Goal: Task Accomplishment & Management: Manage account settings

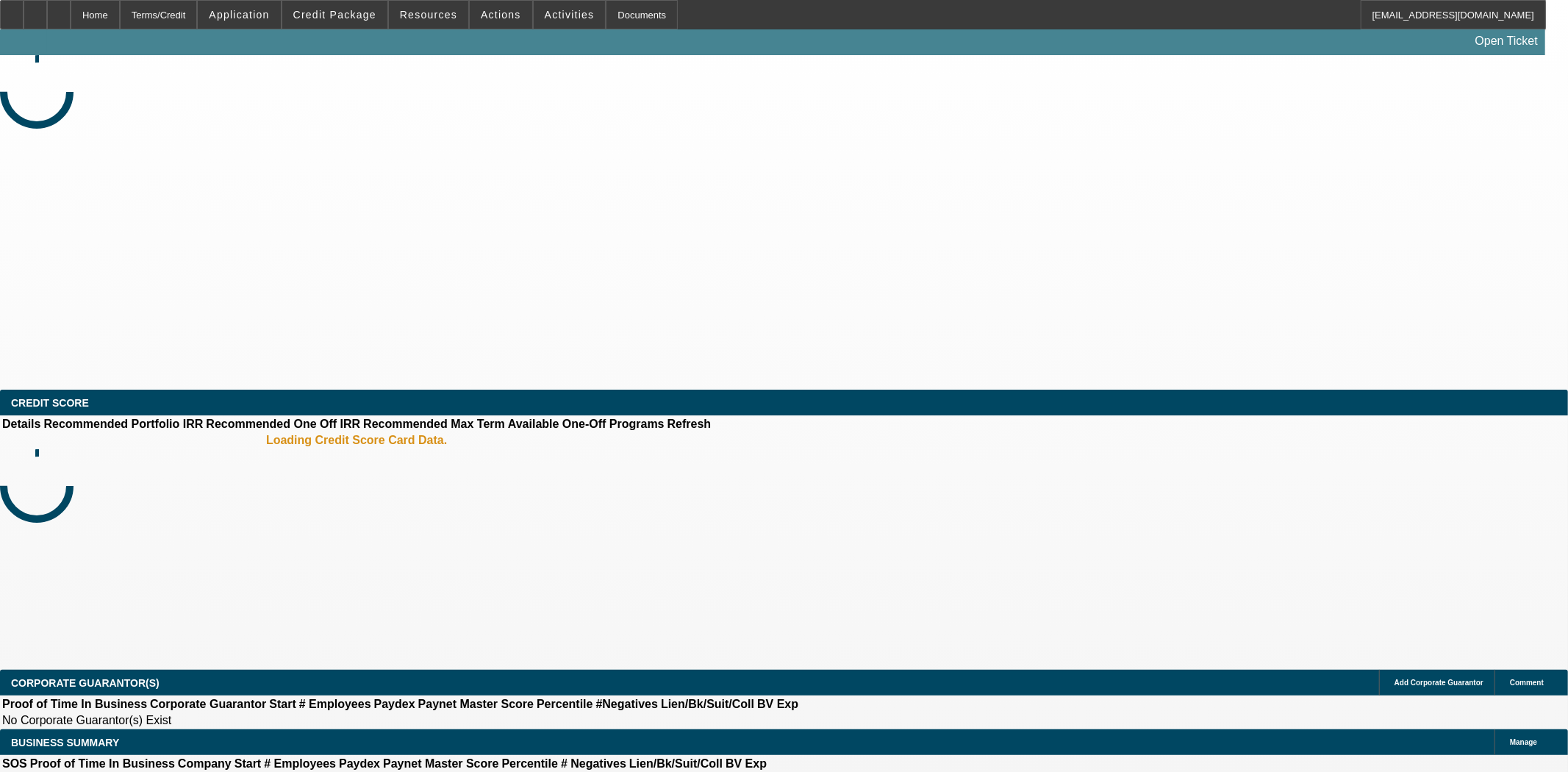
select select "3"
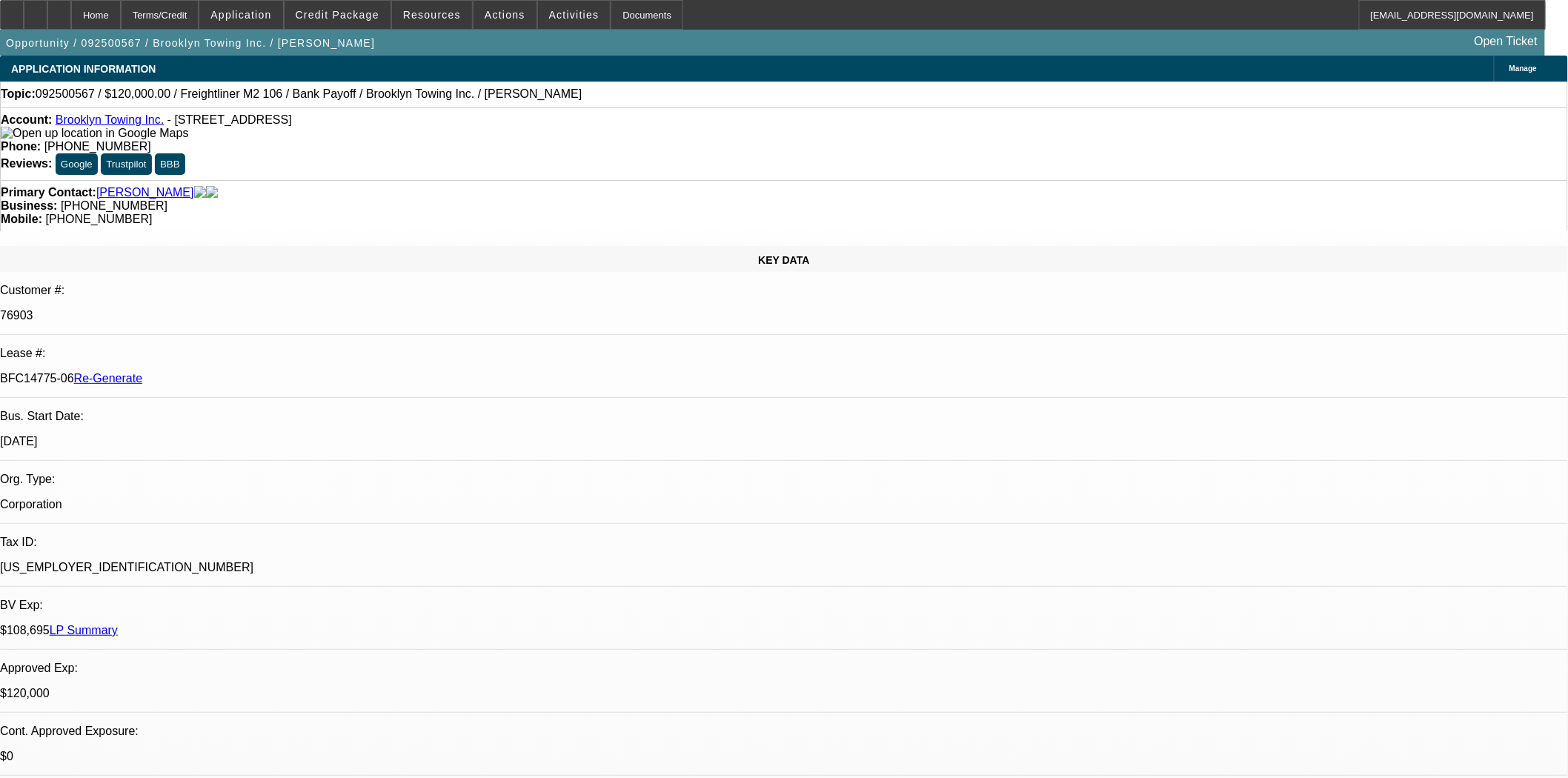
select select "0"
select select "2"
select select "0"
select select "6"
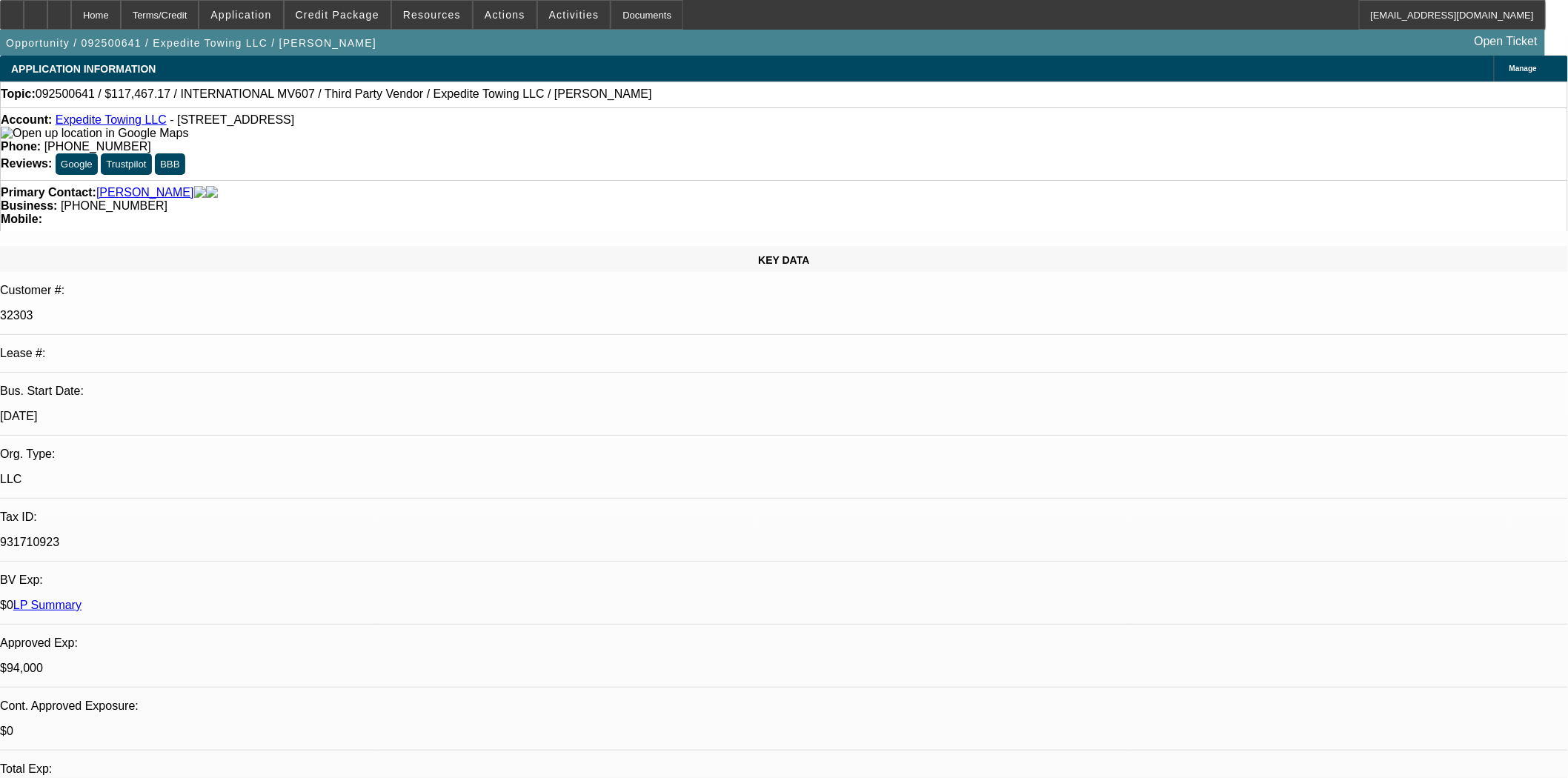
select select "0"
select select "0.1"
select select "4"
select select "0"
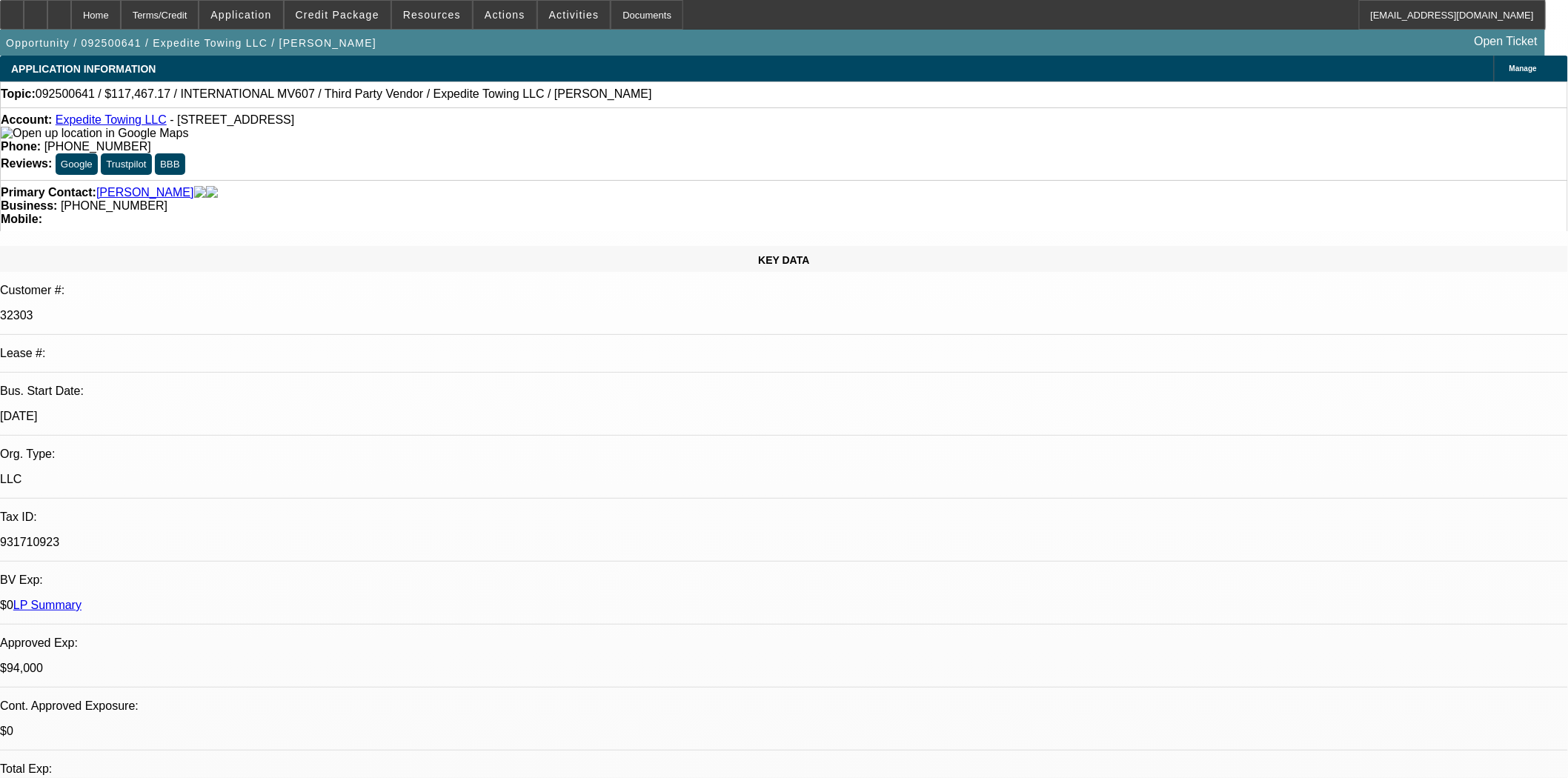
select select "2"
select select "0.1"
select select "4"
select select "0"
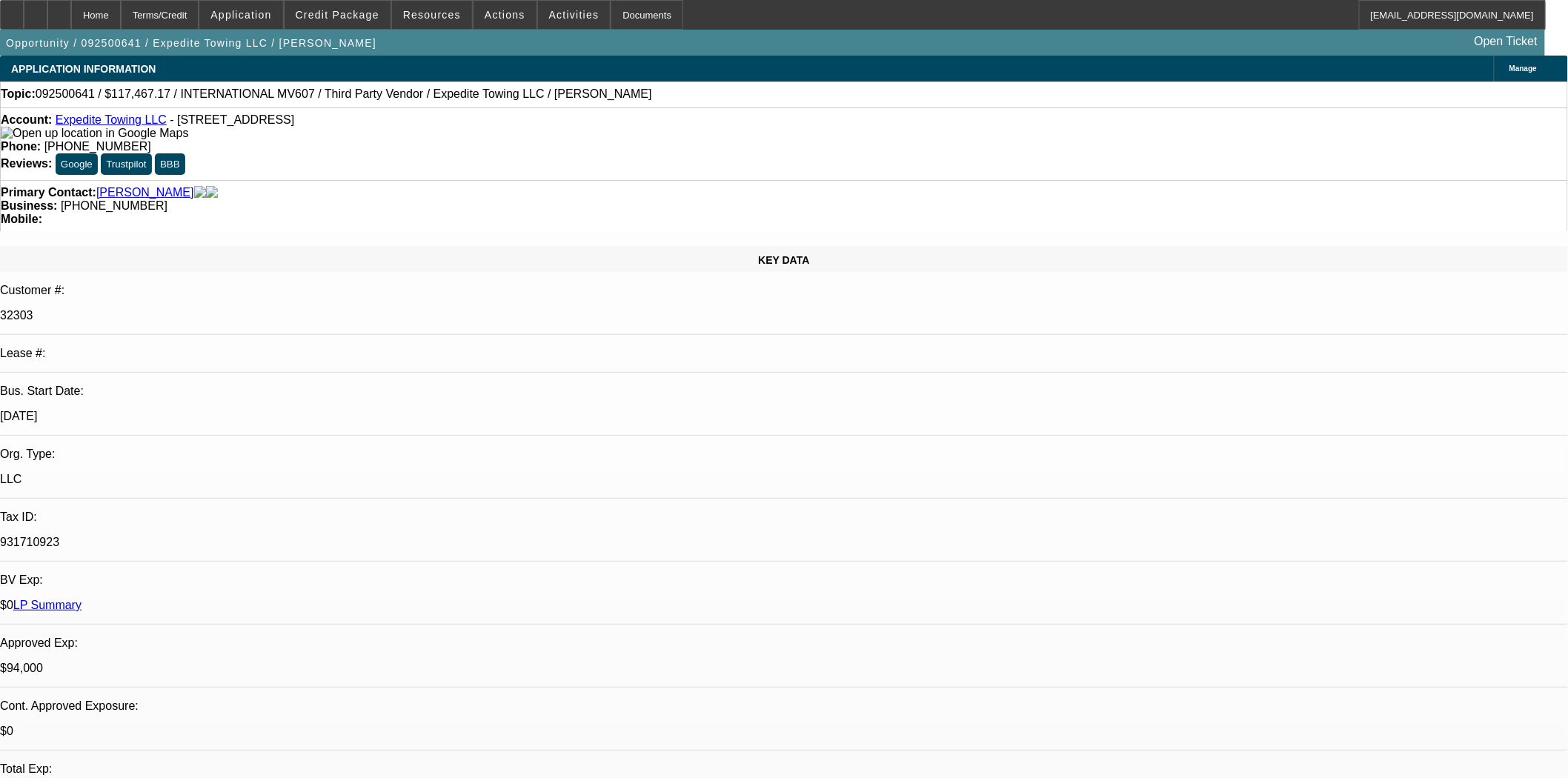
select select "2"
select select "0.1"
select select "4"
select select "0"
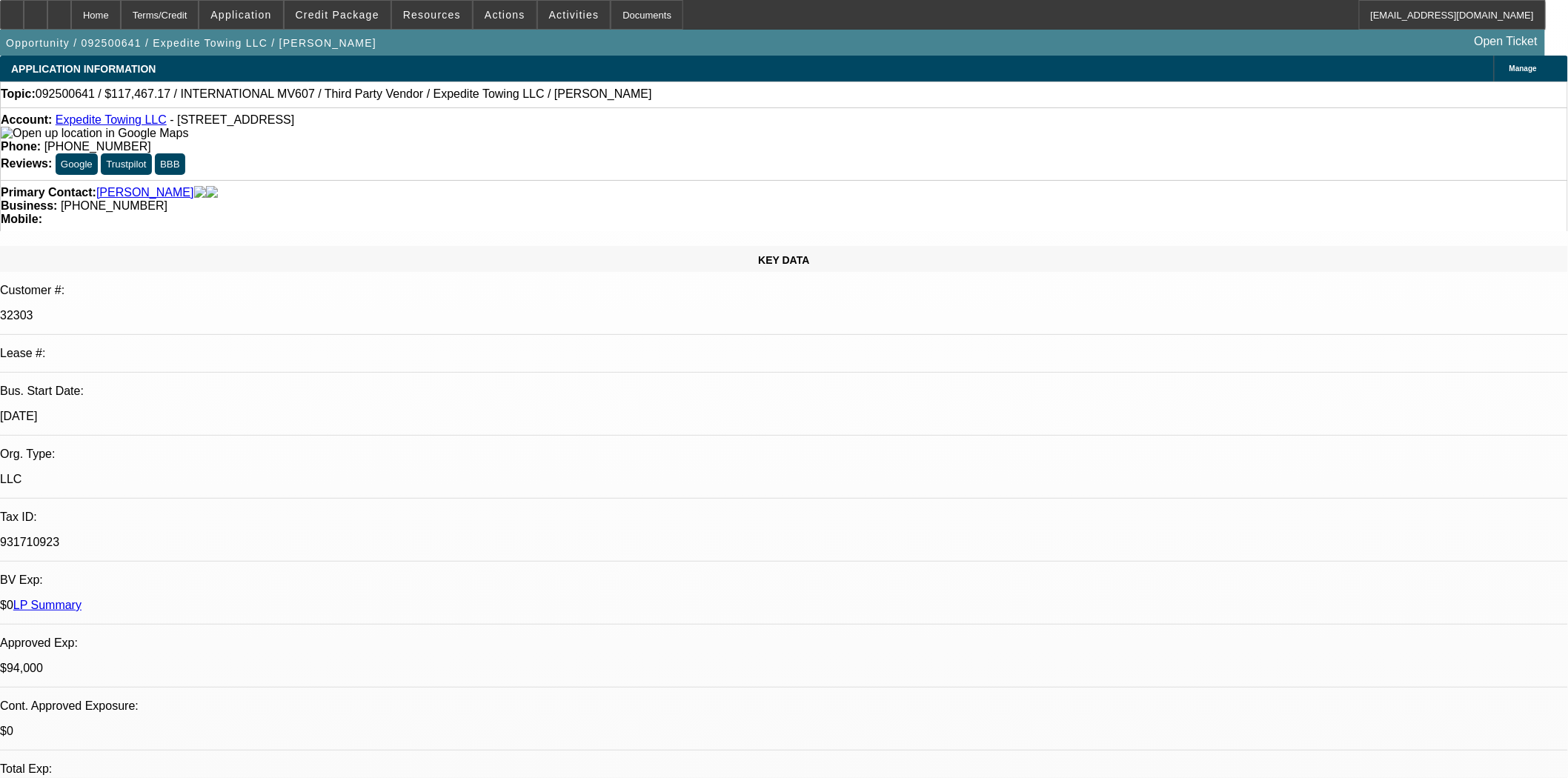
select select "0"
select select "0.1"
select select "4"
click at [353, 35] on div "Opportunity / 092500641 / Expedite Towing LLC / Ahmadzai, Ahmad Open Ticket" at bounding box center [772, 42] width 1545 height 26
click at [353, 18] on span "Credit Package" at bounding box center [337, 14] width 83 height 11
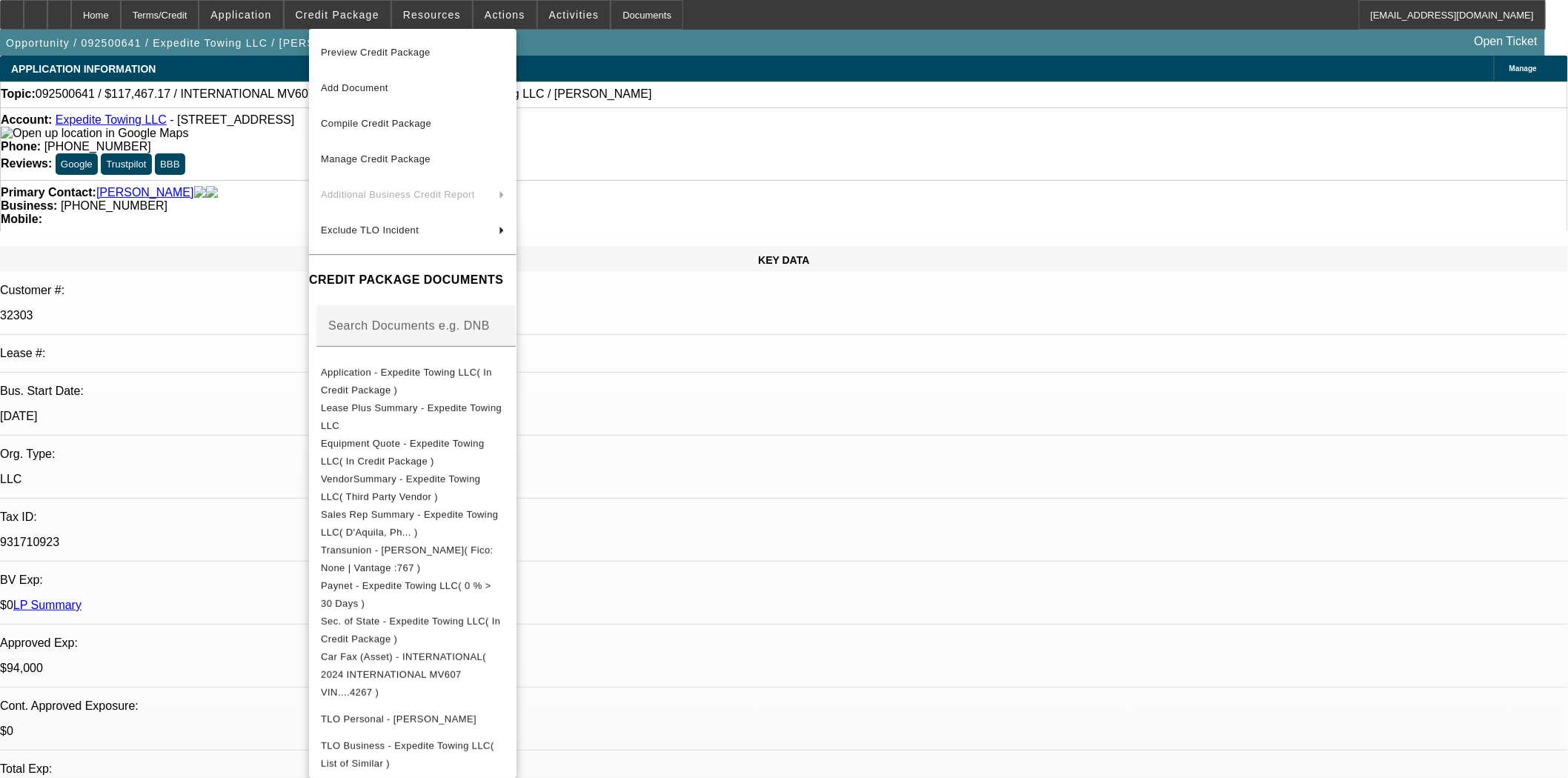
click at [365, 50] on span "Preview Credit Package" at bounding box center [375, 53] width 110 height 11
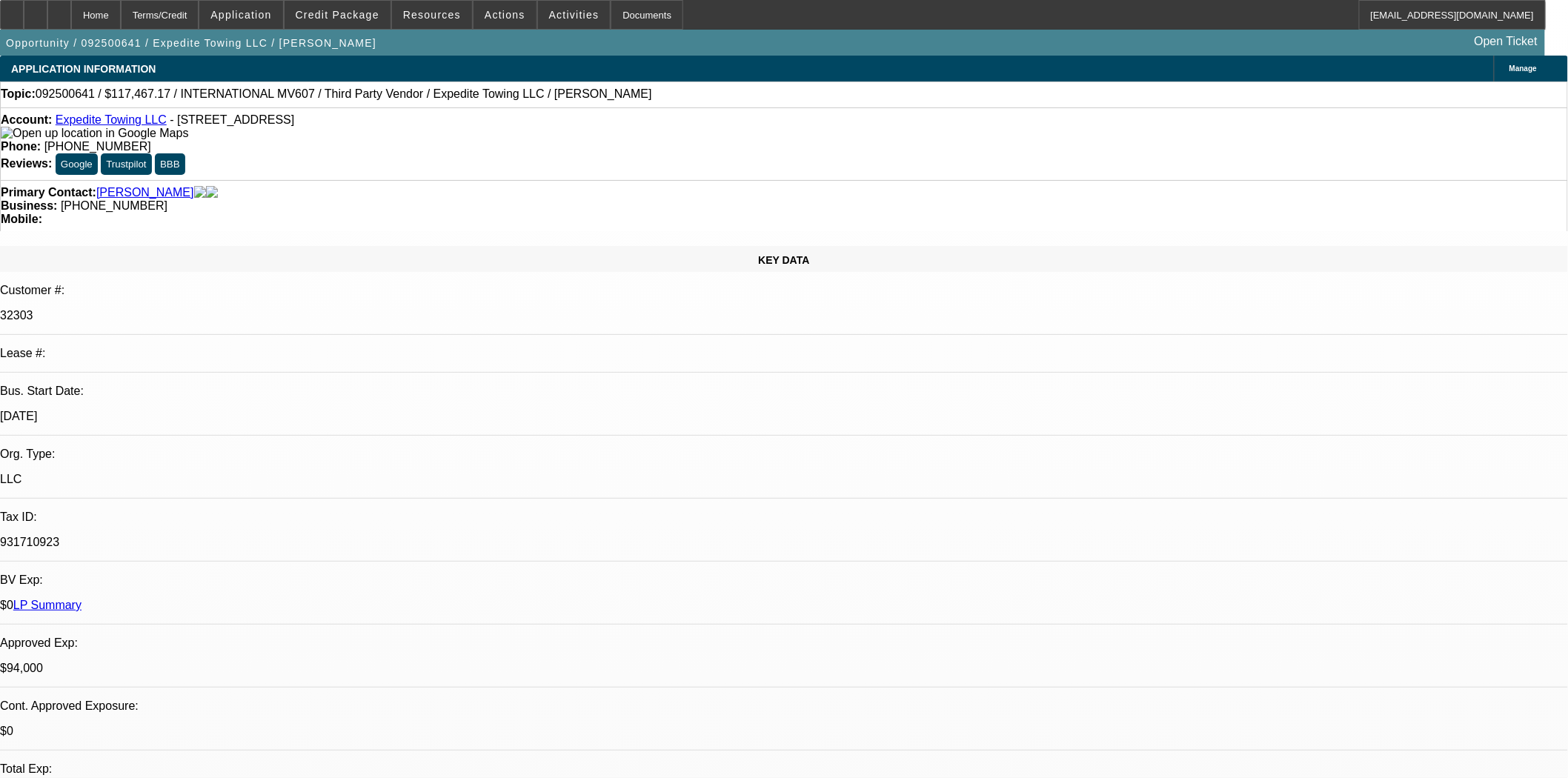
drag, startPoint x: 293, startPoint y: 124, endPoint x: 169, endPoint y: 128, distance: 124.1
click at [170, 126] on span "- 9440 W Stockton Blvd Apt 203, Elk Grove, CA 95758" at bounding box center [232, 119] width 125 height 12
copy span "9440 W Stockton Blvd Apt 20"
click at [11, 10] on icon at bounding box center [11, 10] width 0 height 0
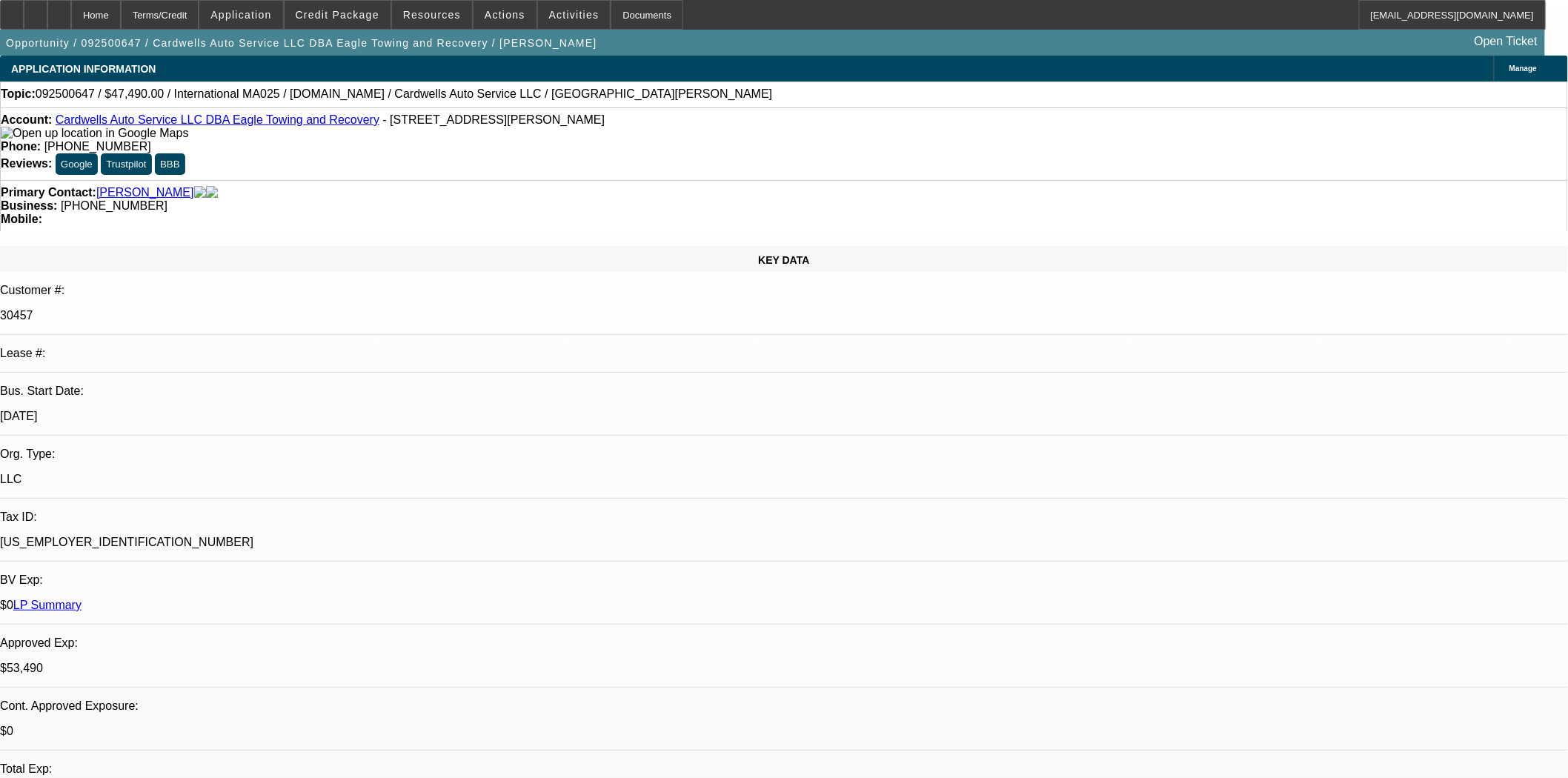
select select "0"
select select "2"
select select "0.1"
select select "4"
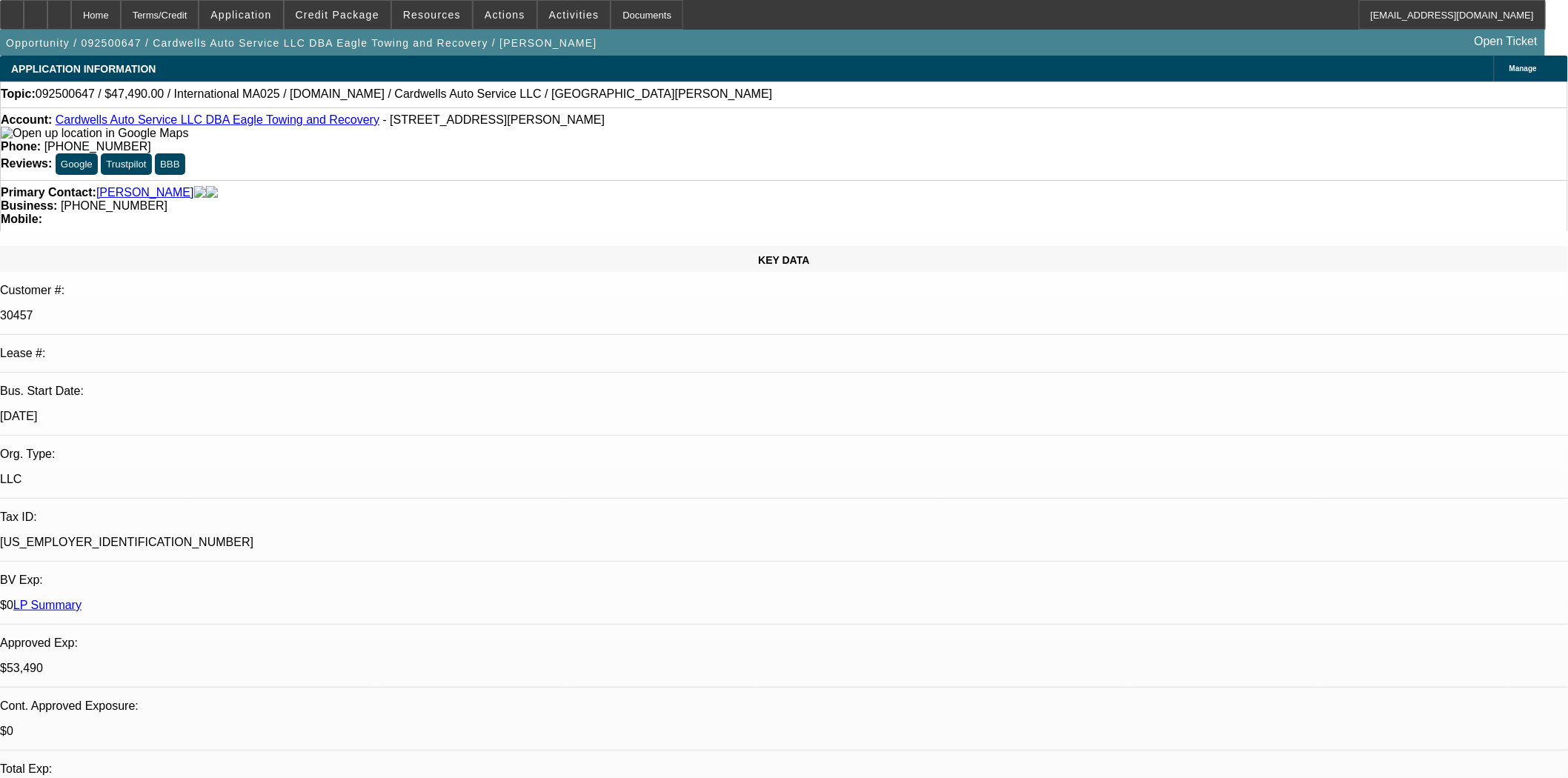
select select "0"
select select "2"
select select "0.1"
select select "4"
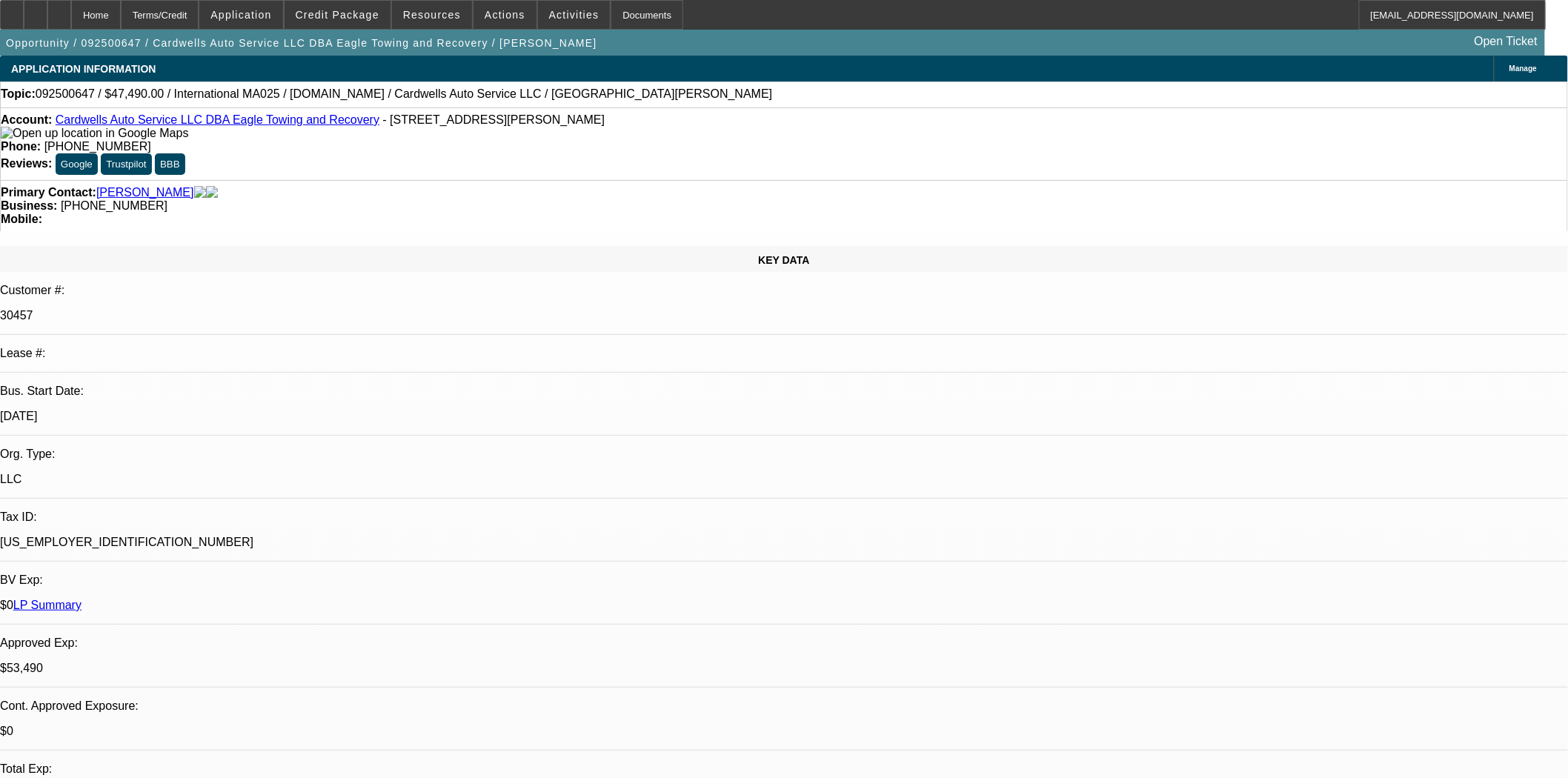
select select "0"
select select "2"
select select "0.1"
select select "4"
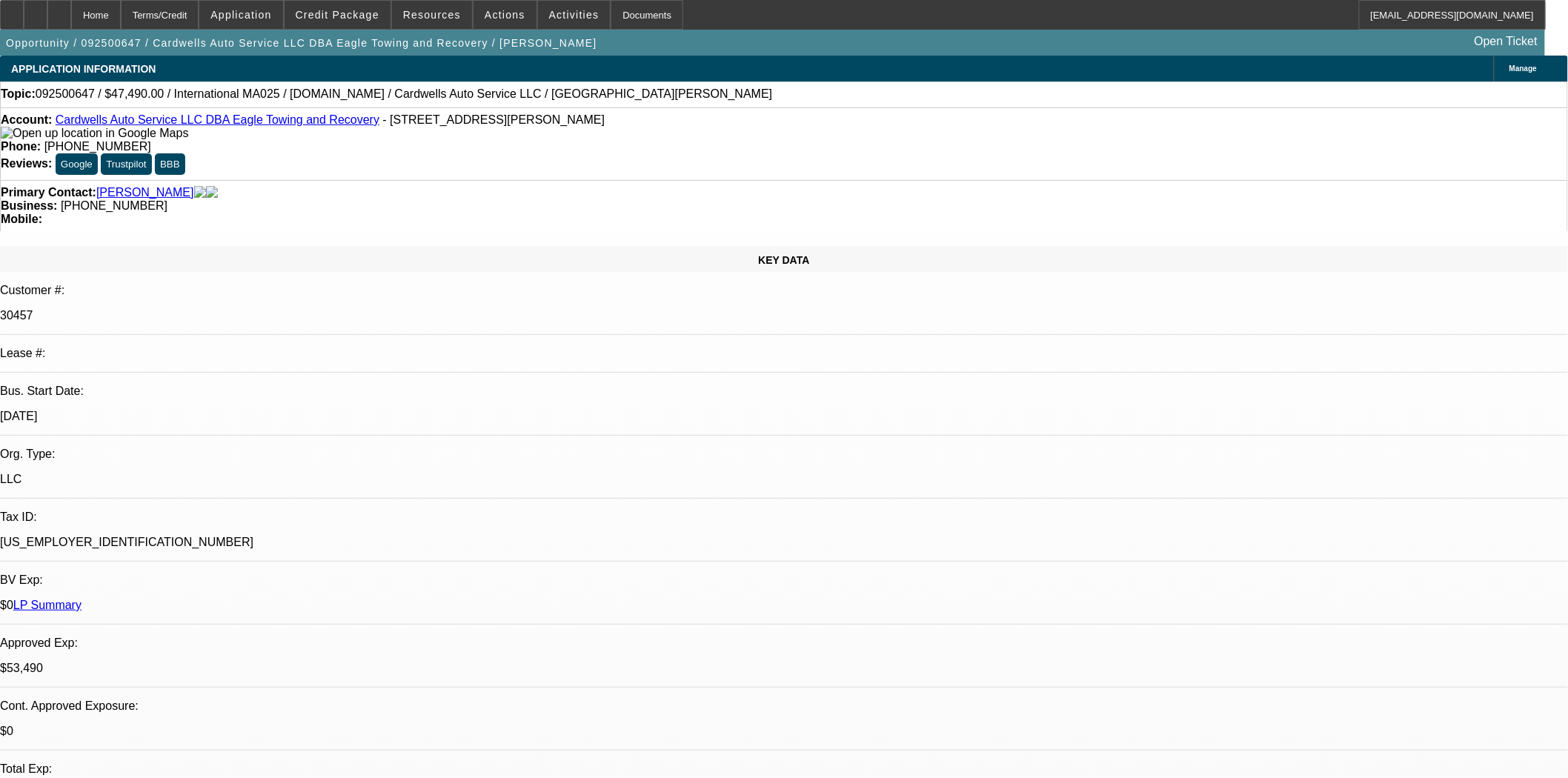
select select "0"
select select "2"
select select "0.1"
select select "4"
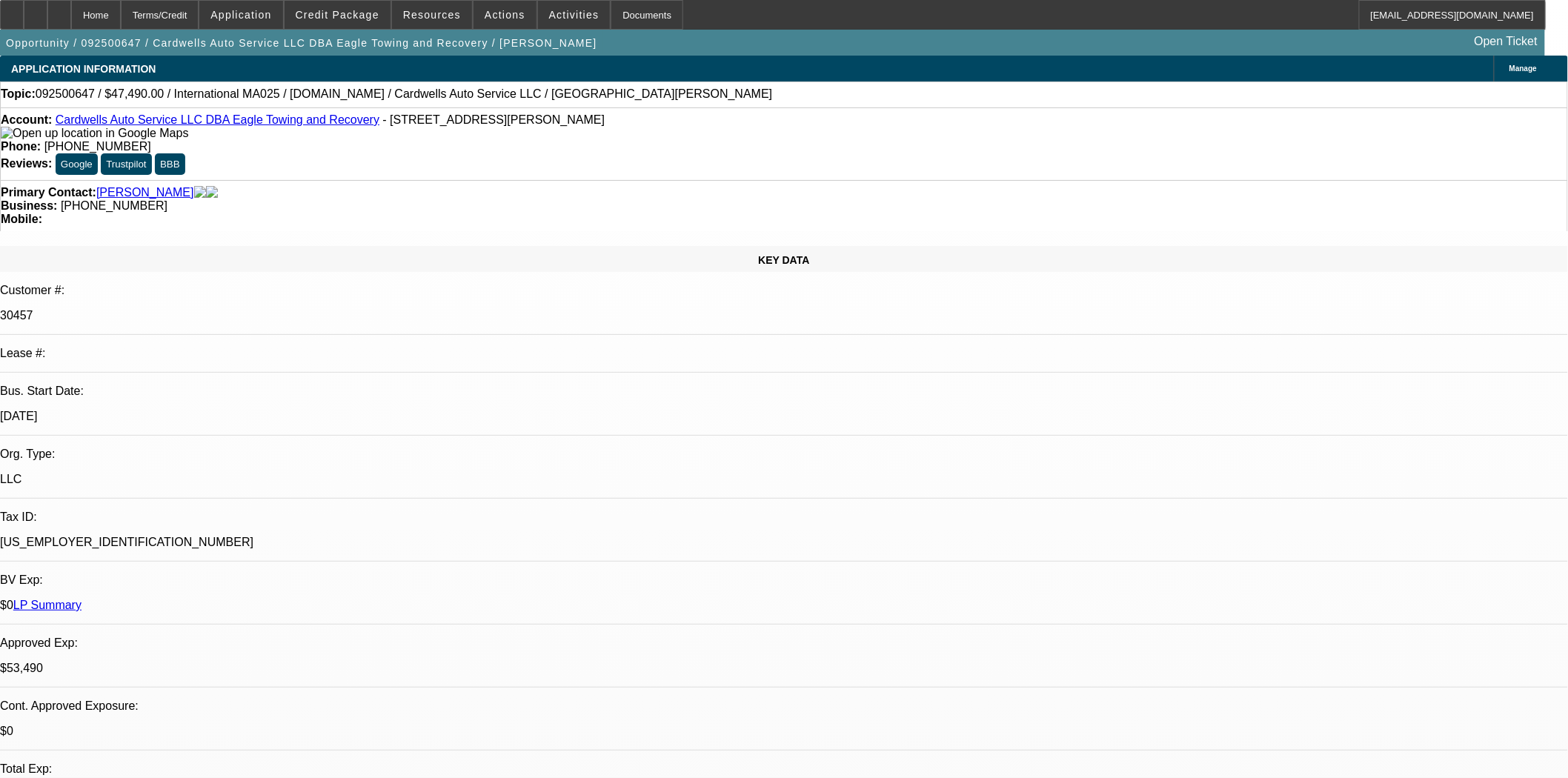
scroll to position [165, 0]
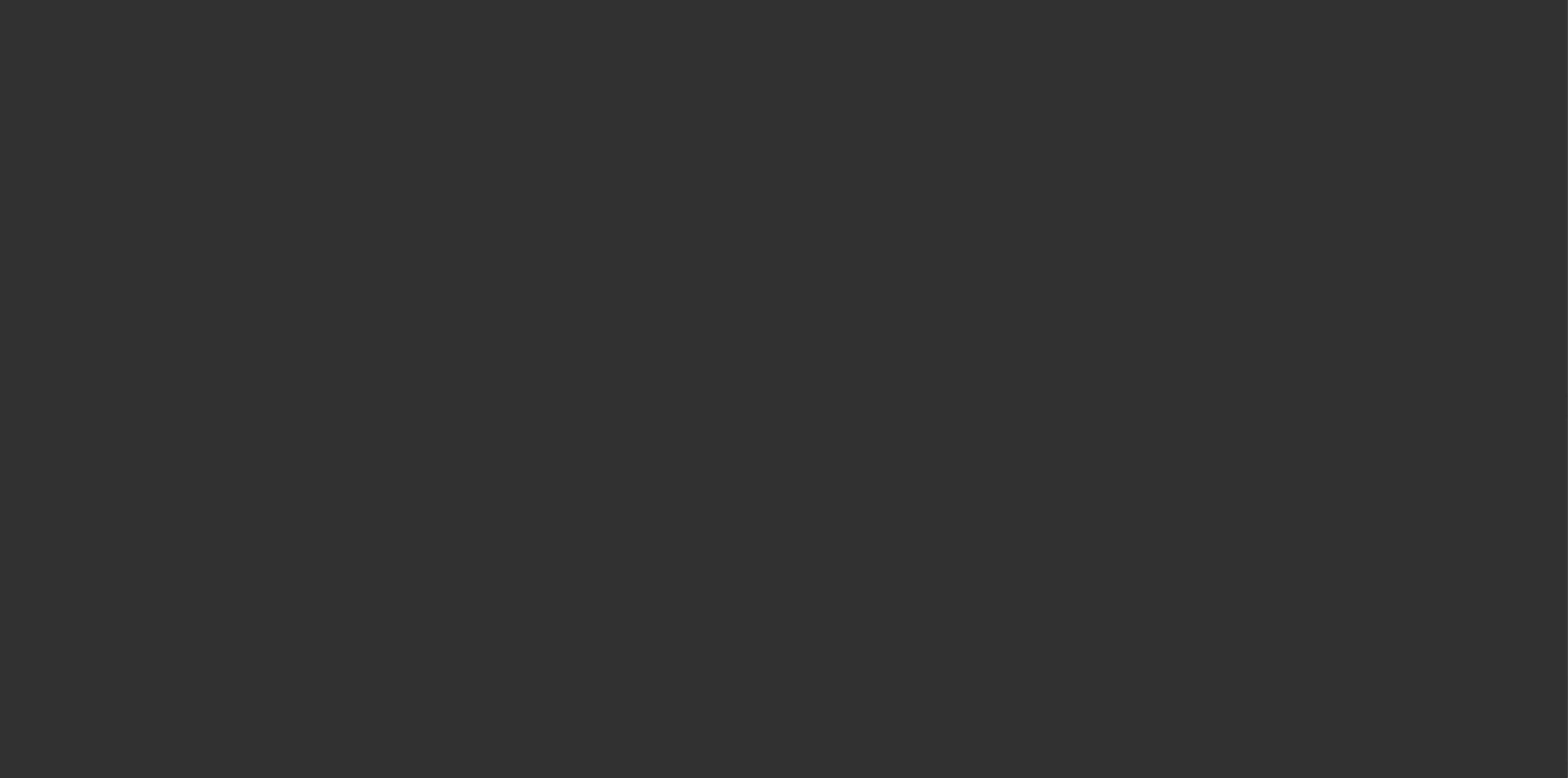
select select "4"
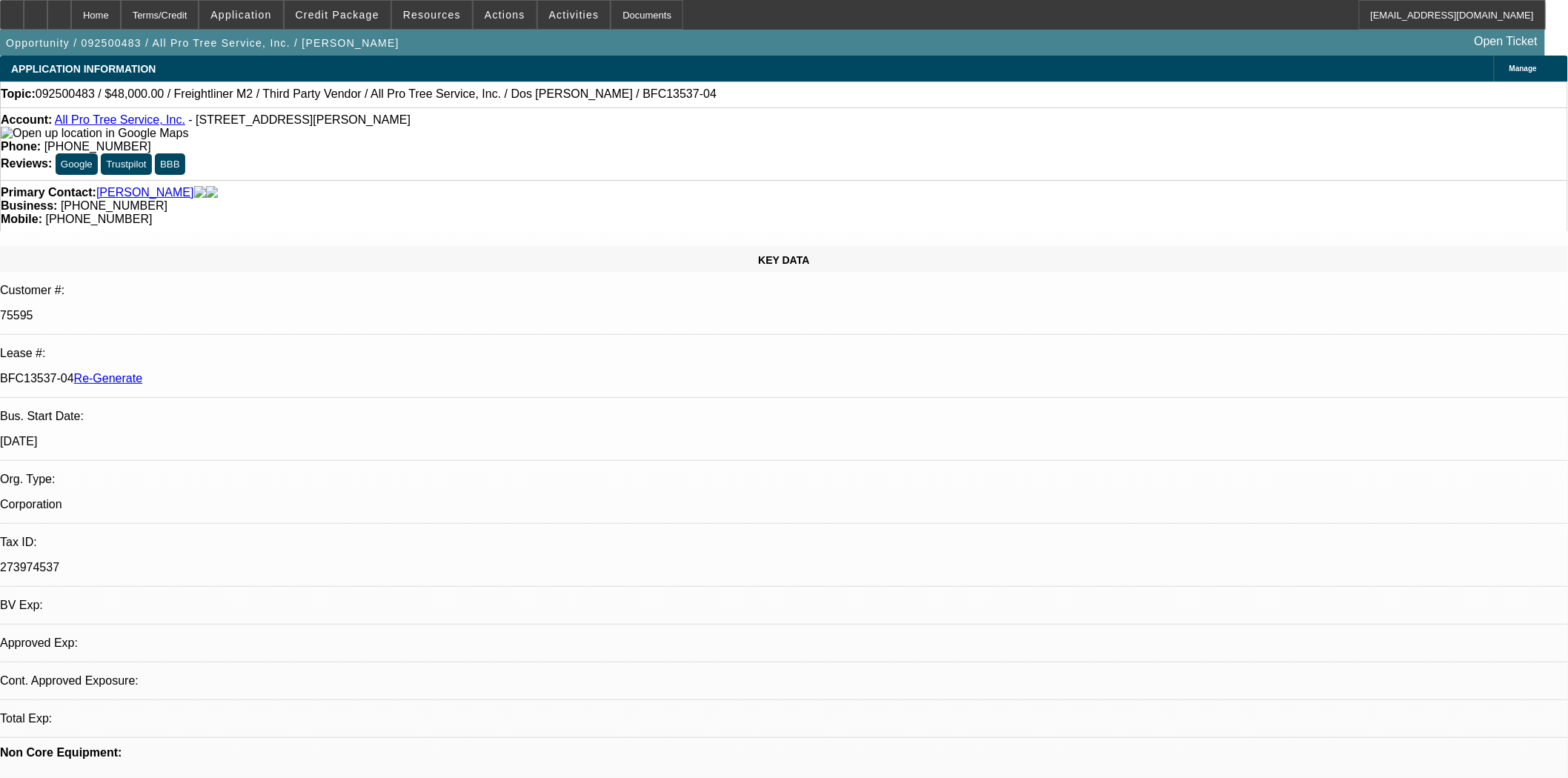
select select "0"
select select "6"
click at [454, 26] on span at bounding box center [432, 14] width 80 height 35
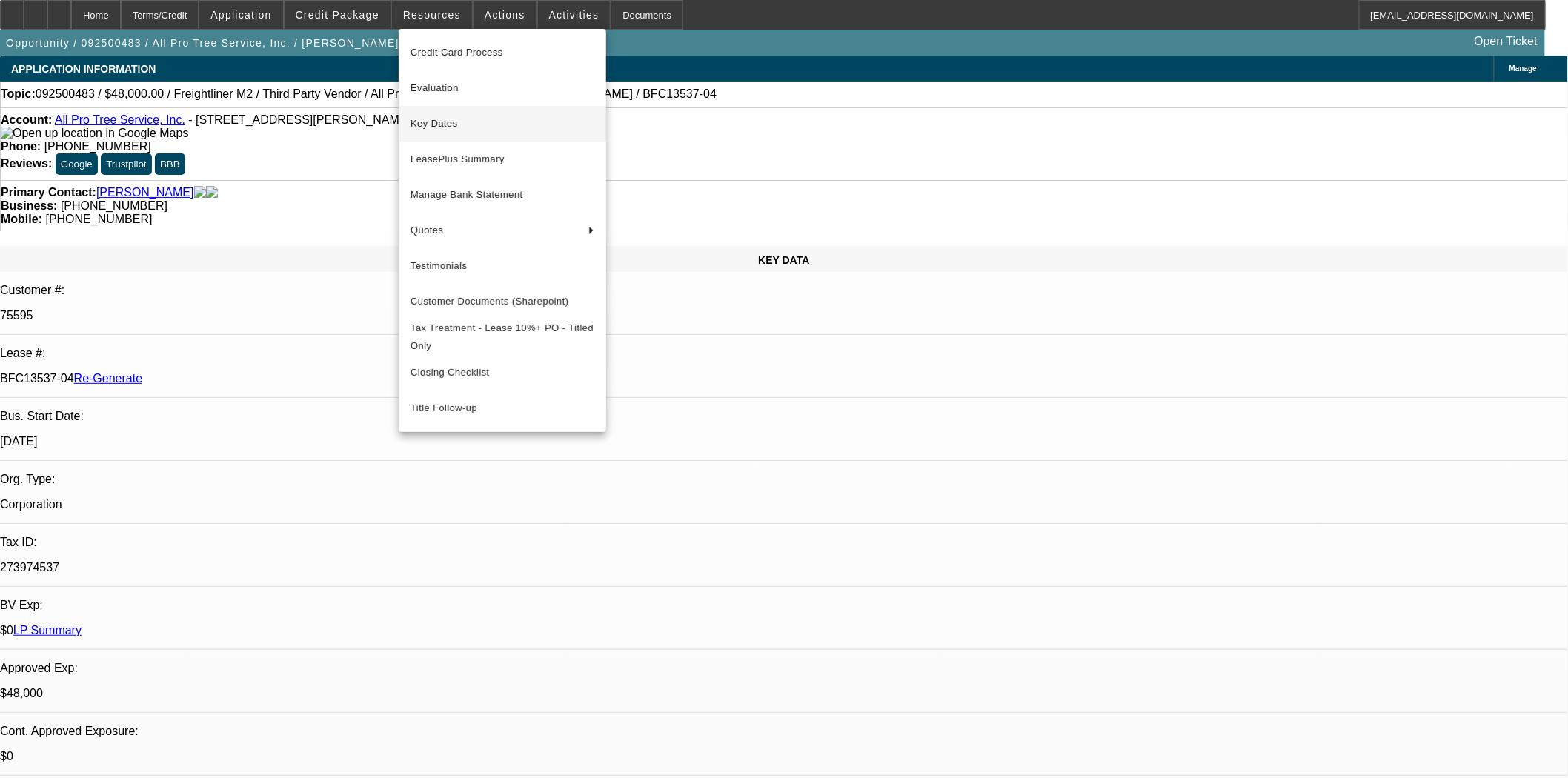
click at [427, 123] on span "Key Dates" at bounding box center [503, 124] width 184 height 18
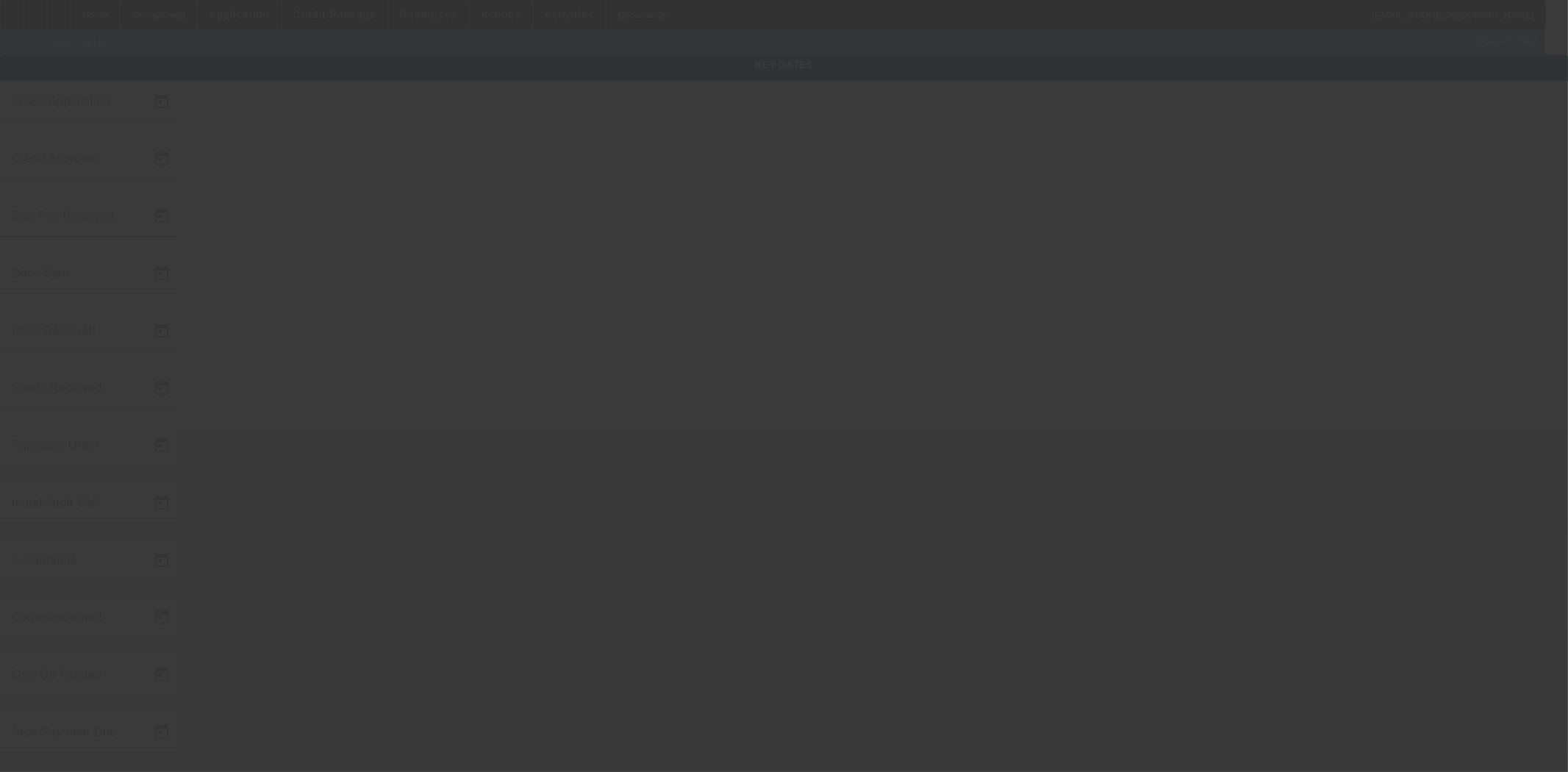
type input "[DATE]"
type input "9/26/2025"
type input "9/25/2025"
type input "9/26/2025"
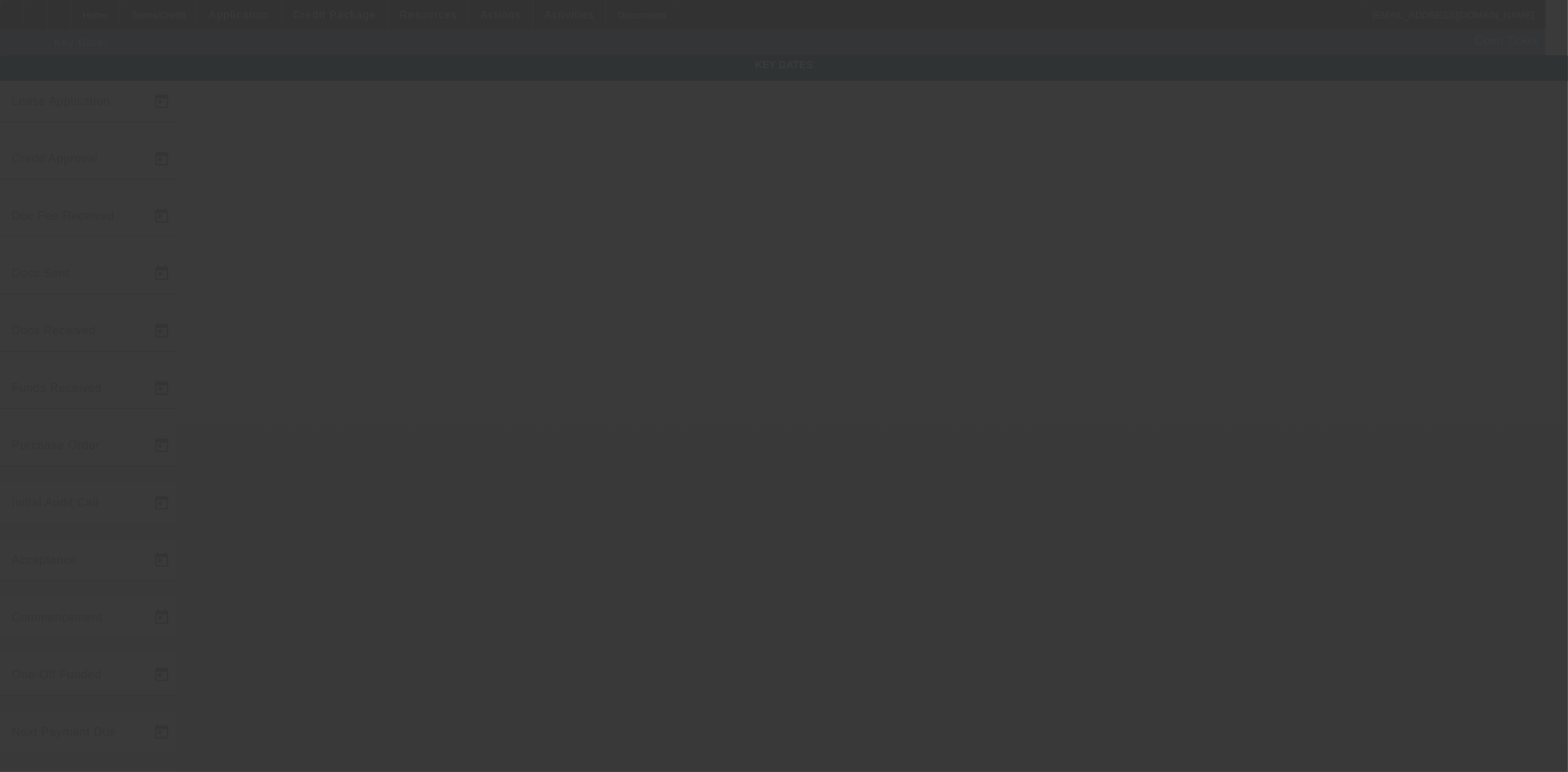
type input "9/26/2025"
type input "10/1/2025"
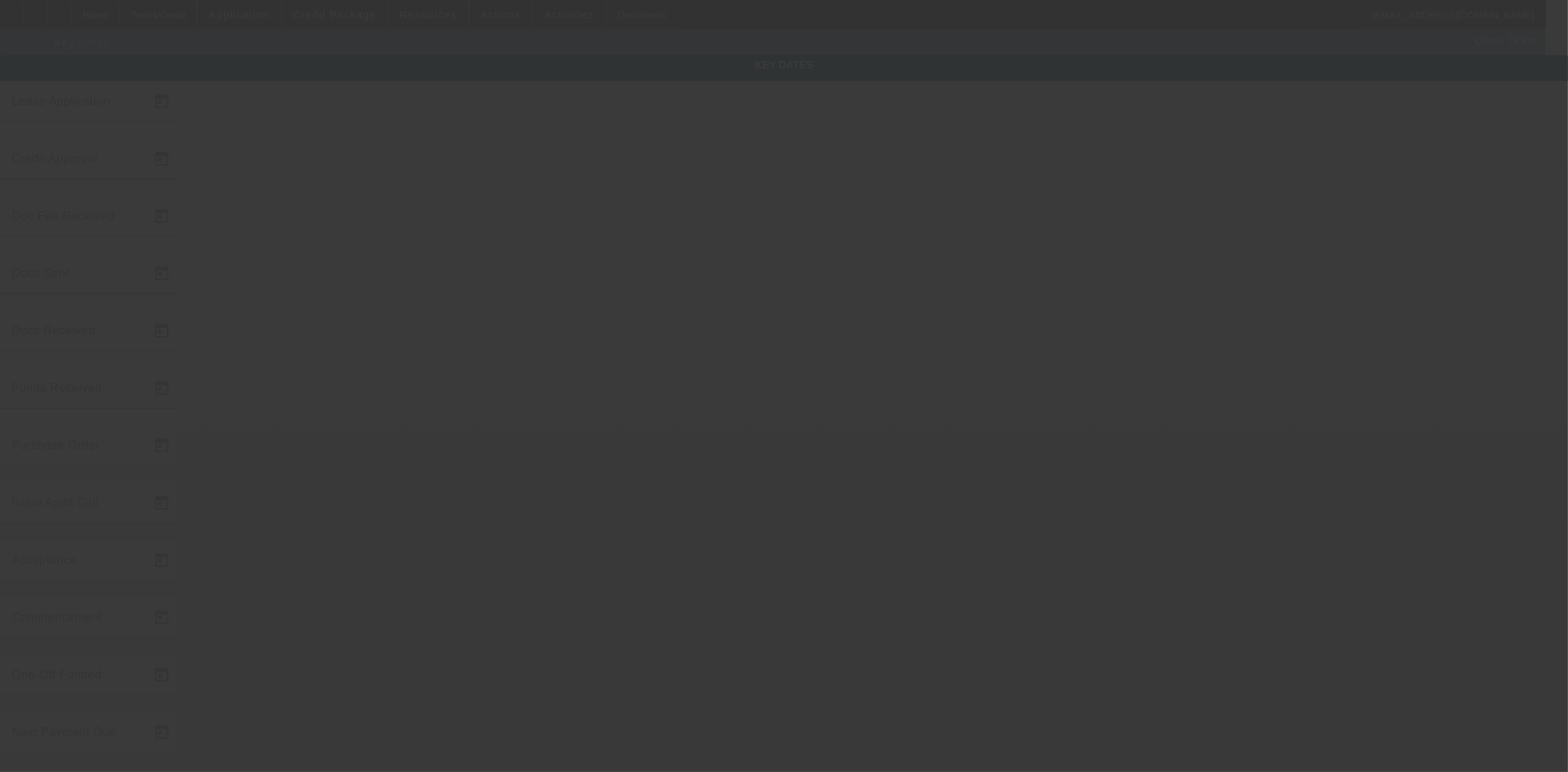
type input "11/1/2025"
type input "10/15/2025"
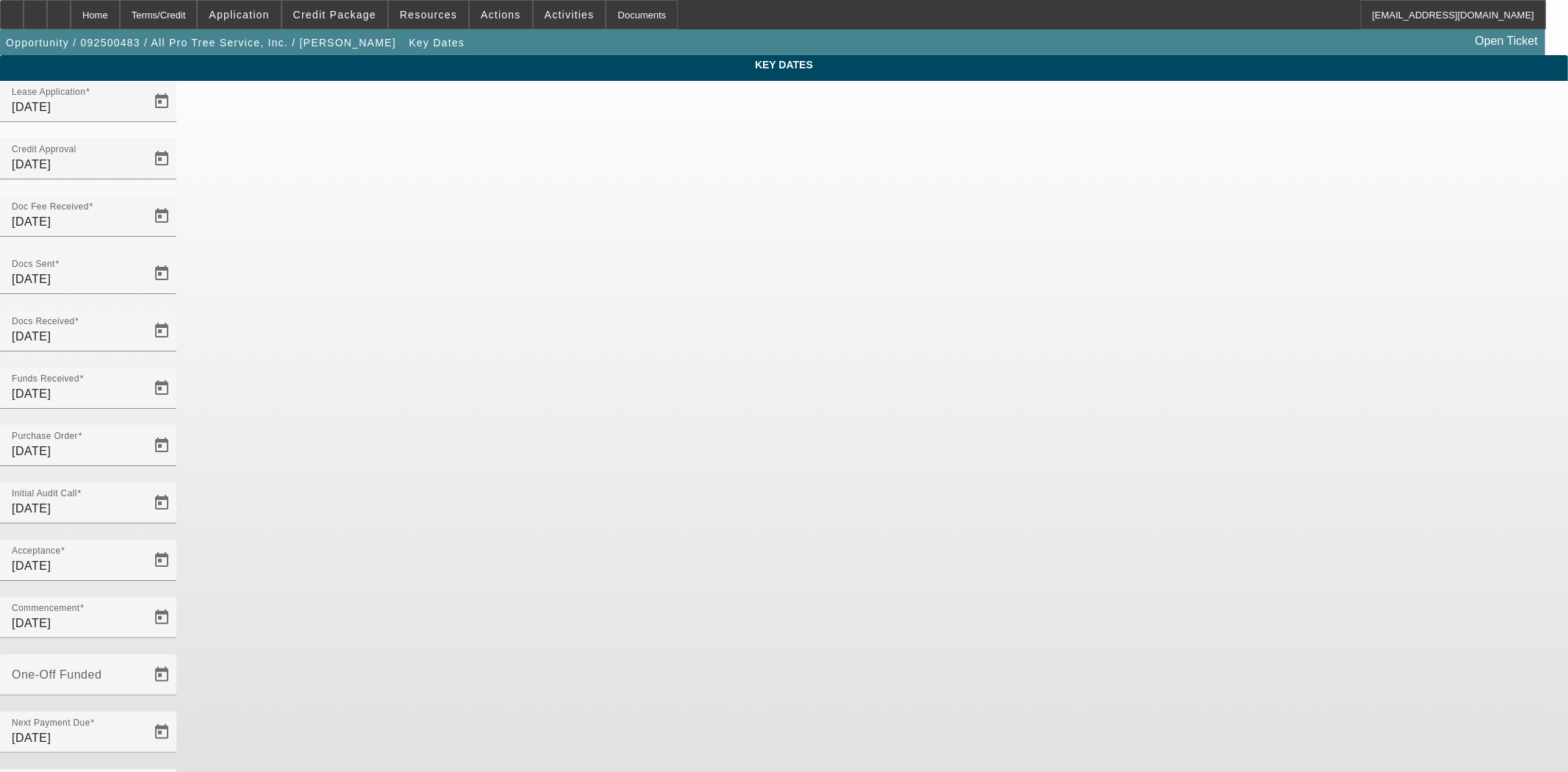
click at [113, 26] on div "Home" at bounding box center [95, 14] width 49 height 29
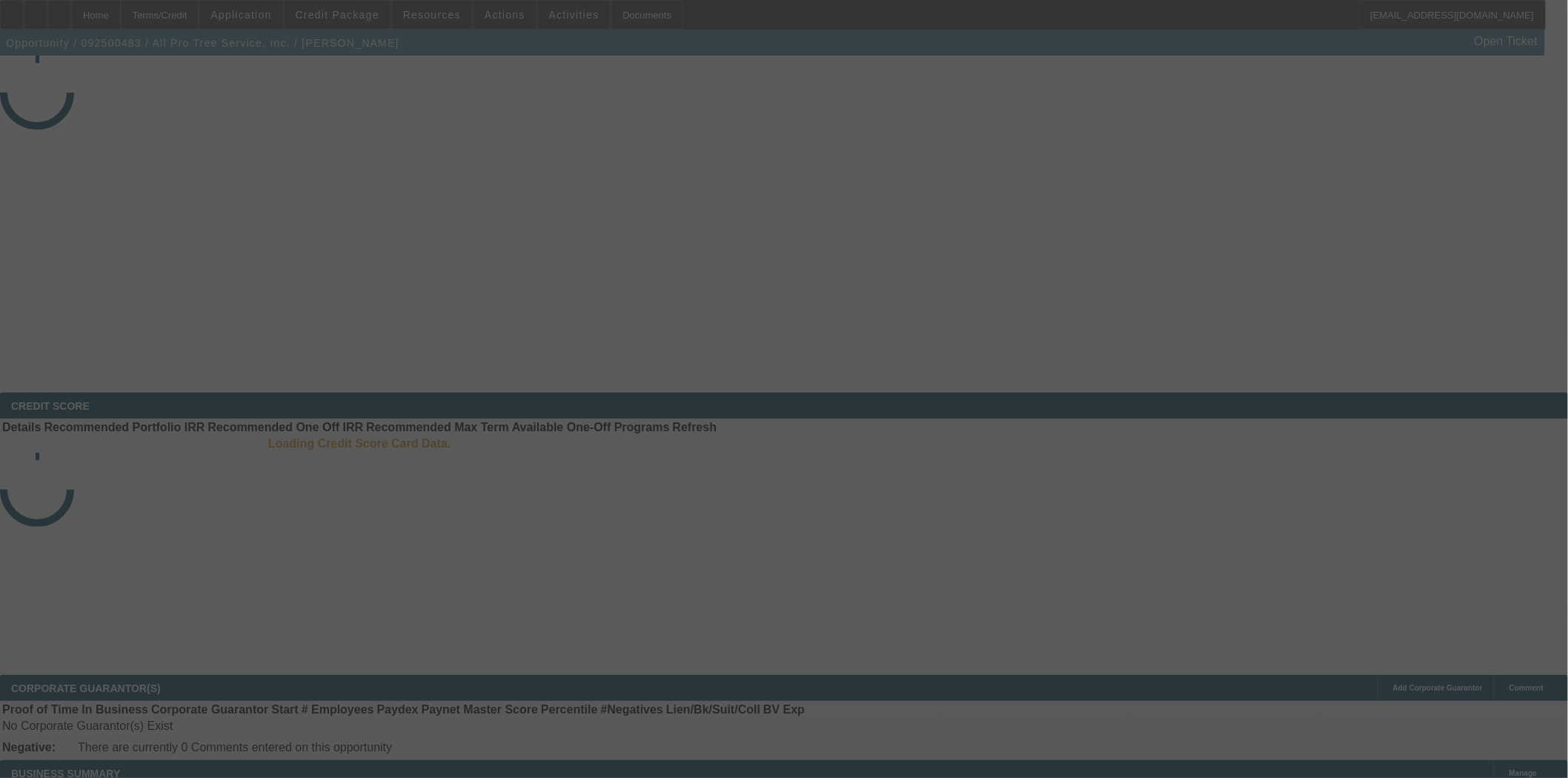
select select "4"
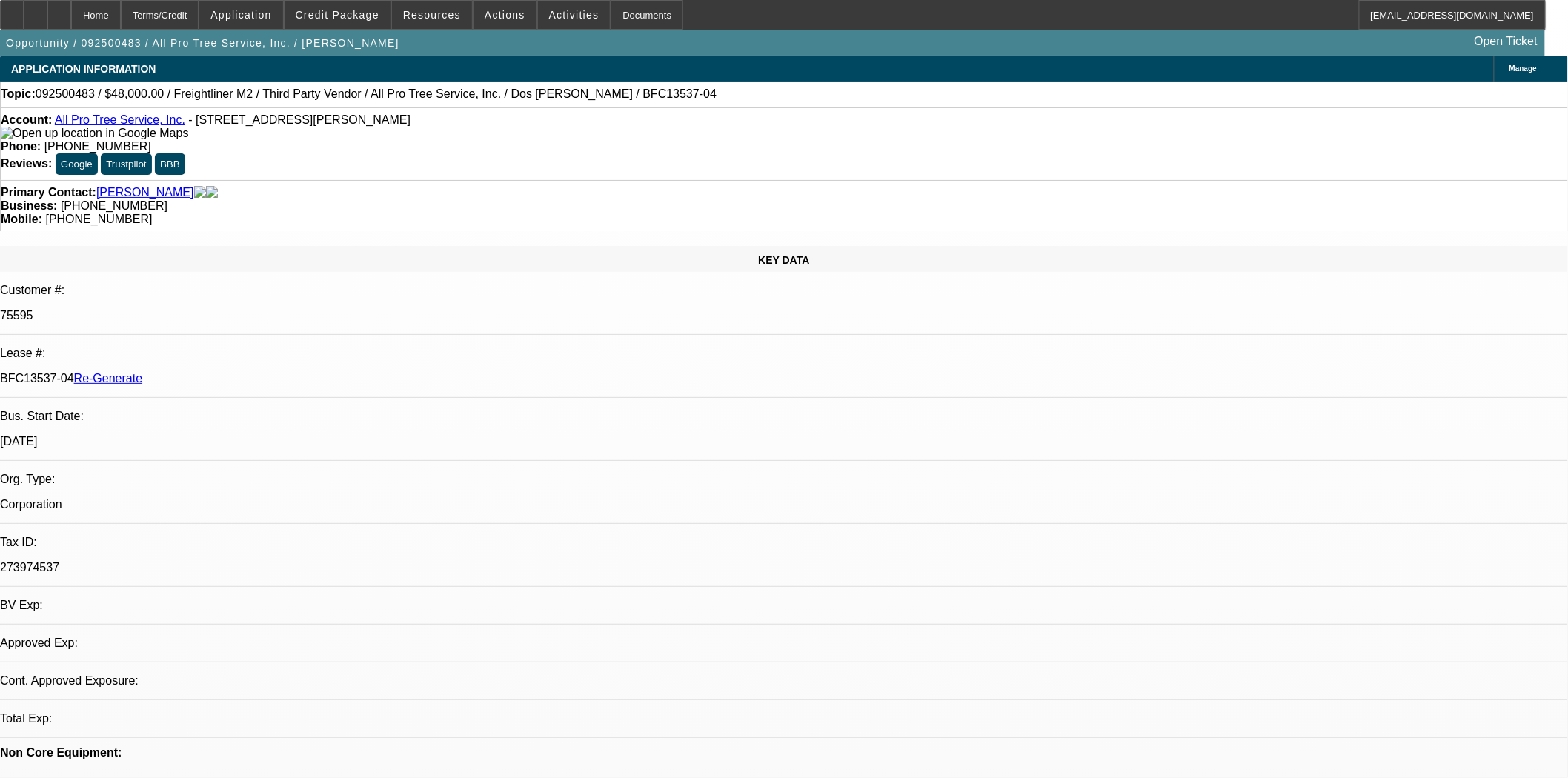
select select "0"
select select "6"
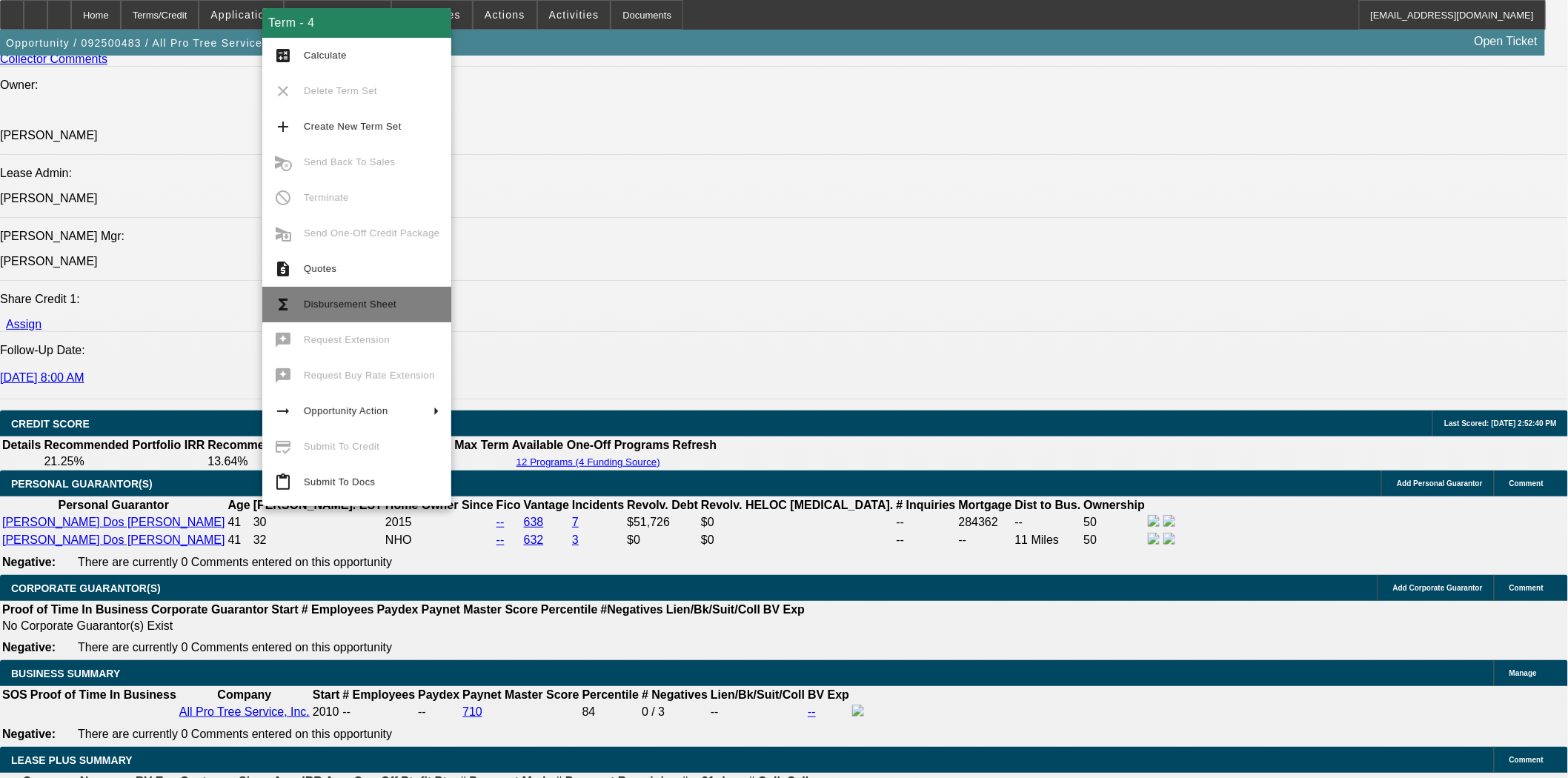
scroll to position [1980, 0]
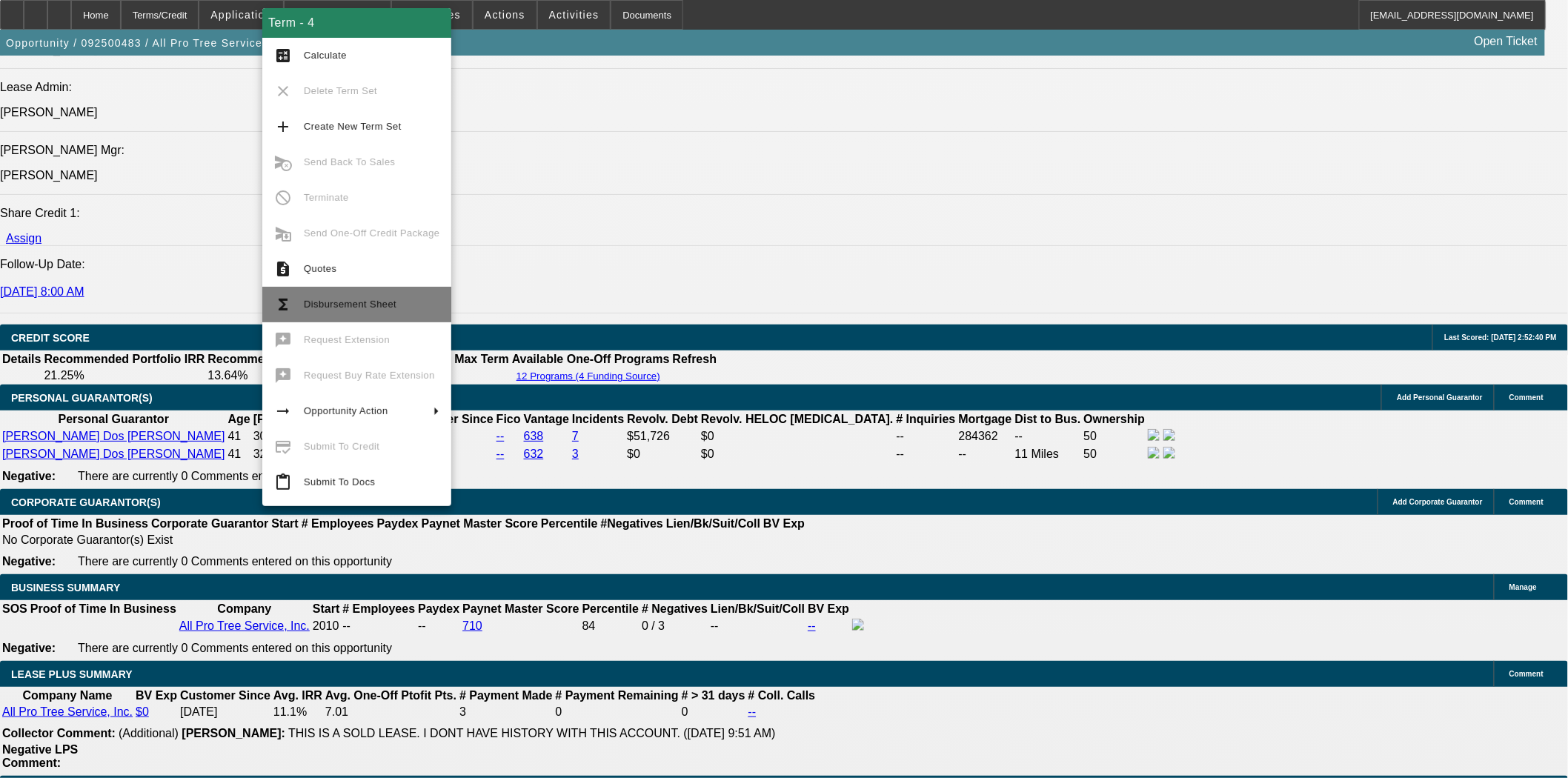
click at [290, 299] on mat-icon "functions" at bounding box center [283, 305] width 18 height 18
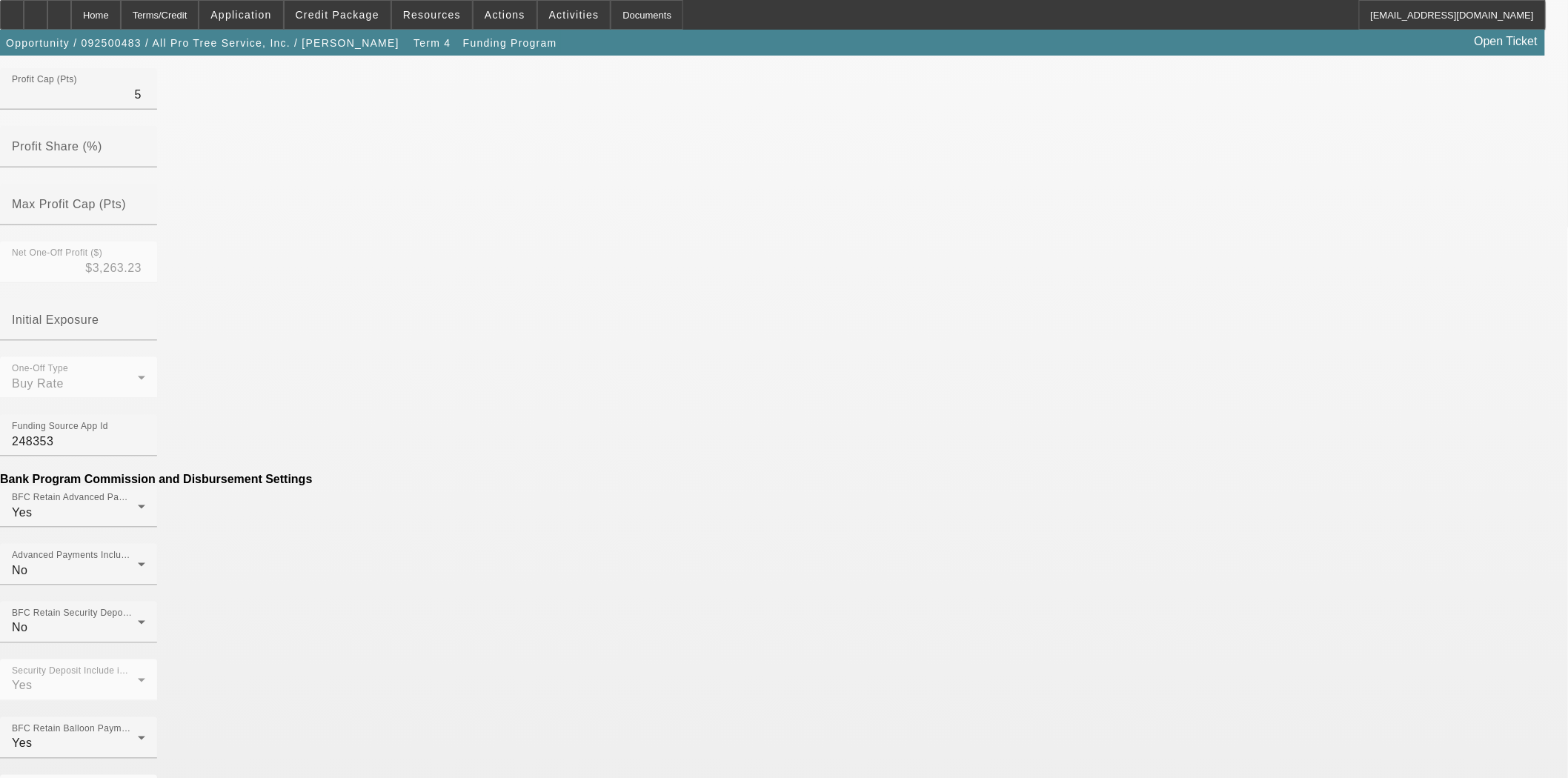
scroll to position [576, 0]
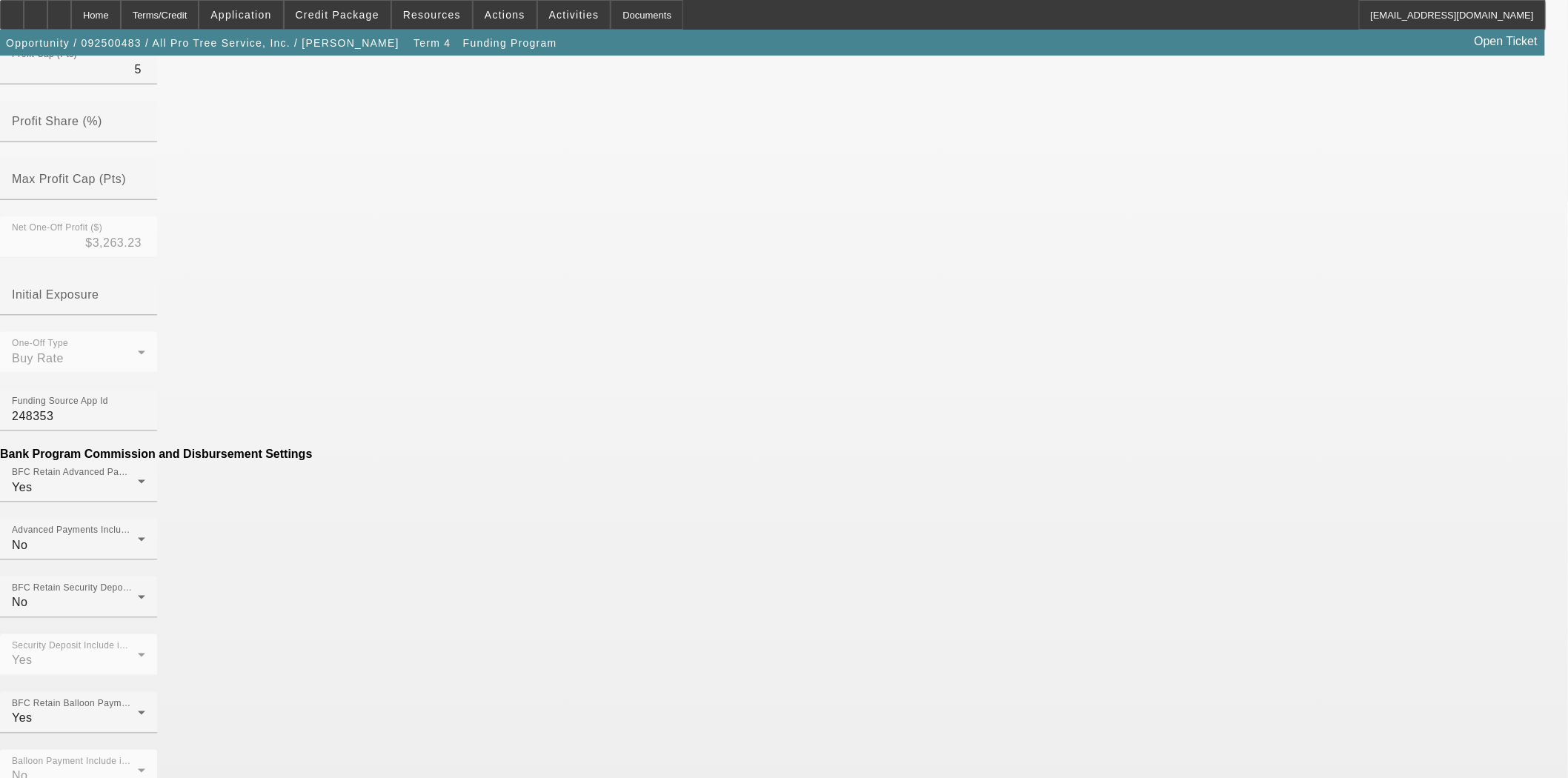
click at [621, 321] on mat-option "No" at bounding box center [675, 318] width 194 height 35
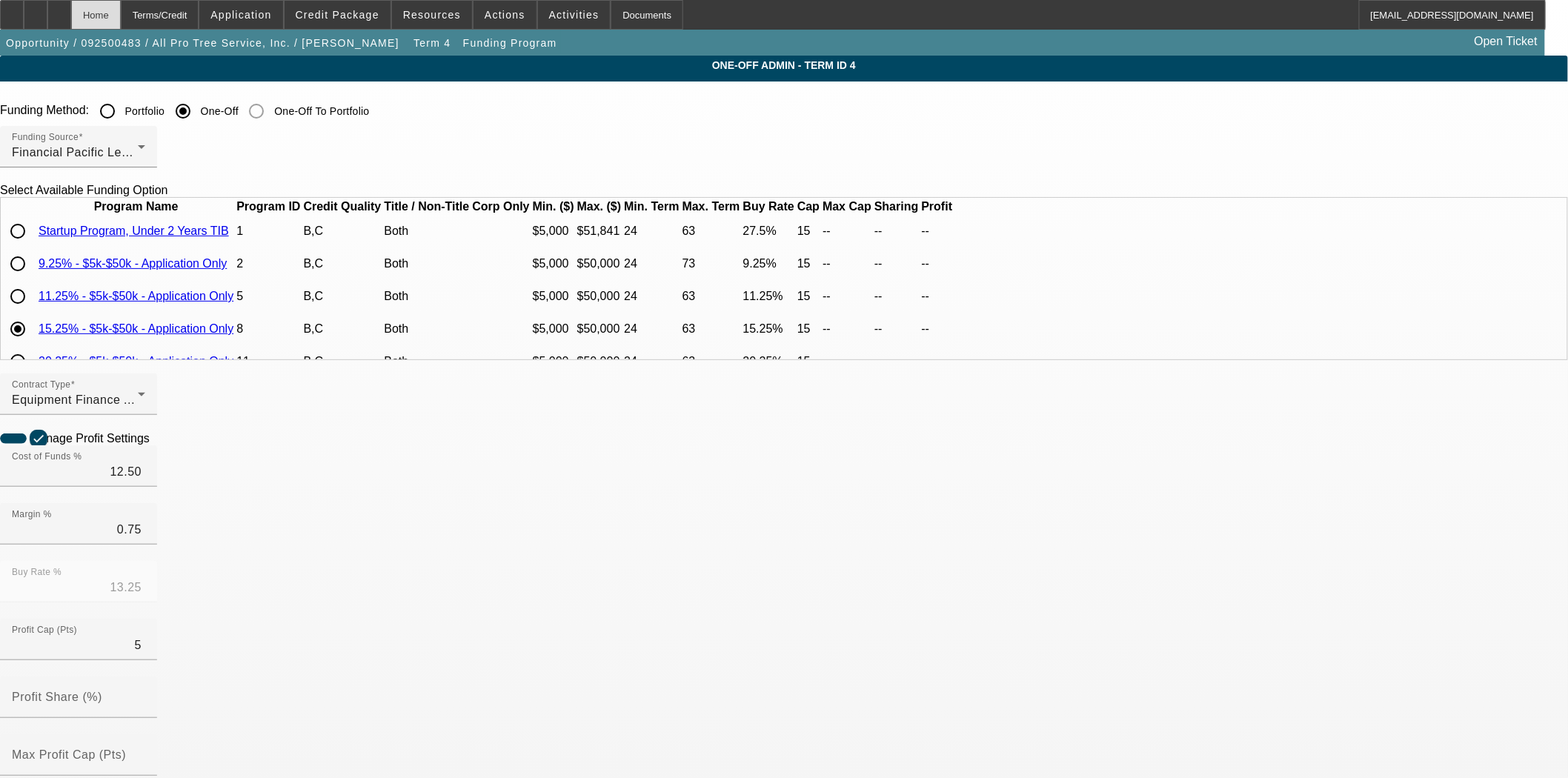
click at [121, 21] on div "Home" at bounding box center [96, 14] width 50 height 30
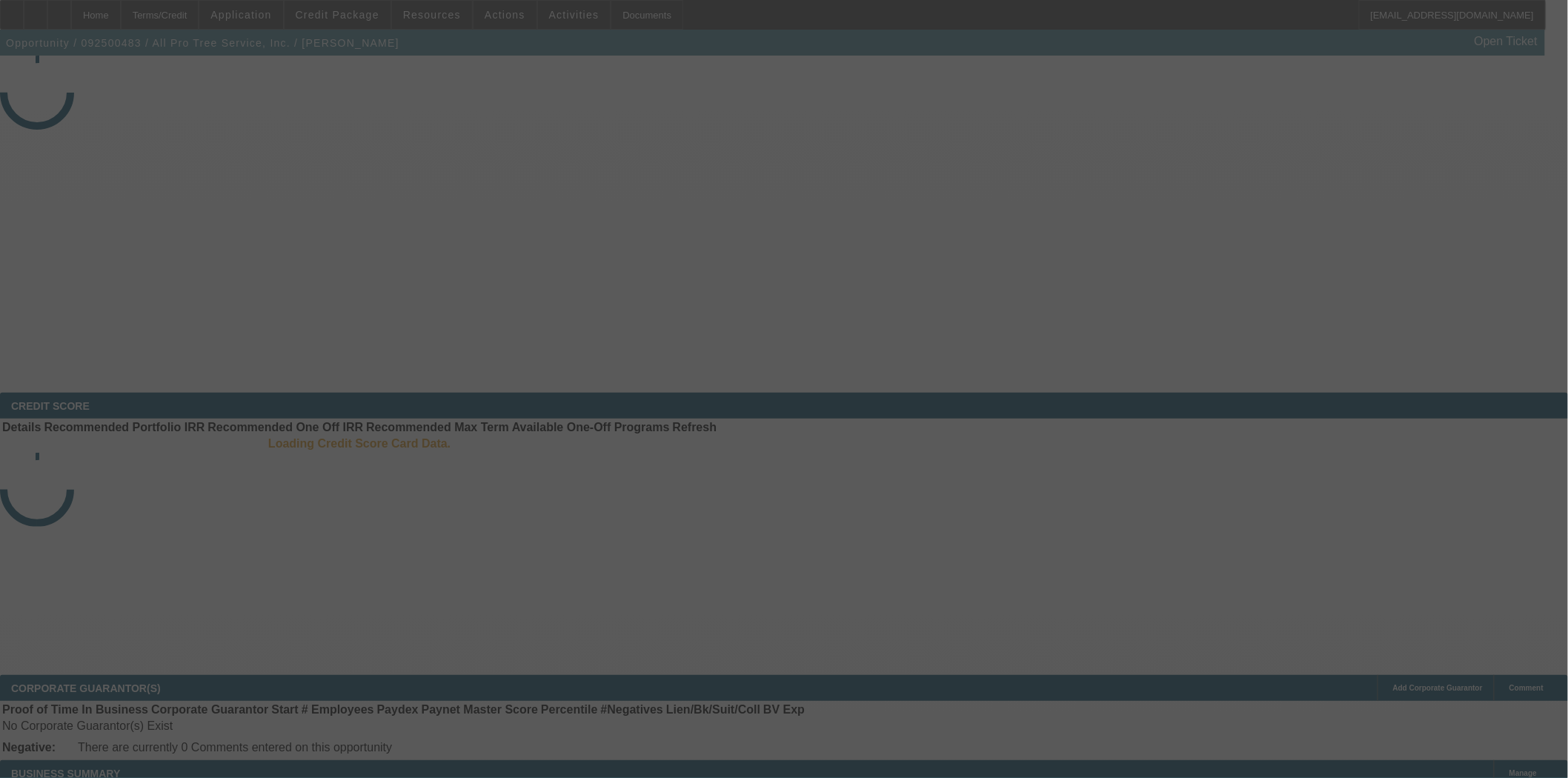
select select "4"
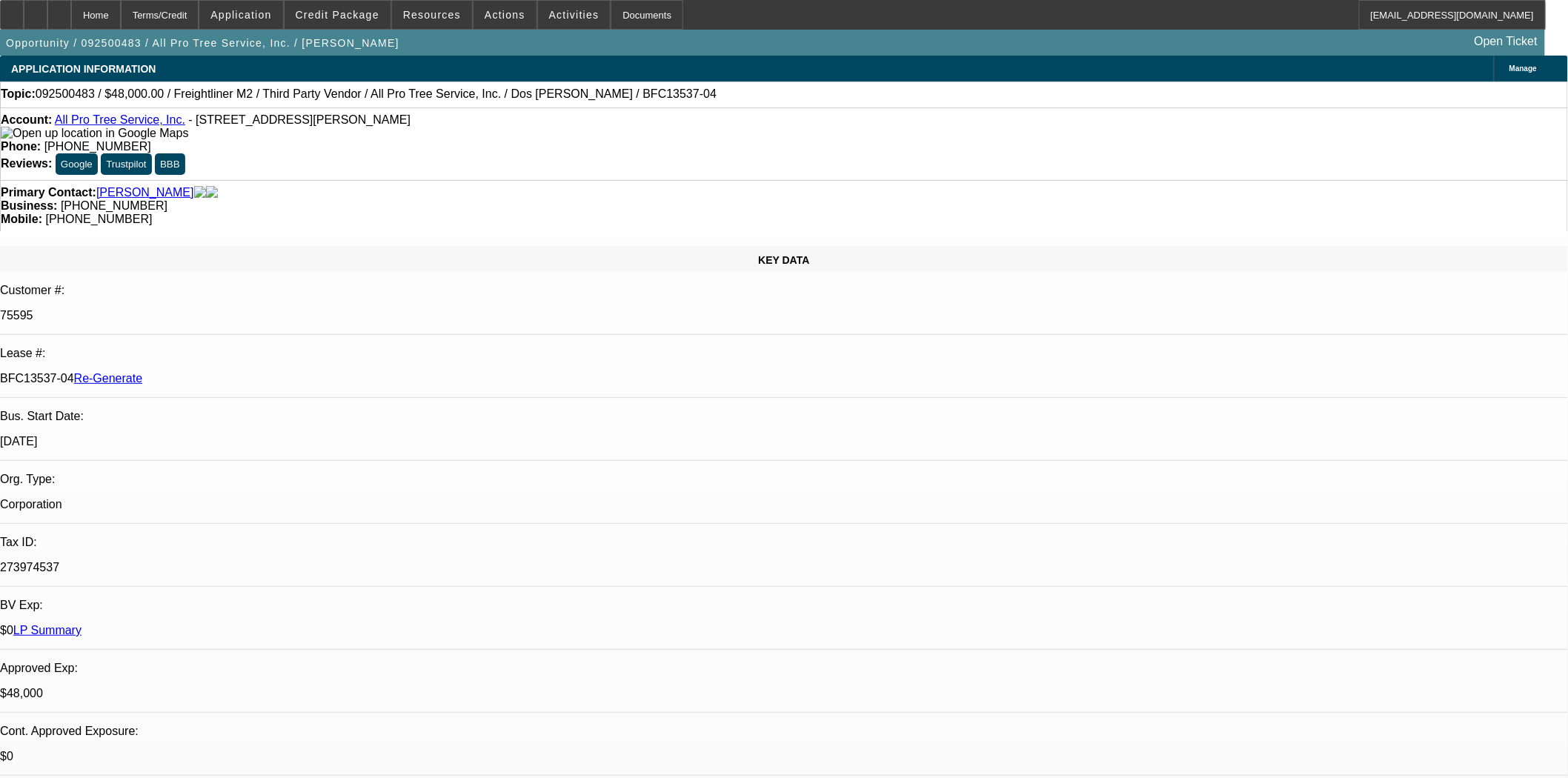
select select "0"
select select "6"
click at [353, 12] on span "Credit Package" at bounding box center [337, 14] width 83 height 11
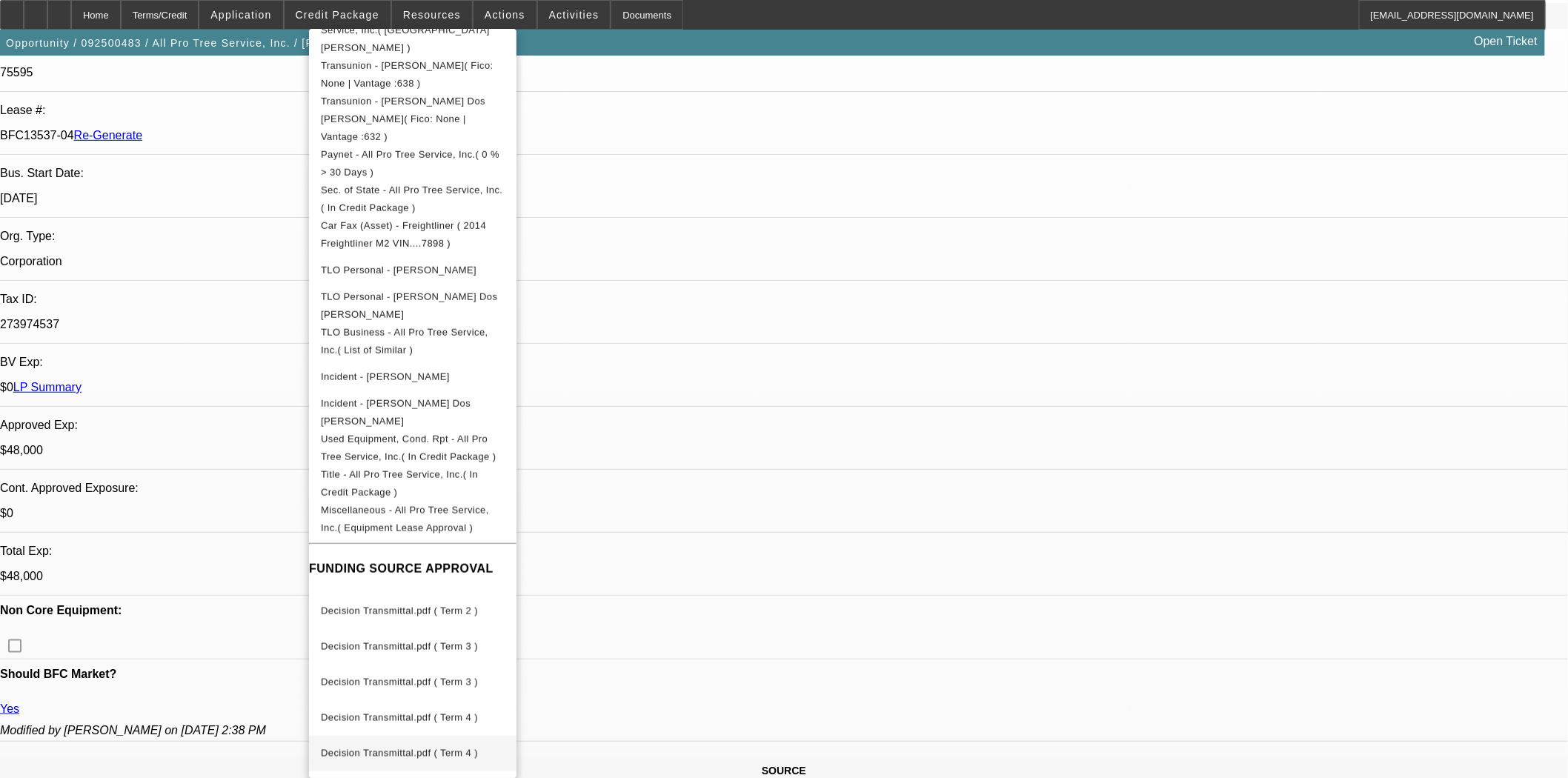
scroll to position [247, 0]
click at [362, 745] on span "Decision Transmittal.pdf ( Term 4 )" at bounding box center [413, 754] width 184 height 18
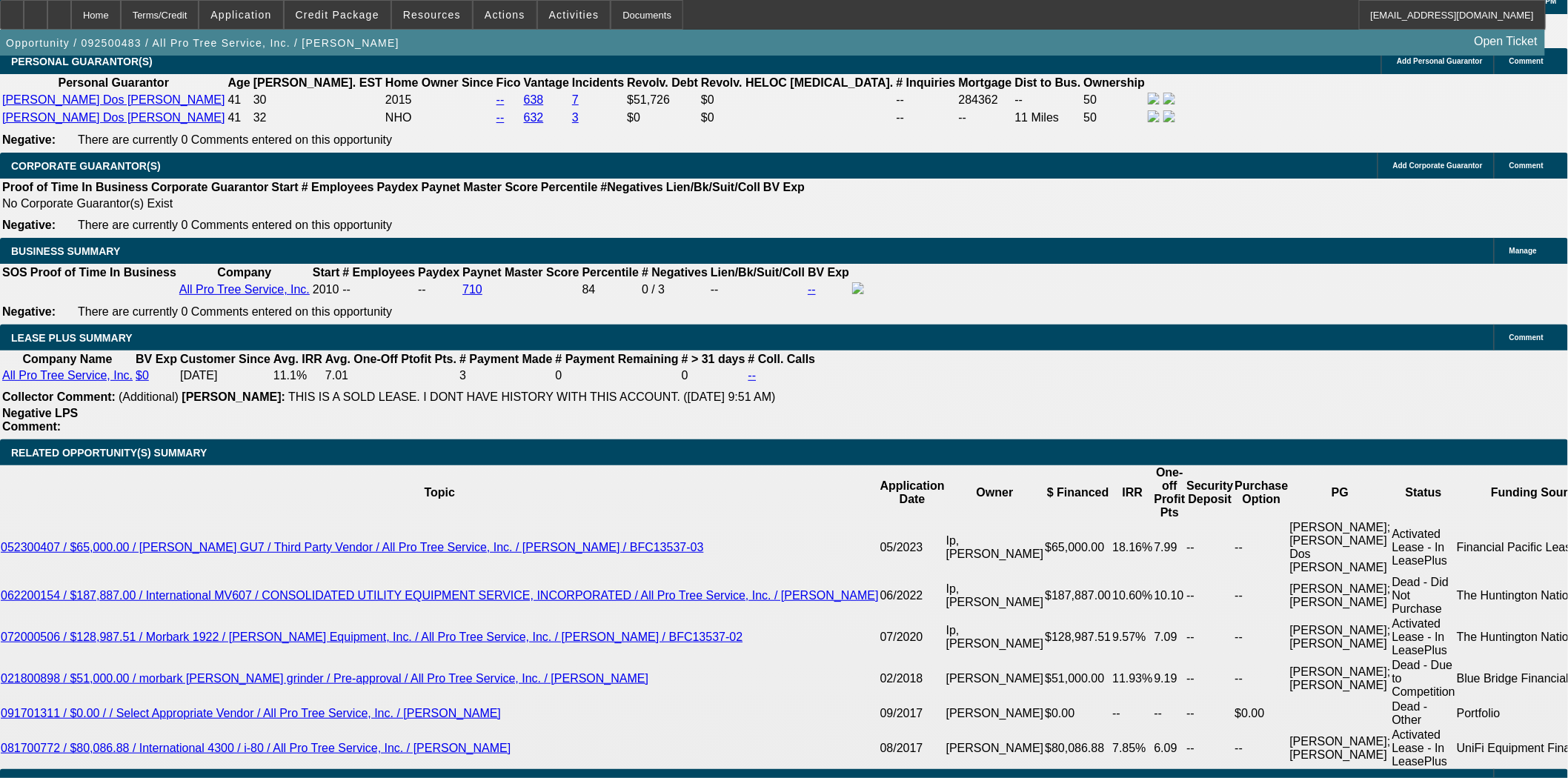
scroll to position [2471, 0]
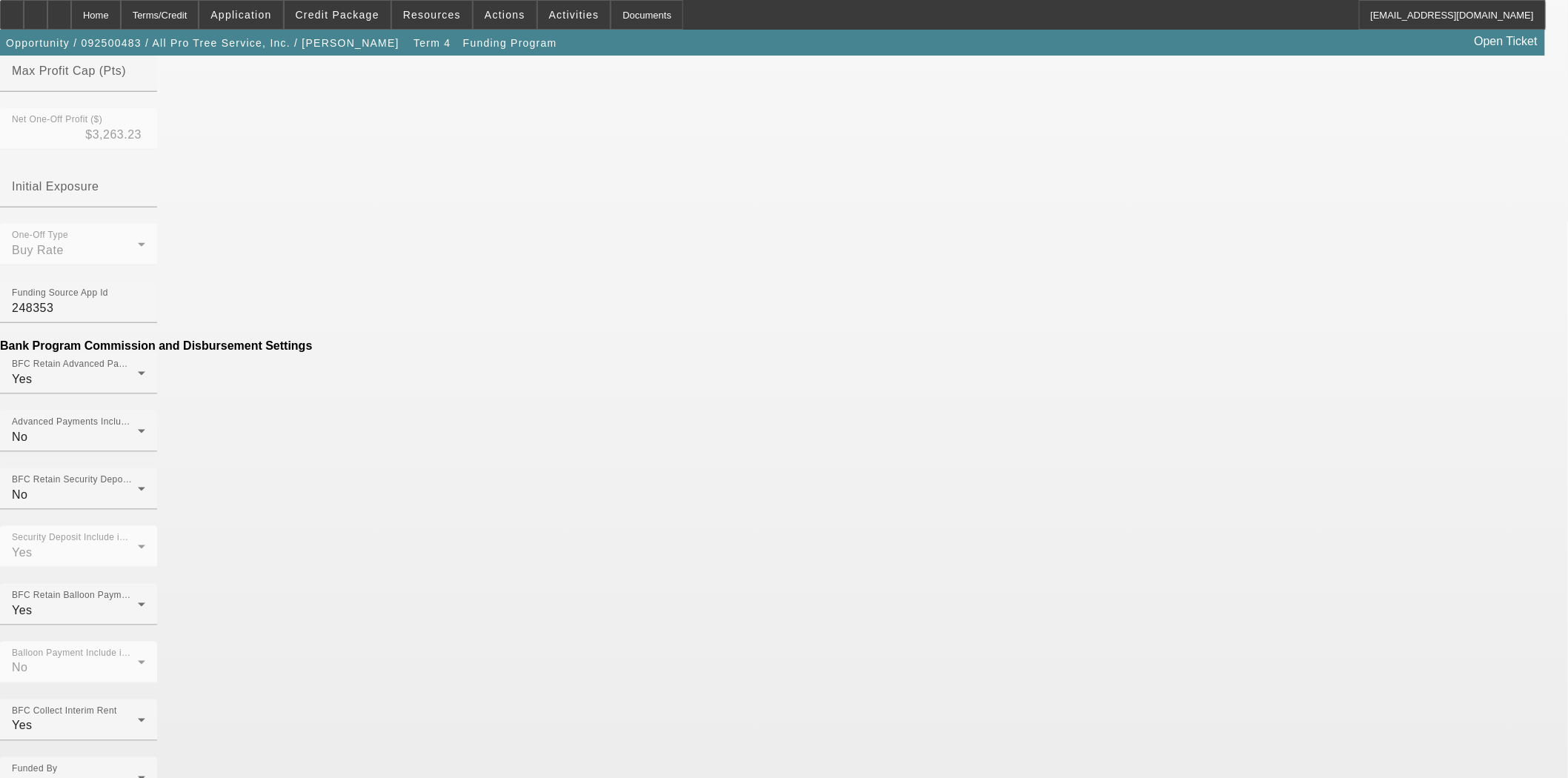
scroll to position [576, 0]
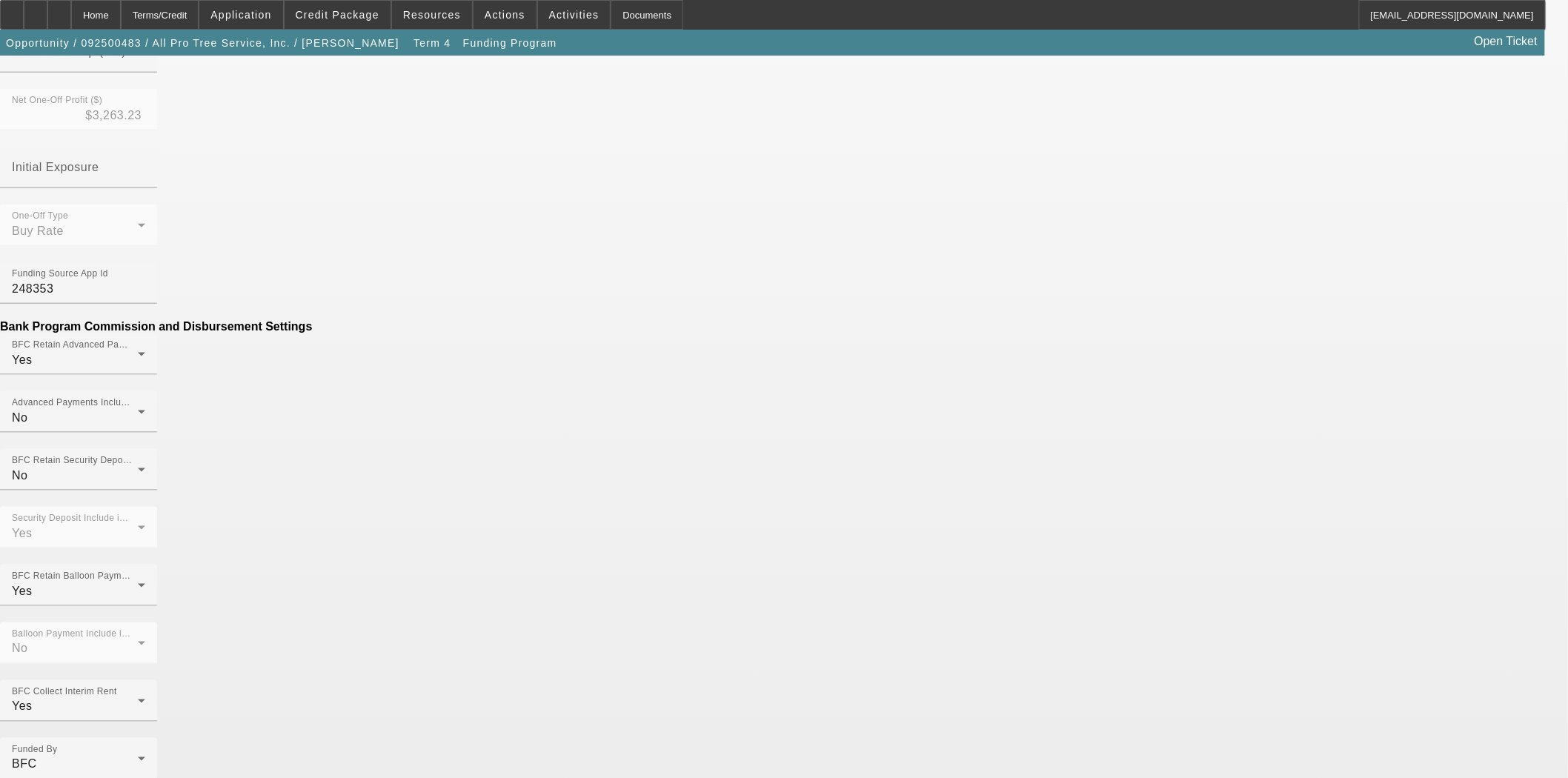
drag, startPoint x: 434, startPoint y: 309, endPoint x: 608, endPoint y: 302, distance: 174.1
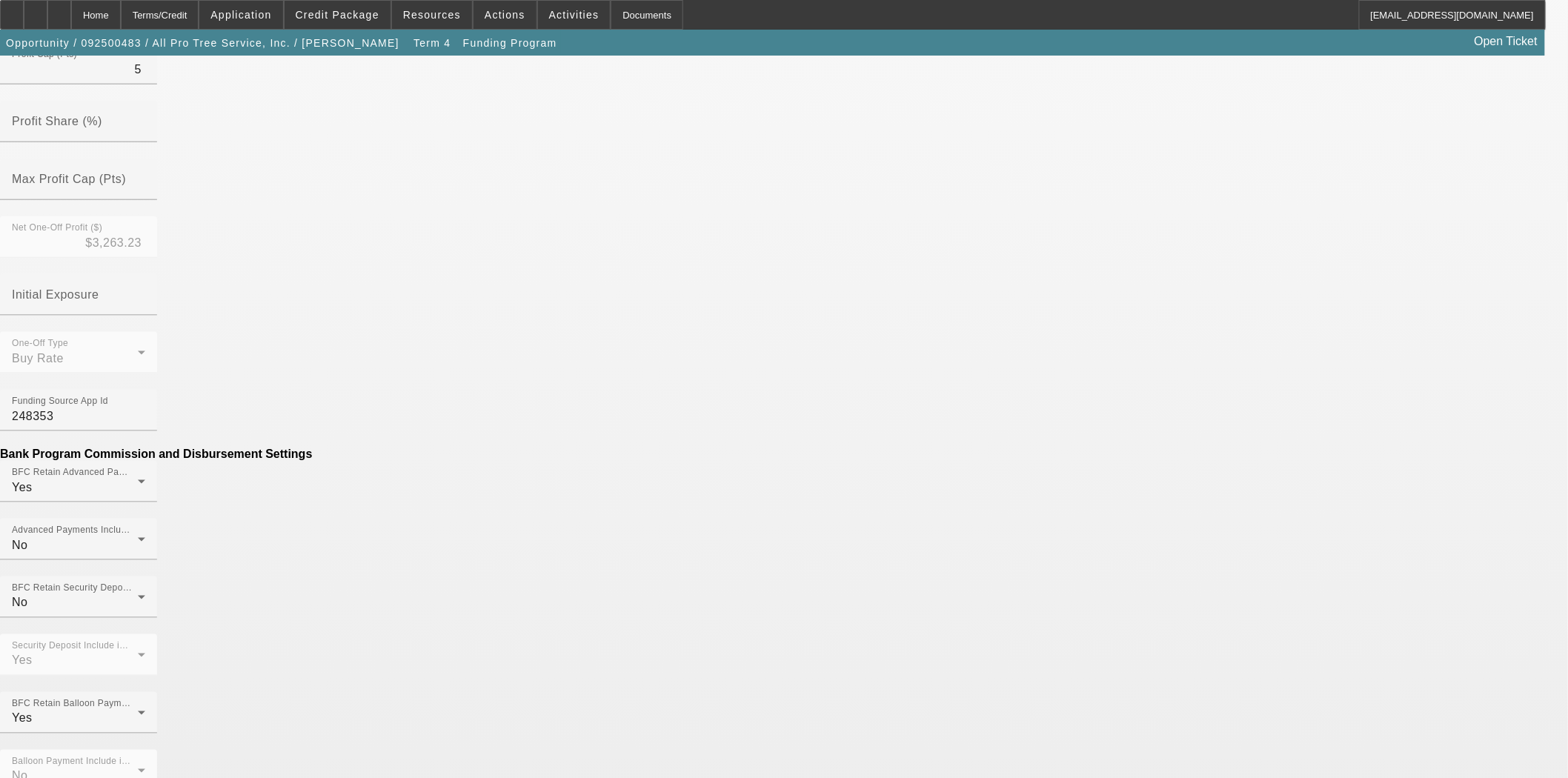
scroll to position [690, 0]
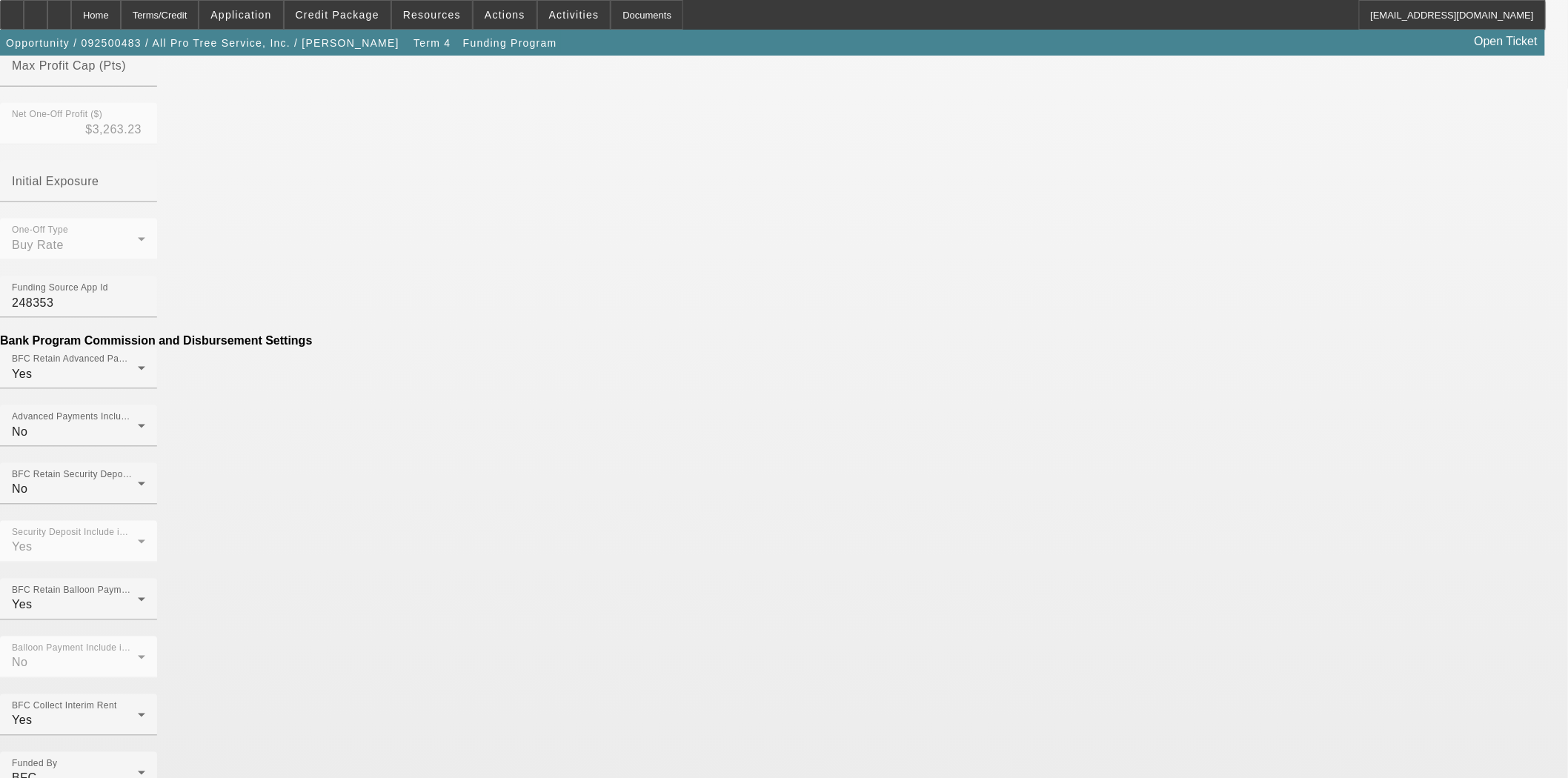
type input "$250.00"
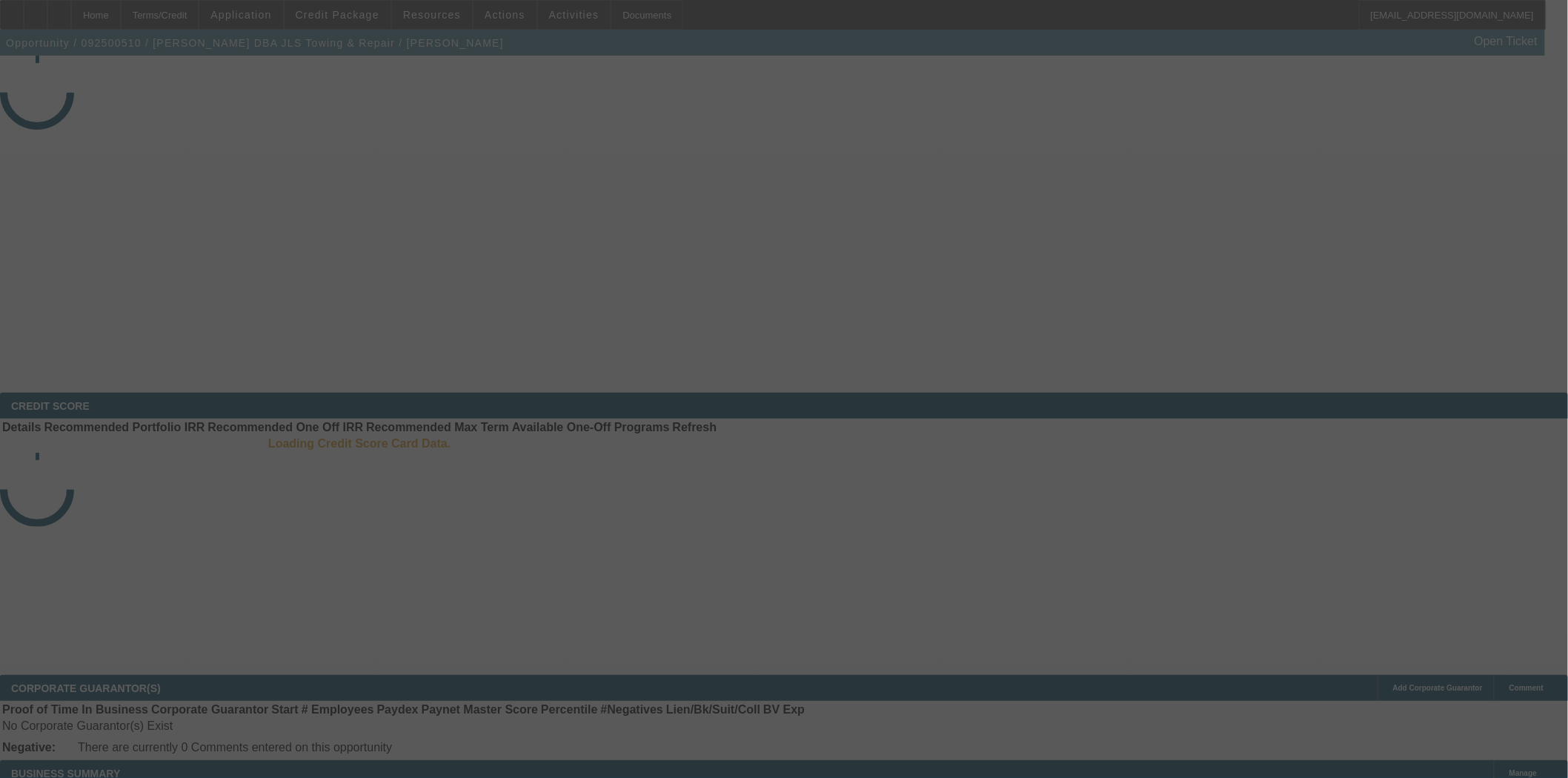
select select "4"
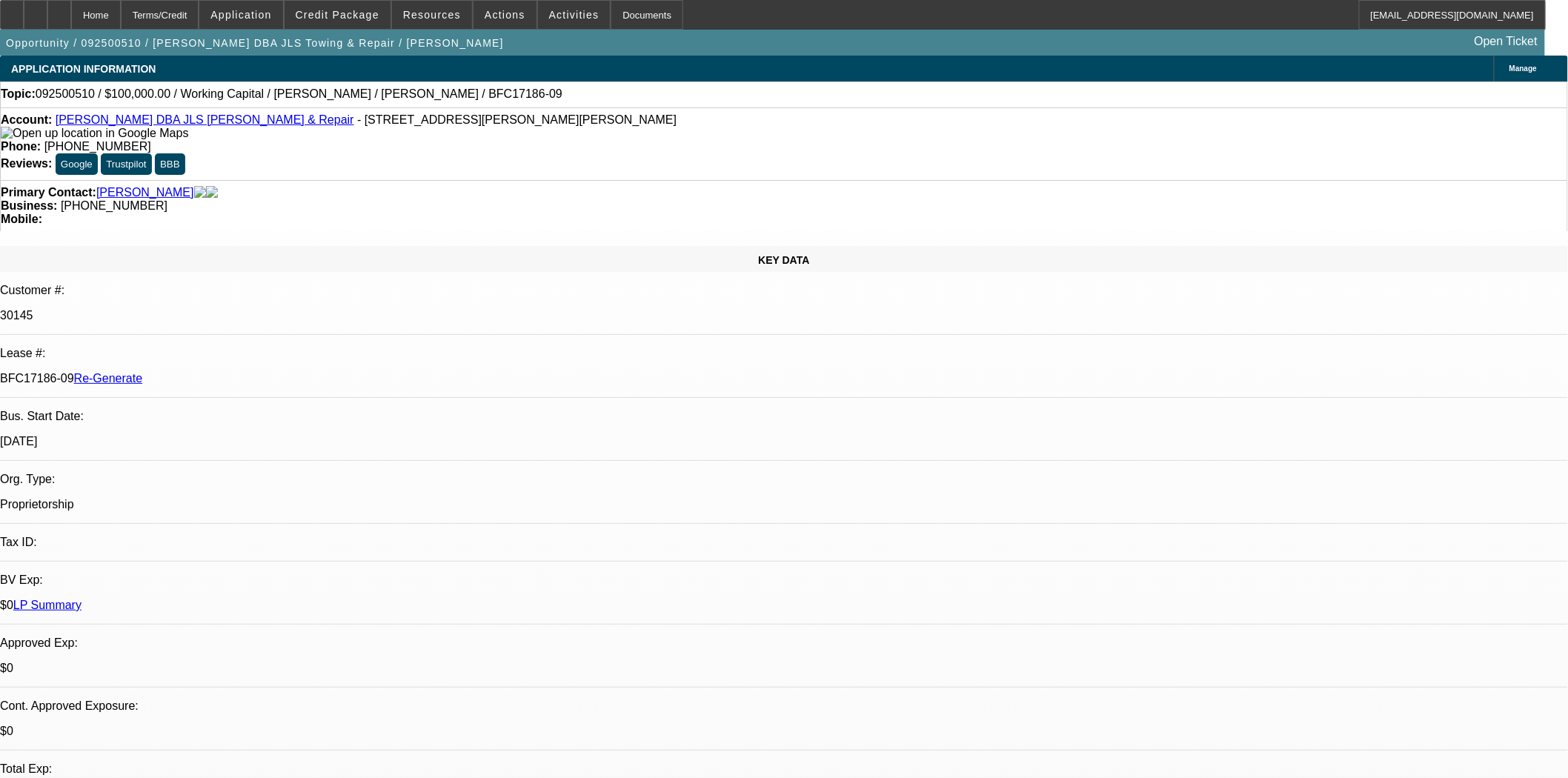
select select "0"
select select "2"
select select "0"
select select "6"
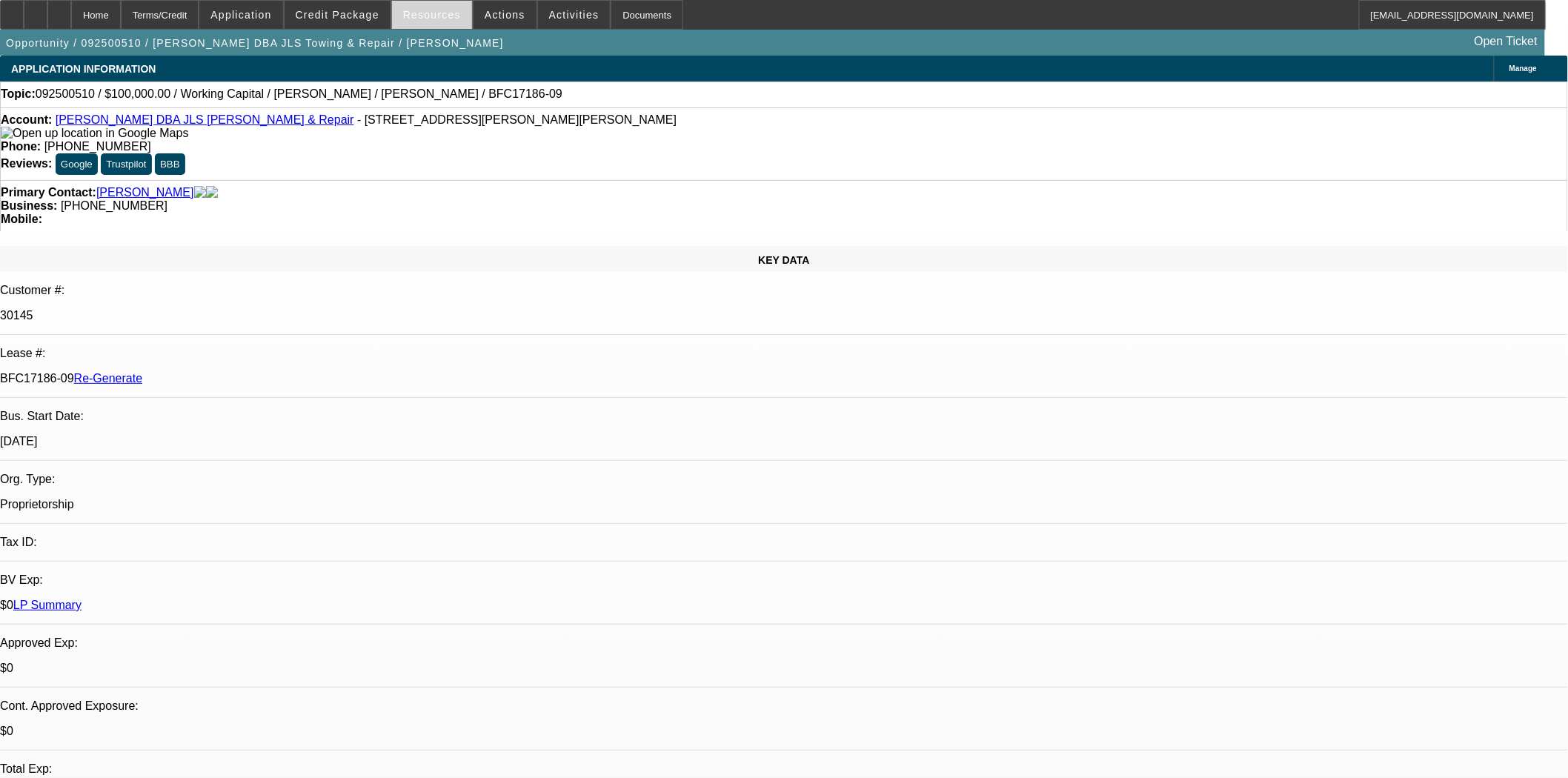
click at [424, 18] on span "Resources" at bounding box center [432, 14] width 57 height 11
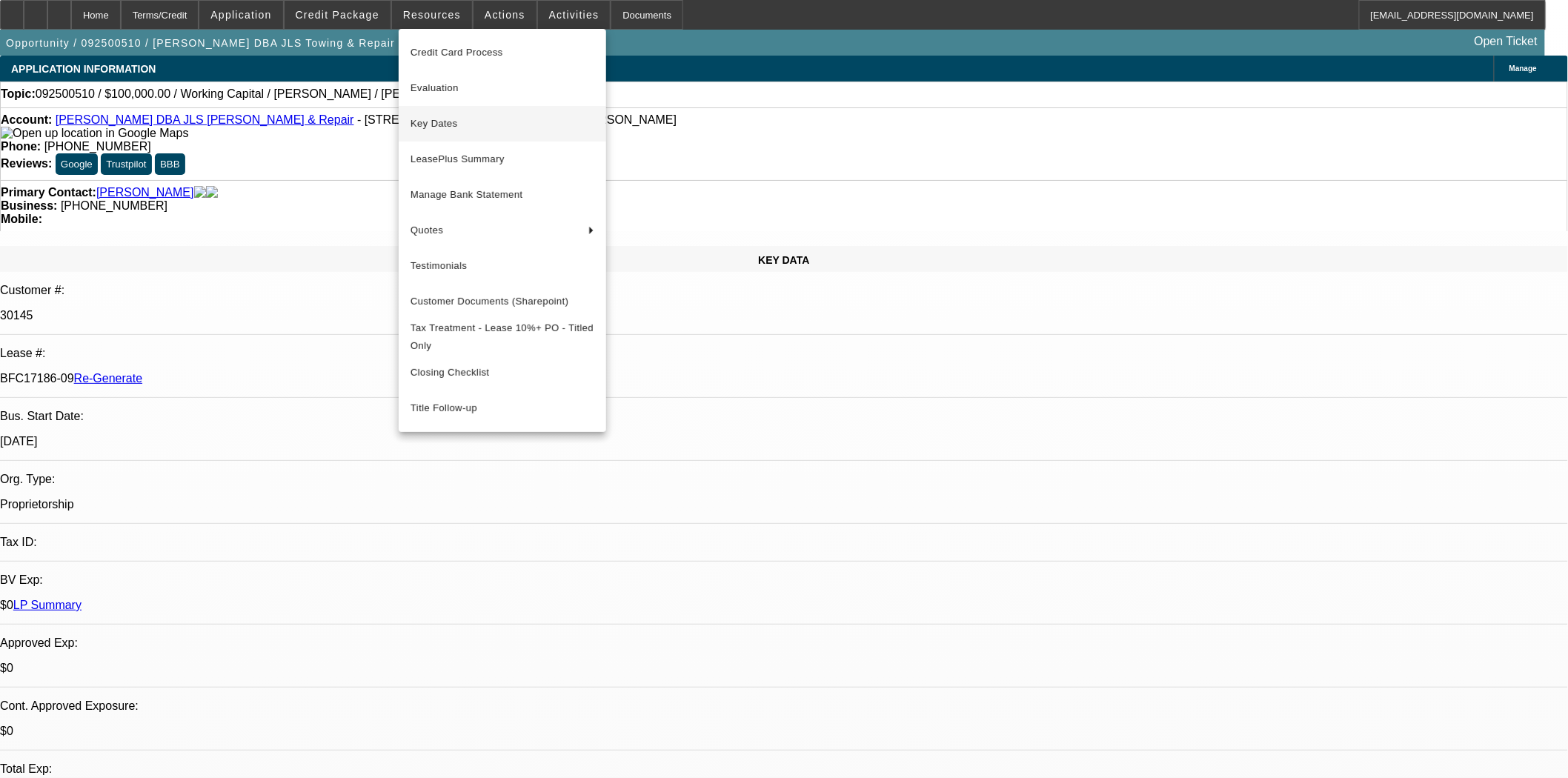
click at [432, 121] on span "Key Dates" at bounding box center [503, 124] width 184 height 18
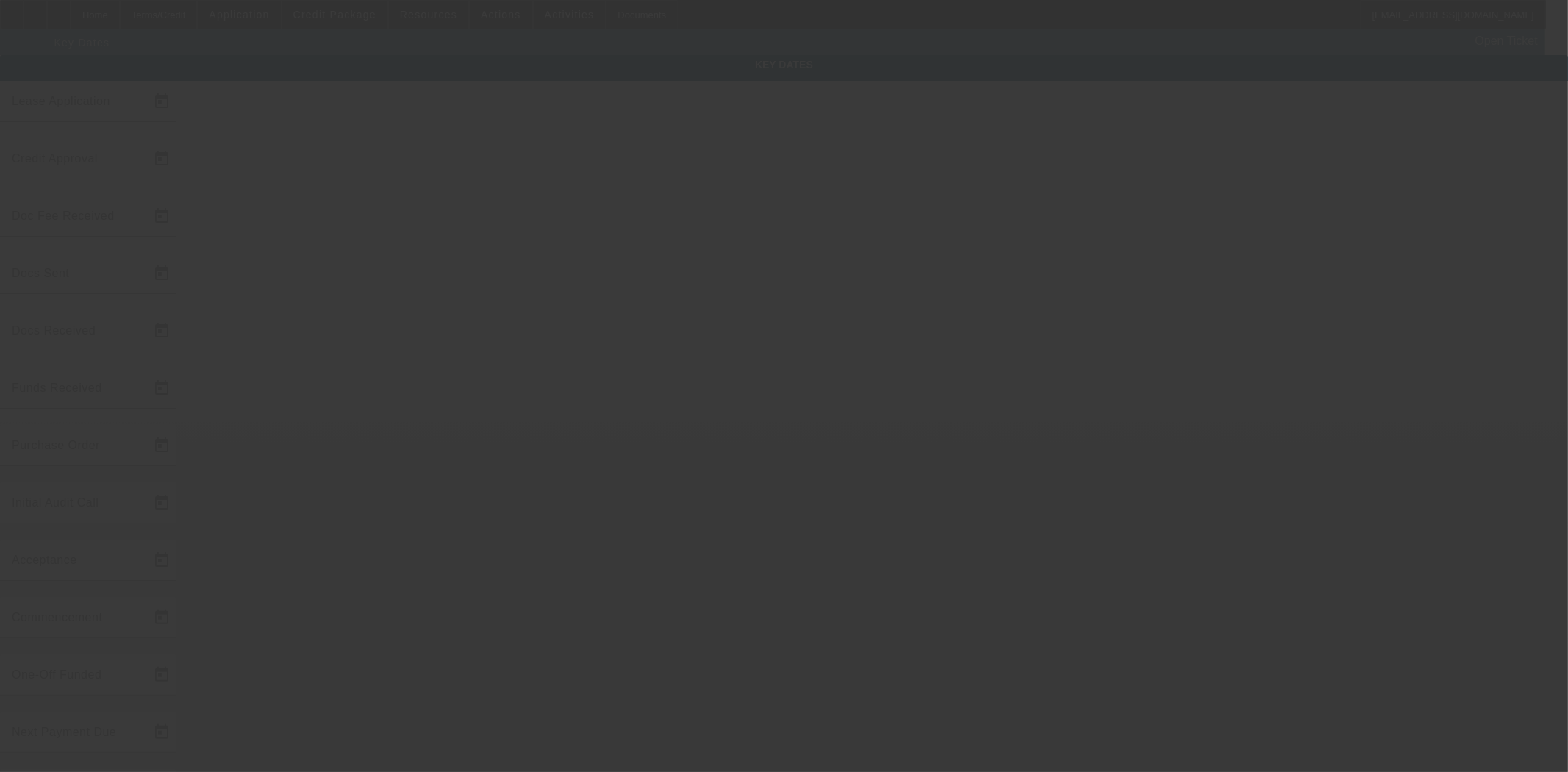
type input "9/23/2025"
type input "9/24/2025"
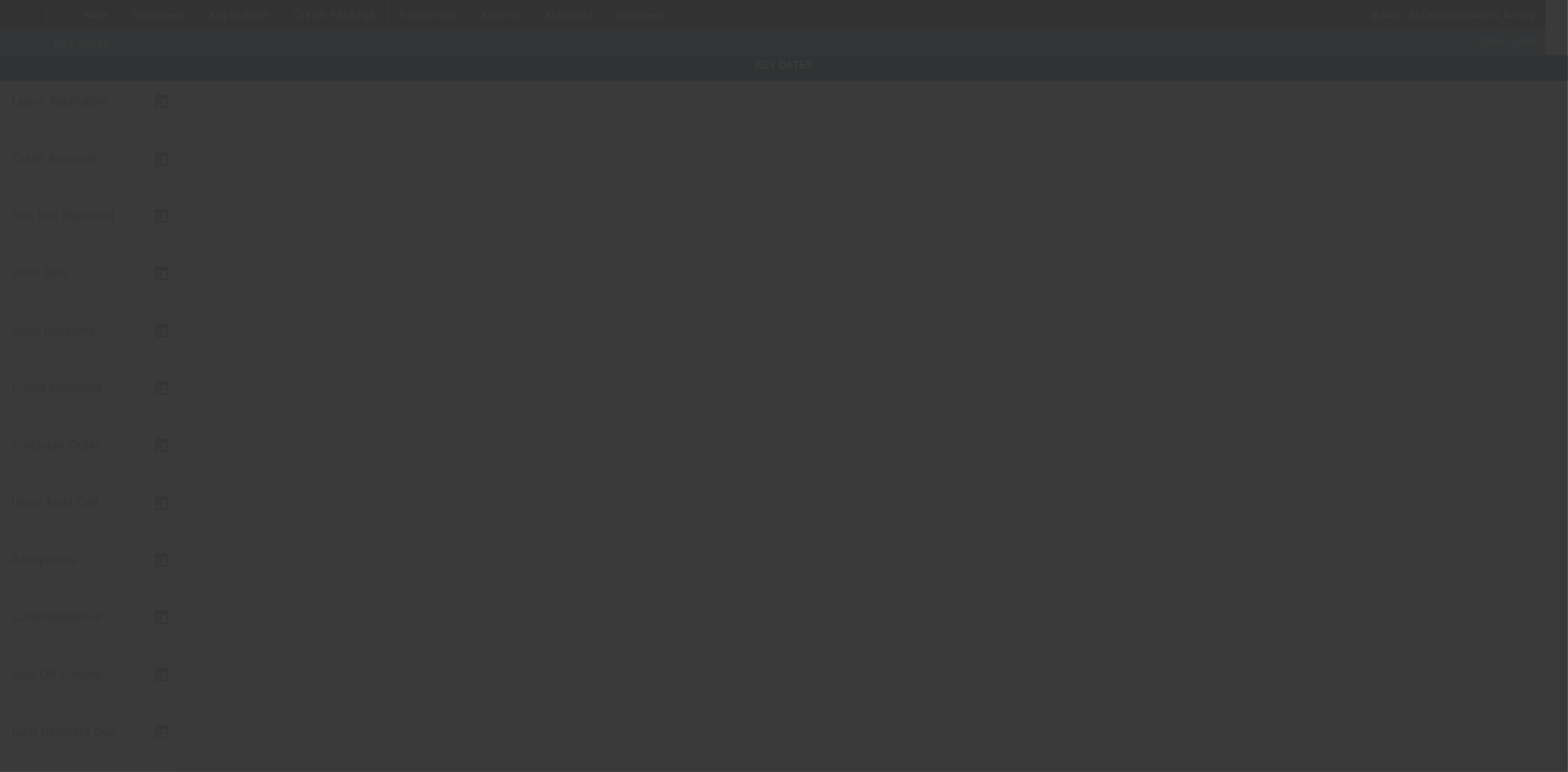
type input "9/24/2025"
type input "10/1/2025"
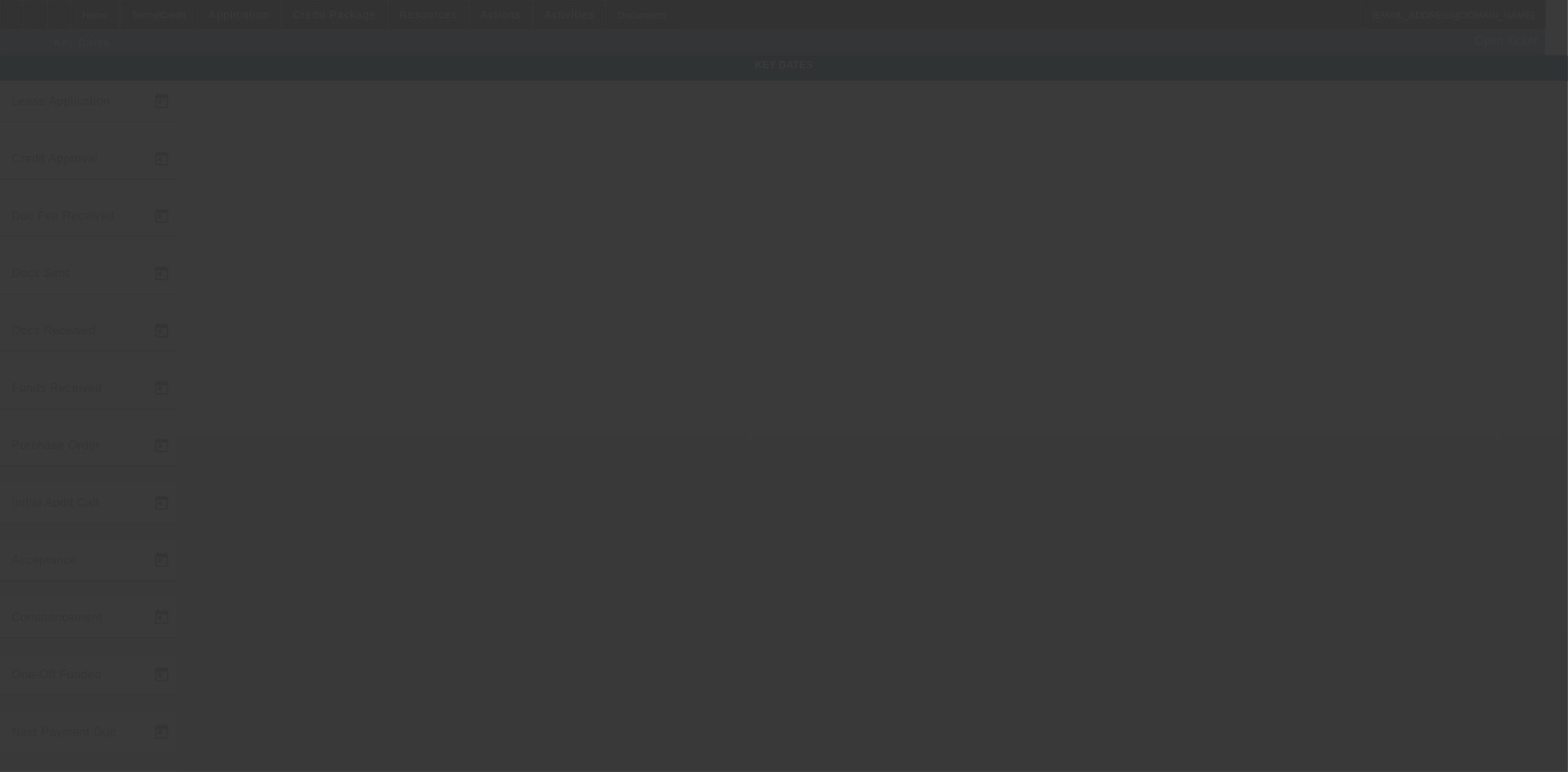
type input "11/1/2025"
type input "9/24/2025"
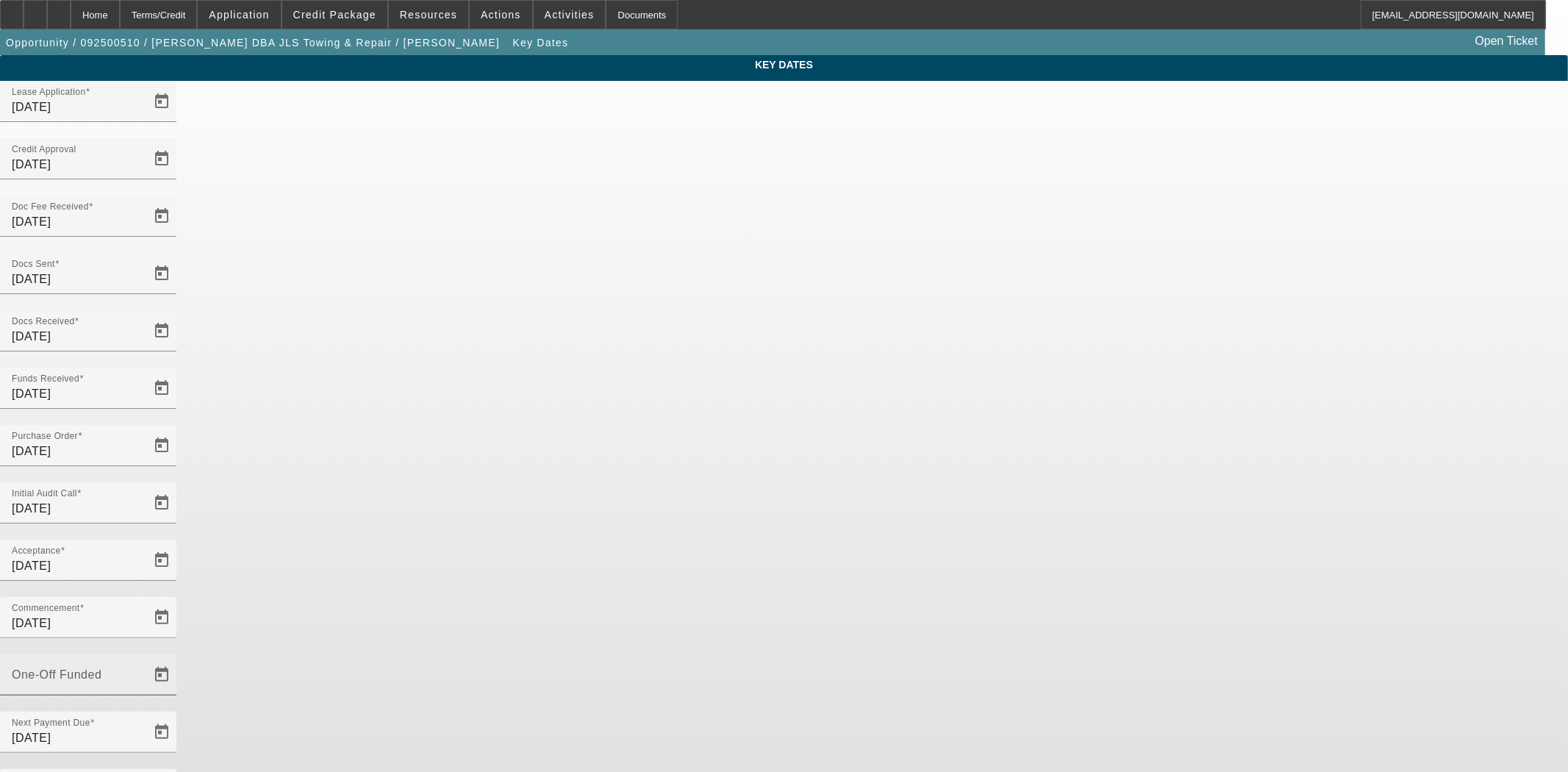
click at [177, 685] on div at bounding box center [177, 685] width 0 height 0
type input "9/24/2025"
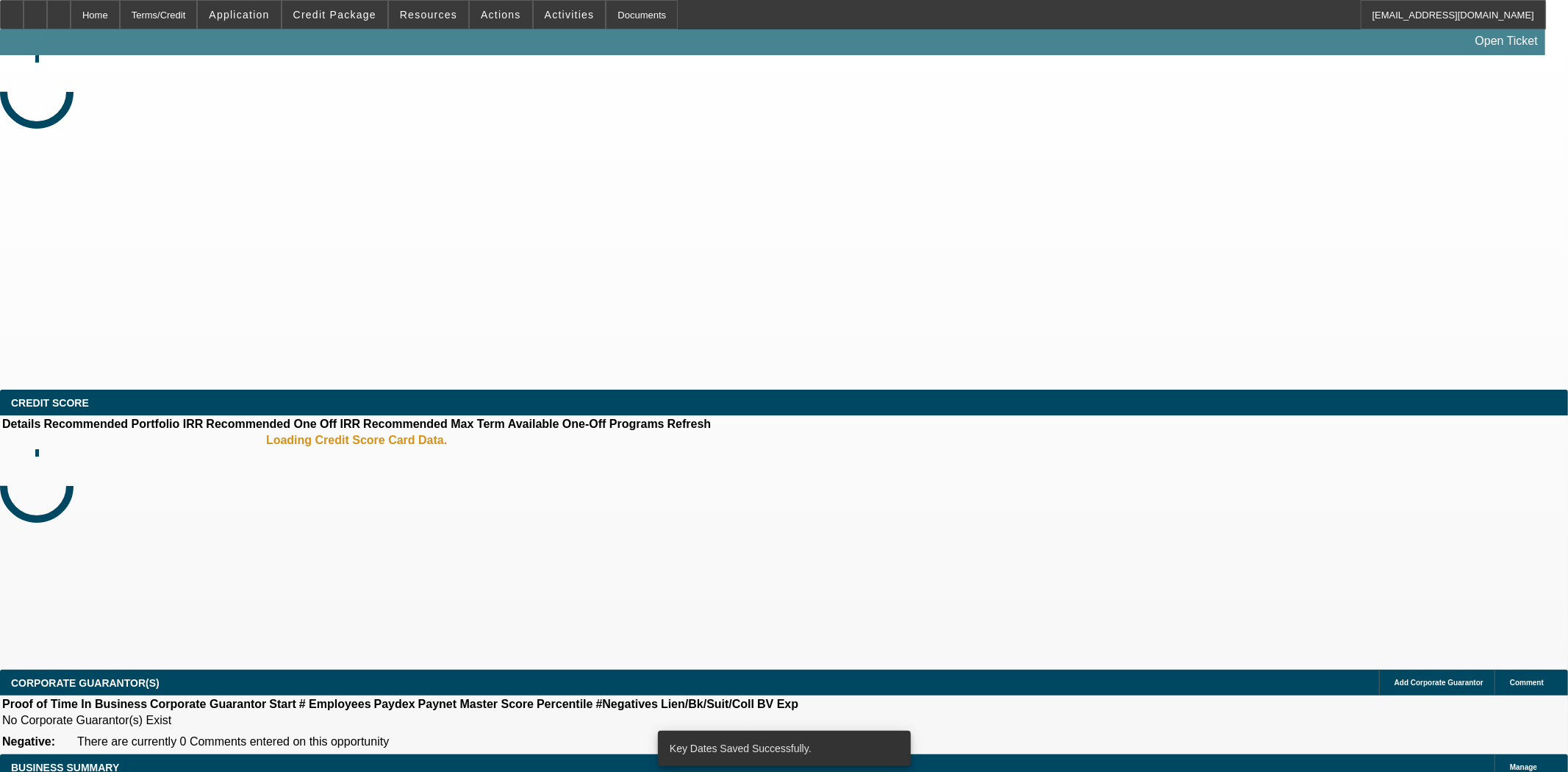
select select "4"
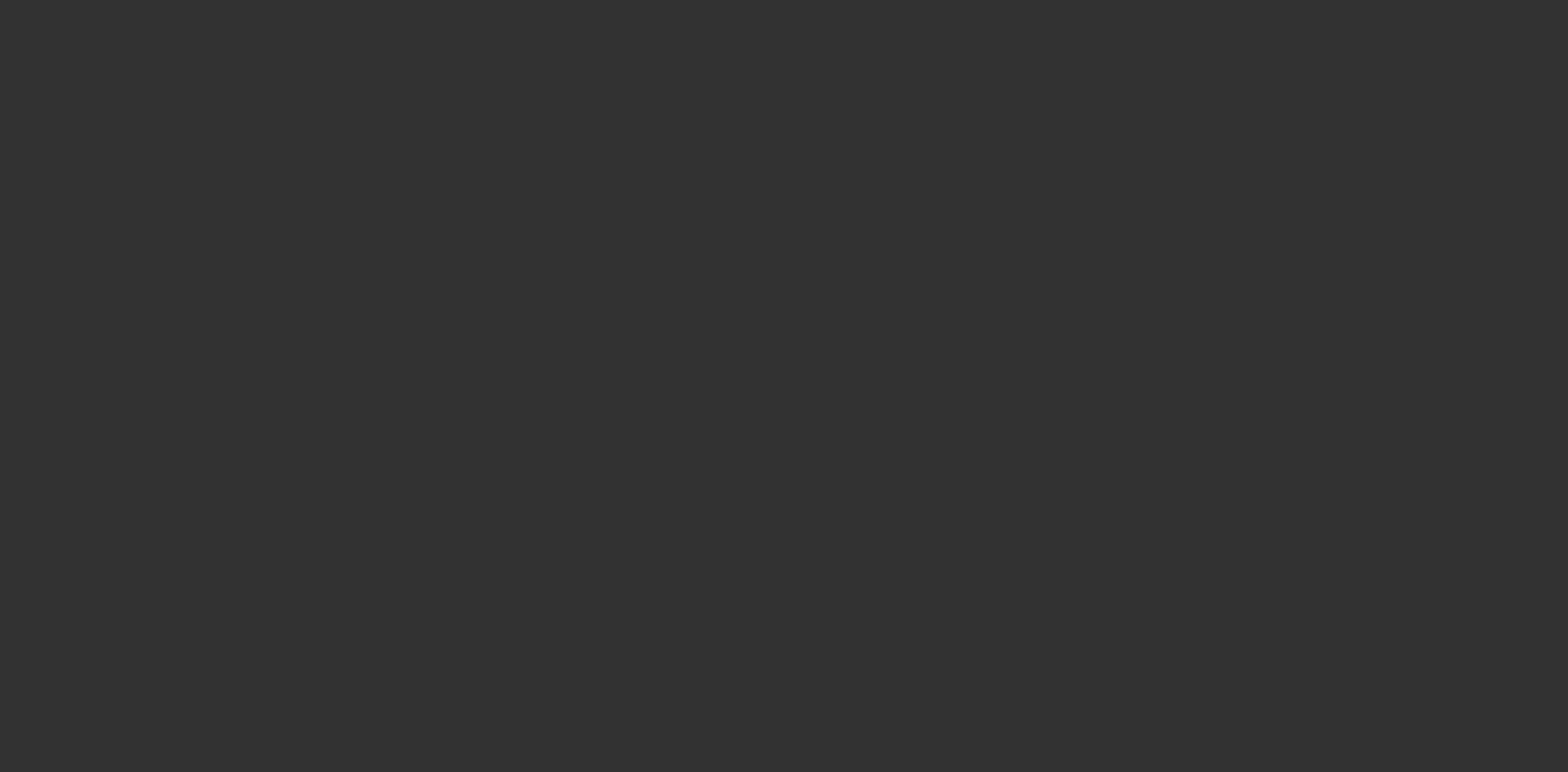
select select "0"
select select "2"
select select "0"
select select "6"
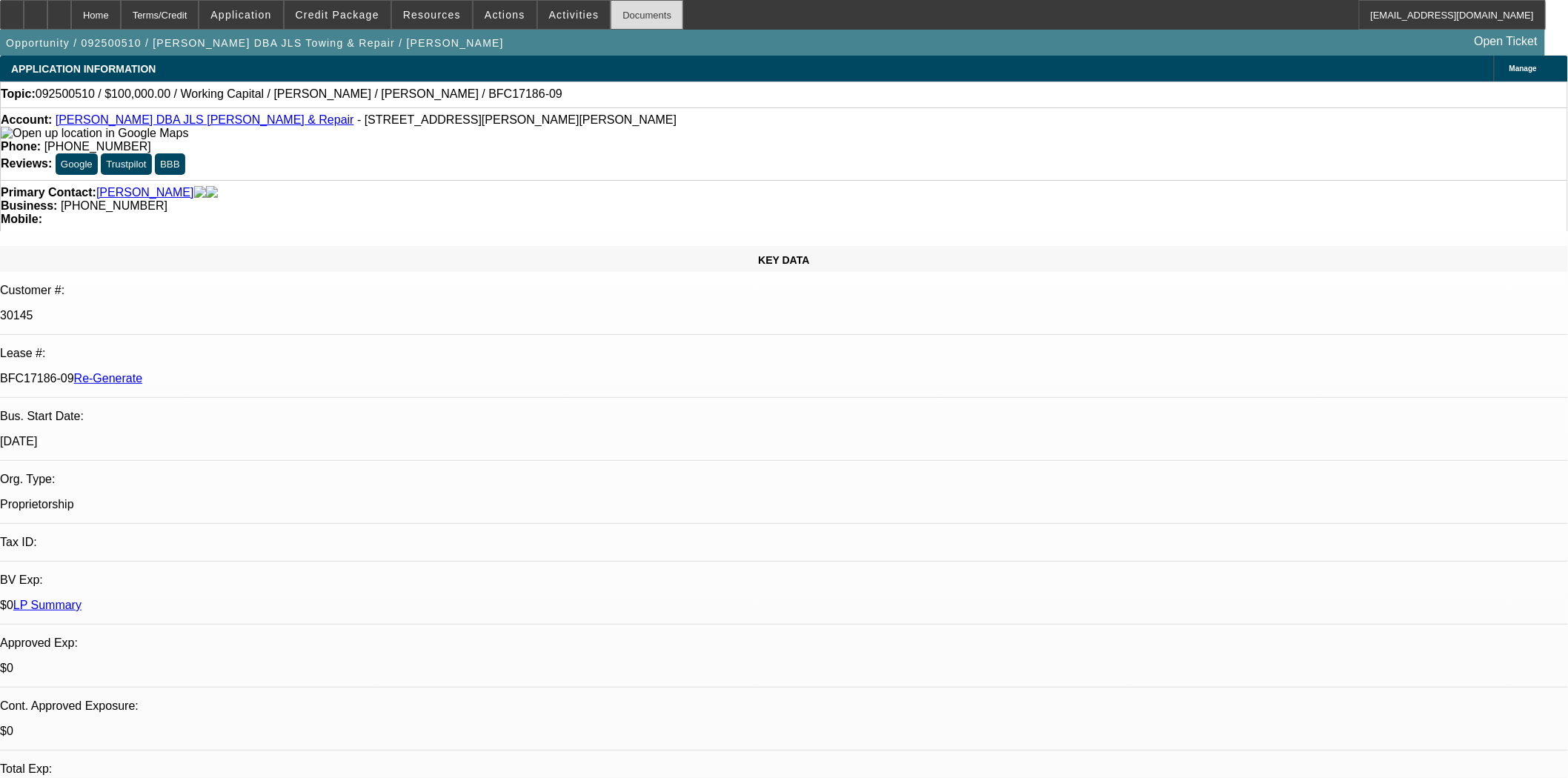
click at [611, 17] on div "Documents" at bounding box center [648, 14] width 73 height 30
click at [485, 17] on span "Actions" at bounding box center [505, 14] width 41 height 11
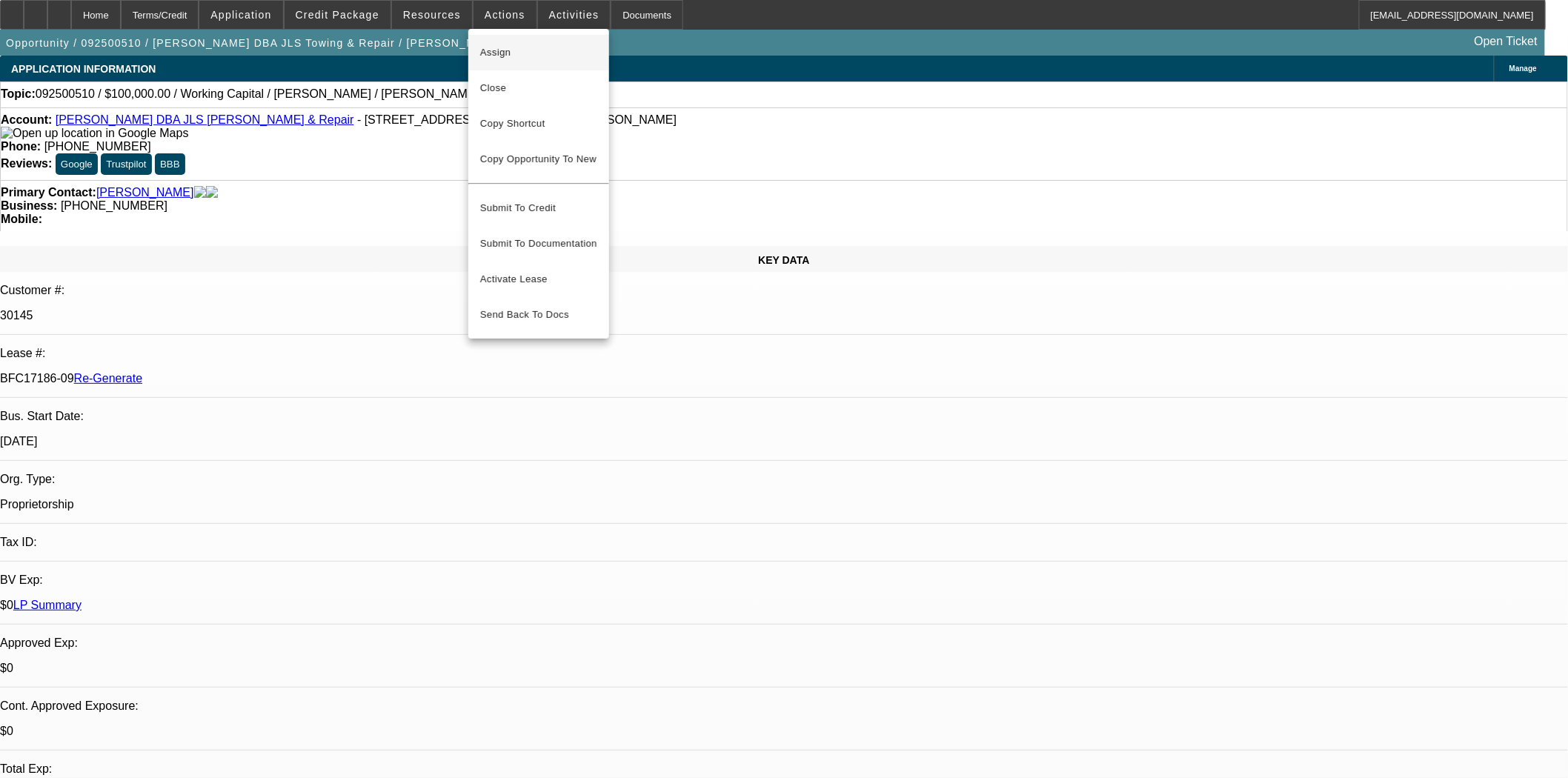
click at [491, 52] on span "Assign" at bounding box center [538, 53] width 117 height 18
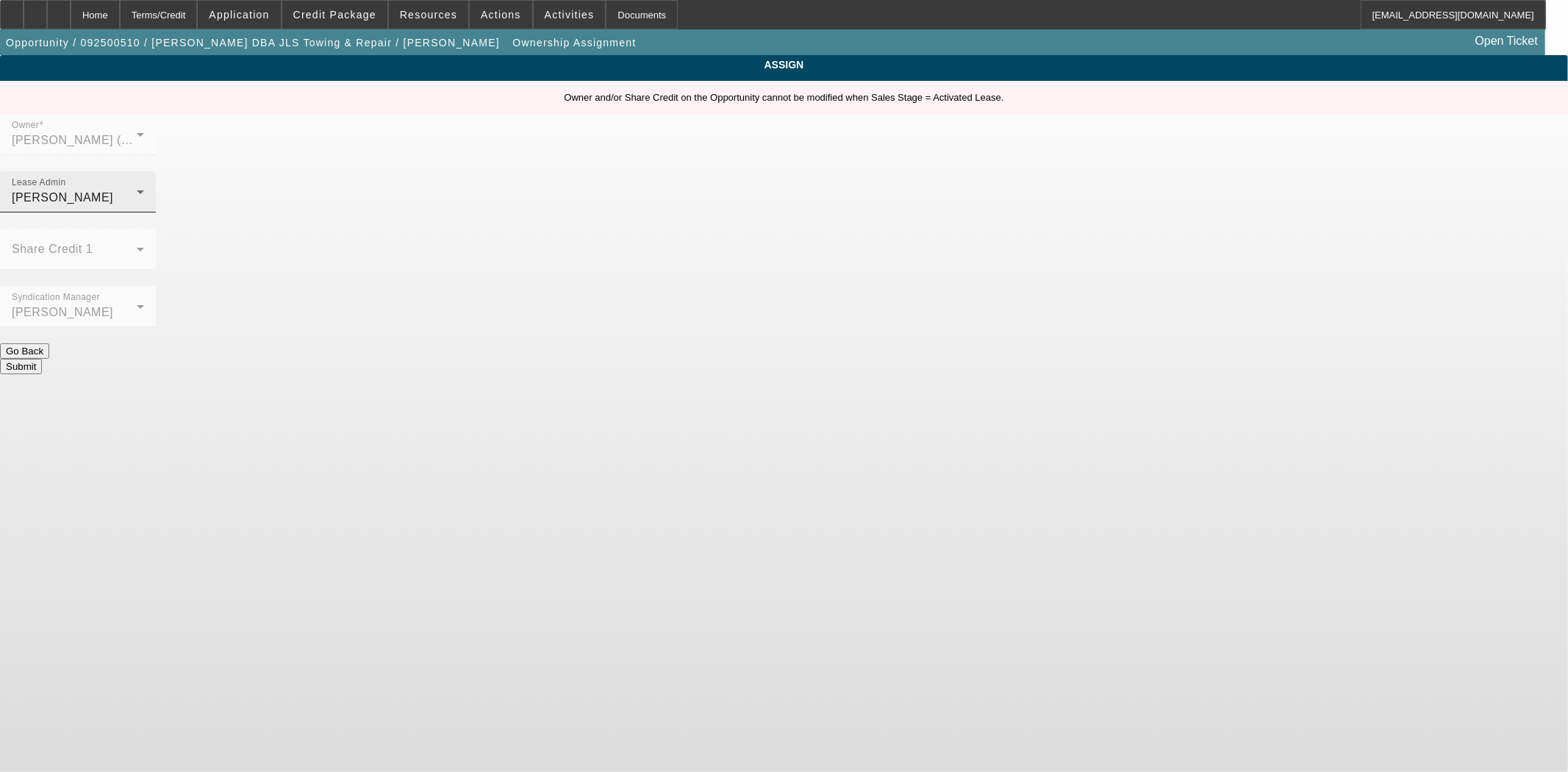
click at [137, 189] on div "[PERSON_NAME]" at bounding box center [74, 198] width 125 height 18
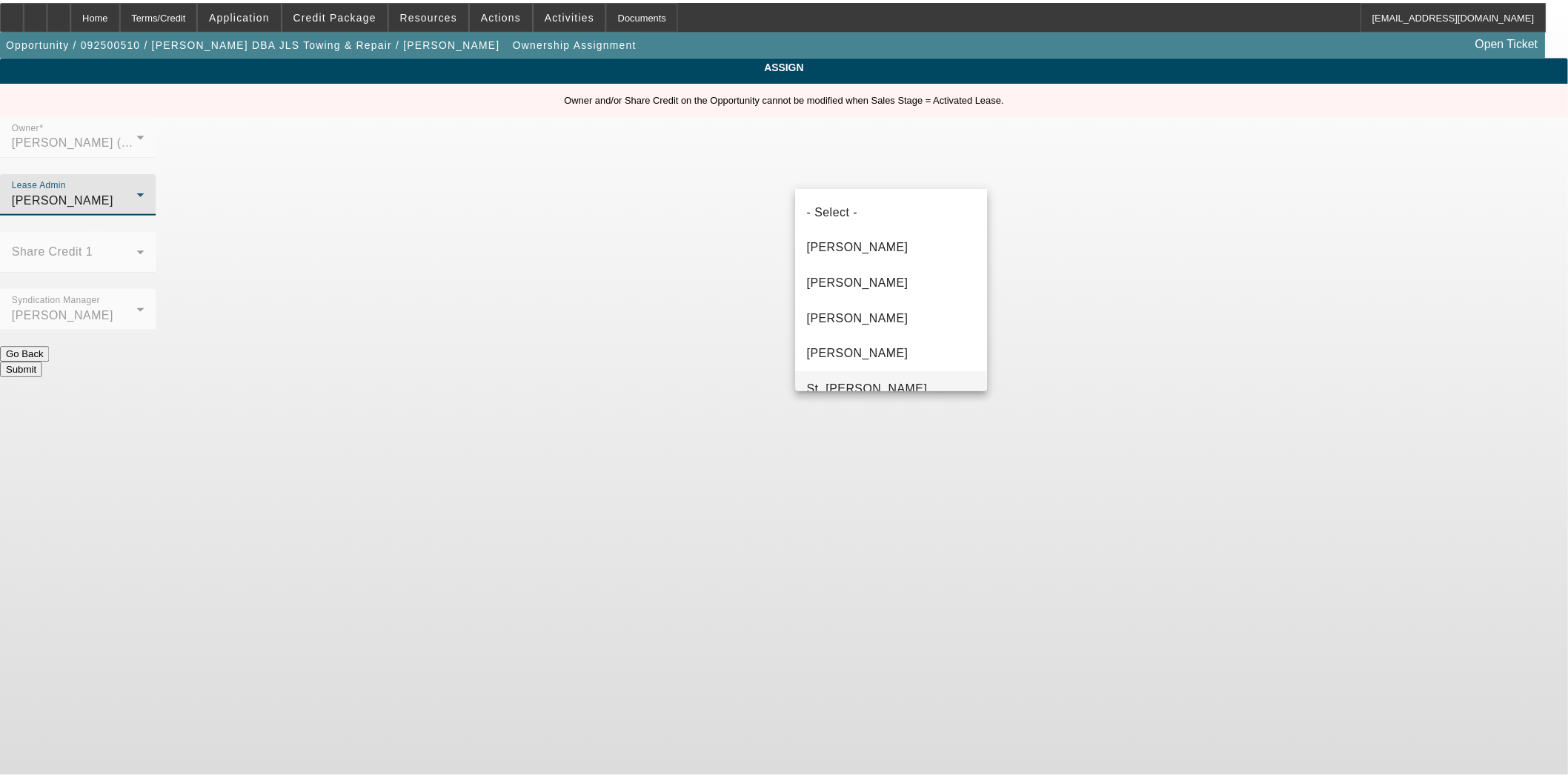
scroll to position [86, 0]
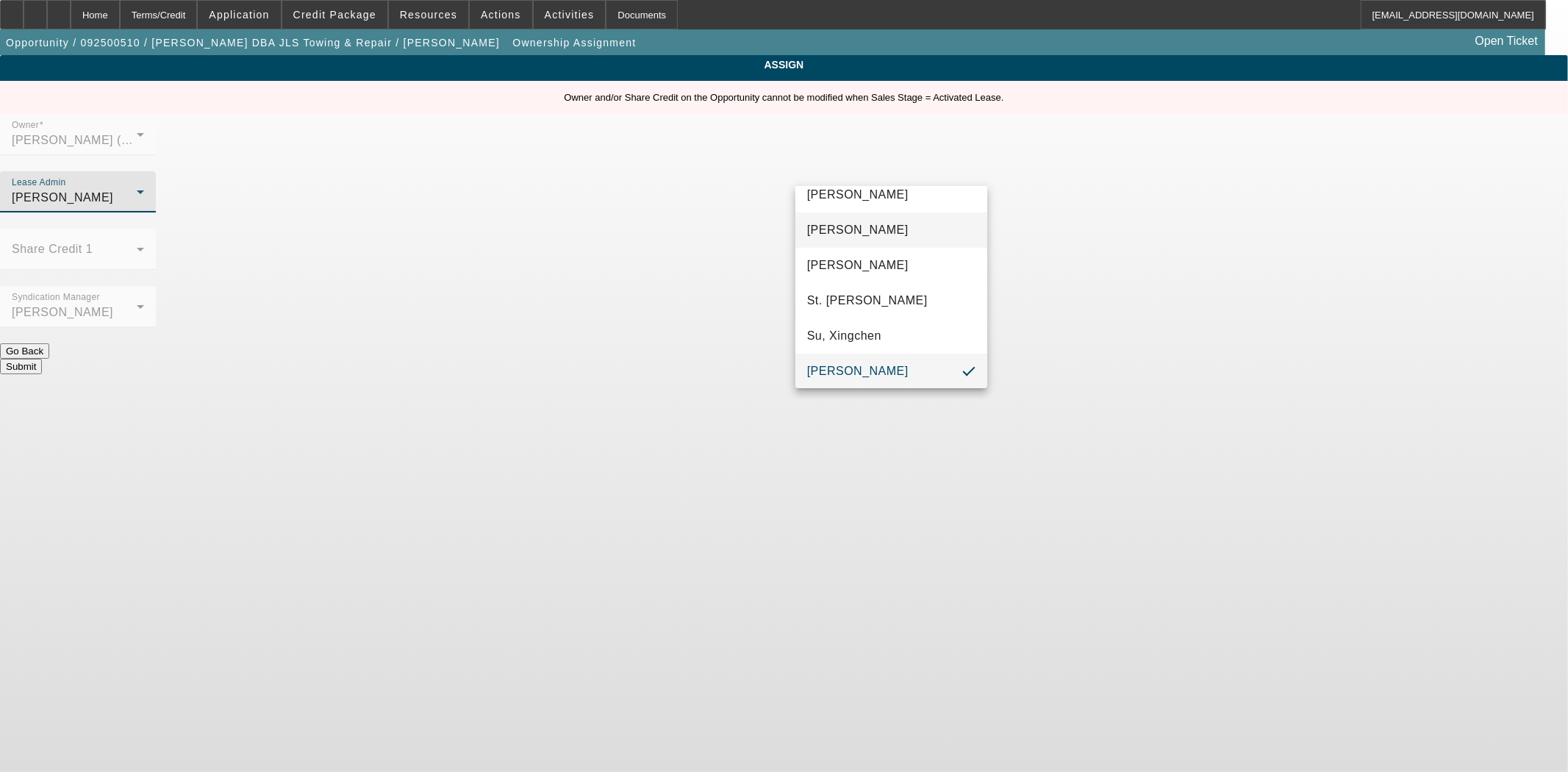
click at [860, 226] on span "Gonzalez, Amanda" at bounding box center [858, 230] width 102 height 18
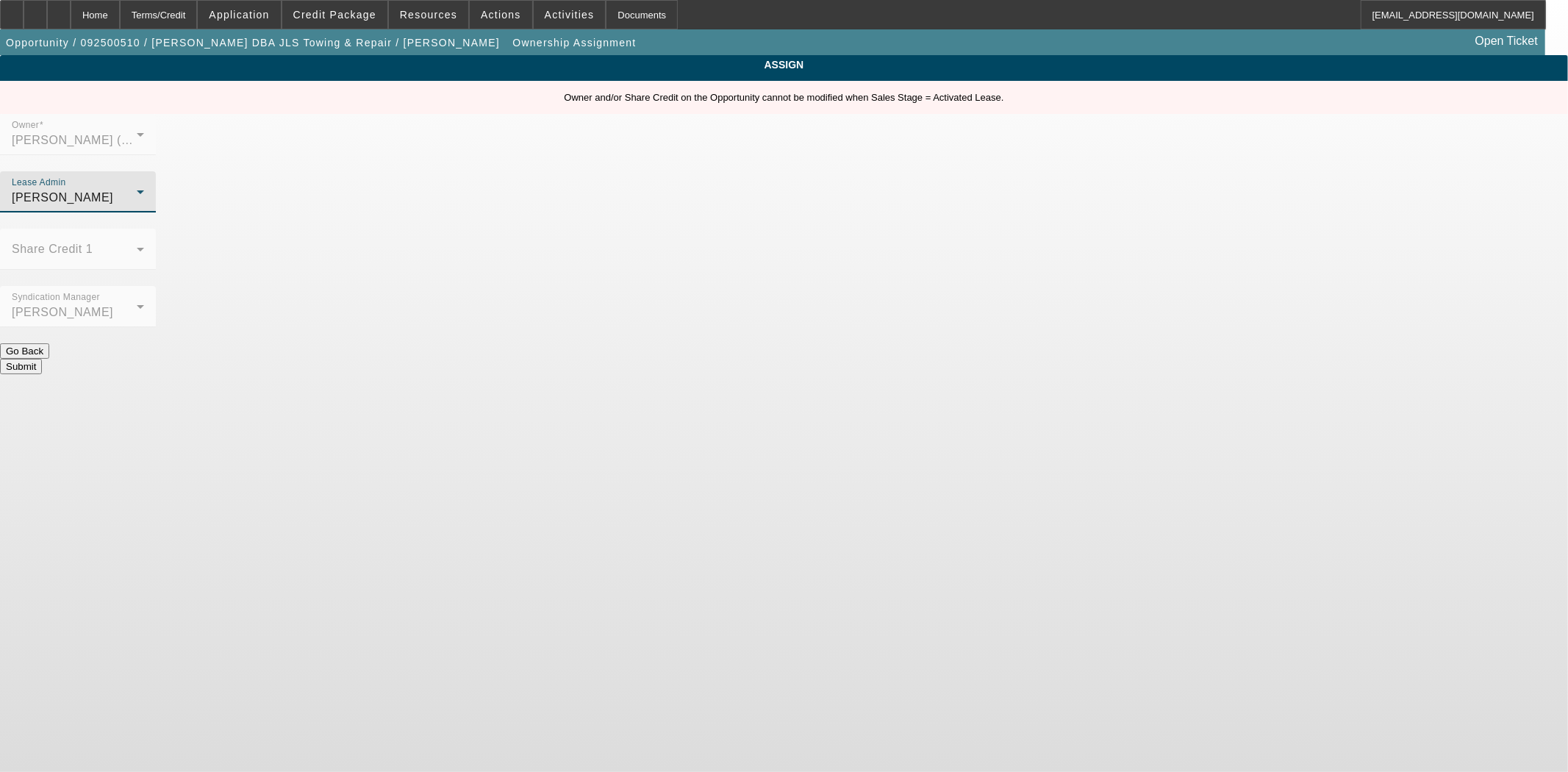
click at [42, 359] on button "Submit" at bounding box center [21, 367] width 42 height 15
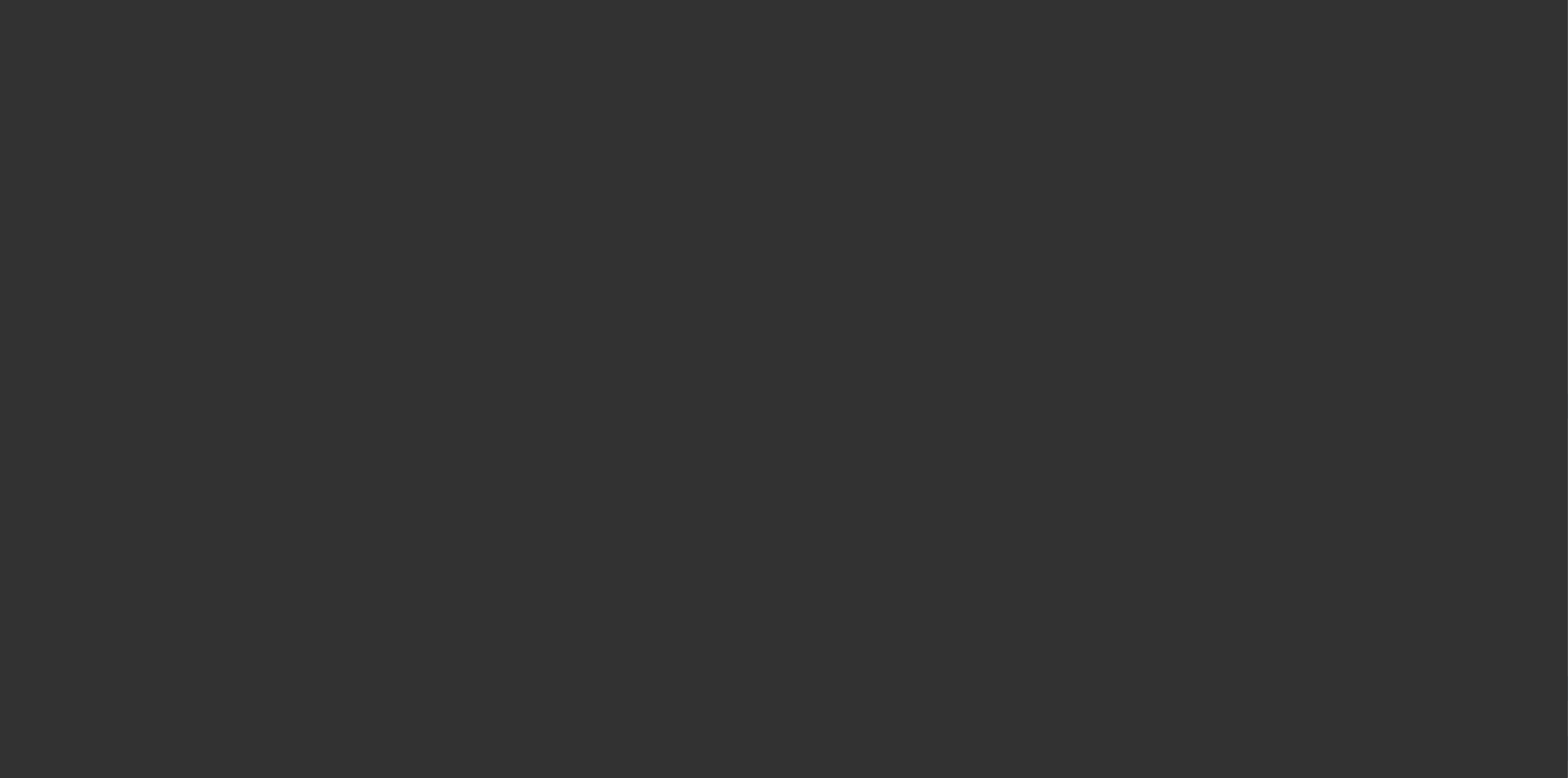
select select "4"
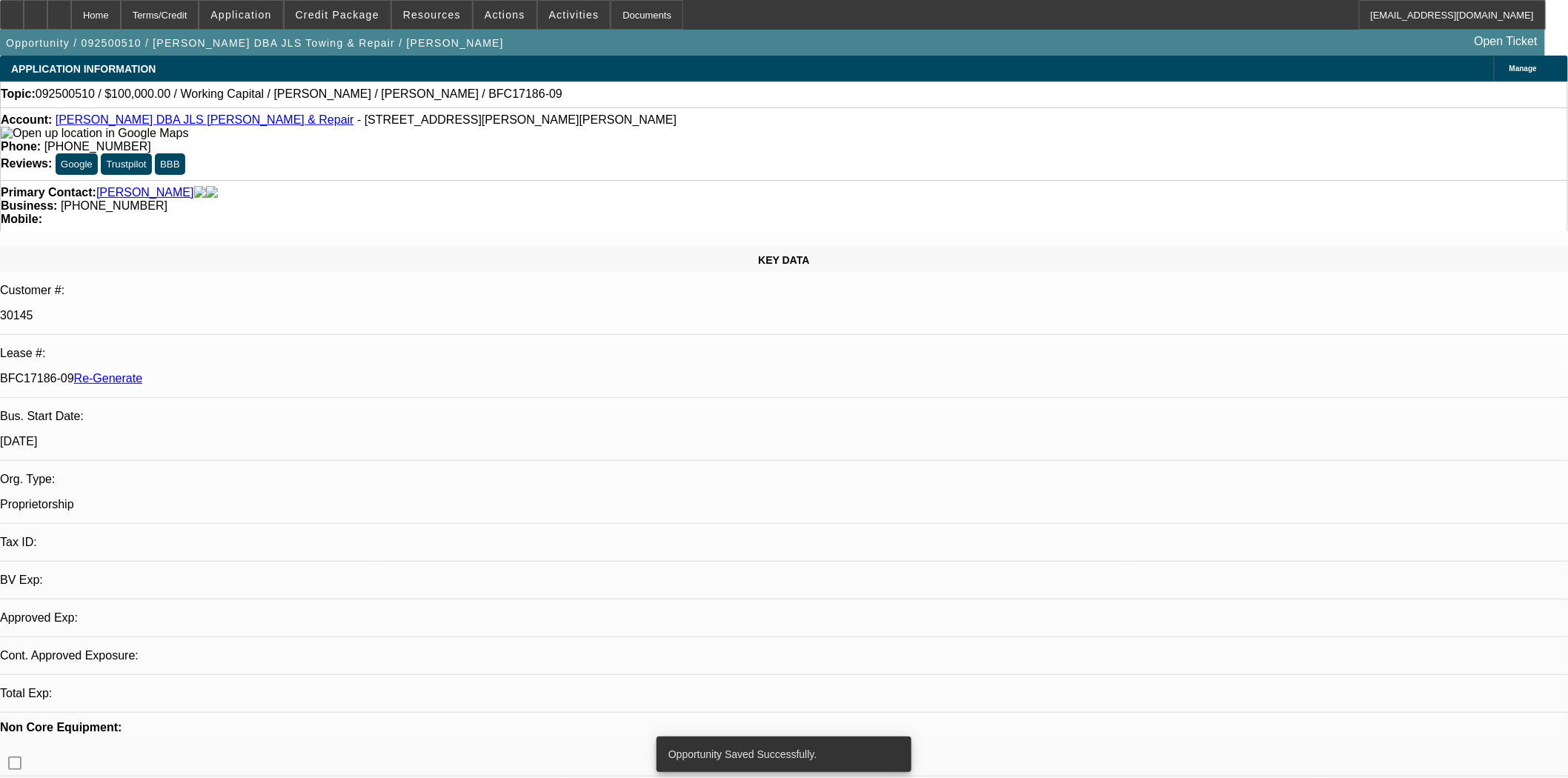
select select "0"
select select "2"
select select "0"
select select "6"
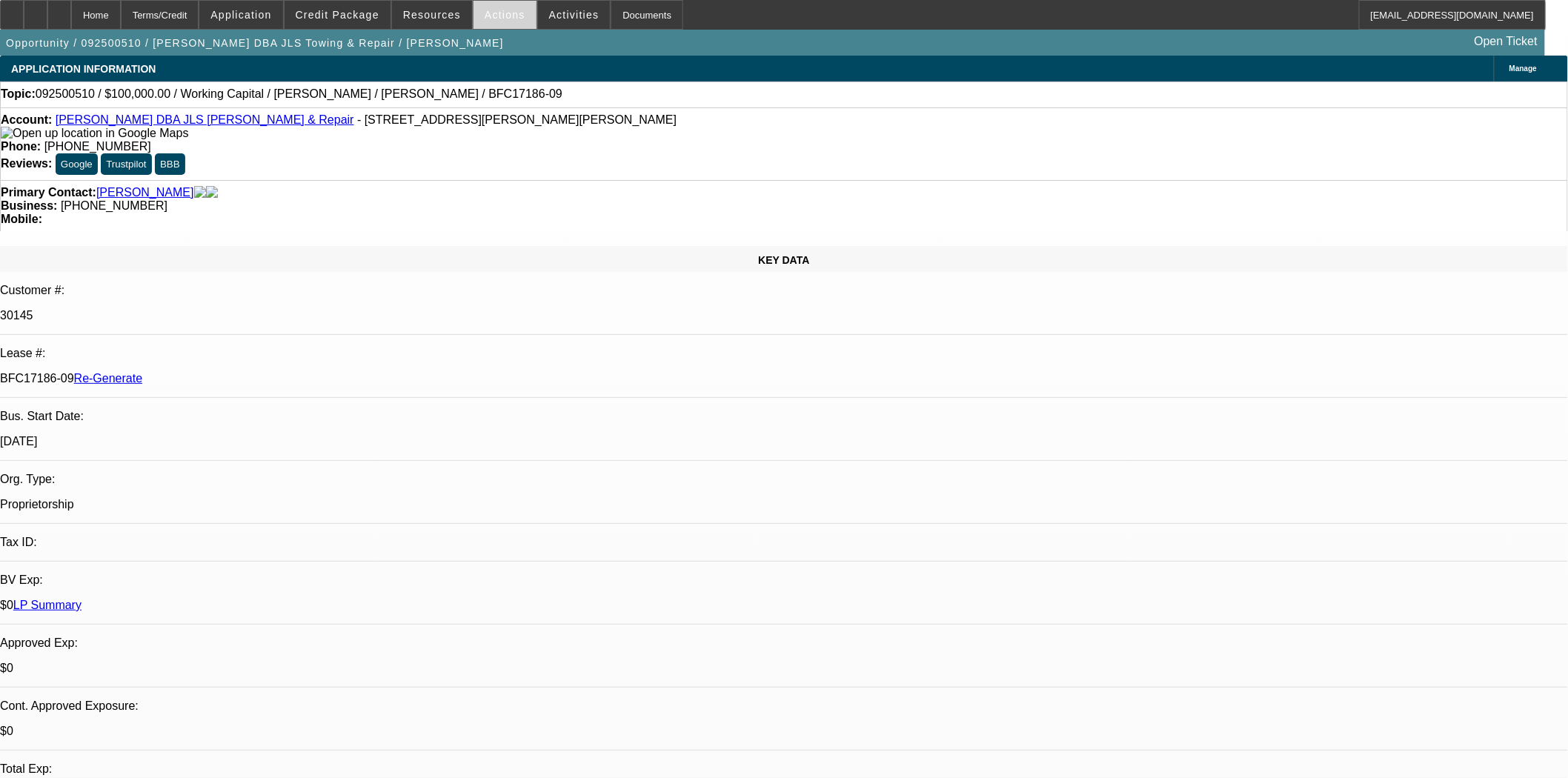
click at [505, 11] on span "Actions" at bounding box center [505, 14] width 41 height 11
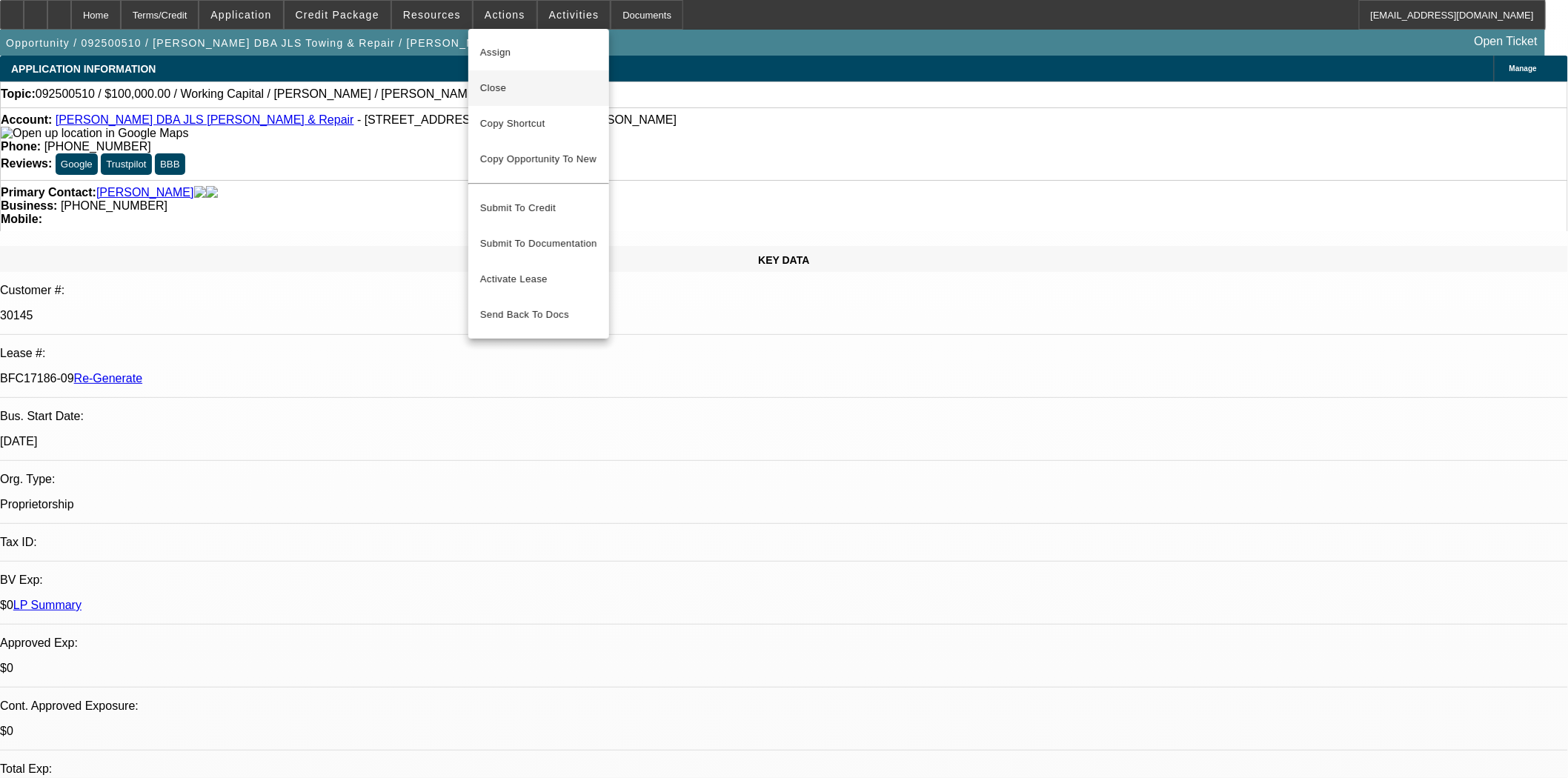
click at [513, 98] on button "Close" at bounding box center [538, 88] width 141 height 35
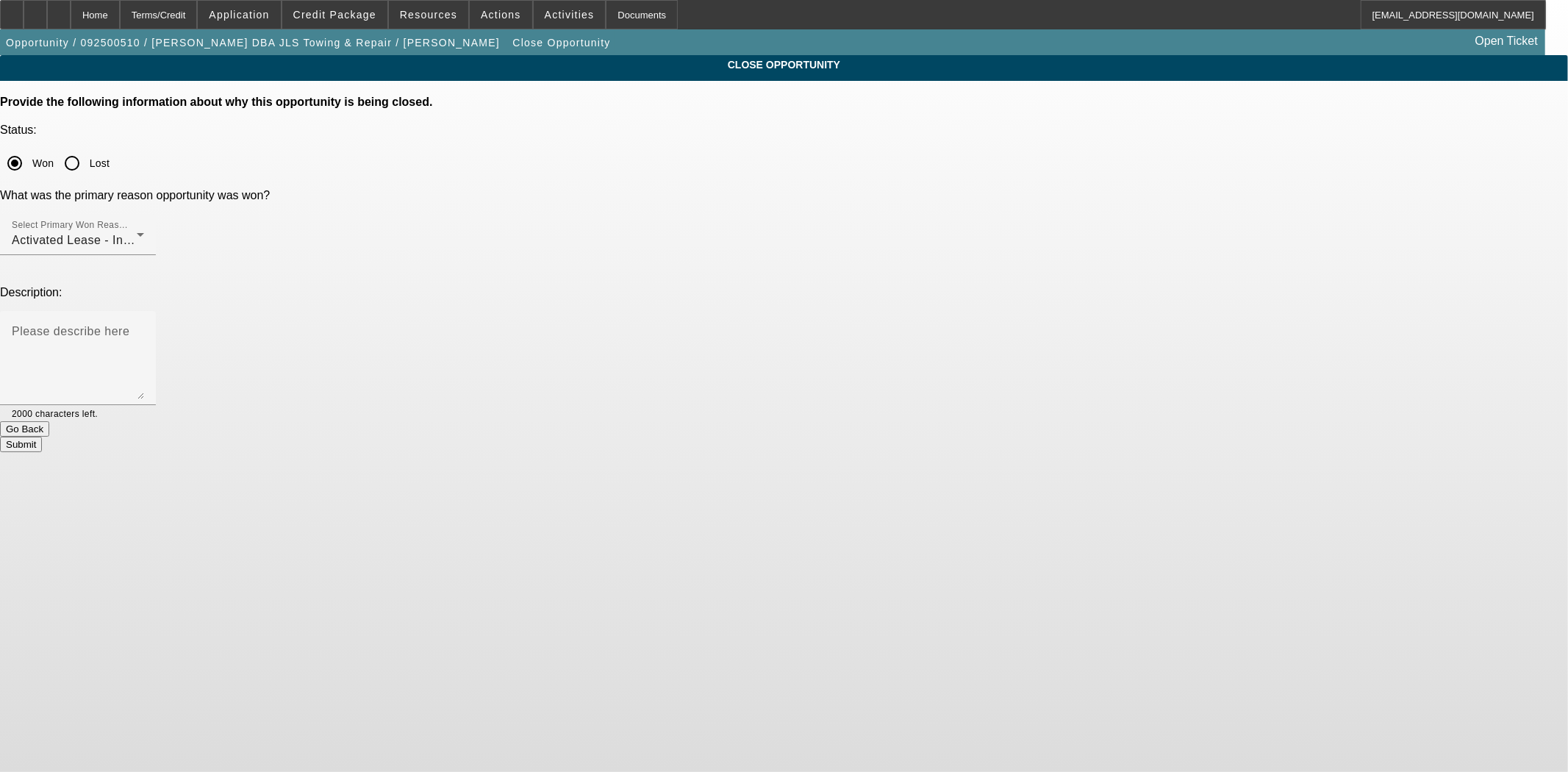
click at [42, 437] on button "Submit" at bounding box center [21, 445] width 42 height 15
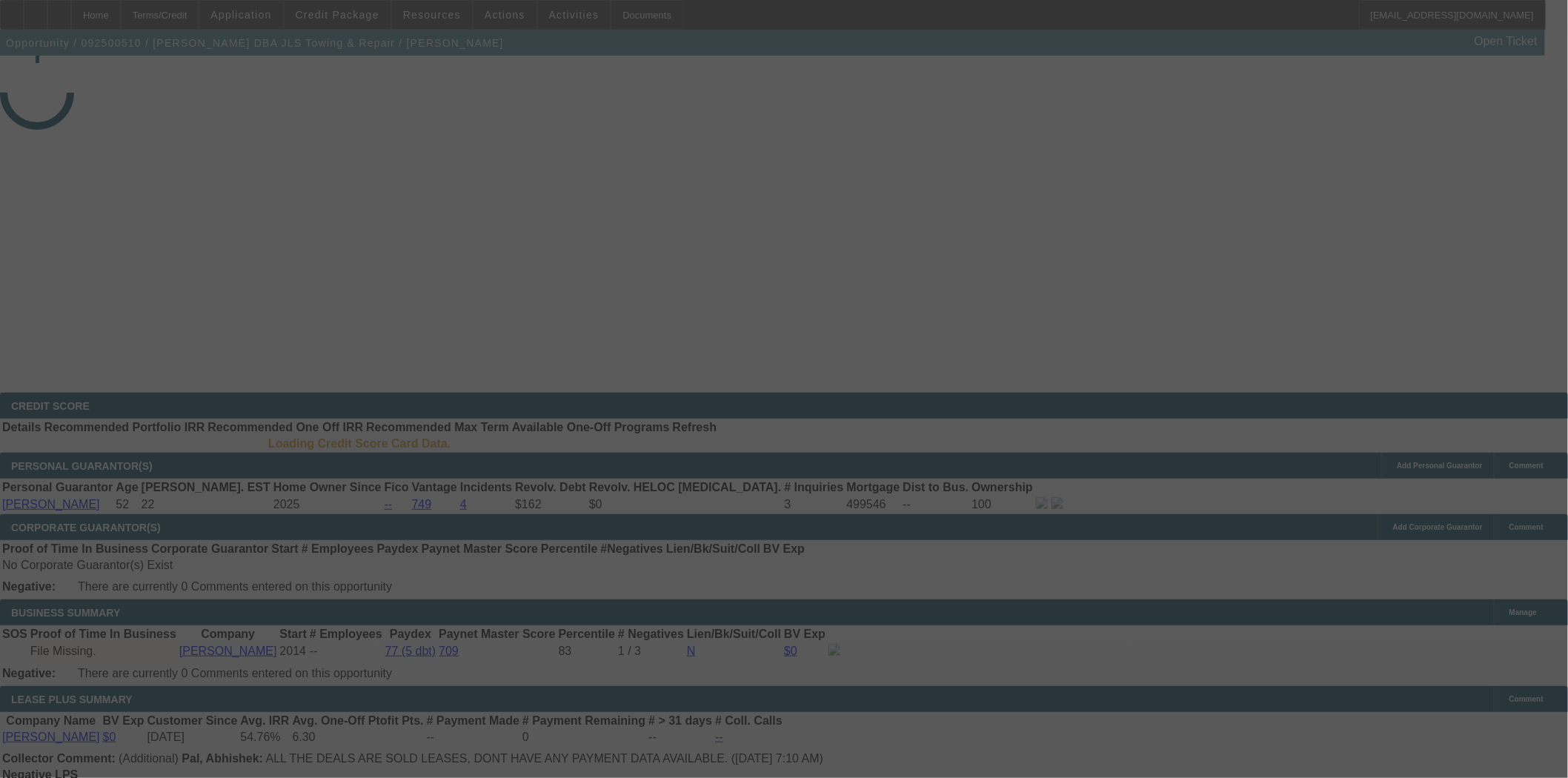
select select "4"
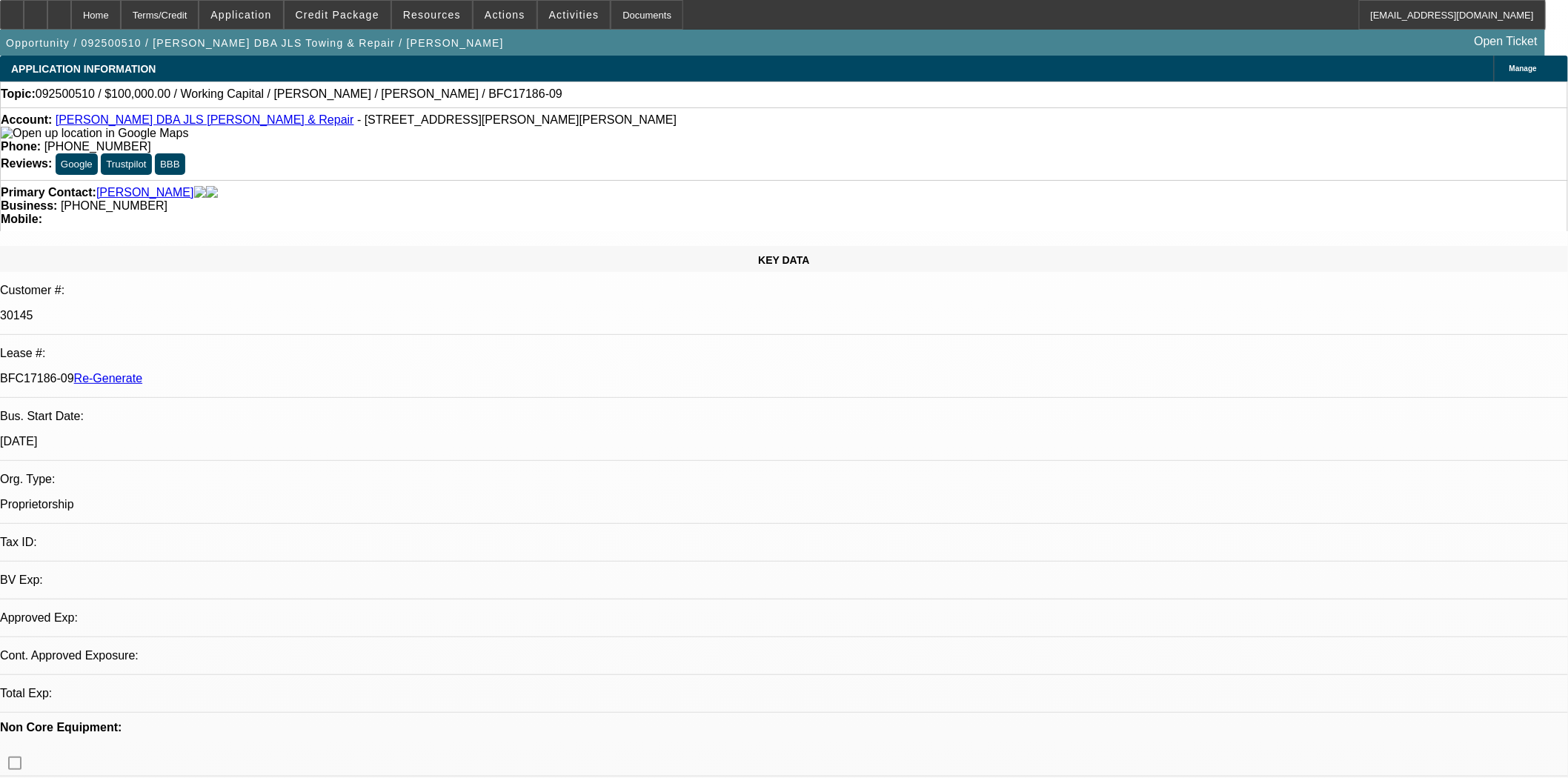
select select "0"
select select "2"
select select "0"
select select "6"
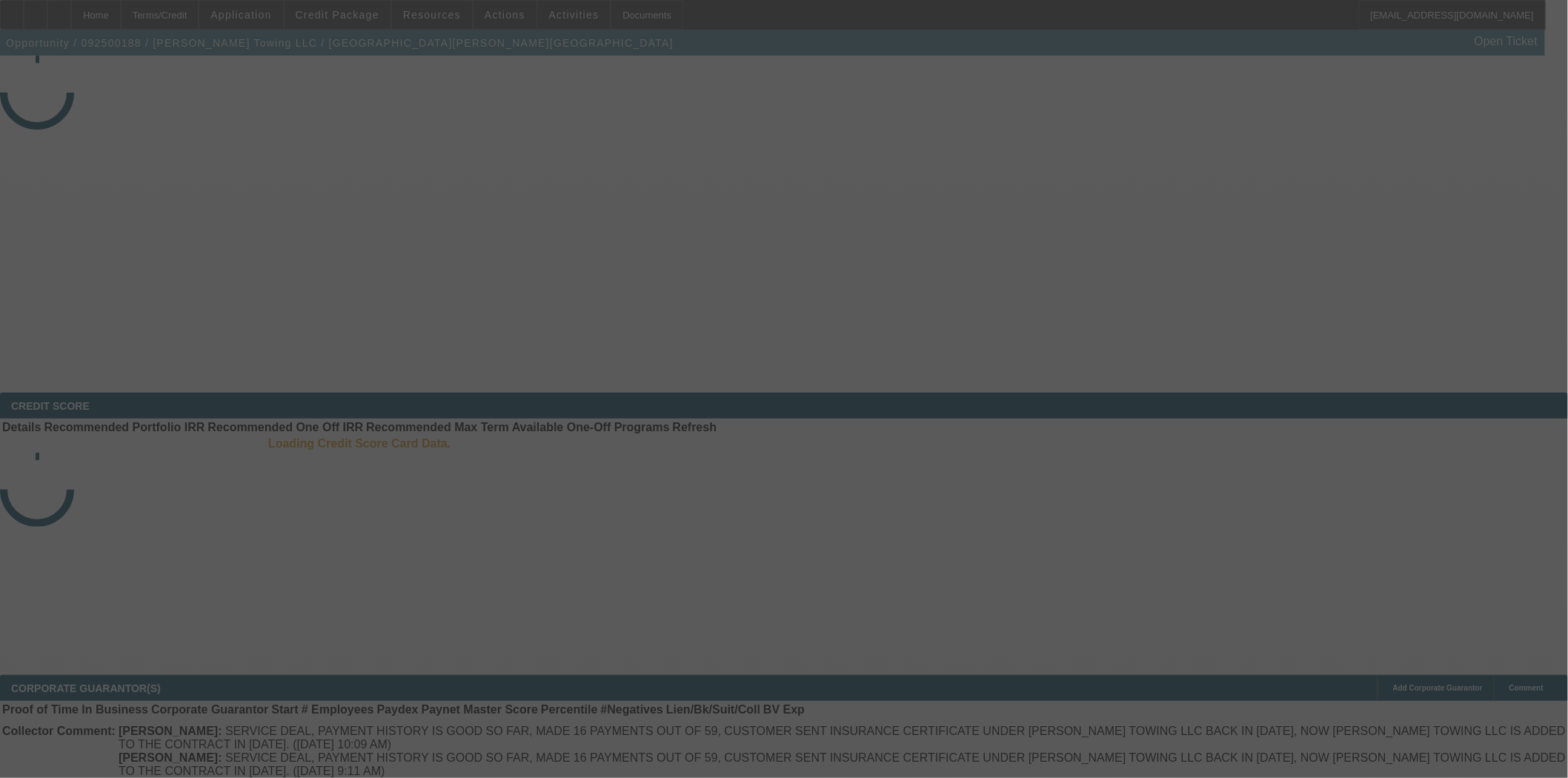
select select "4"
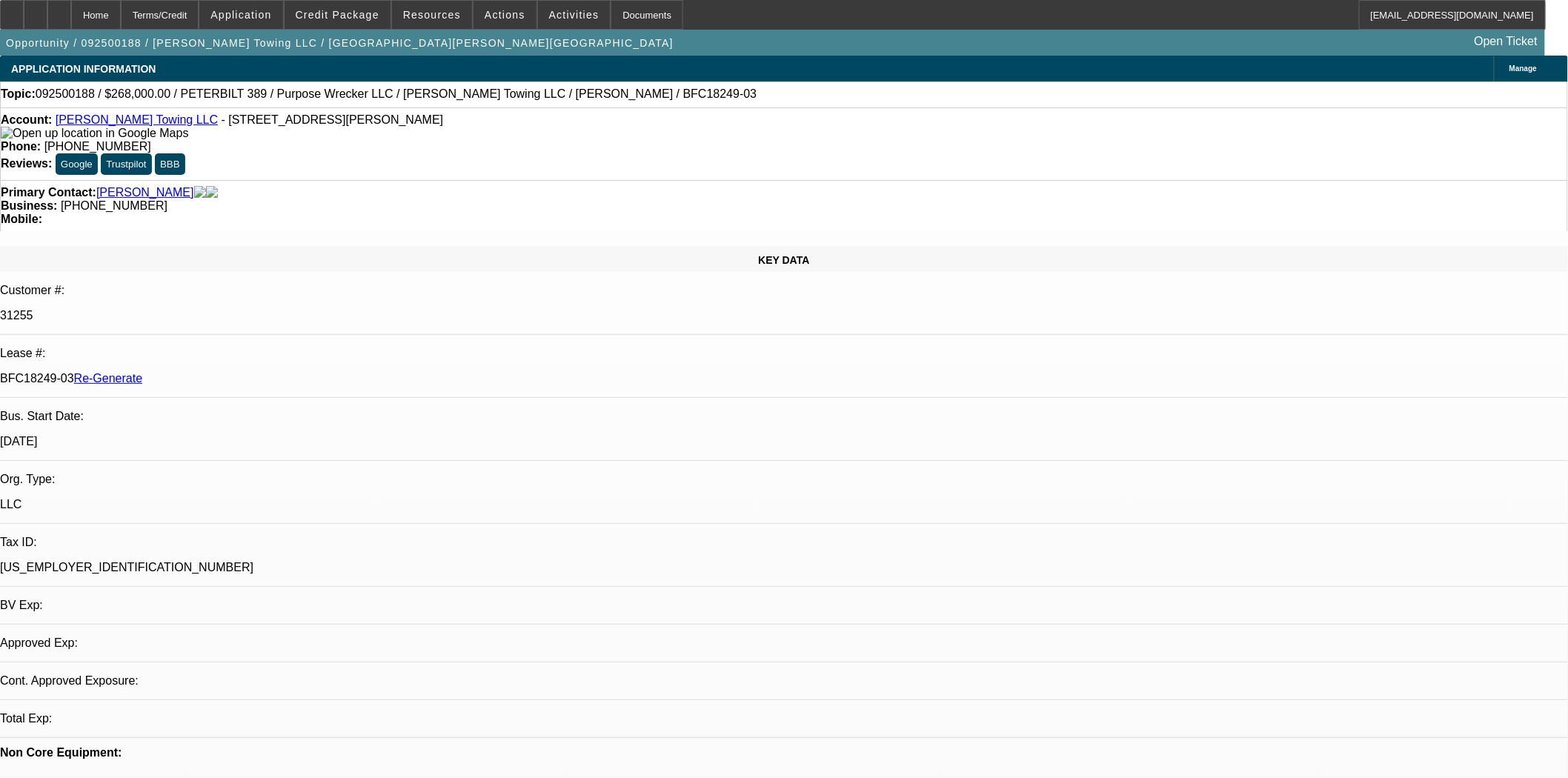
select select "0"
select select "6"
click at [611, 17] on div "Documents" at bounding box center [648, 14] width 73 height 30
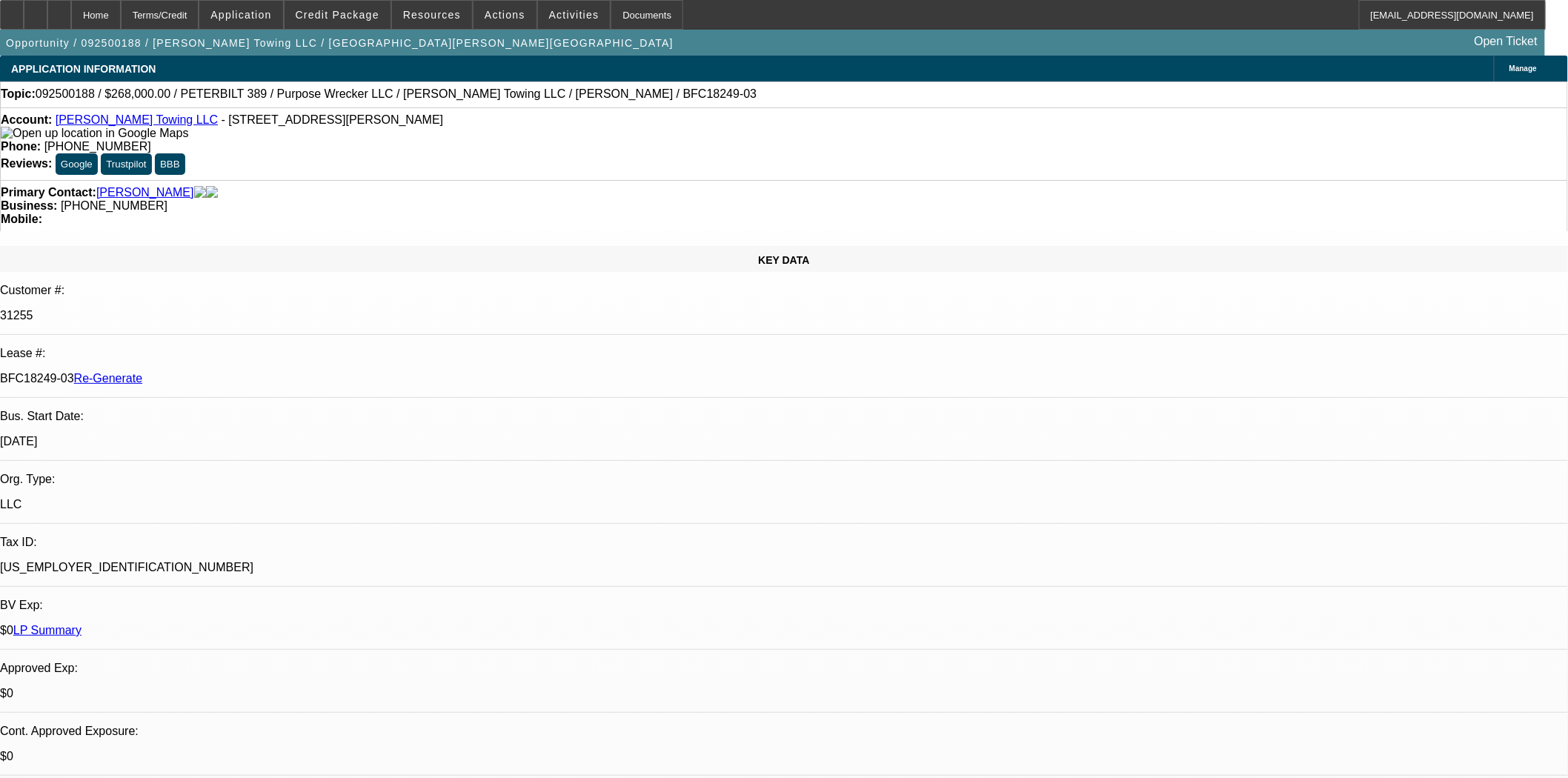
click at [720, 116] on div "Account: [PERSON_NAME] Towing LLC - [STREET_ADDRESS][PERSON_NAME] Phone: [PHONE…" at bounding box center [784, 144] width 1568 height 73
click at [445, 18] on span "Resources" at bounding box center [432, 14] width 57 height 11
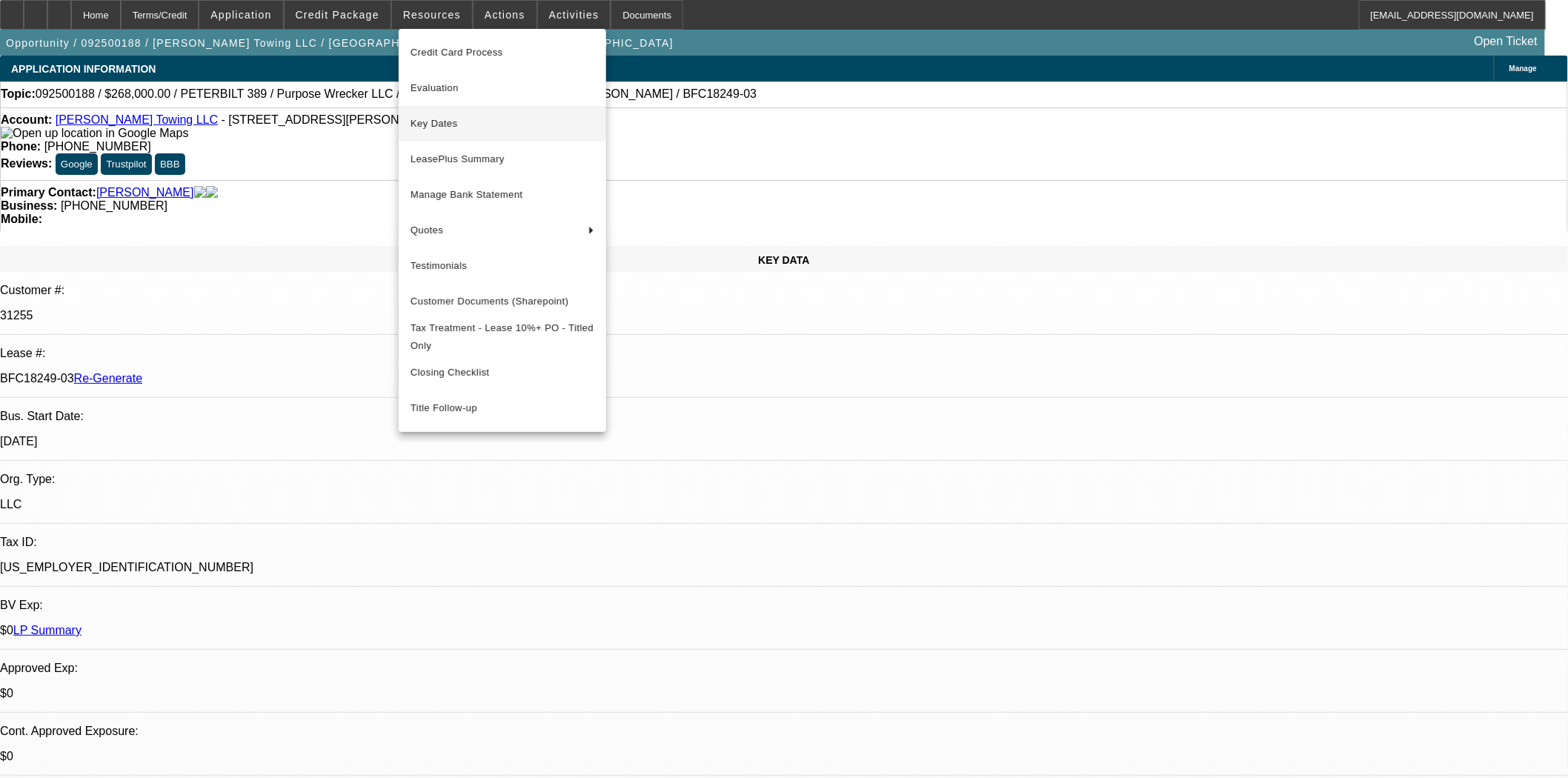
click at [464, 115] on span "Key Dates" at bounding box center [503, 124] width 184 height 18
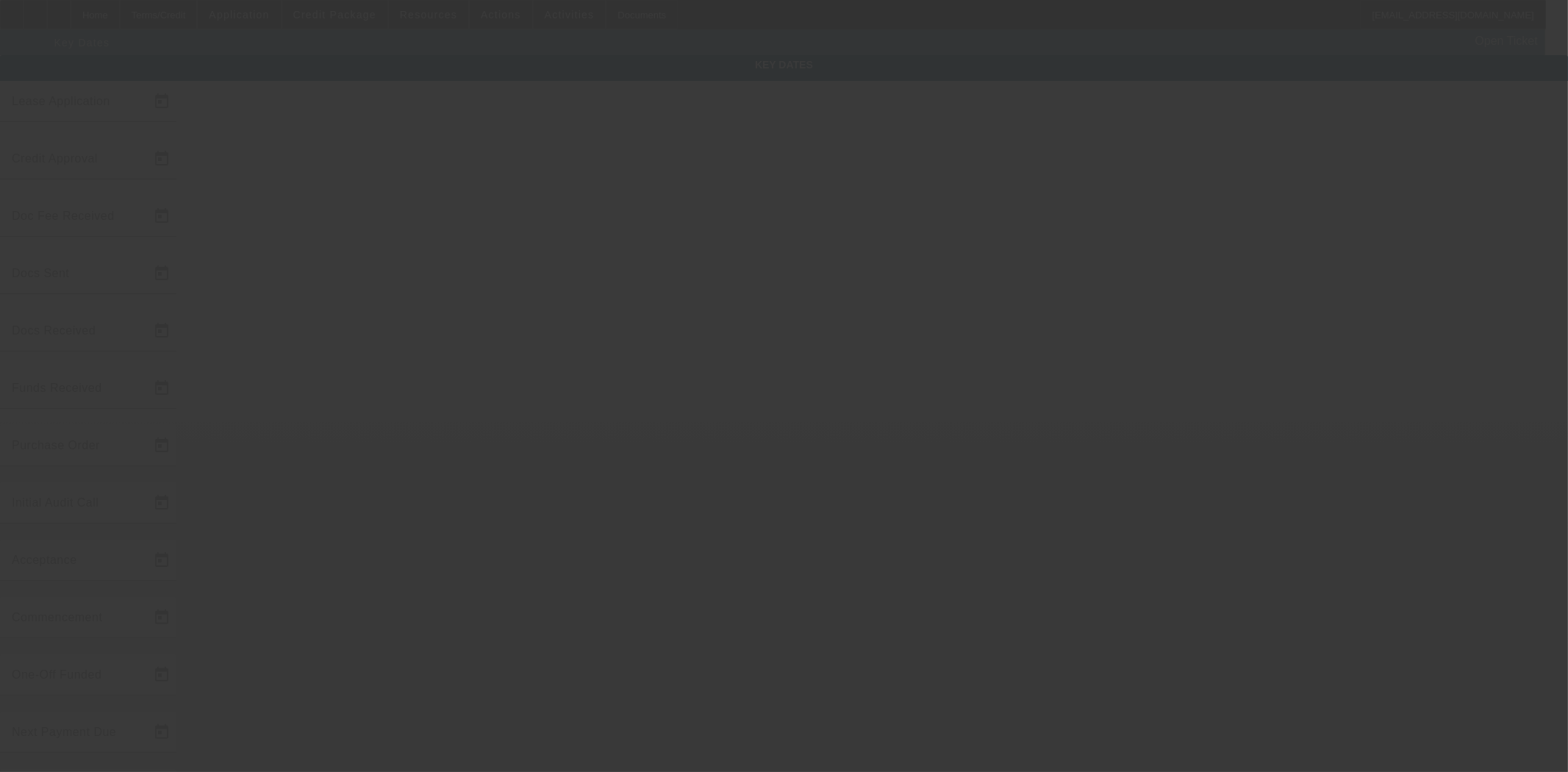
type input "[DATE]"
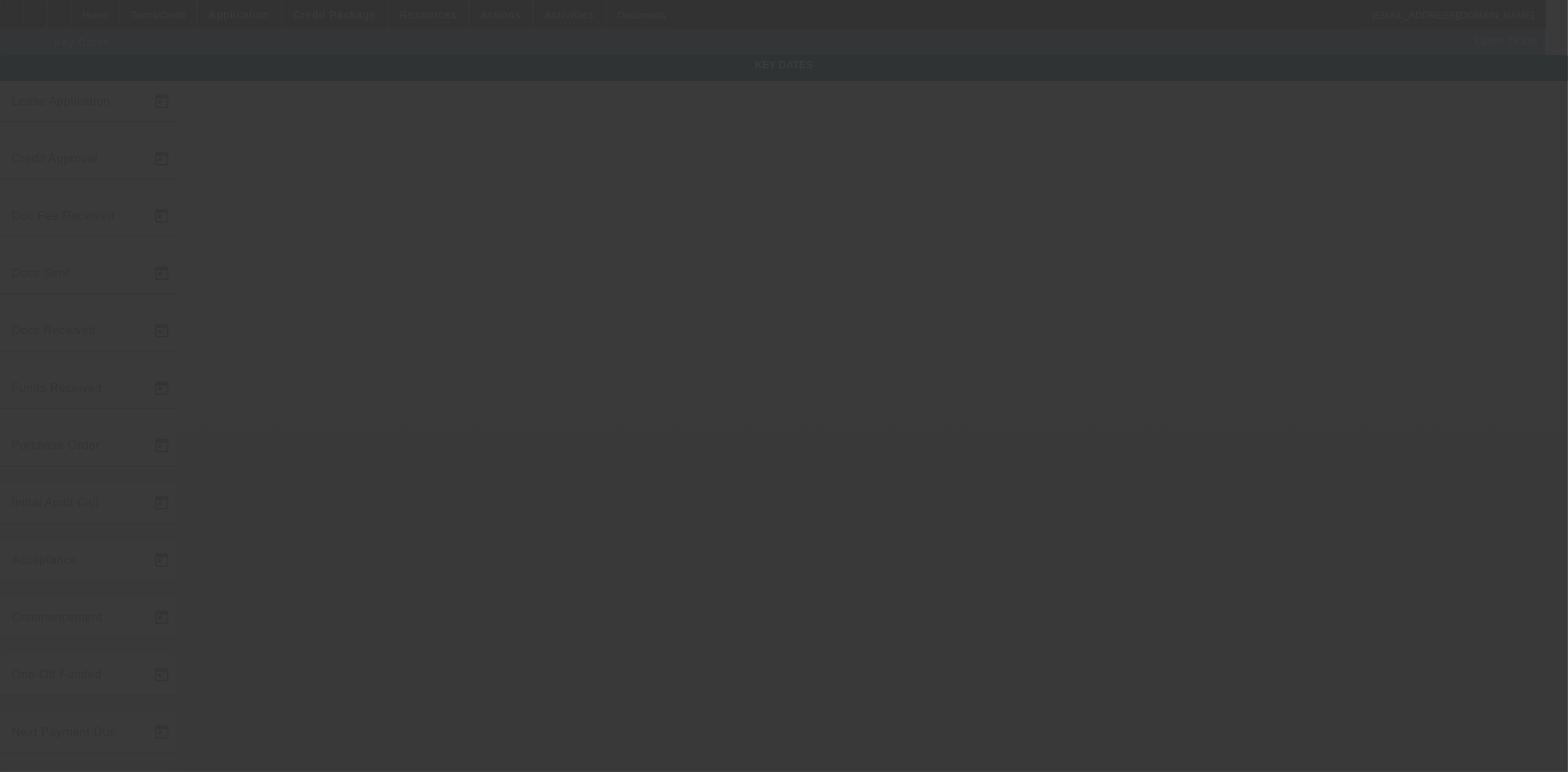
type input "[DATE]"
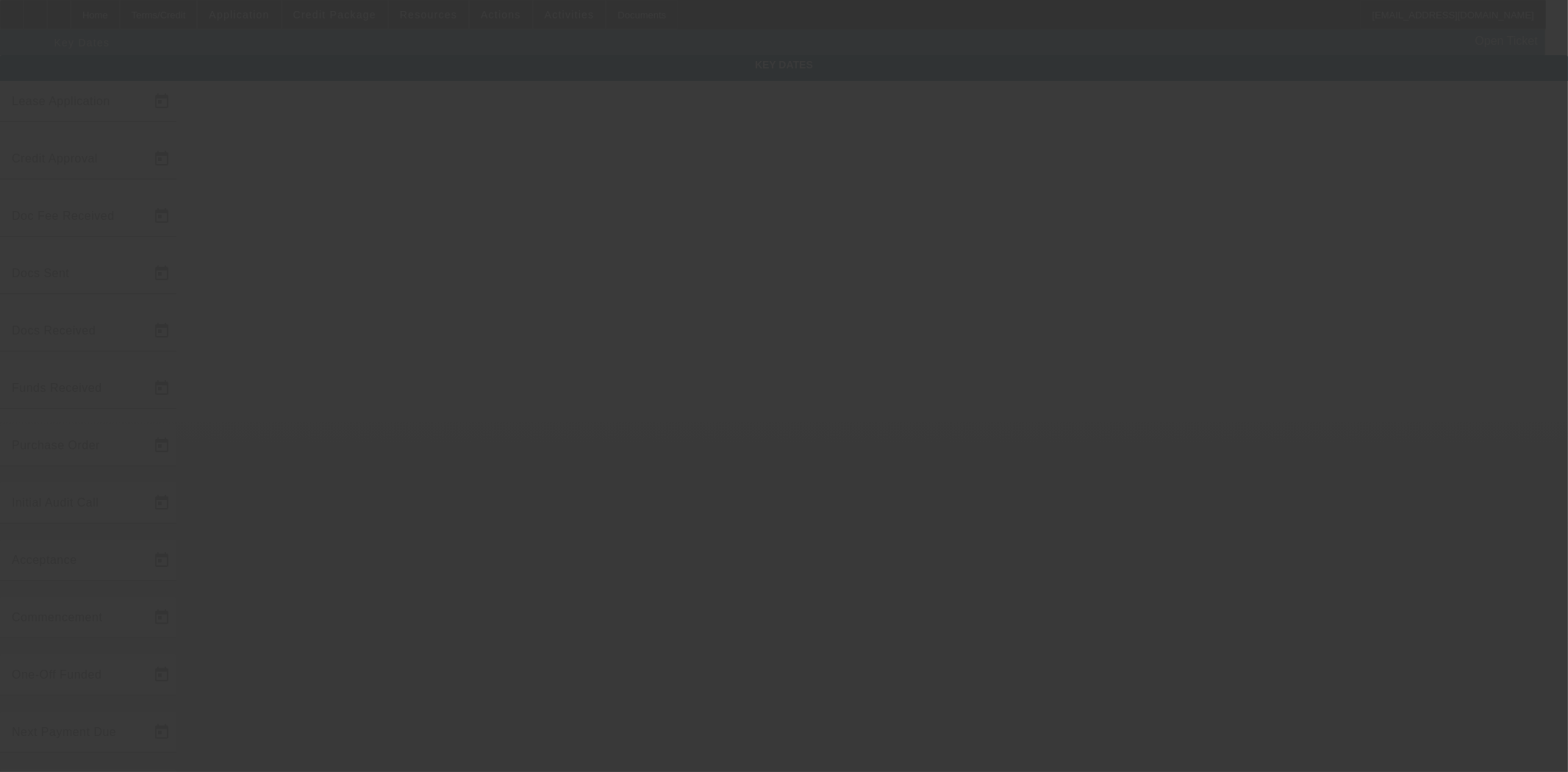
type input "[DATE]"
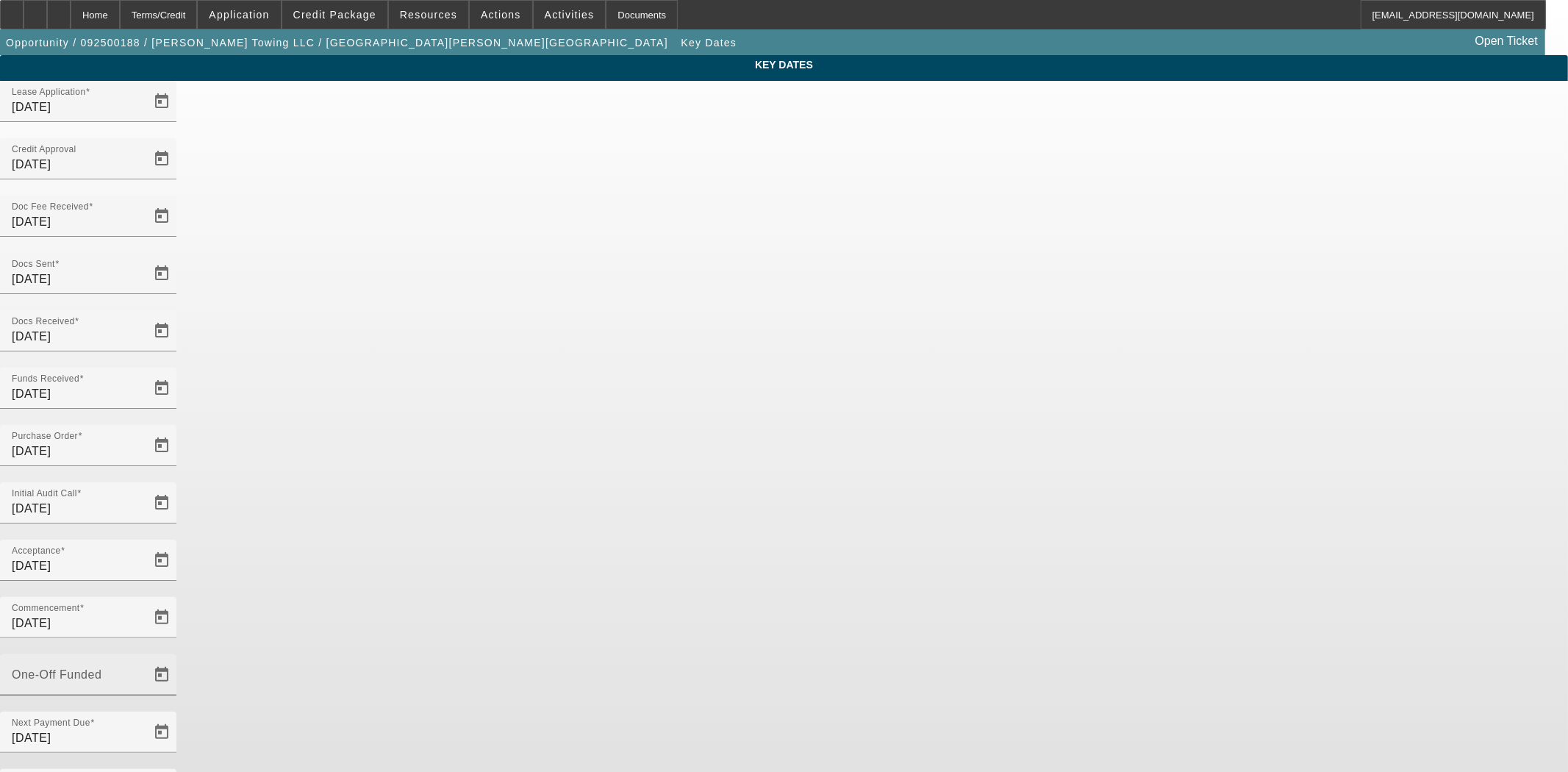
click at [144, 655] on div "One-Off Funded" at bounding box center [77, 675] width 132 height 41
type input "9/26/2025"
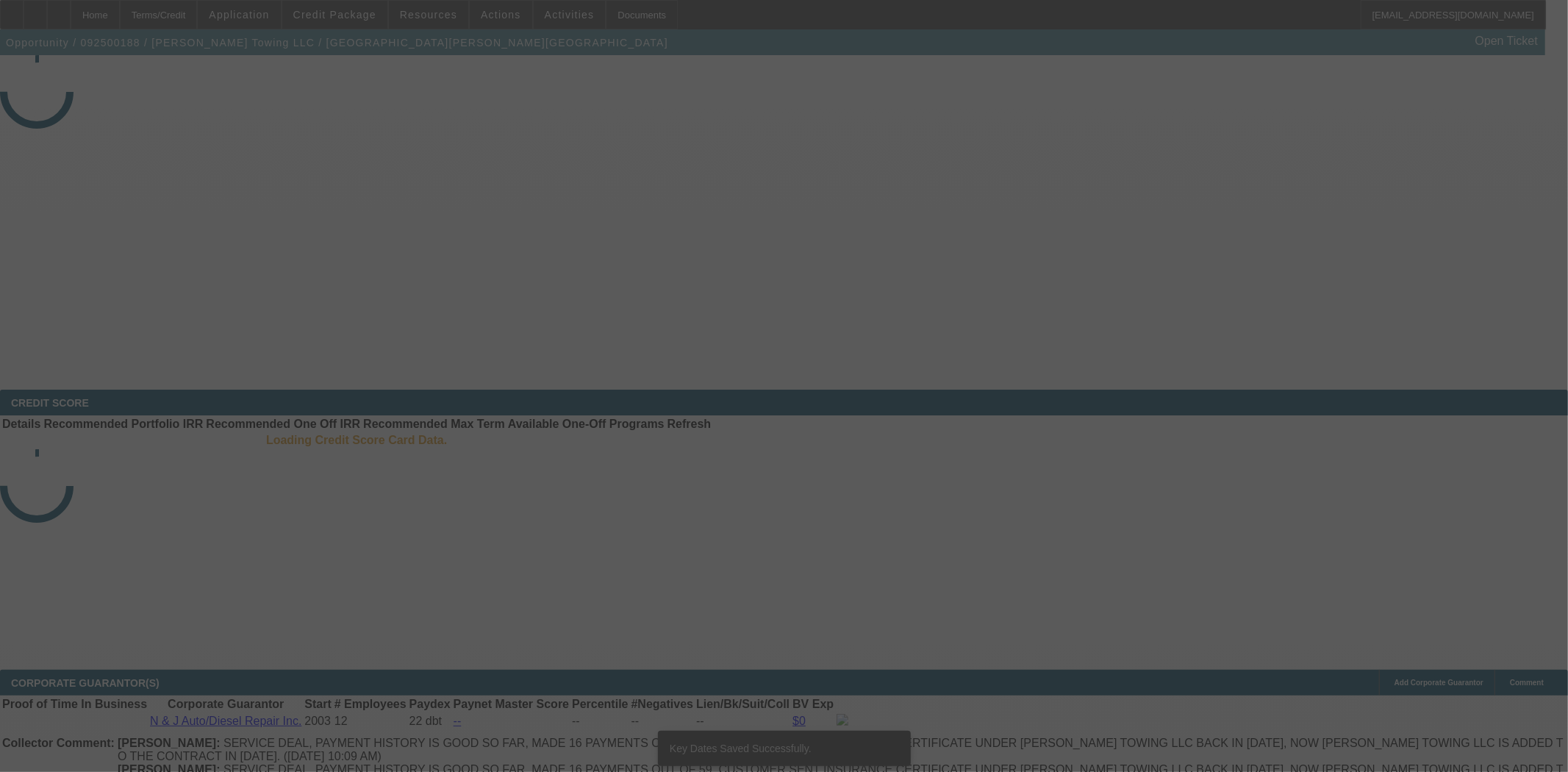
select select "4"
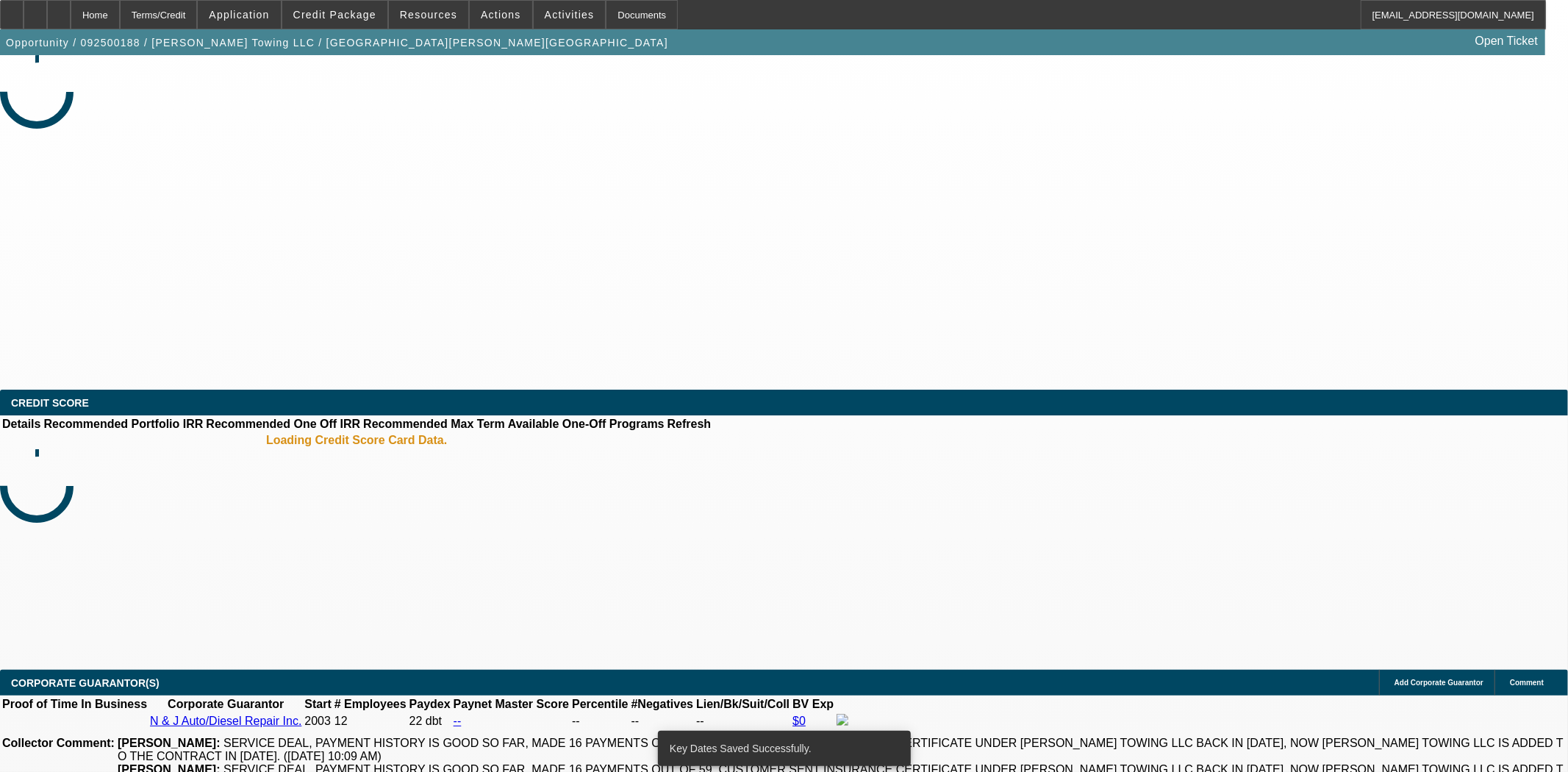
select select "0"
select select "6"
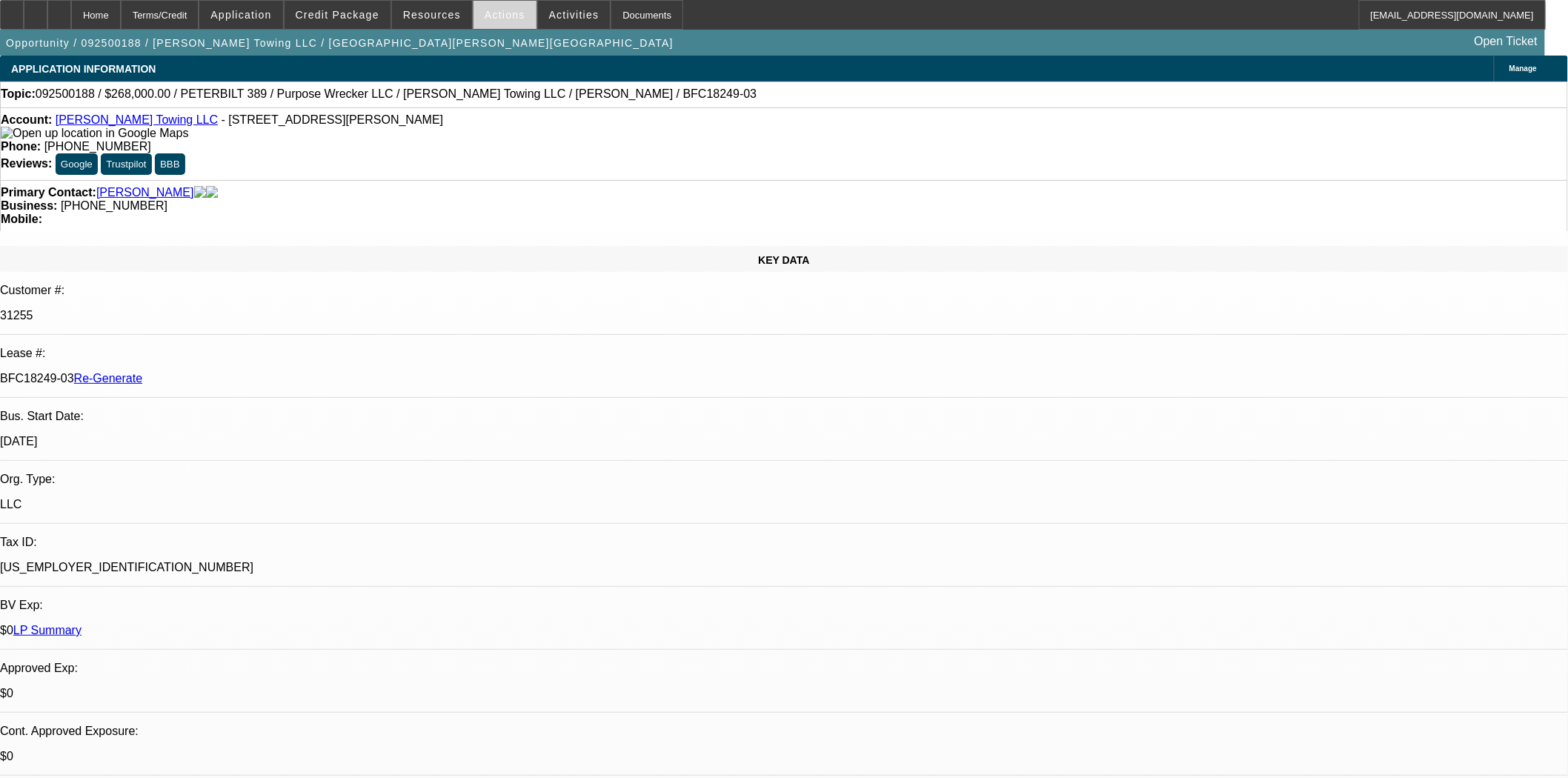
click at [485, 9] on span "Actions" at bounding box center [505, 14] width 41 height 11
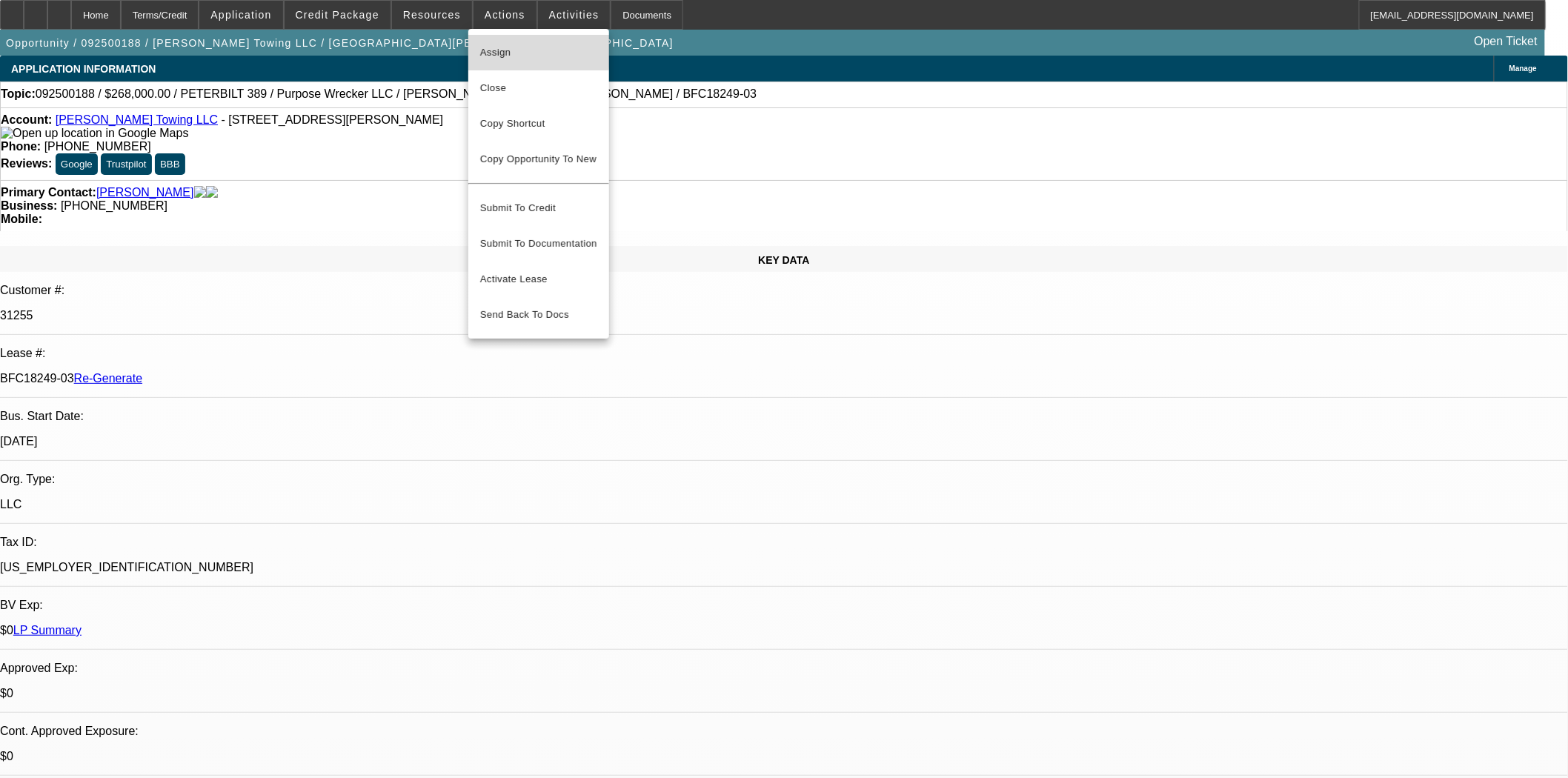
click at [500, 40] on button "Assign" at bounding box center [538, 52] width 141 height 35
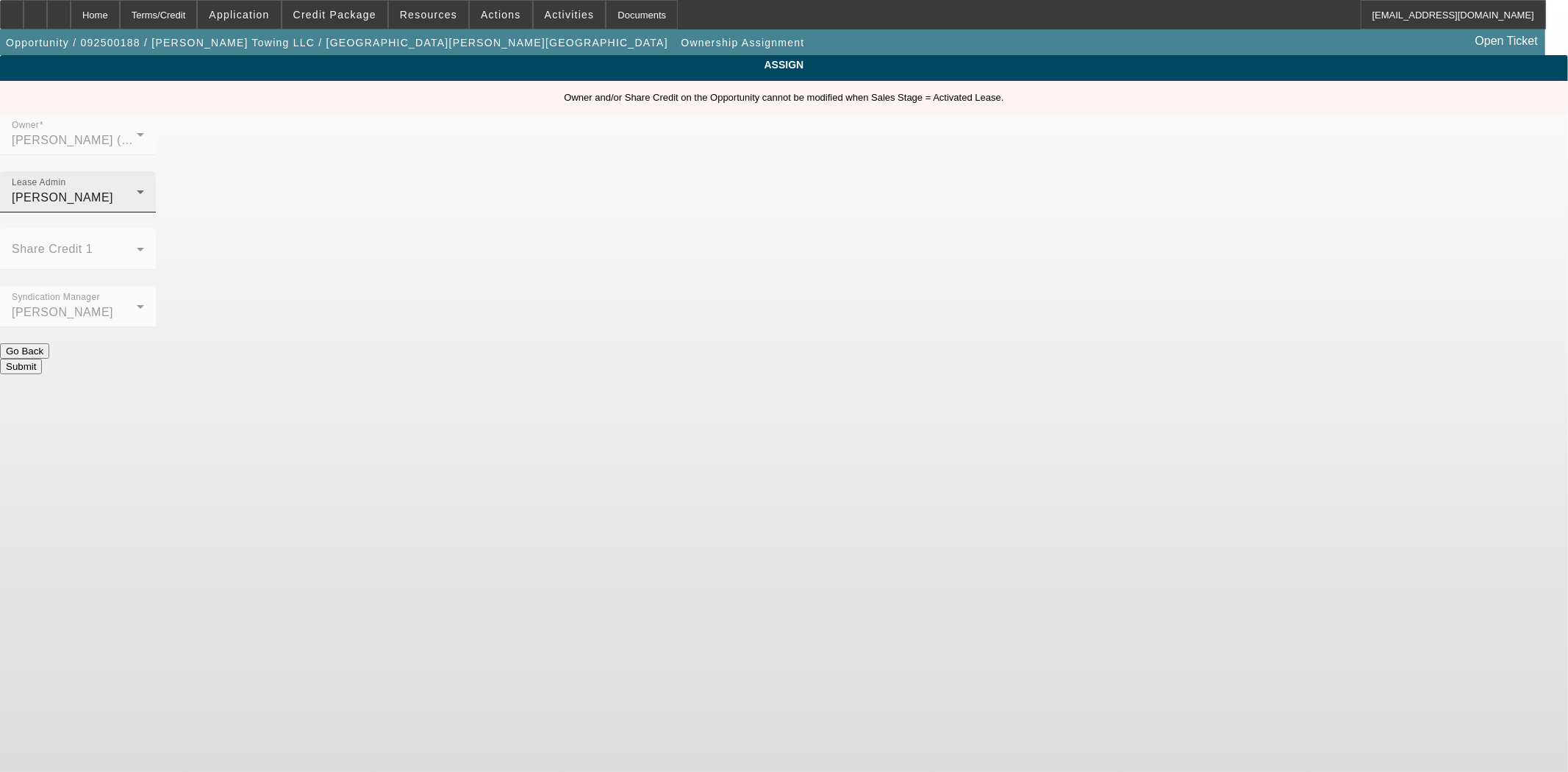
click at [144, 171] on div "Lease Admin Wreschinsky, Sarah" at bounding box center [77, 191] width 132 height 41
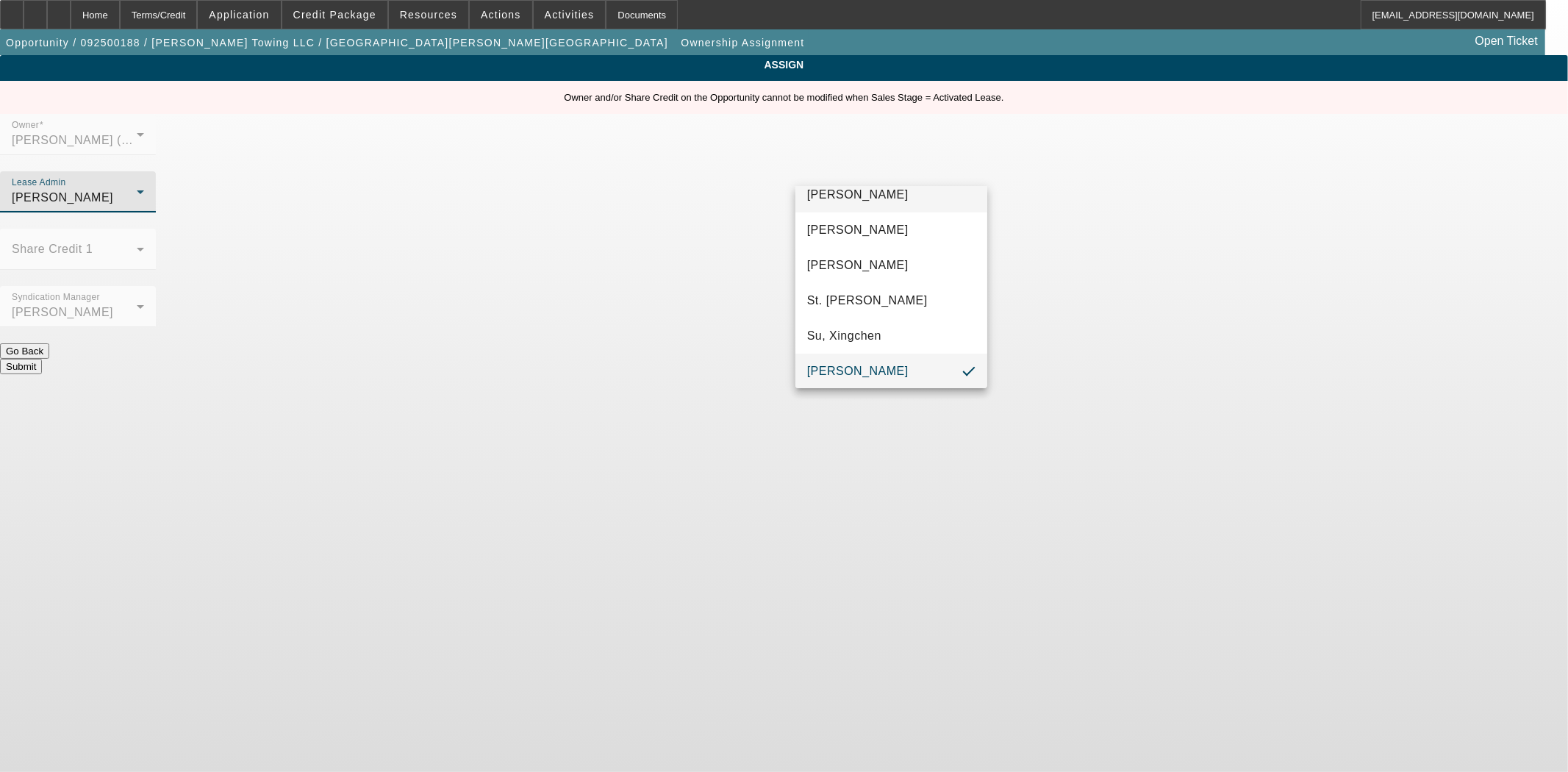
click at [843, 190] on span "Chaves, Jen" at bounding box center [858, 195] width 102 height 18
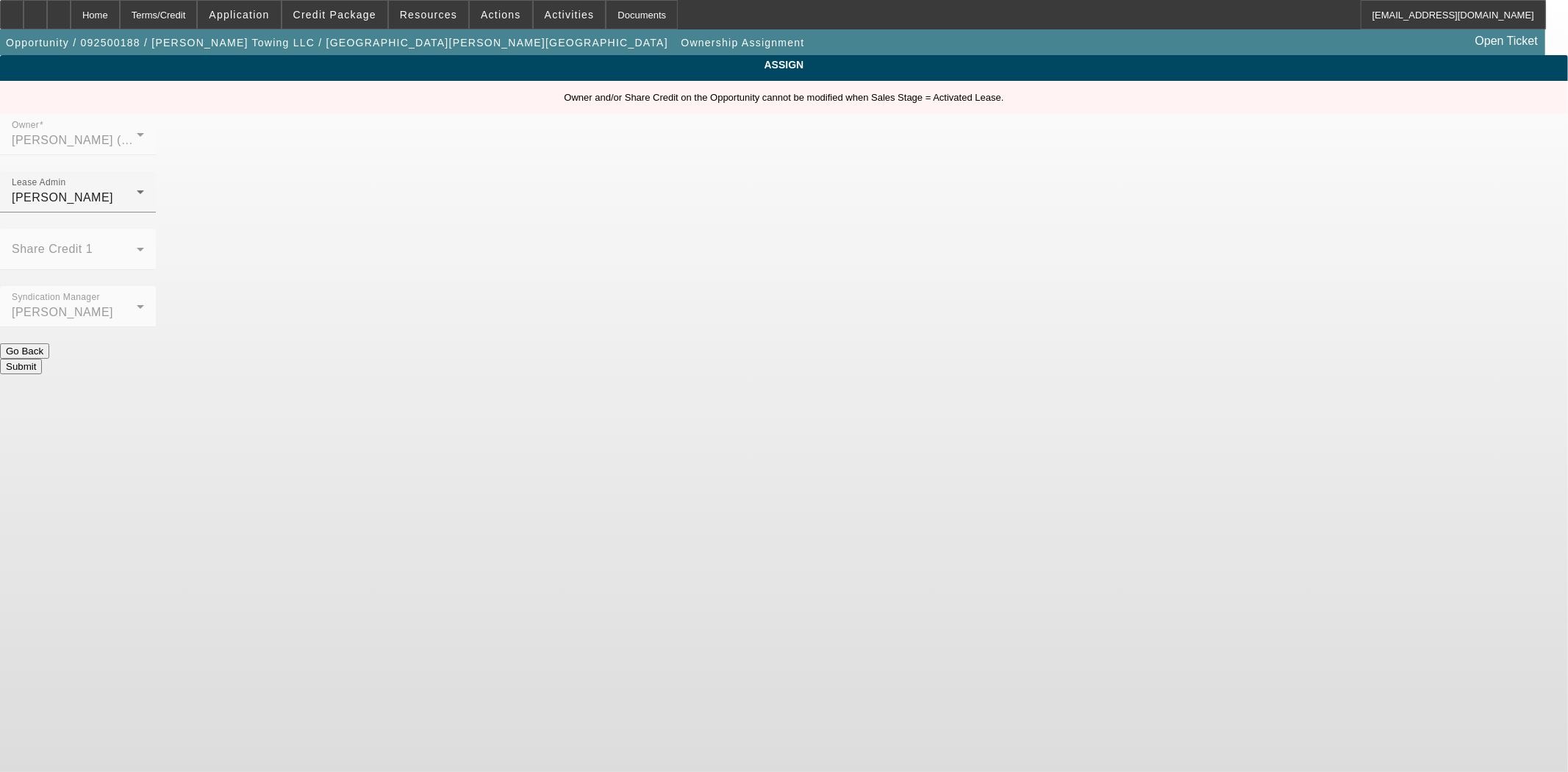
click at [42, 359] on button "Submit" at bounding box center [21, 367] width 42 height 15
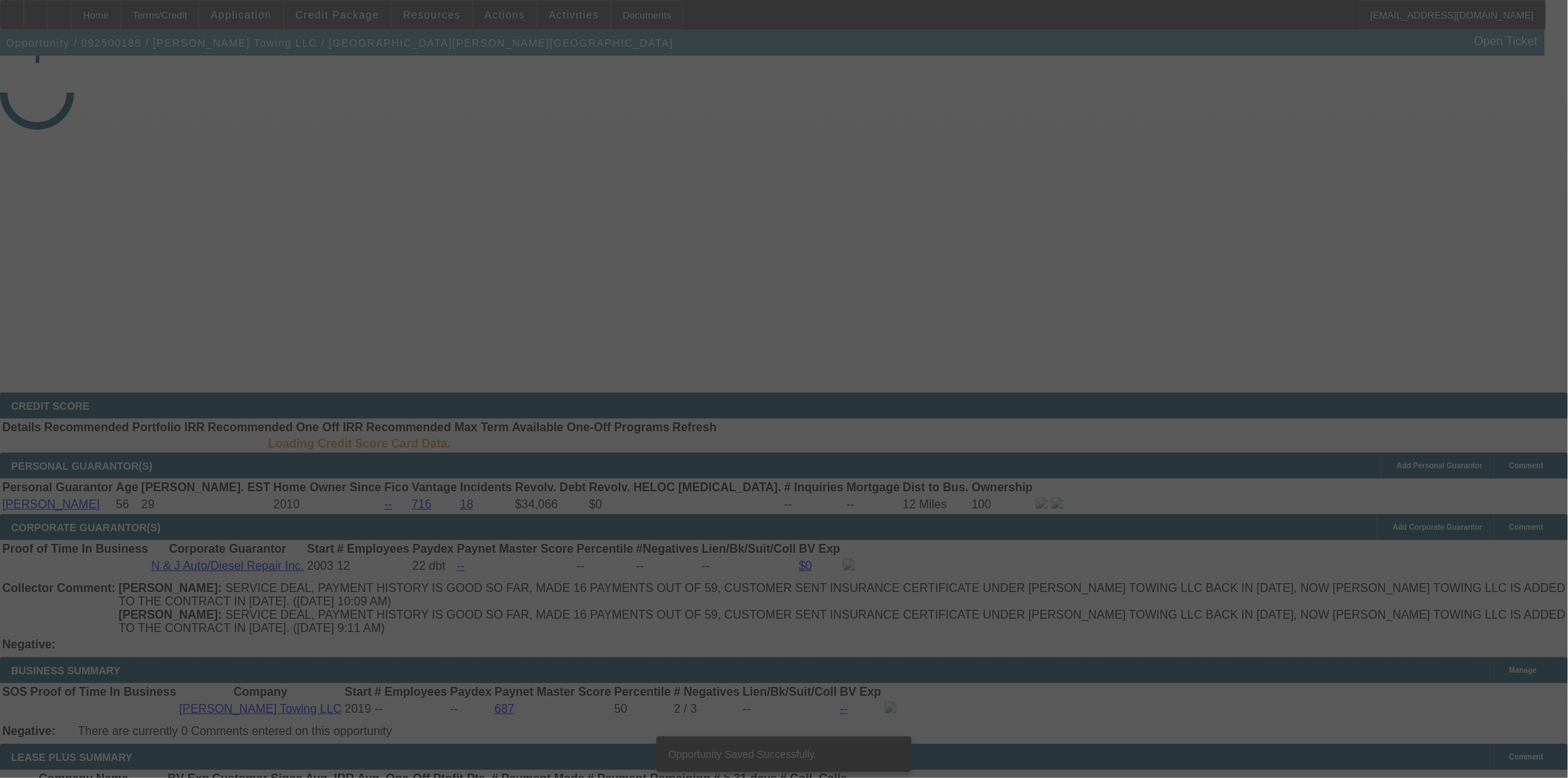
select select "4"
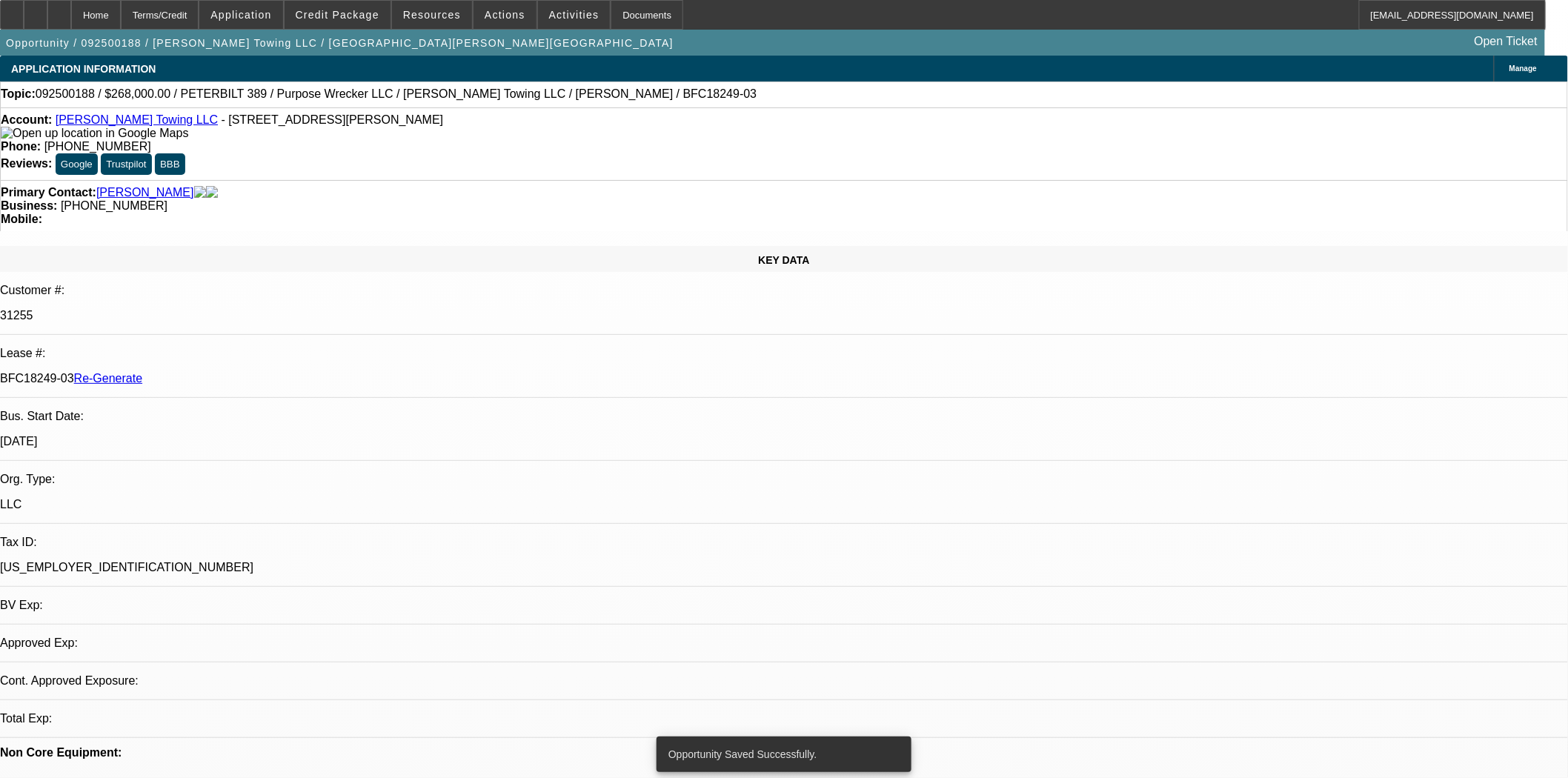
select select "0"
select select "6"
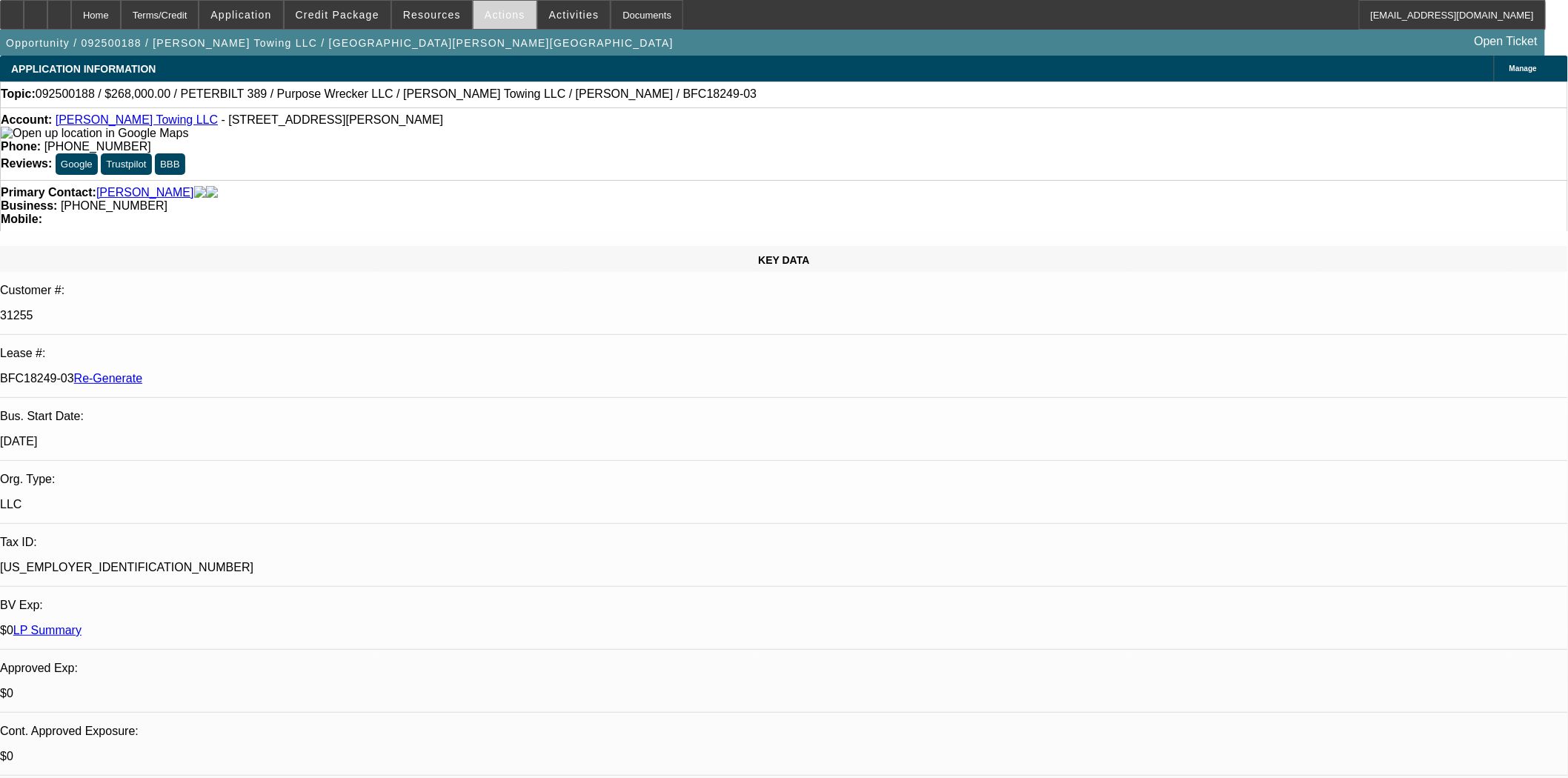
click at [493, 24] on span at bounding box center [505, 14] width 63 height 35
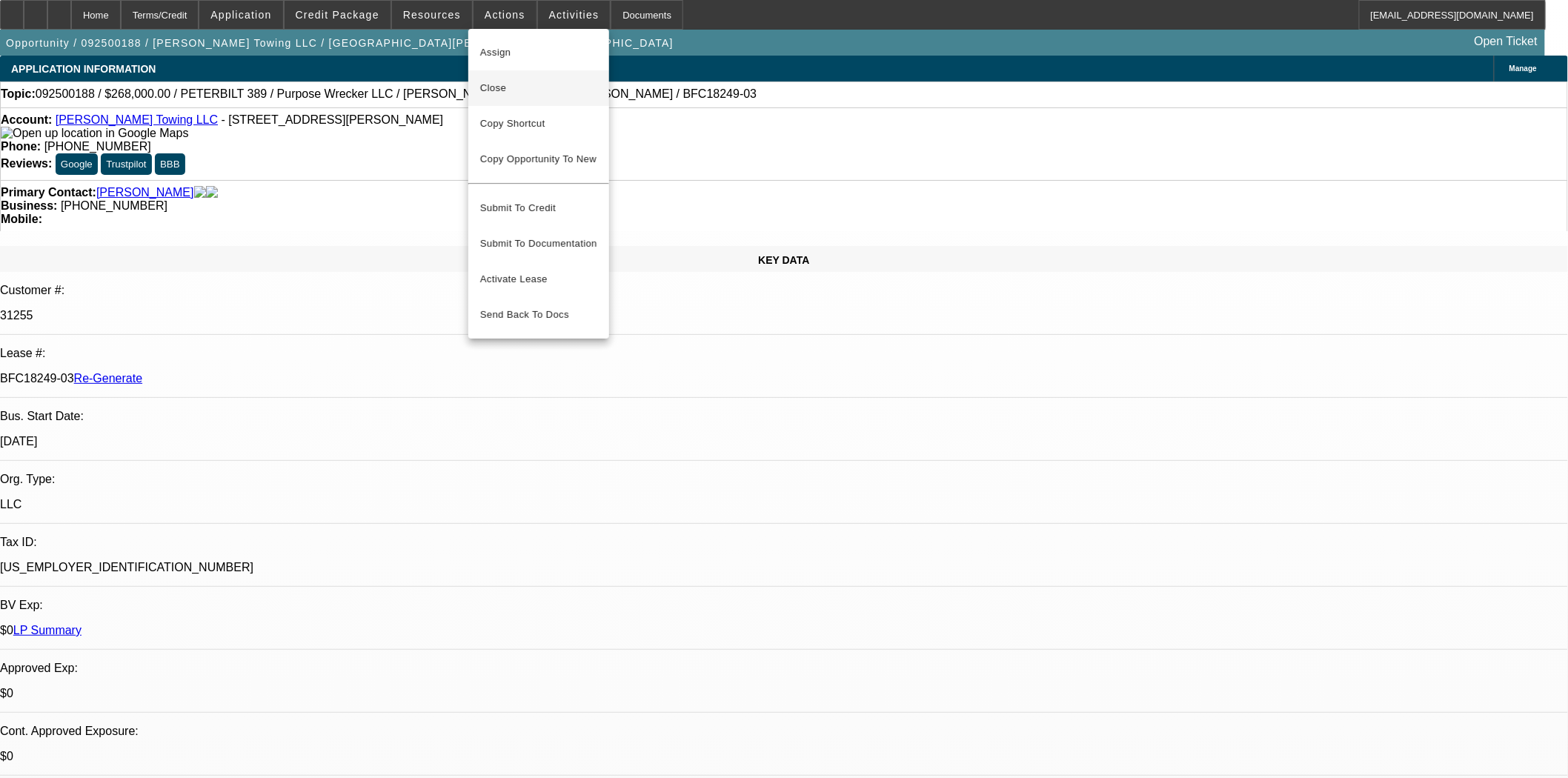
click at [506, 87] on span "Close" at bounding box center [538, 88] width 117 height 18
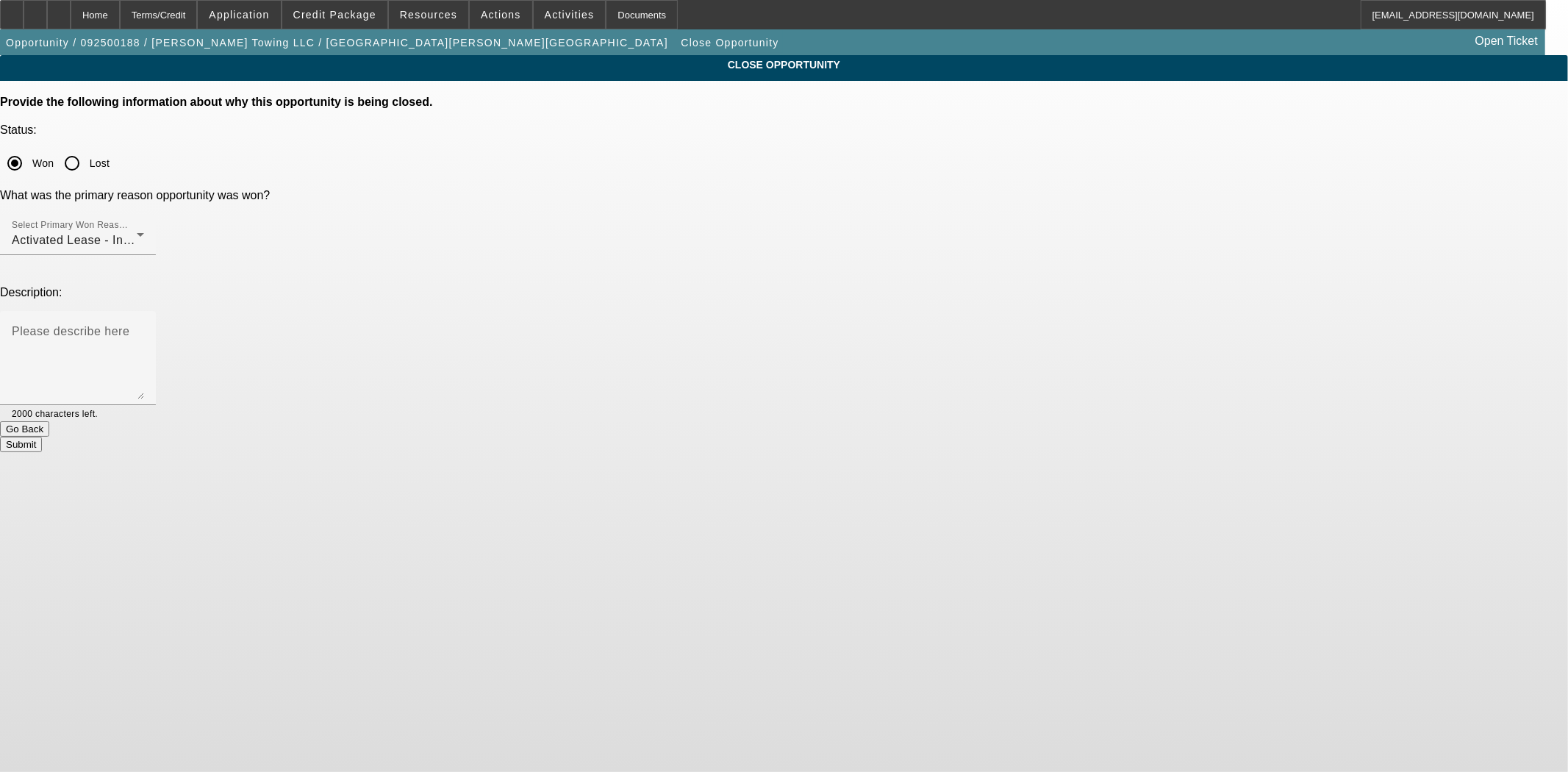
click at [42, 437] on button "Submit" at bounding box center [21, 445] width 42 height 15
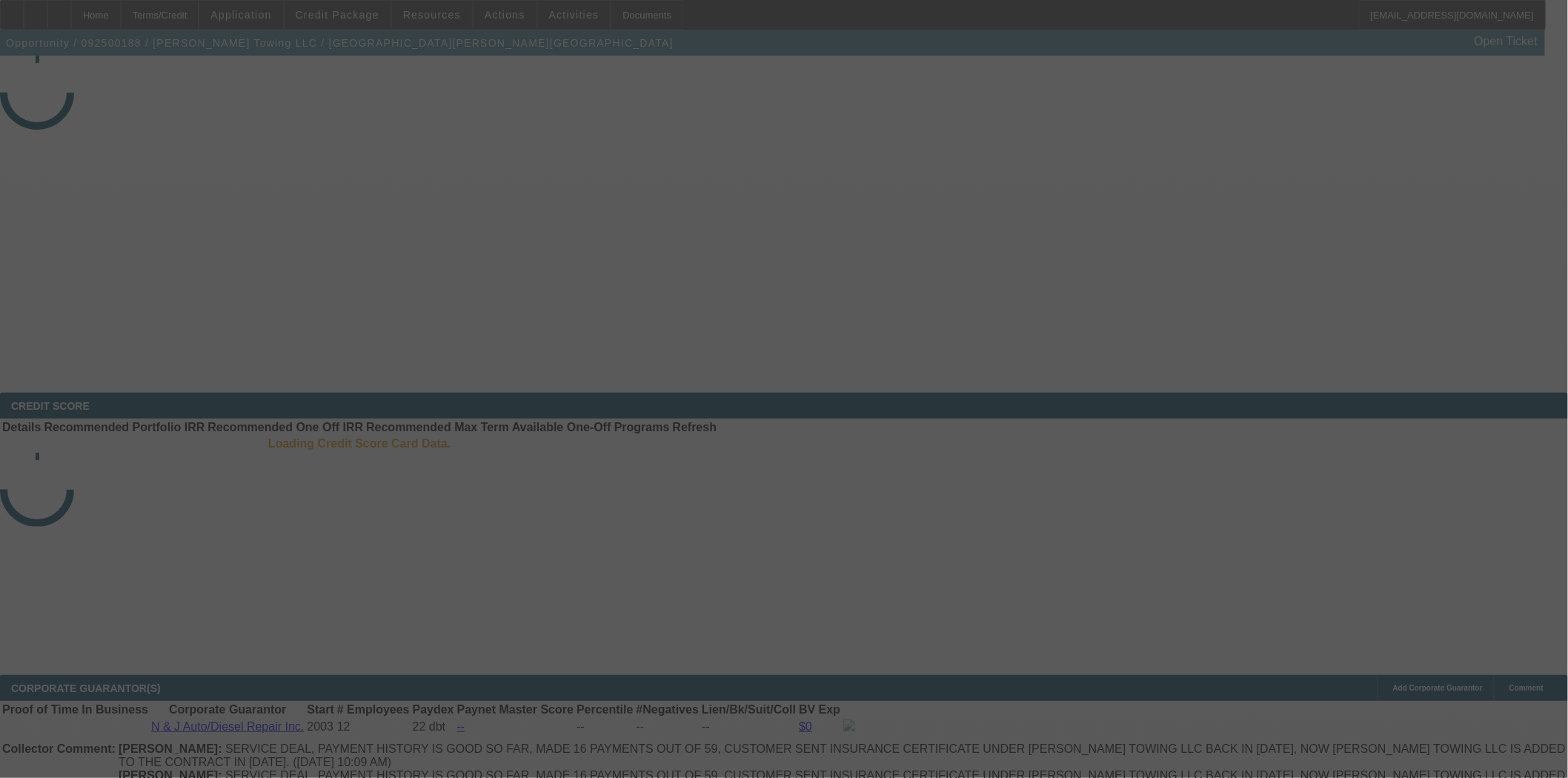
select select "4"
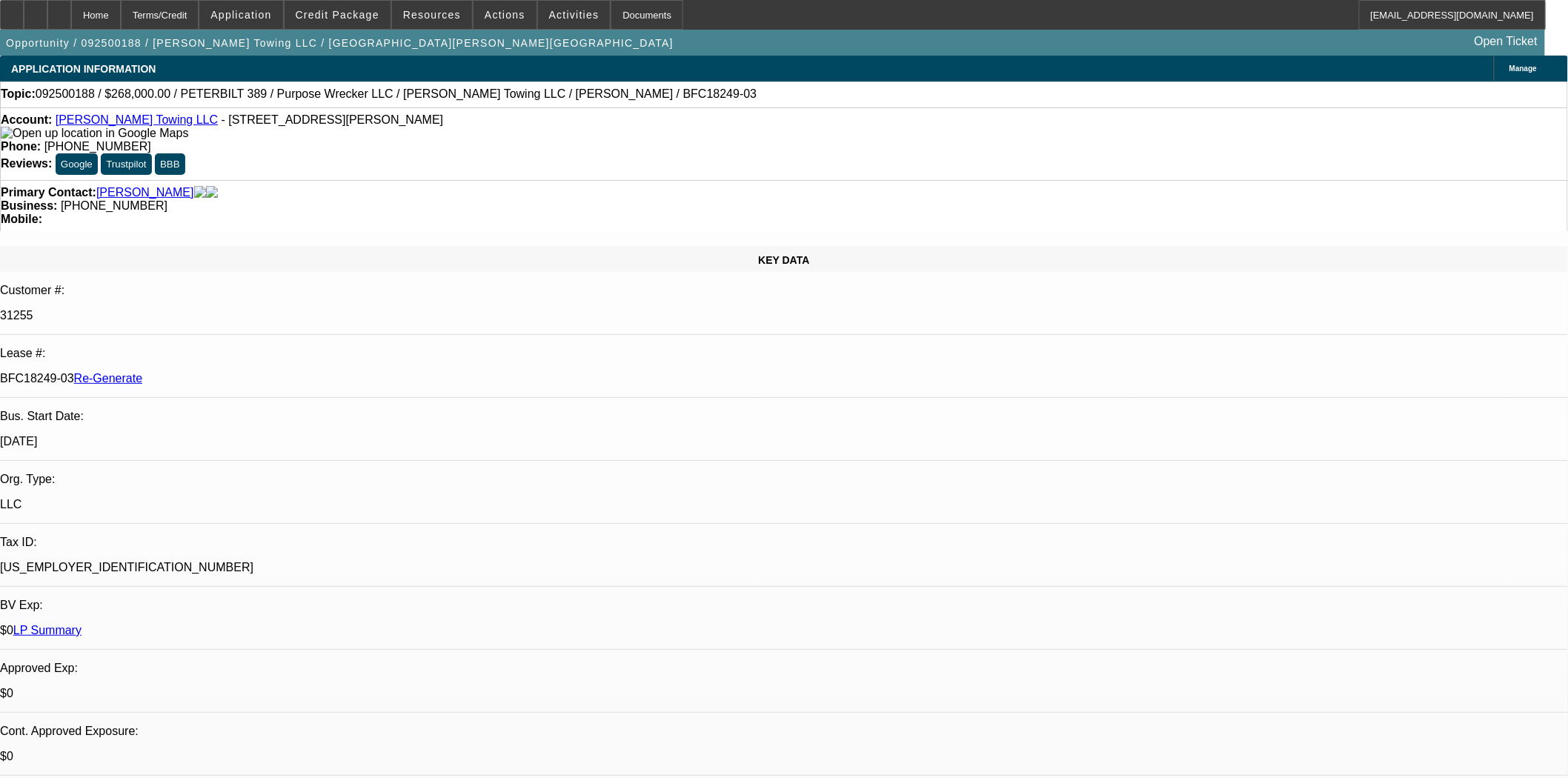
select select "0"
select select "6"
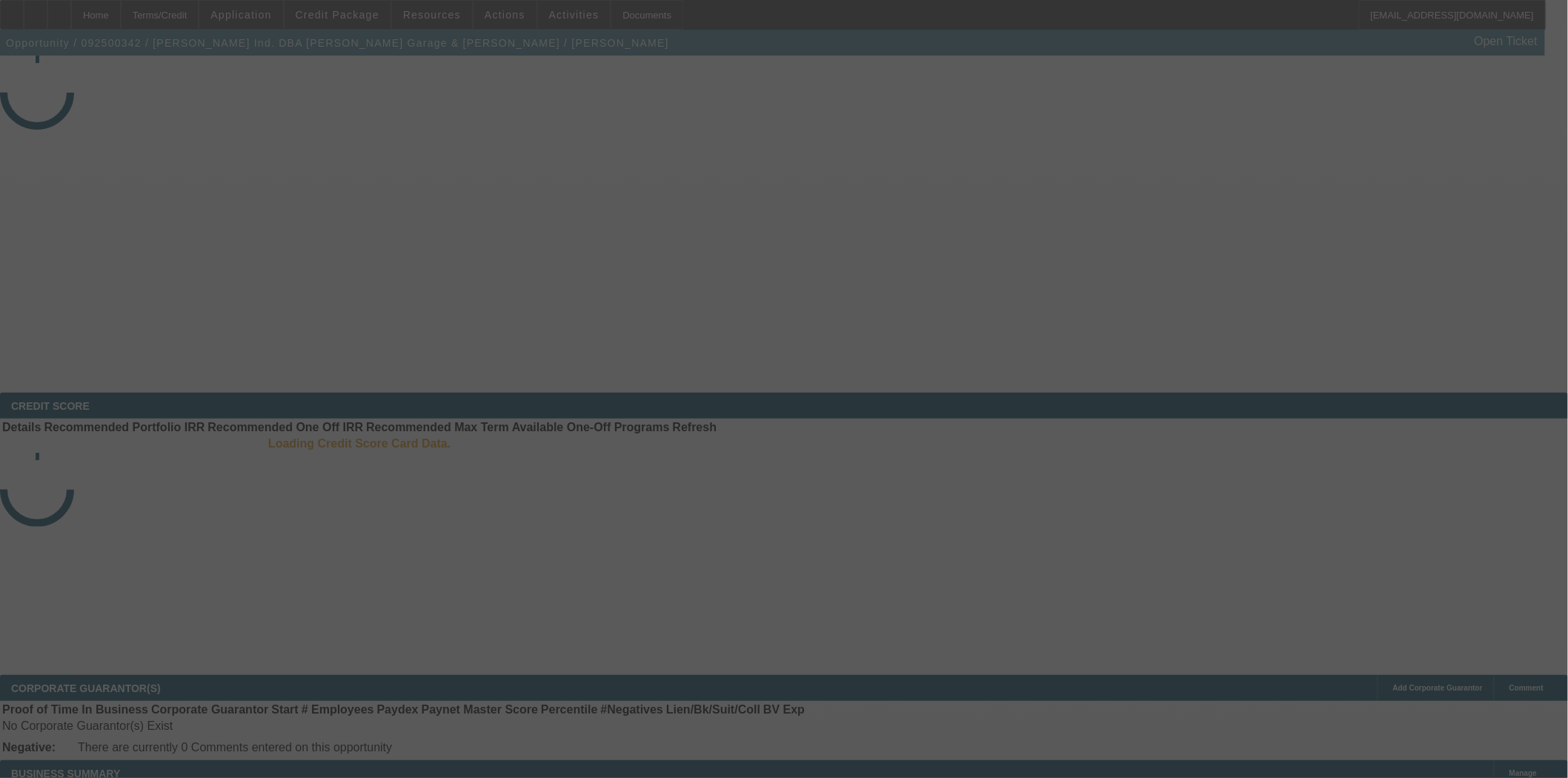
select select "3"
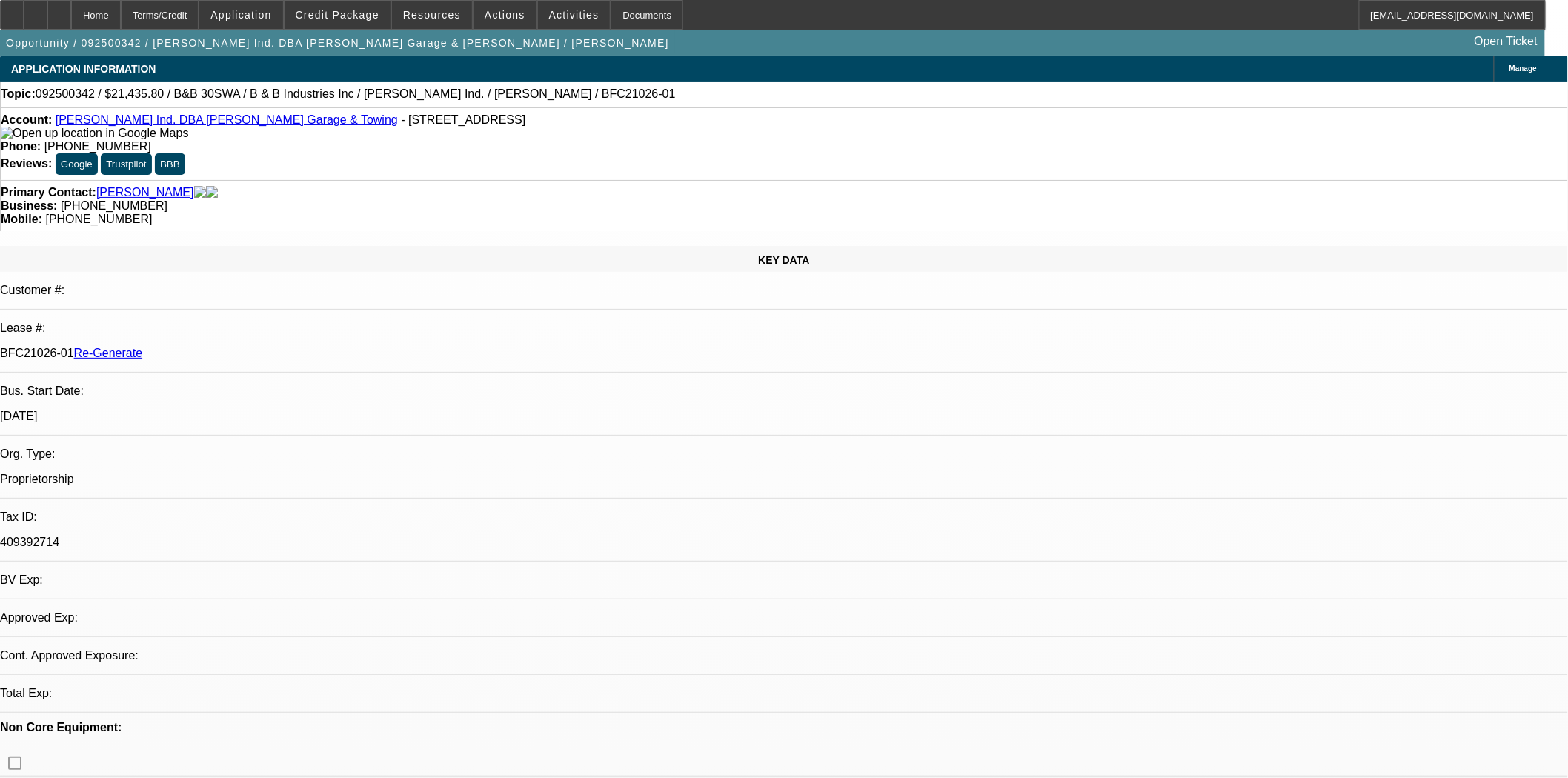
select select "0"
select select "6"
click at [216, 120] on link "[PERSON_NAME] Ind. DBA [PERSON_NAME] Garage & Towing" at bounding box center [226, 119] width 342 height 12
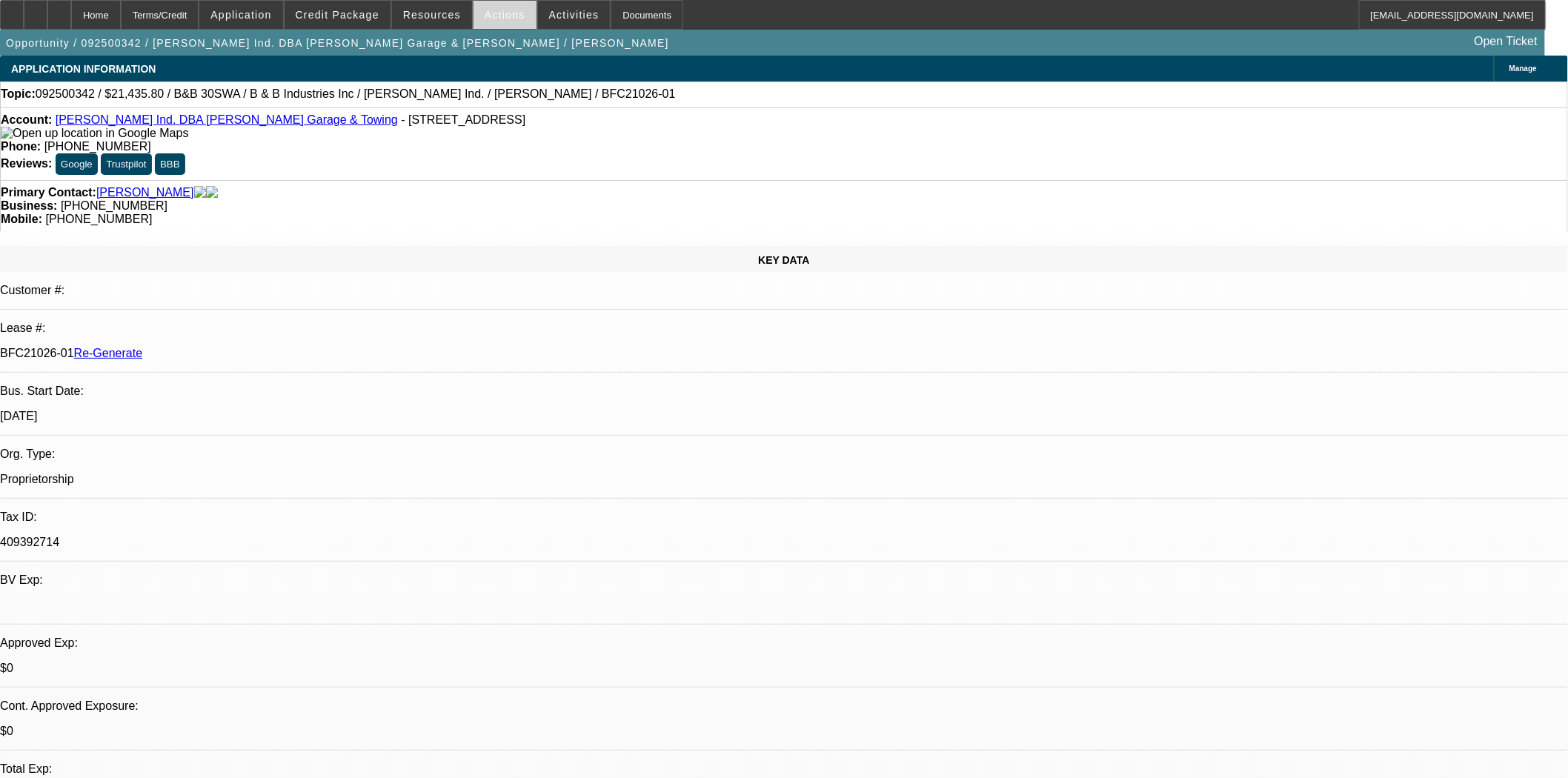
click at [503, 17] on span "Actions" at bounding box center [505, 14] width 41 height 11
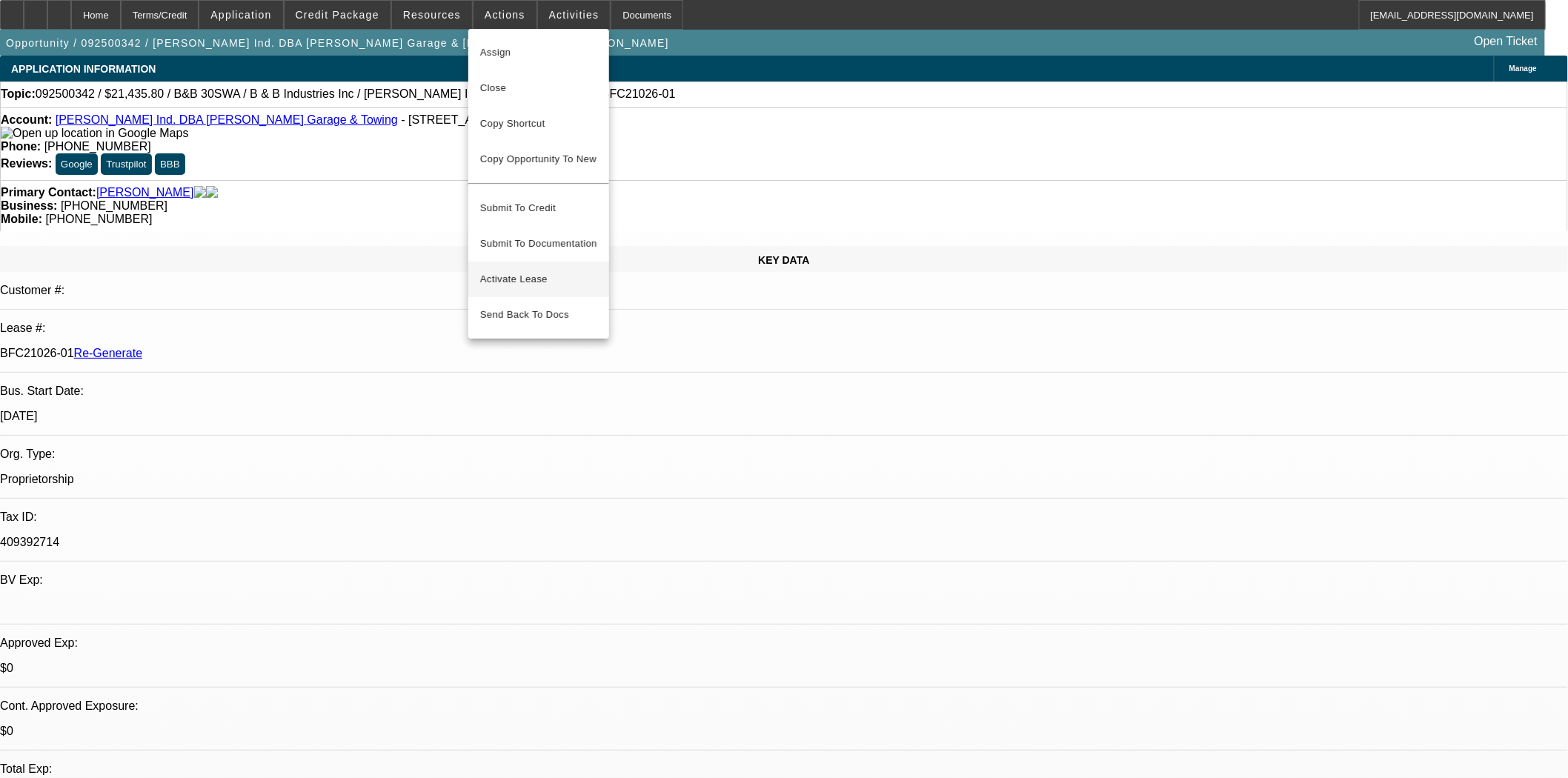
click at [510, 262] on button "Activate Lease" at bounding box center [538, 279] width 141 height 35
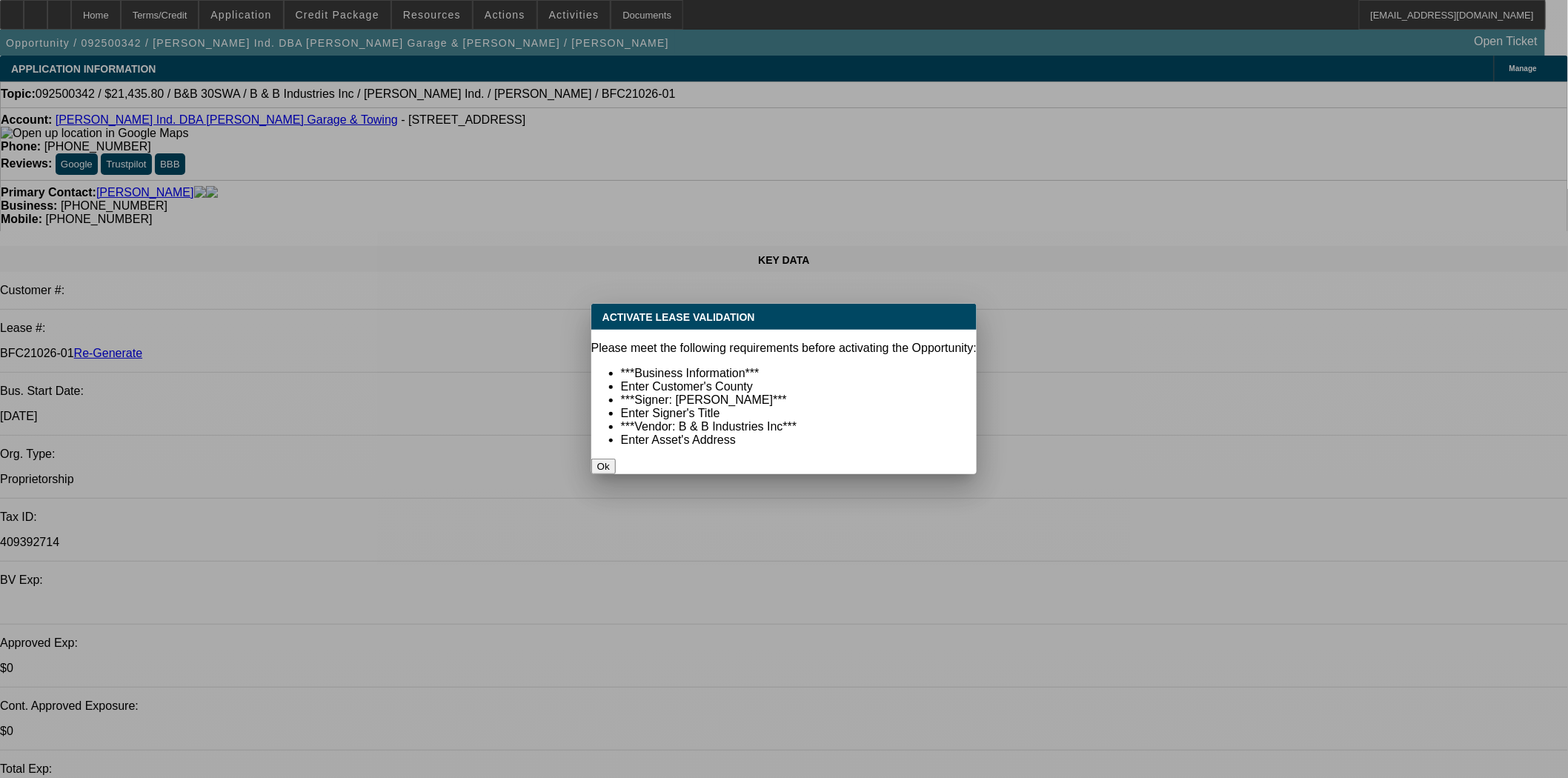
click at [616, 459] on button "Ok" at bounding box center [603, 467] width 25 height 15
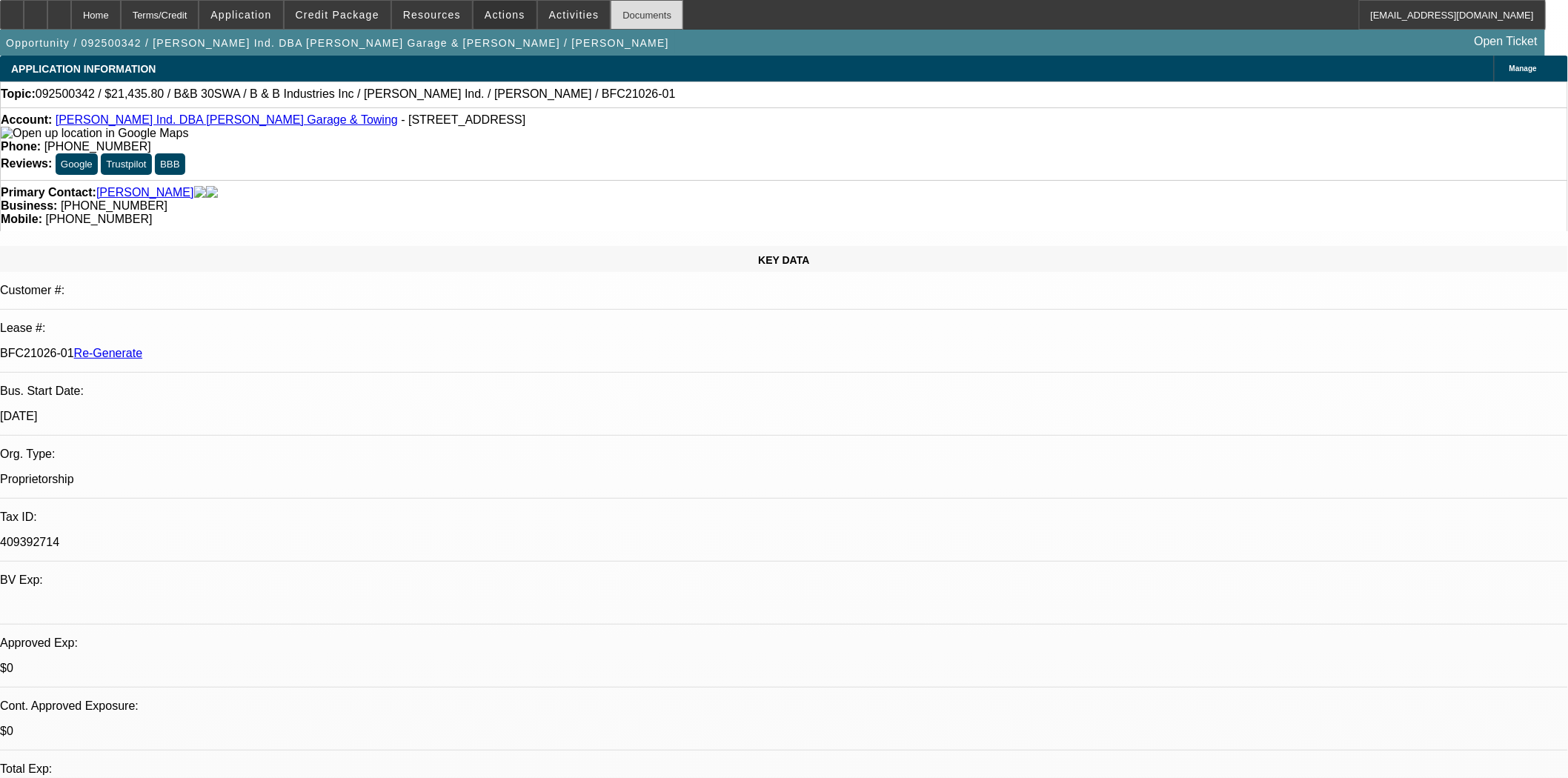
click at [630, 21] on div "Documents" at bounding box center [648, 14] width 73 height 30
click at [496, 13] on span "Actions" at bounding box center [505, 14] width 41 height 11
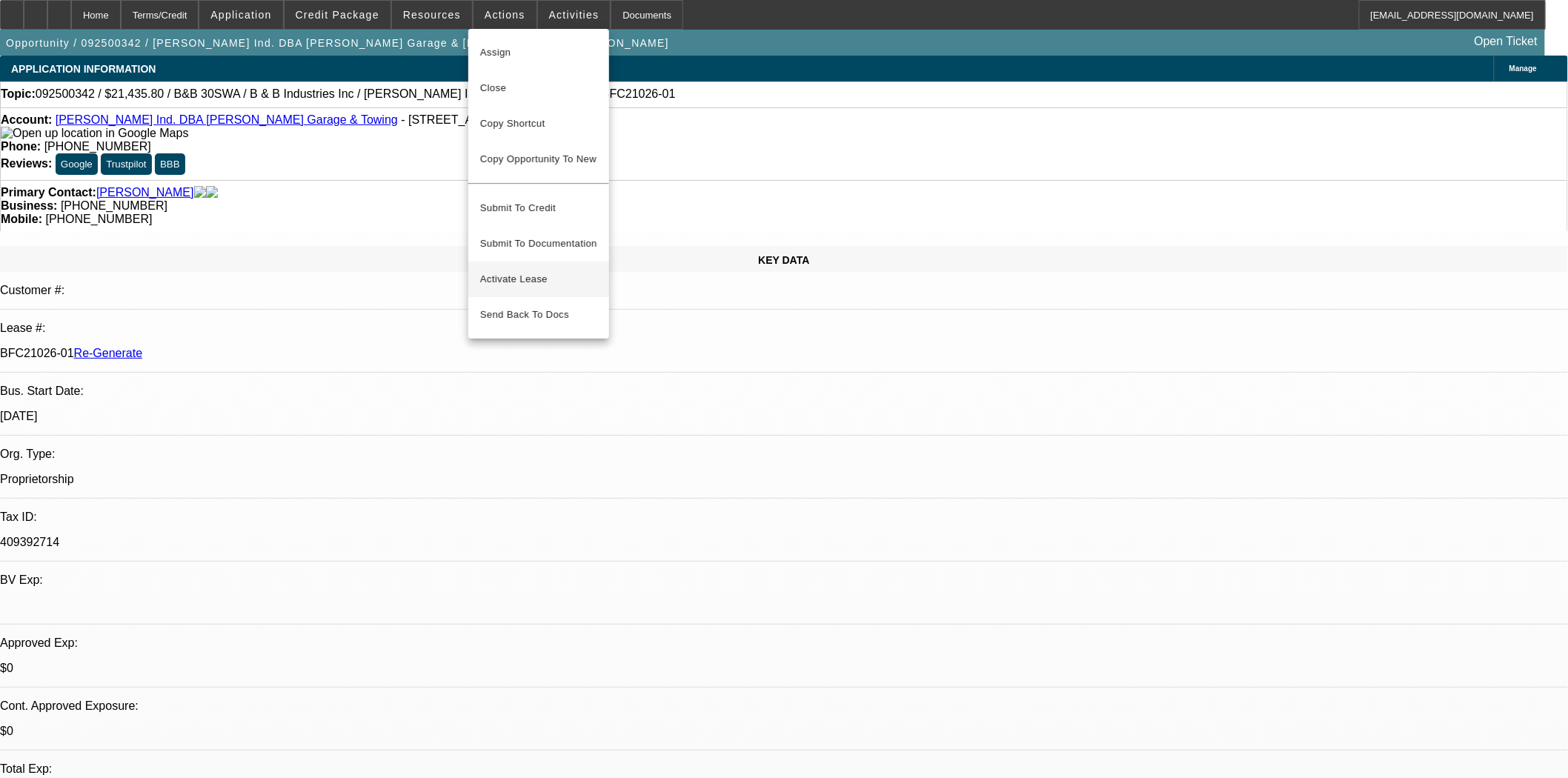
click at [524, 262] on button "Activate Lease" at bounding box center [538, 279] width 141 height 35
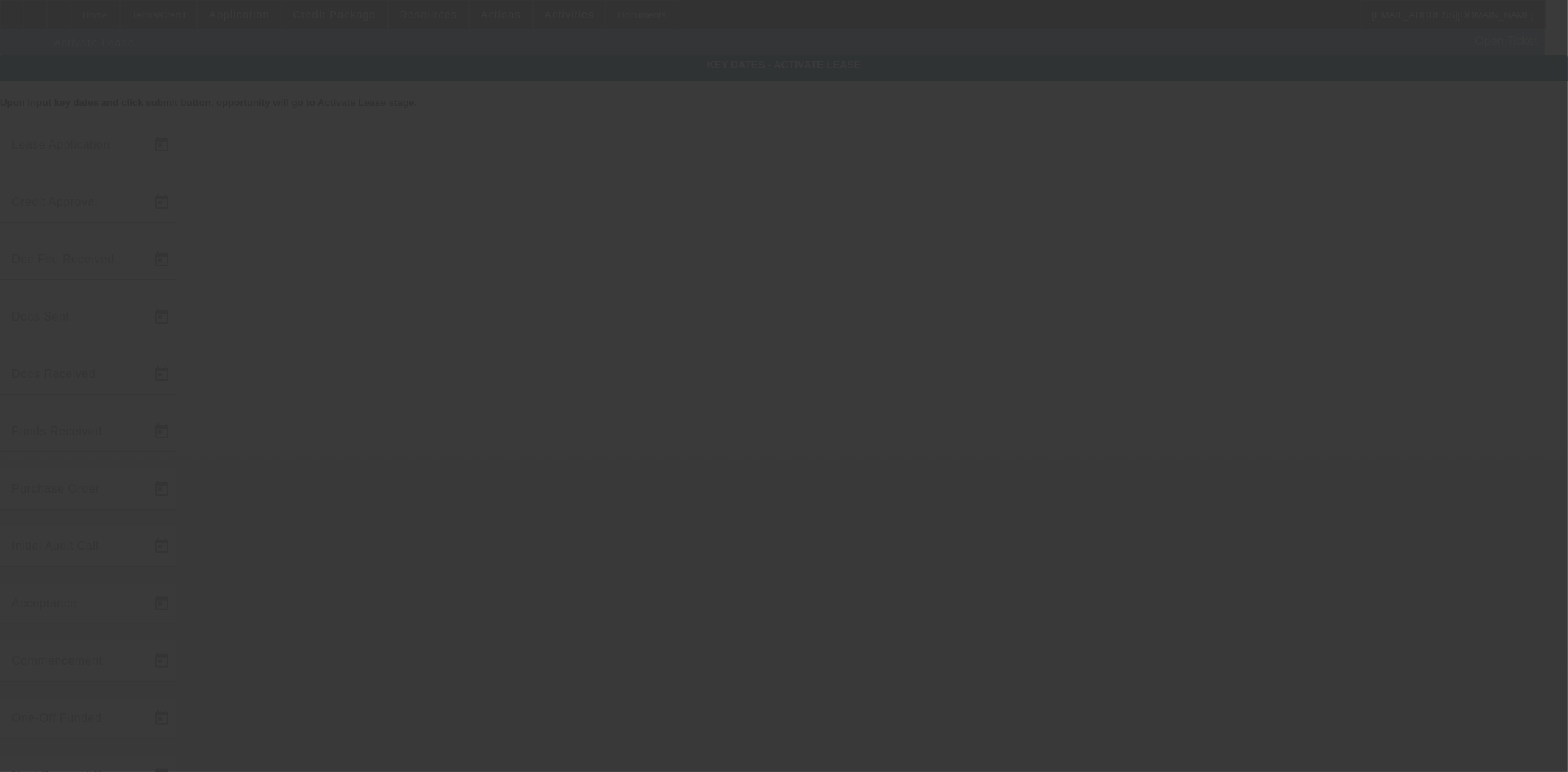
type input "[DATE]"
type input "9/25/2025"
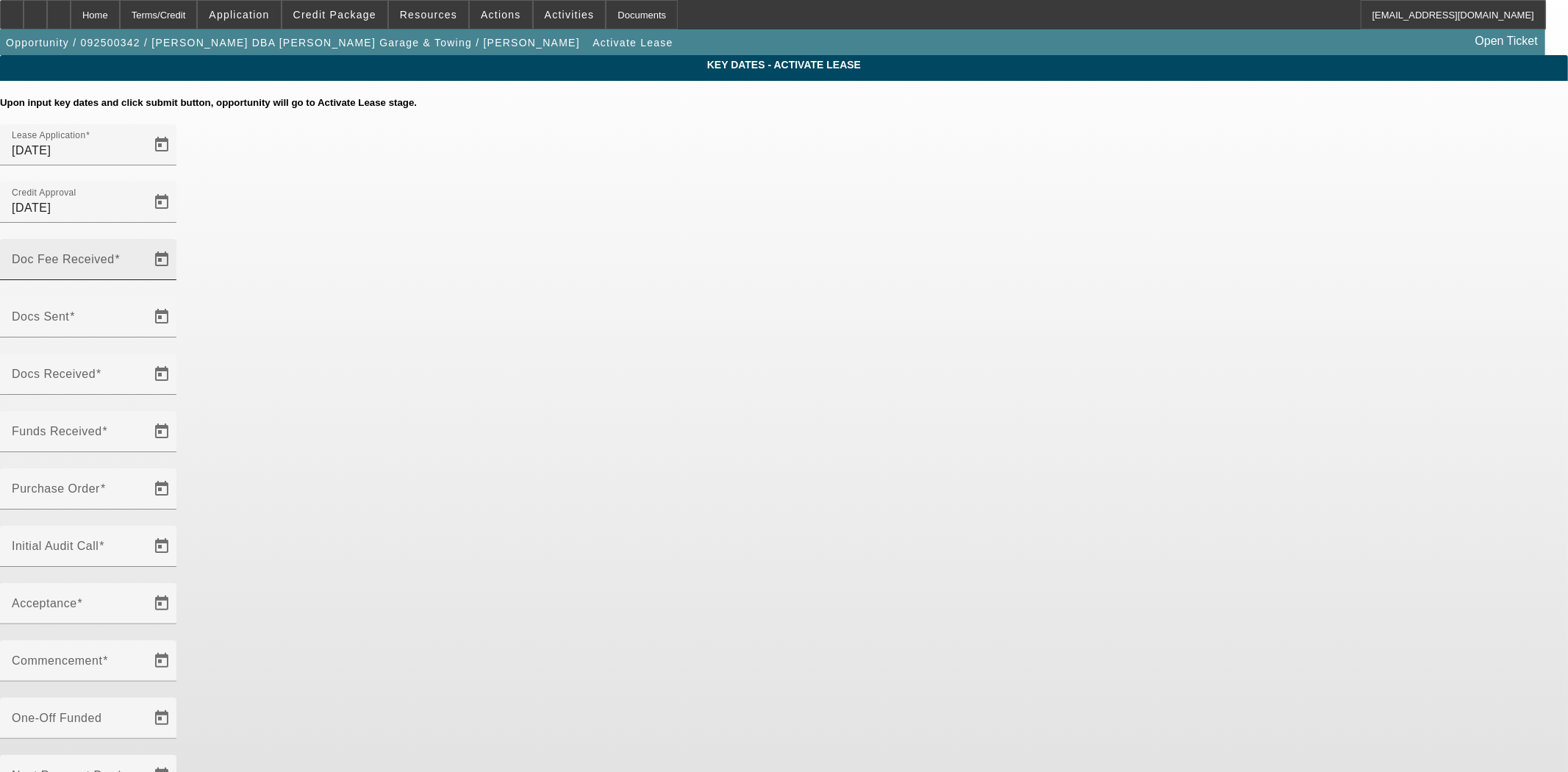
click at [144, 257] on input "Doc Fee Received" at bounding box center [77, 265] width 132 height 18
type input "[DATE]"
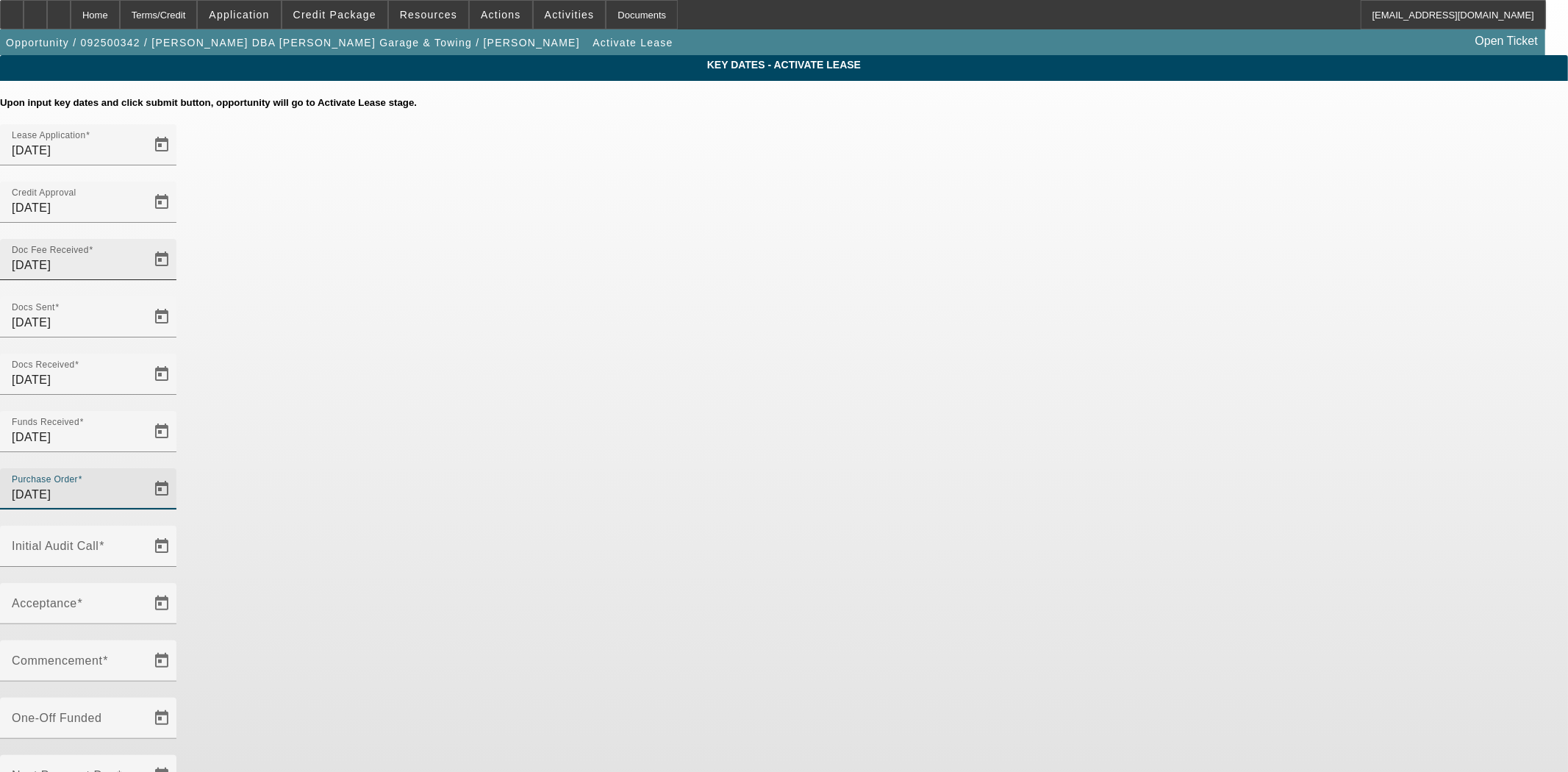
type input "9/30/2025"
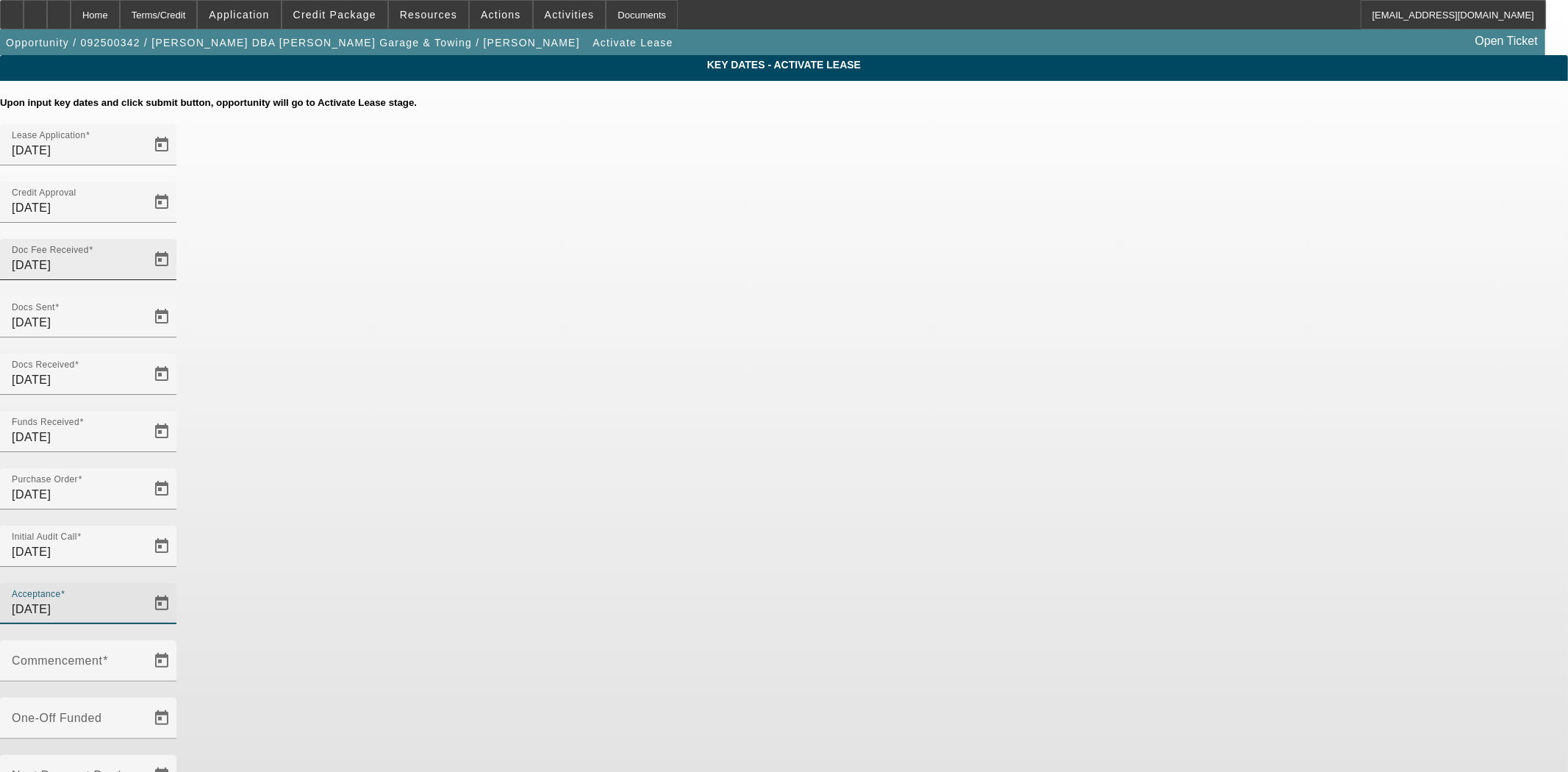
type input "9/30/2025"
type input "10/1/2025"
type input "11/1/2025"
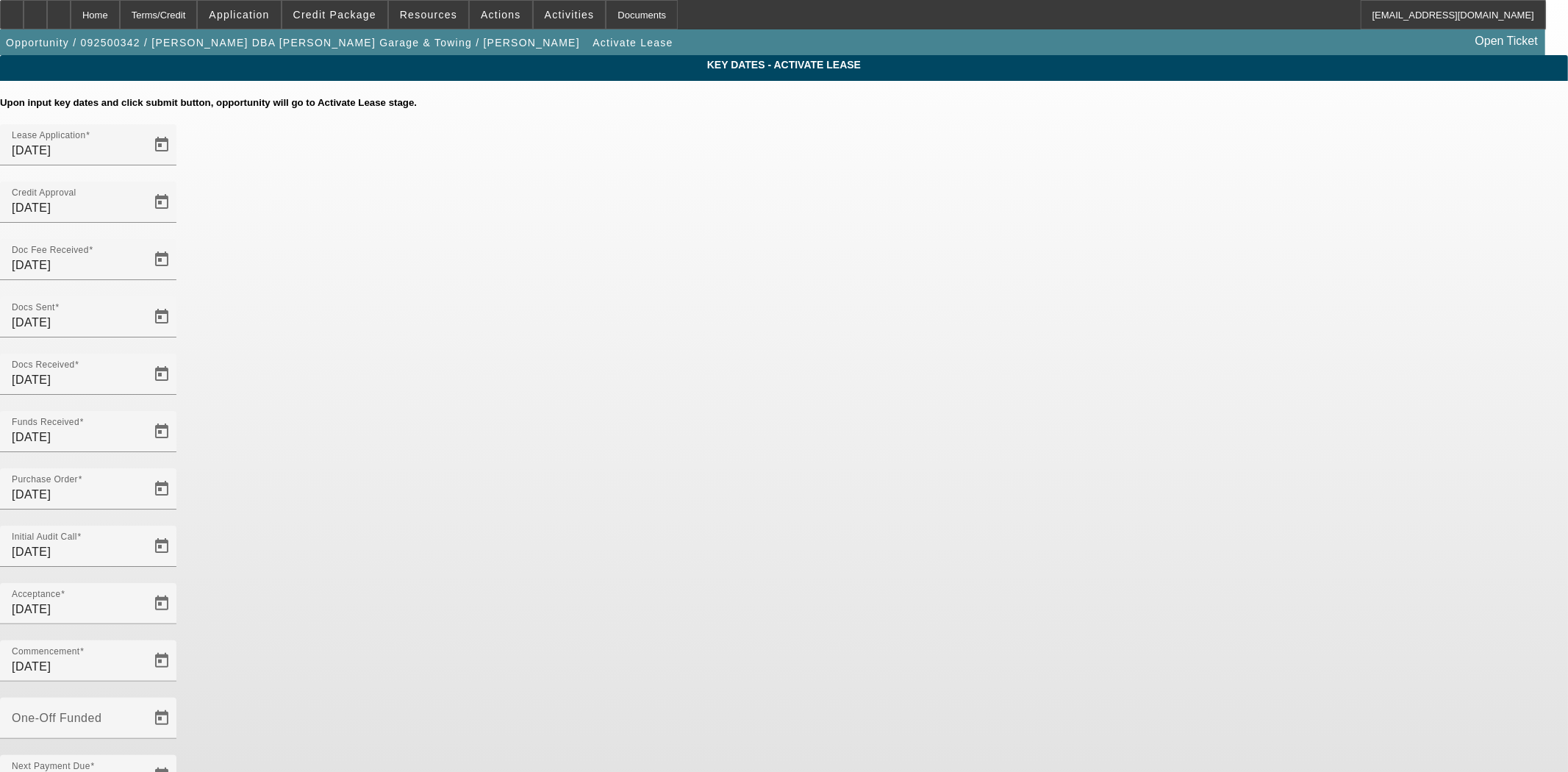
type input "0"
type input "10/1/2025"
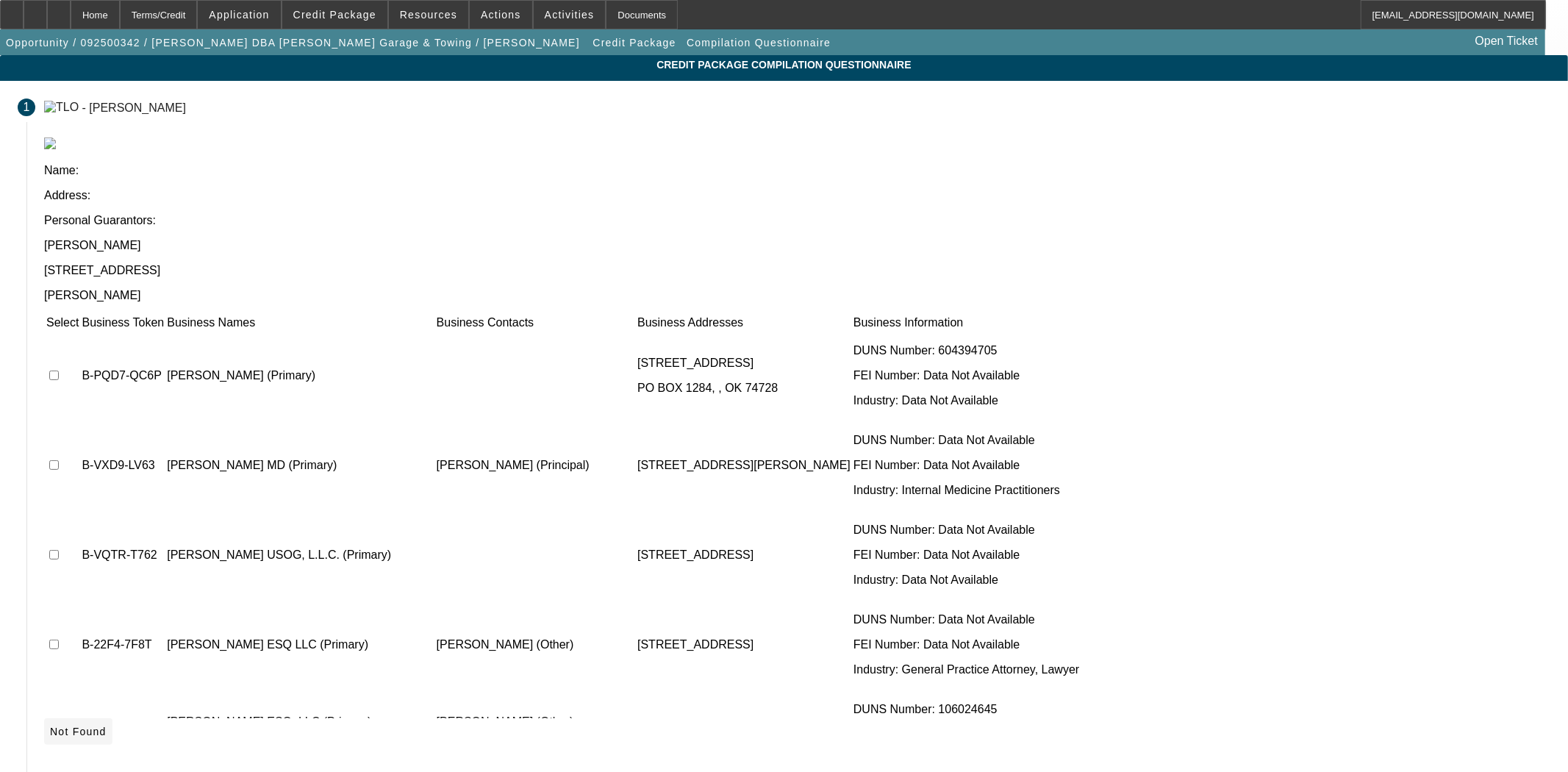
click at [106, 726] on span "Not Found" at bounding box center [79, 732] width 57 height 11
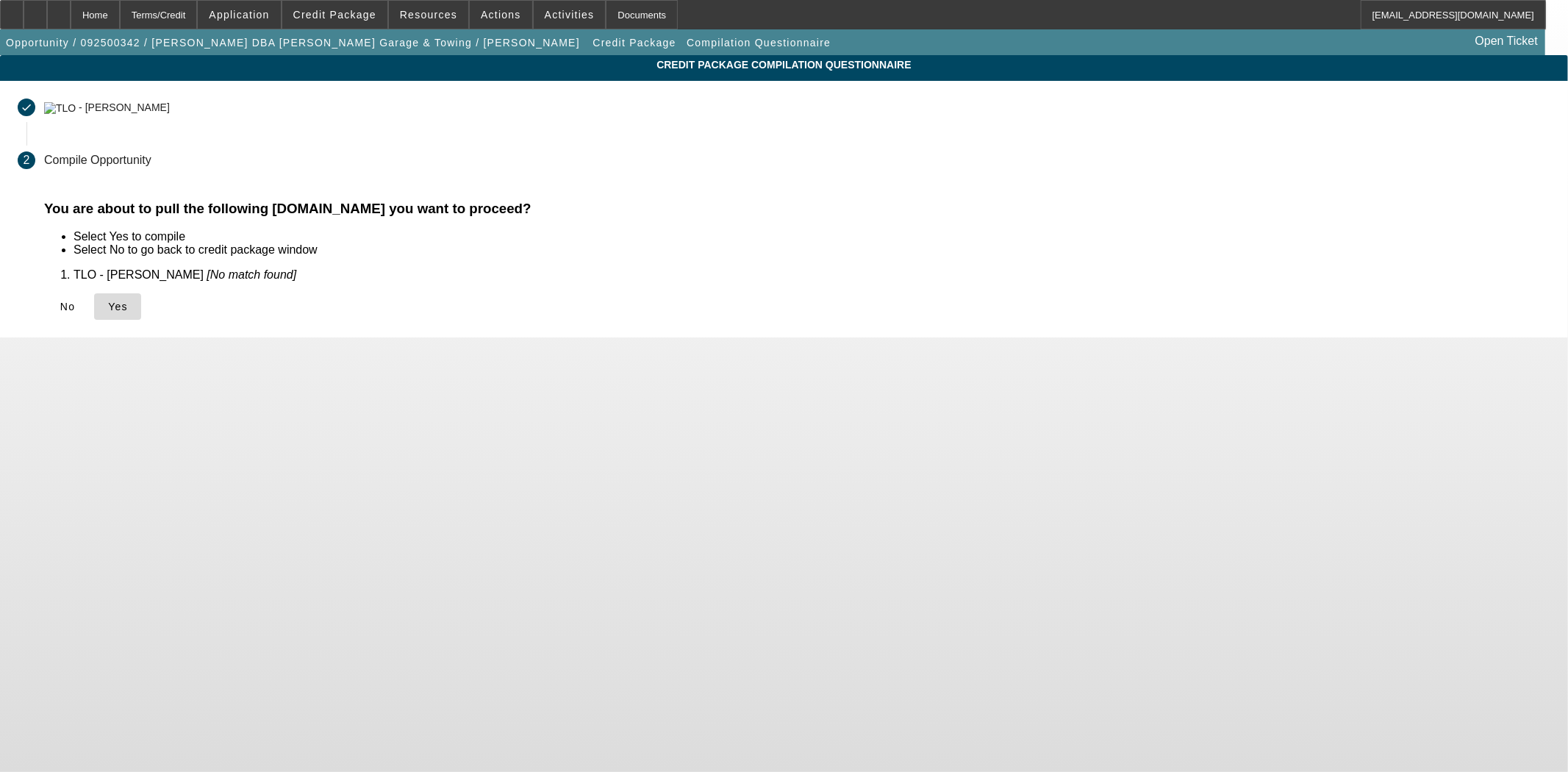
click at [108, 310] on icon at bounding box center [108, 306] width 0 height 11
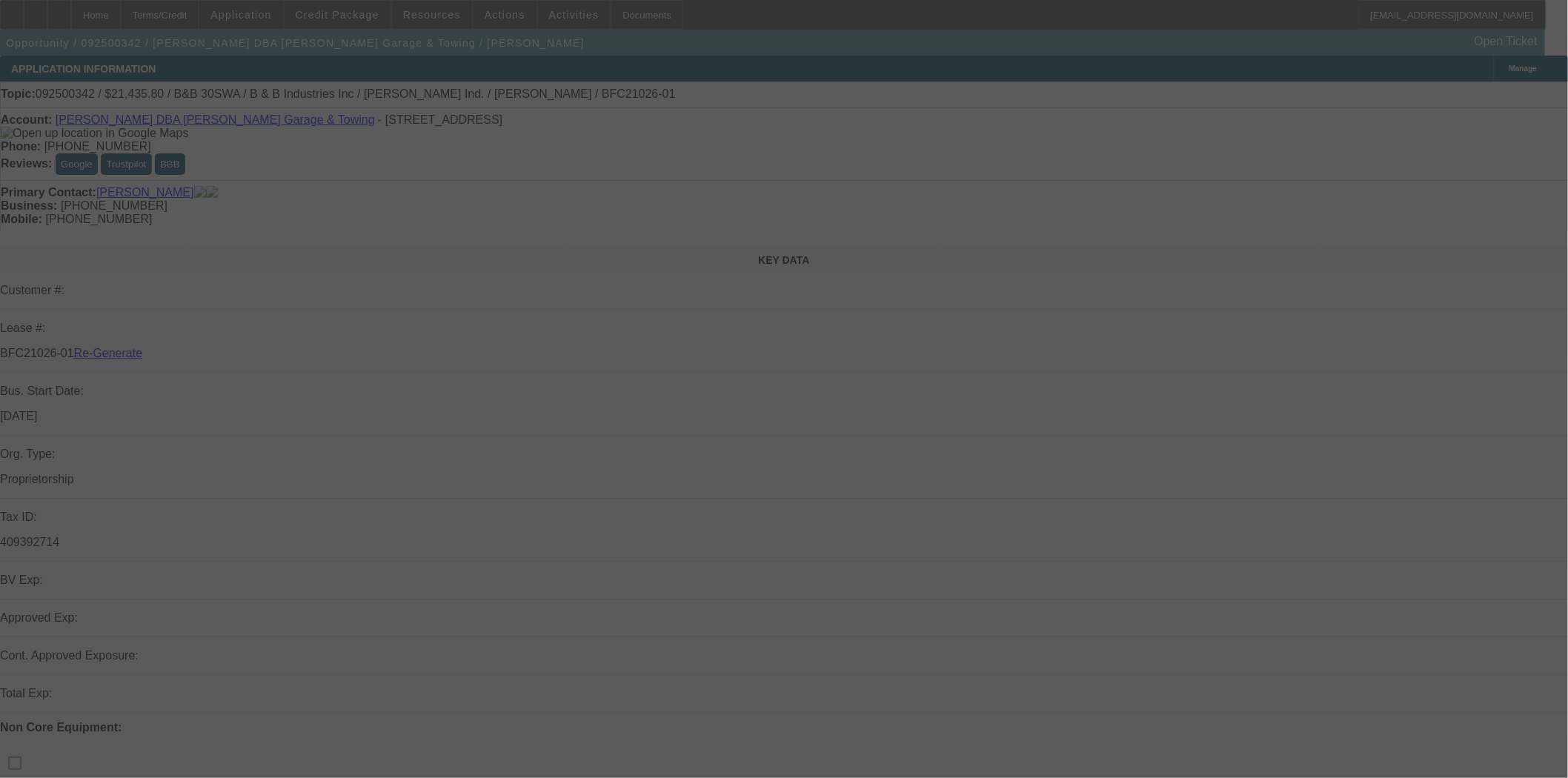
select select "4"
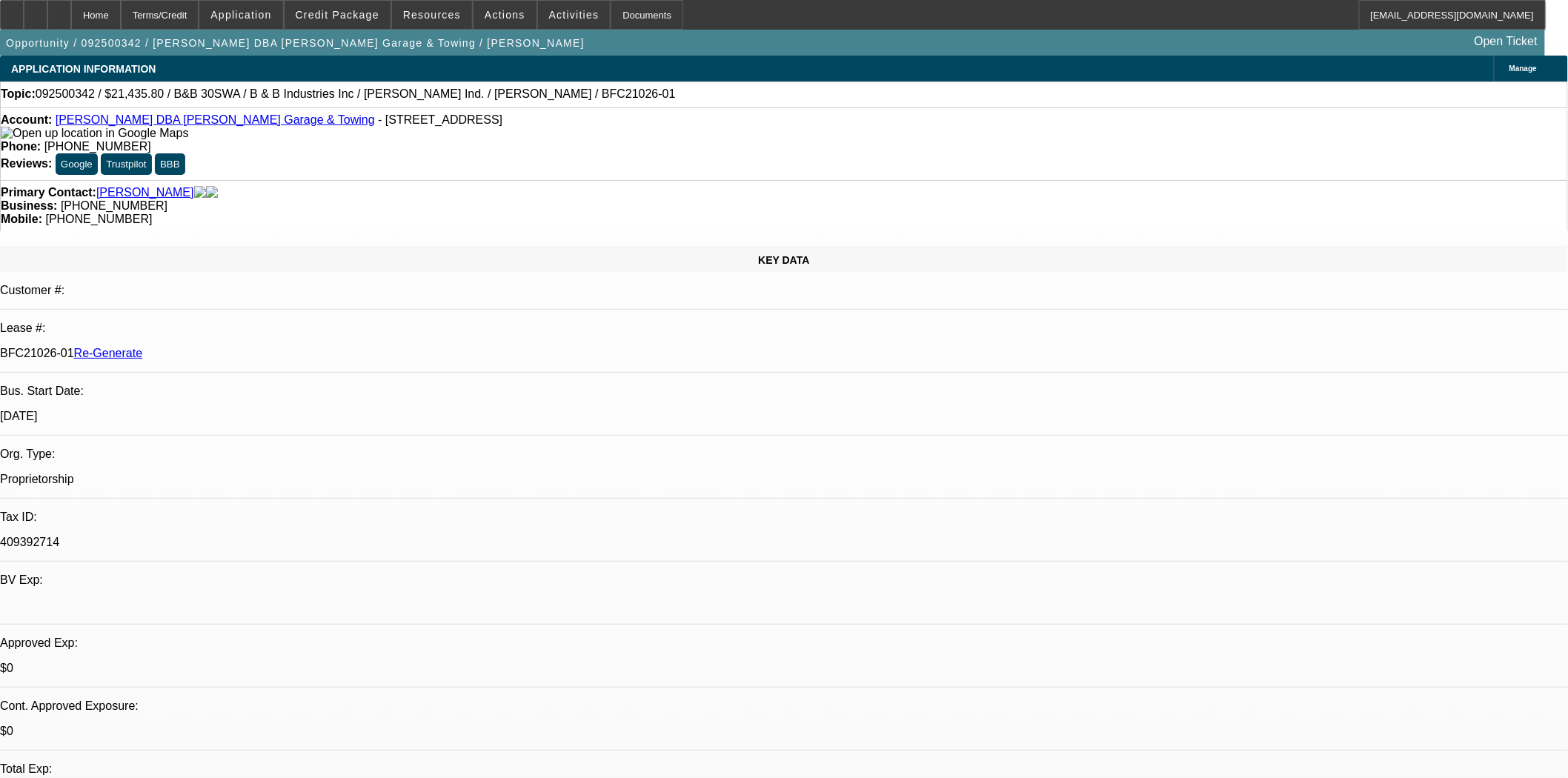
select select "0"
select select "6"
click at [361, 5] on span at bounding box center [337, 14] width 106 height 35
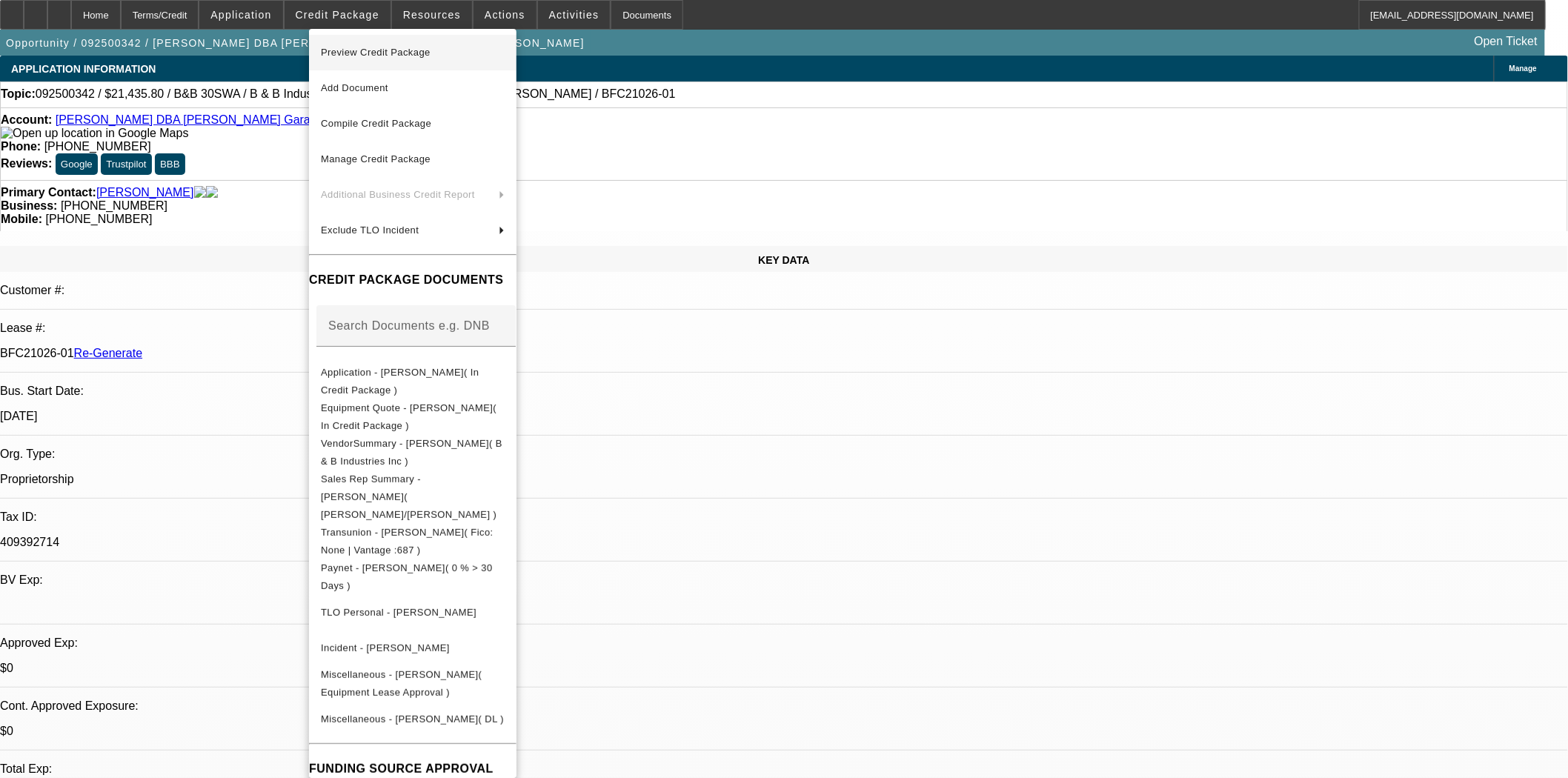
click at [364, 44] on span "Preview Credit Package" at bounding box center [413, 53] width 184 height 18
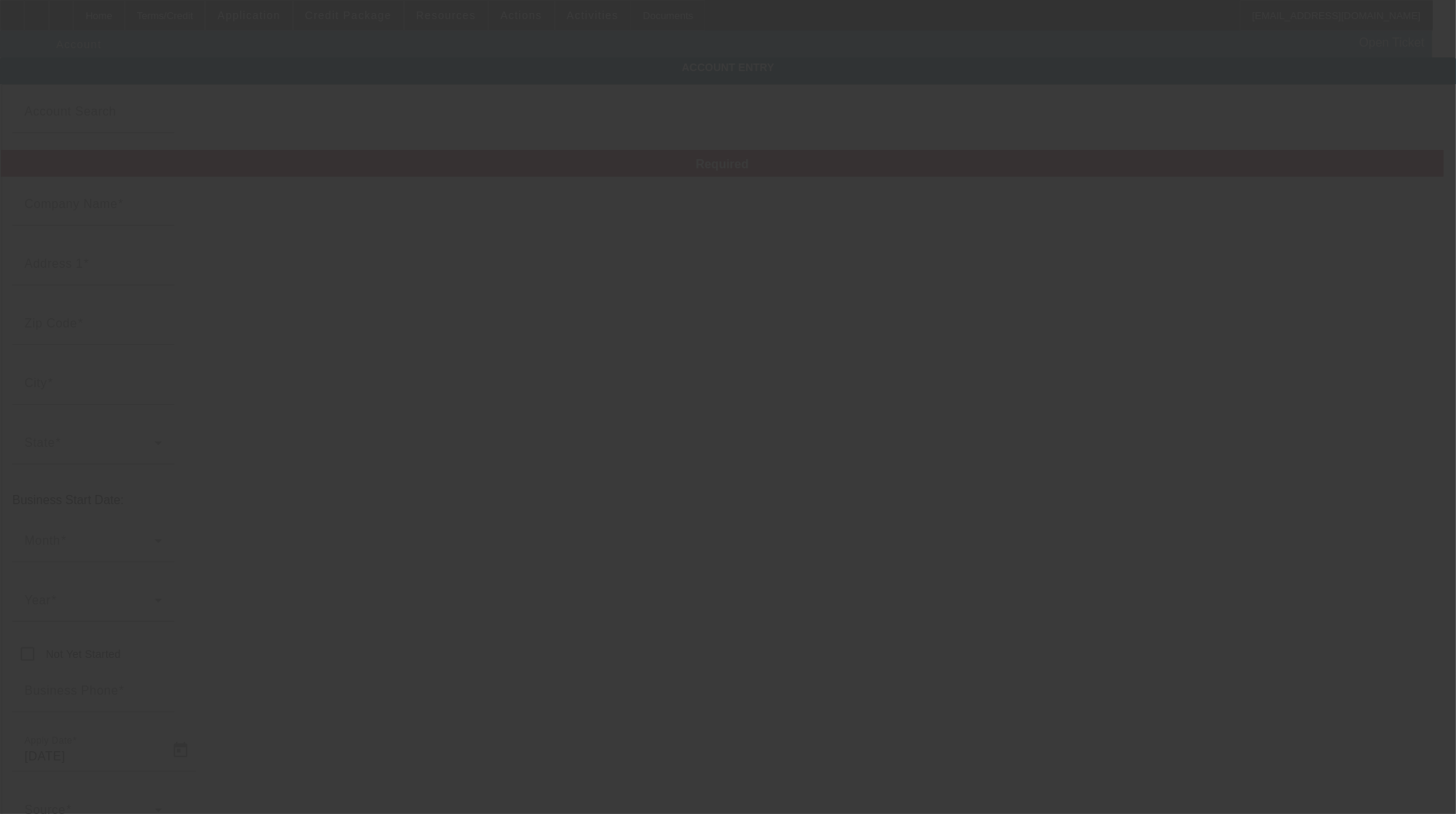
type input "[PERSON_NAME]"
type input "[STREET_ADDRESS]"
type input "74728"
type input "Broken Bow"
type input "[PHONE_NUMBER]"
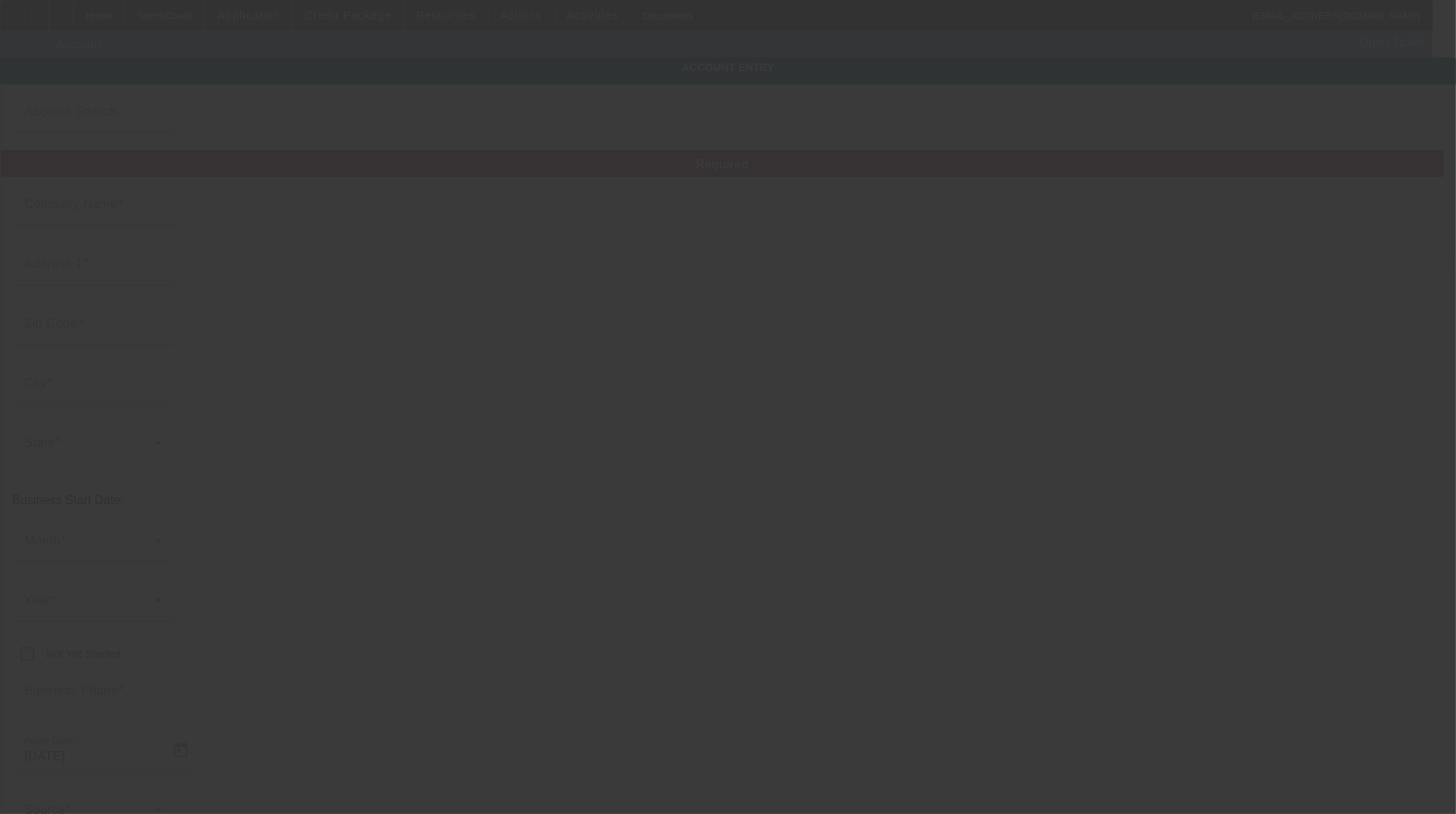
type input "[PERSON_NAME] Garage & Towing"
type input "[EMAIL_ADDRESS][DOMAIN_NAME]"
type input "409392714"
type input "Auto Repair"
type input "[URL][DOMAIN_NAME]"
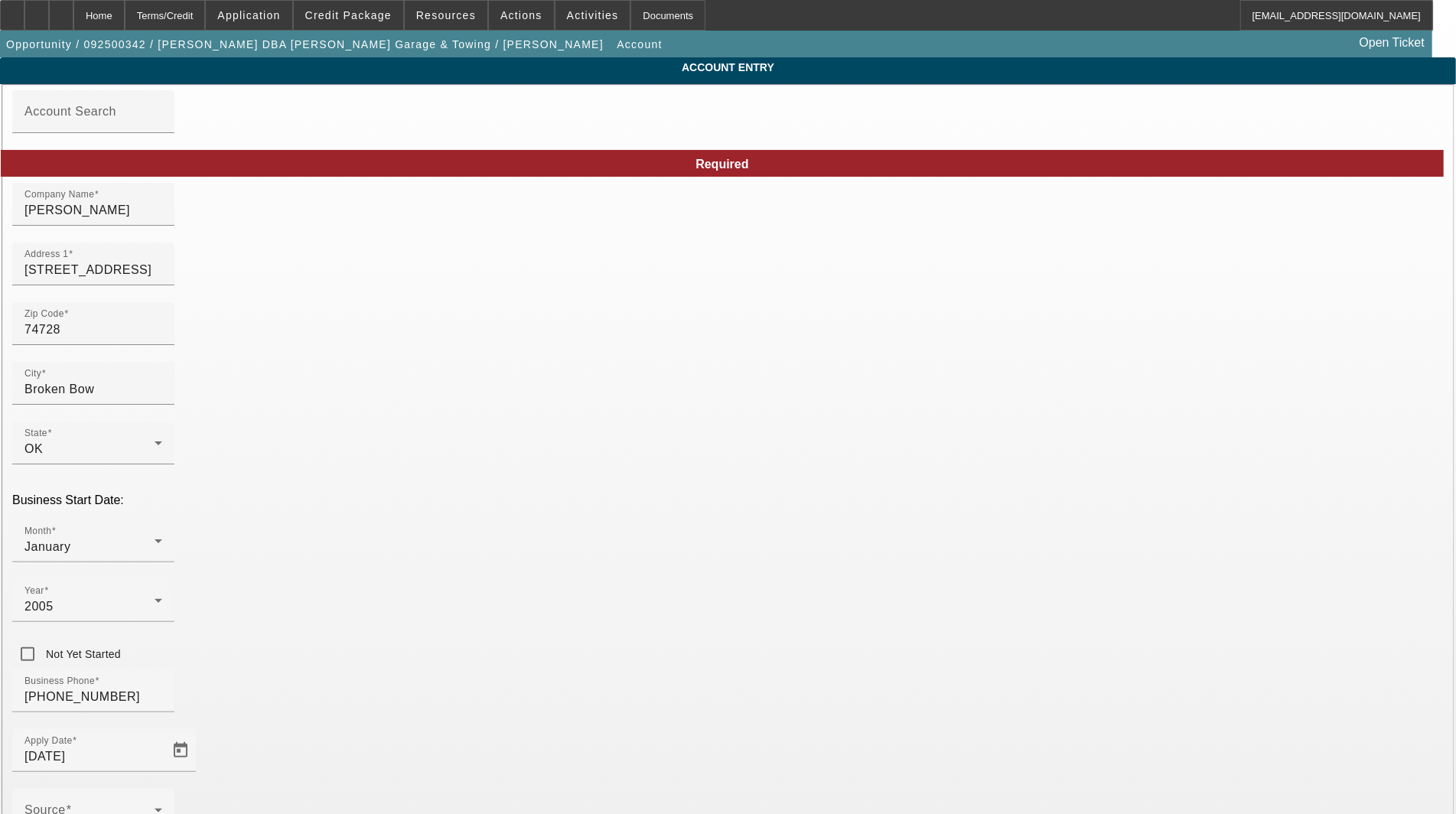
type input "[DATE]"
click at [174, 356] on div at bounding box center [93, 353] width 162 height 17
click at [162, 339] on input "74728" at bounding box center [93, 329] width 137 height 19
type input "7472"
type input "74728"
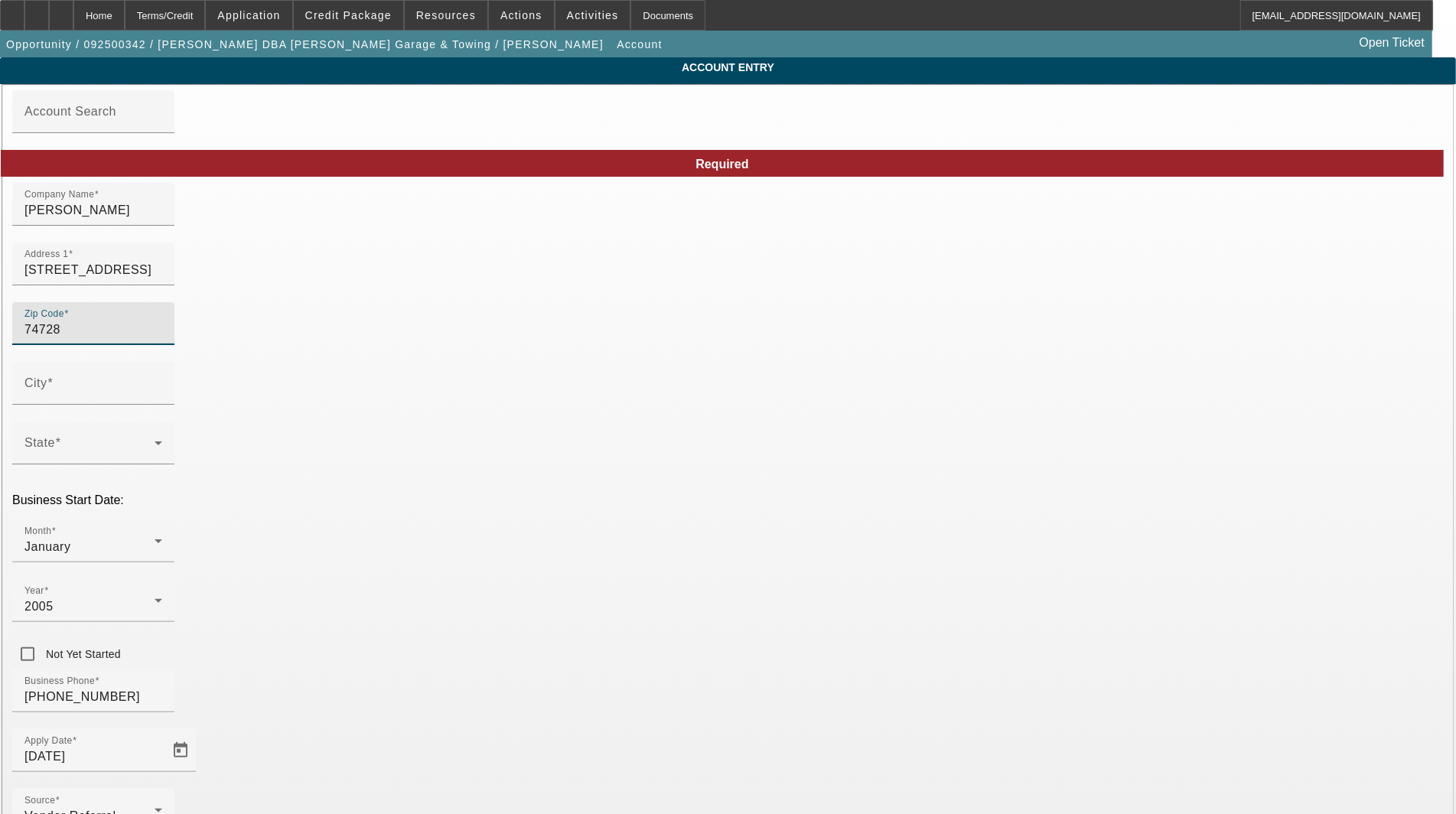
type input "Broken Bow"
type input "[PERSON_NAME]"
drag, startPoint x: 826, startPoint y: 388, endPoint x: 810, endPoint y: 400, distance: 20.0
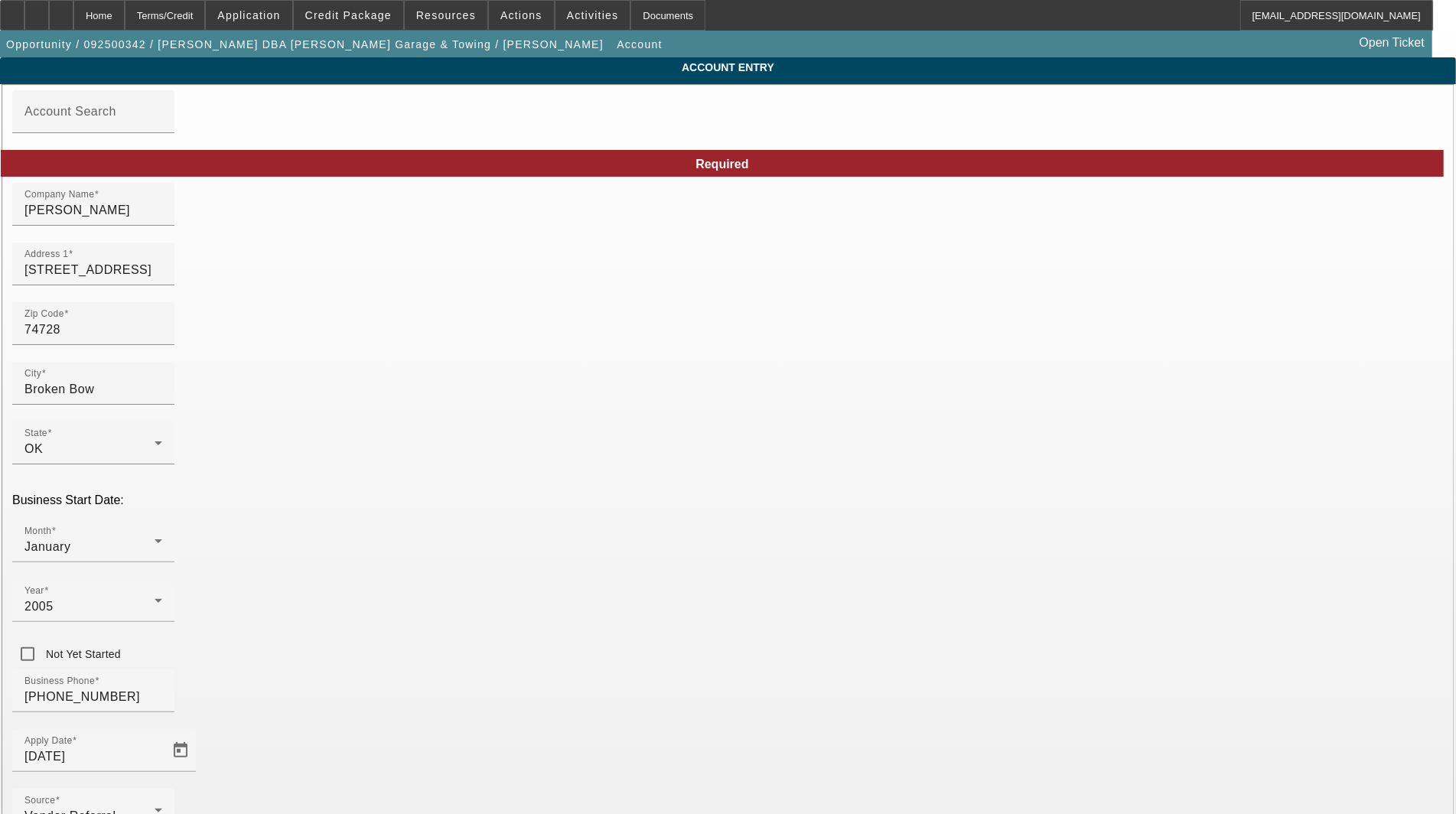
drag, startPoint x: 819, startPoint y: 396, endPoint x: 731, endPoint y: 401, distance: 88.1
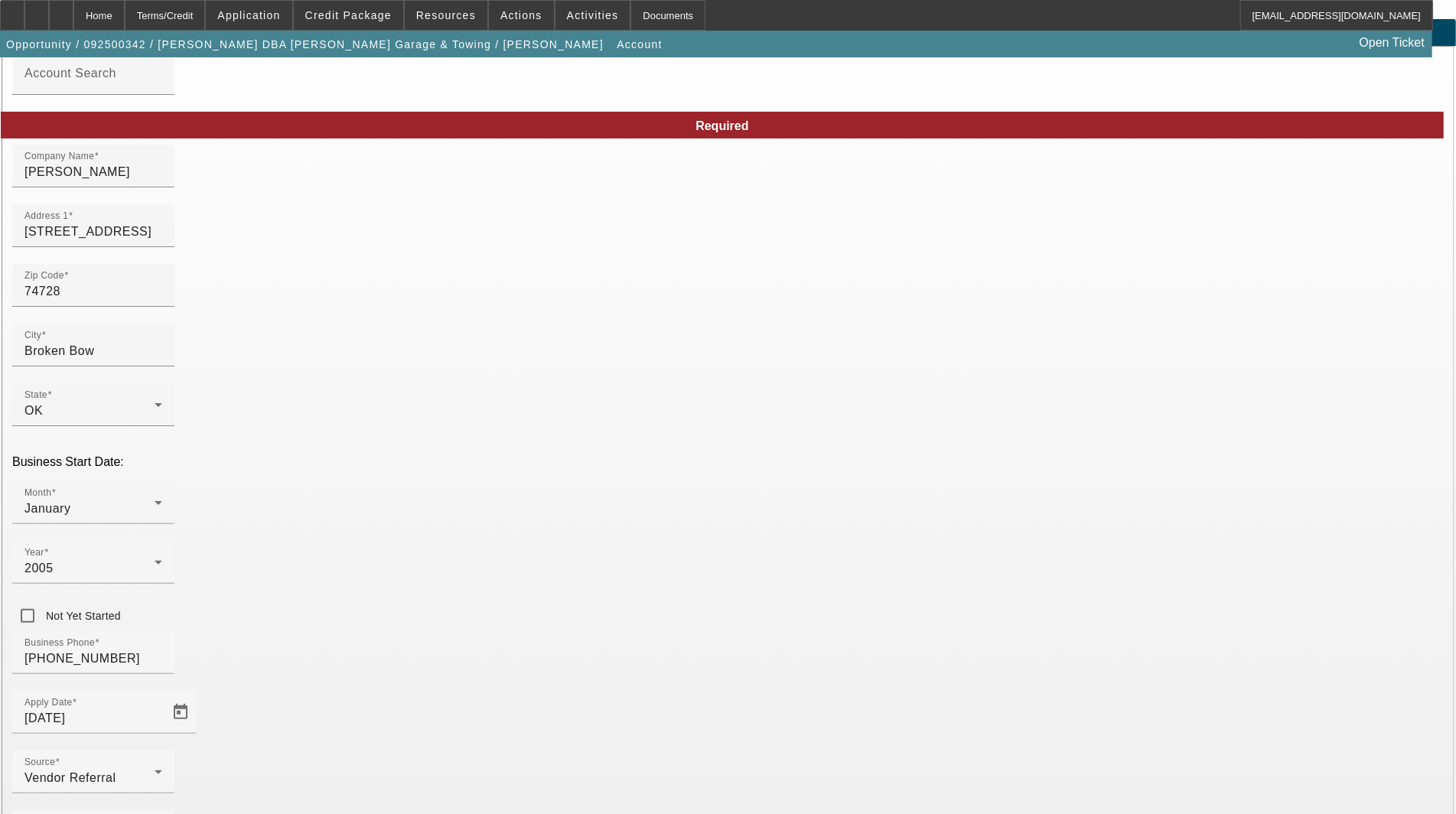
scroll to position [74, 0]
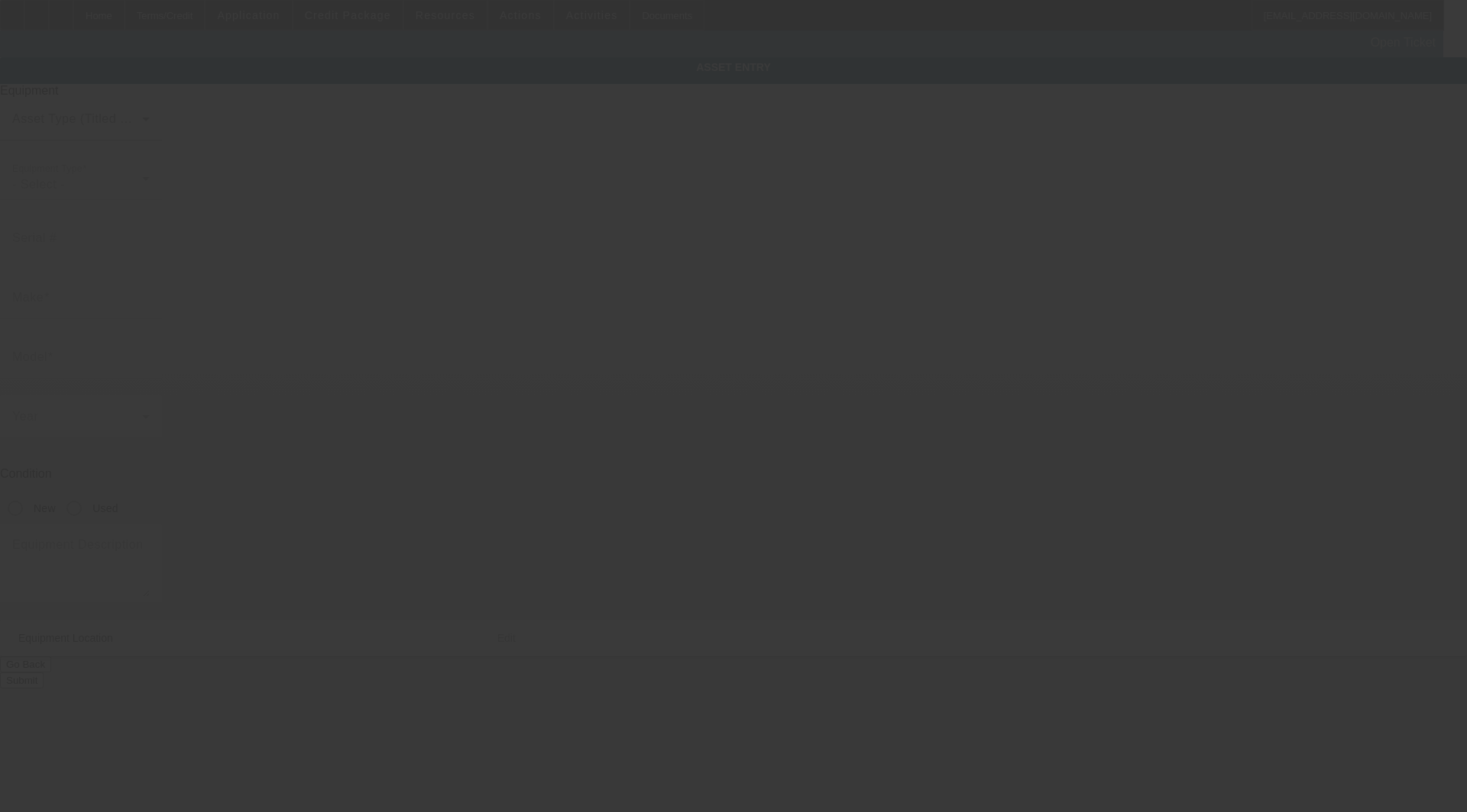
type input "B&B"
type input "30SWA"
radio input "true"
type textarea "Winch Box"
type input "3070 Broken Bow Highway"
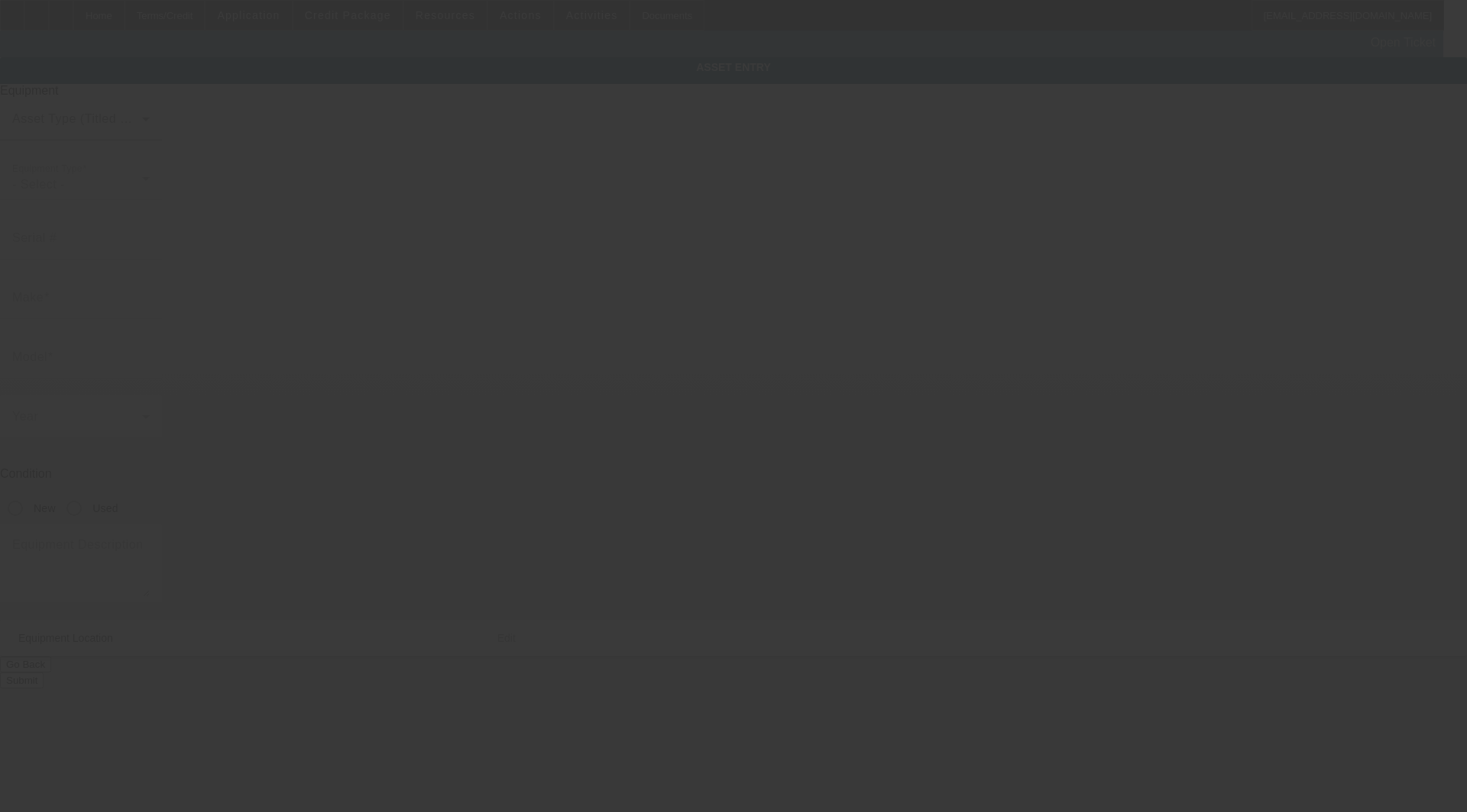
type input "Broken Bow"
type input "74728"
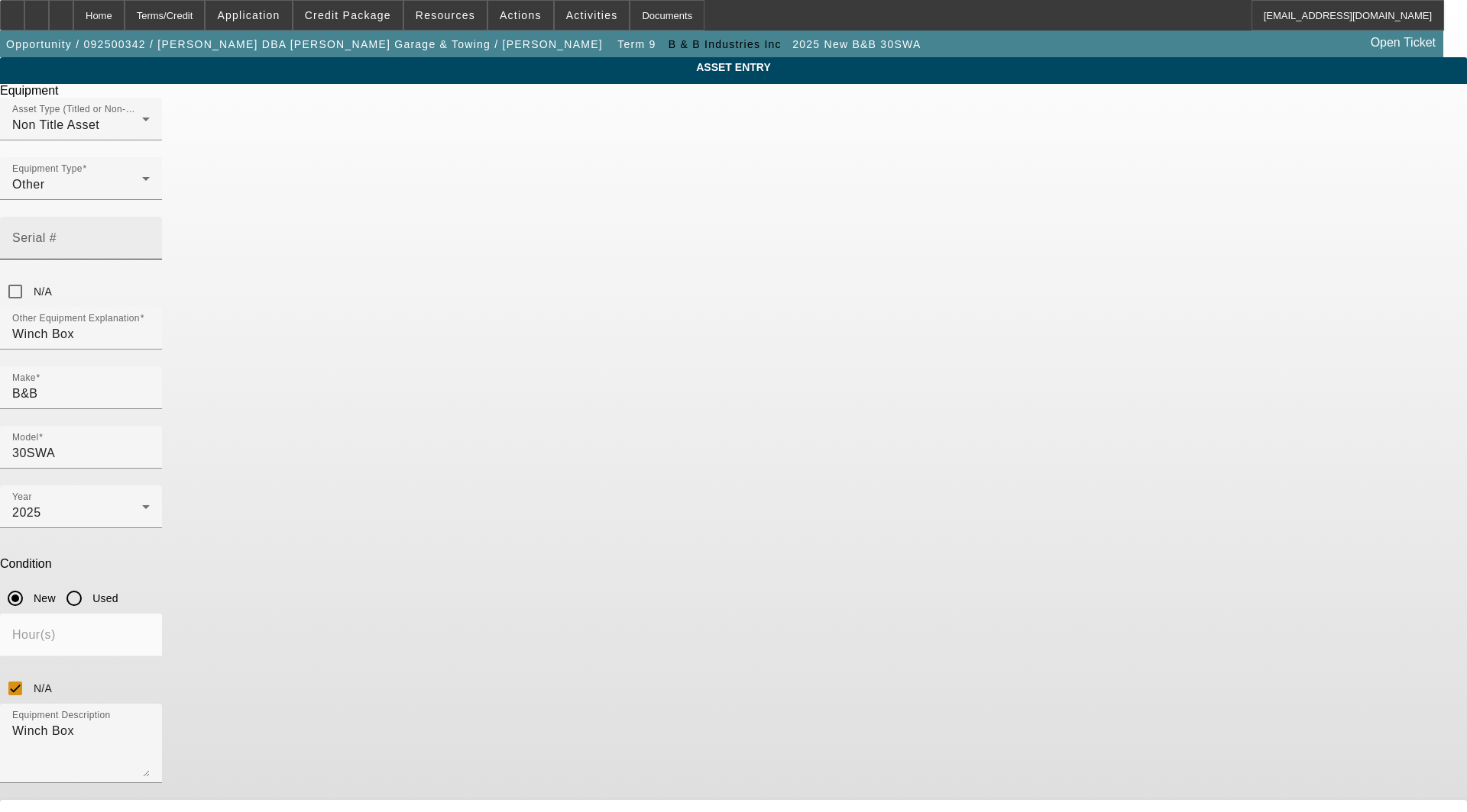
drag, startPoint x: 815, startPoint y: 185, endPoint x: 789, endPoint y: 204, distance: 32.2
click at [150, 217] on div "Serial #" at bounding box center [80, 238] width 137 height 42
type input "WRM160925"
click at [621, 812] on span "Edit" at bounding box center [612, 818] width 19 height 12
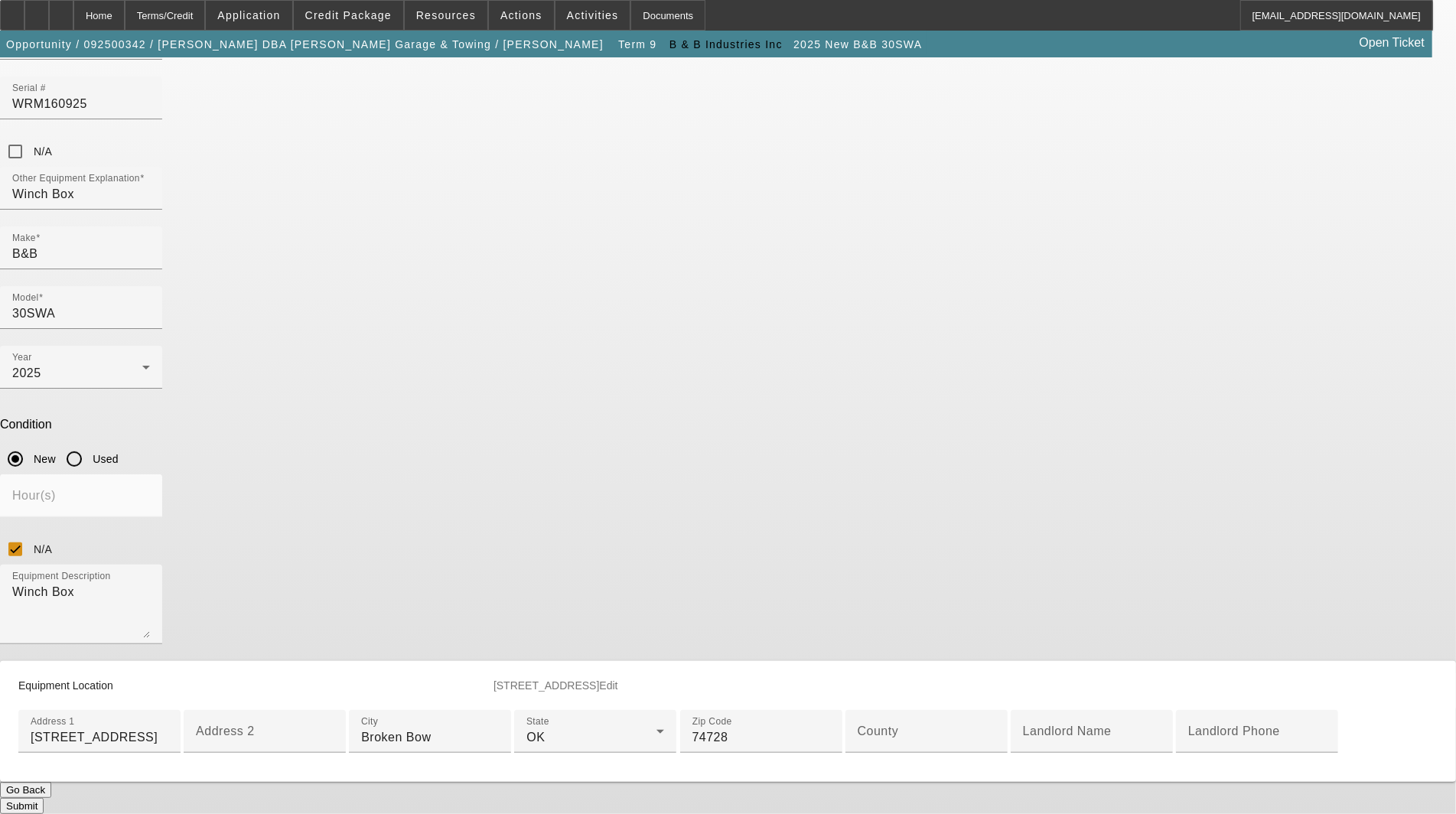
scroll to position [393, 0]
click at [857, 729] on input "County" at bounding box center [925, 738] width 137 height 19
paste input "McCurtain"
type input "McCurtain"
click at [43, 798] on button "Submit" at bounding box center [22, 806] width 43 height 16
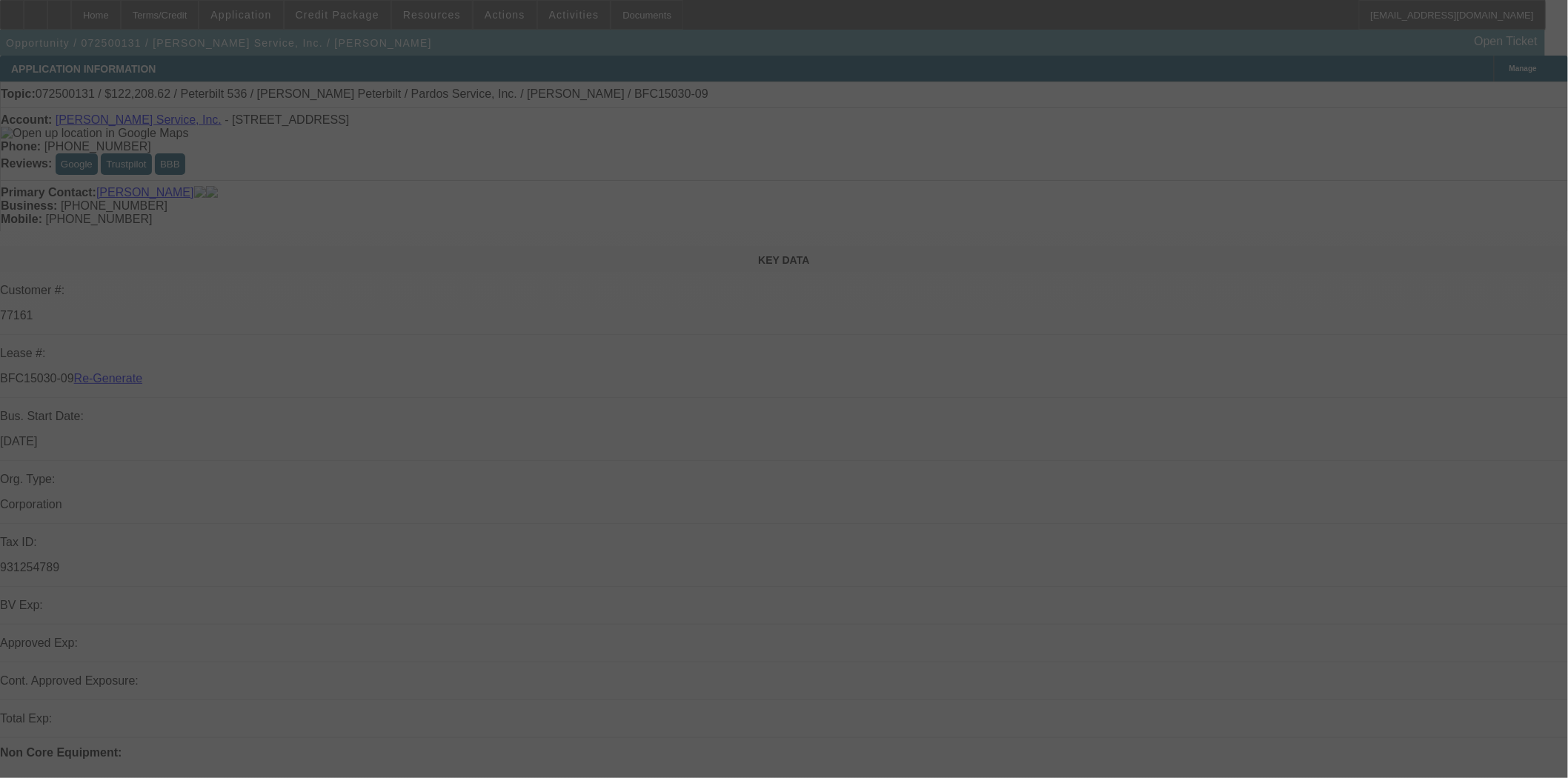
select select "4"
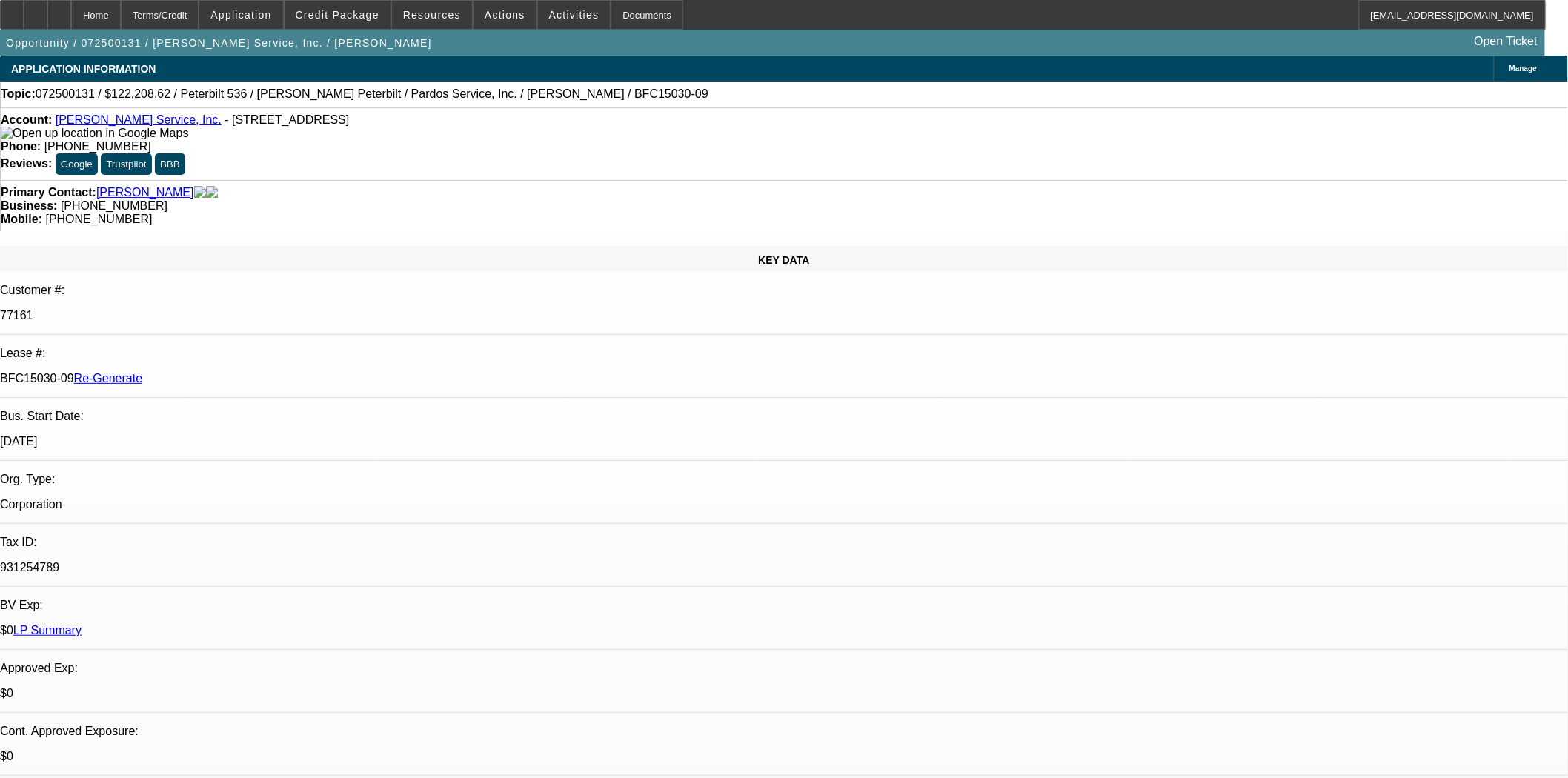
select select "0"
select select "6"
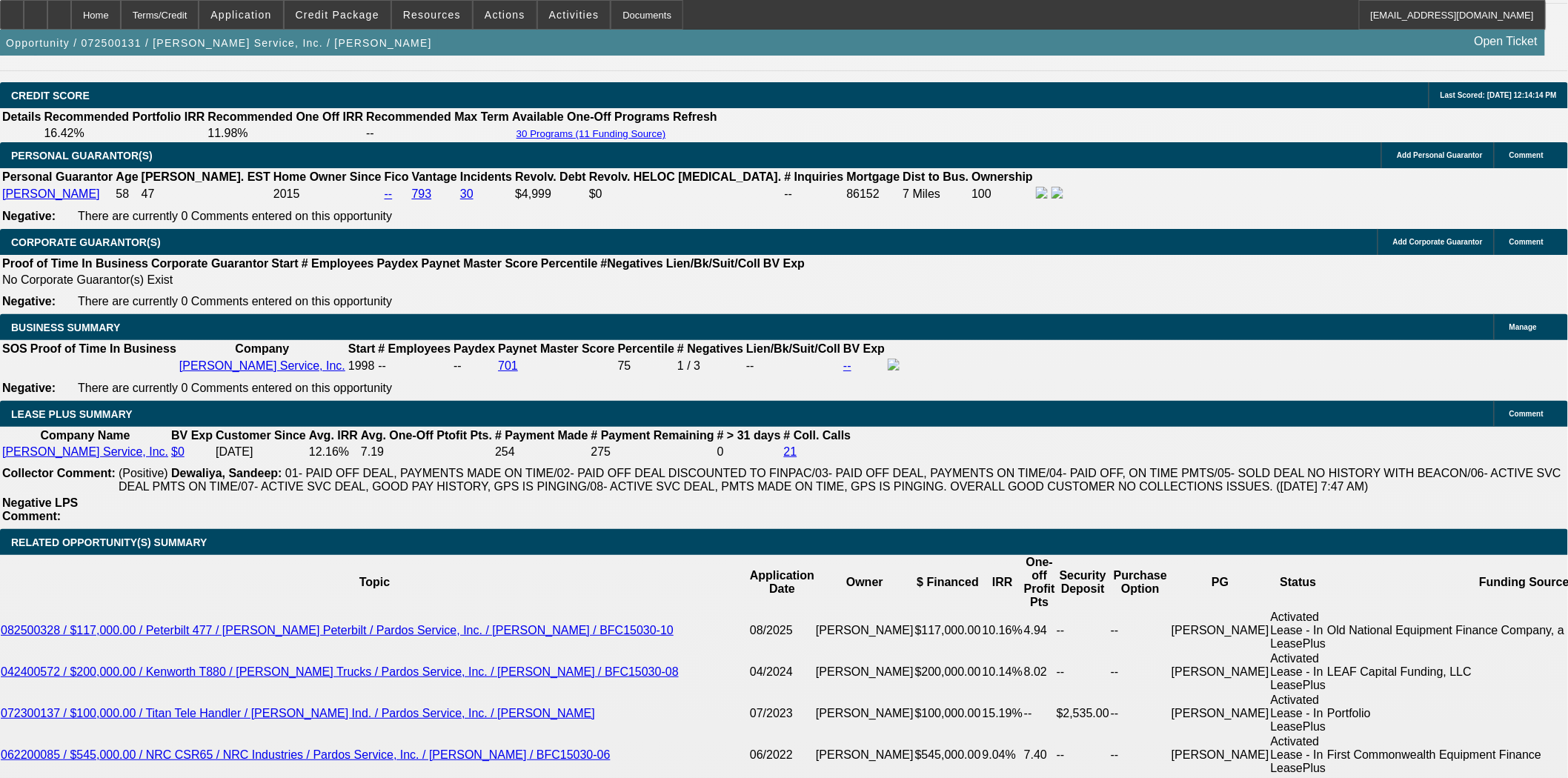
scroll to position [2224, 0]
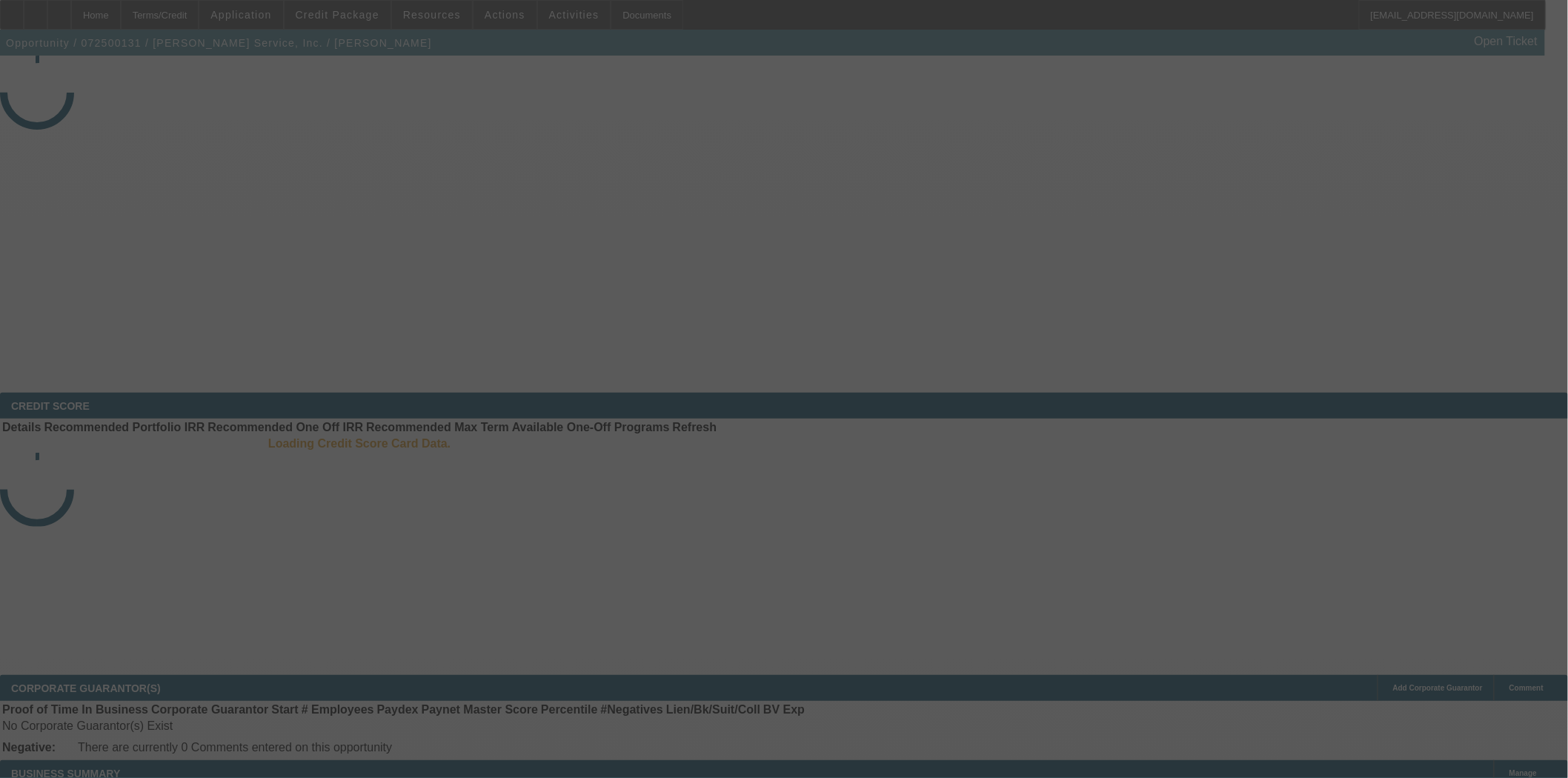
select select "4"
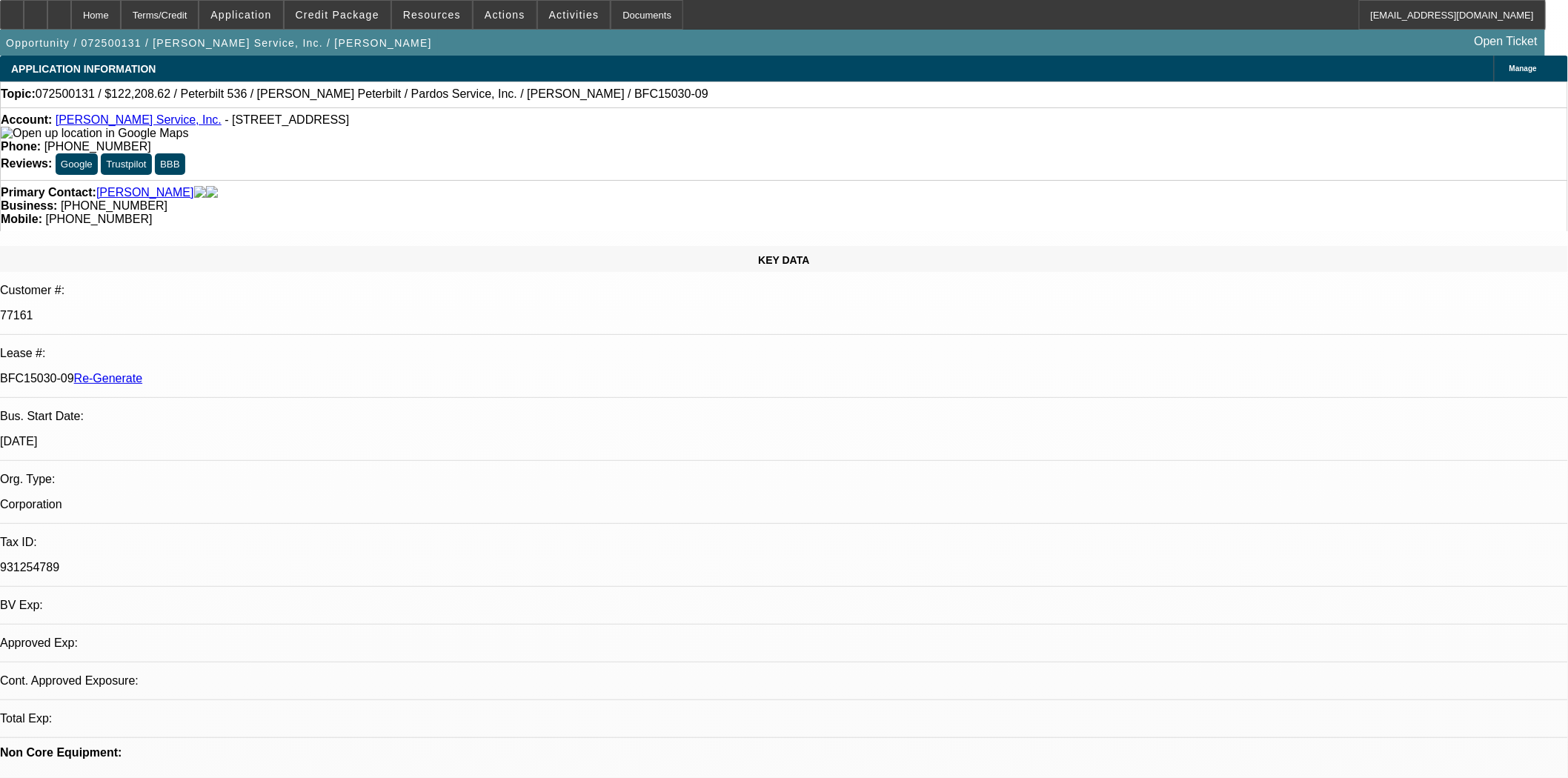
select select "0"
select select "6"
click at [123, 186] on link "[PERSON_NAME]" at bounding box center [146, 193] width 98 height 13
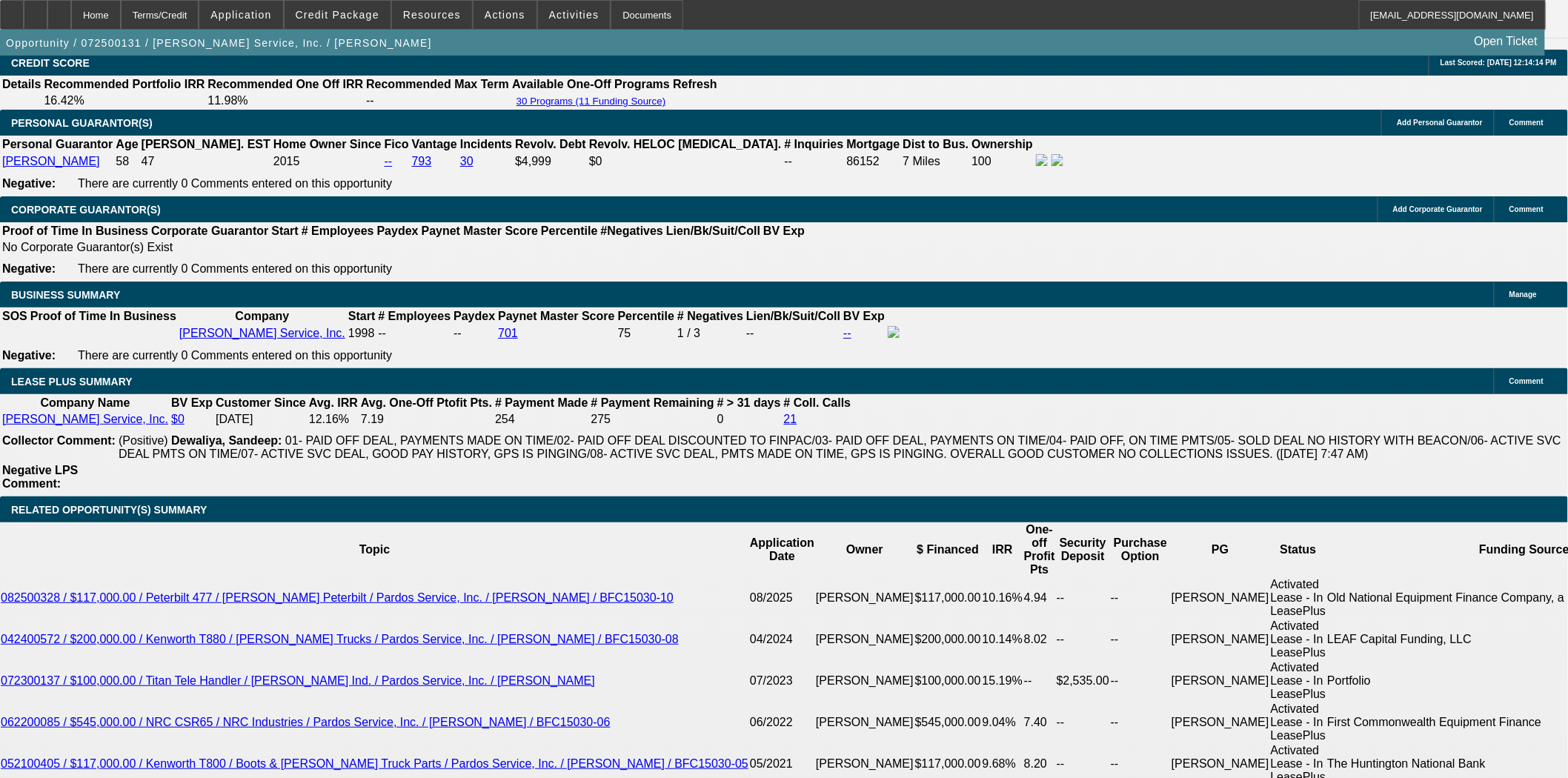
scroll to position [2224, 0]
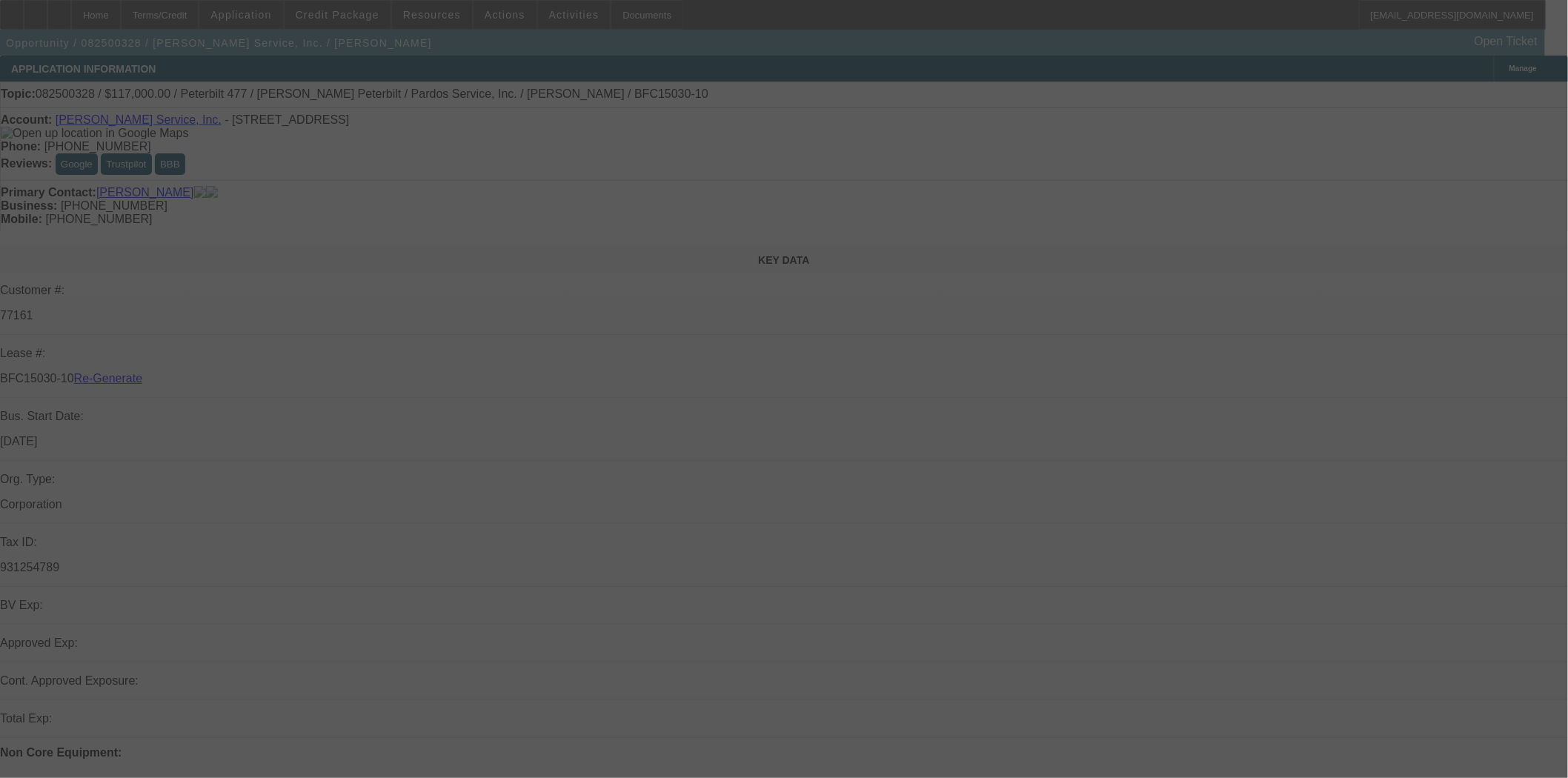
select select "4"
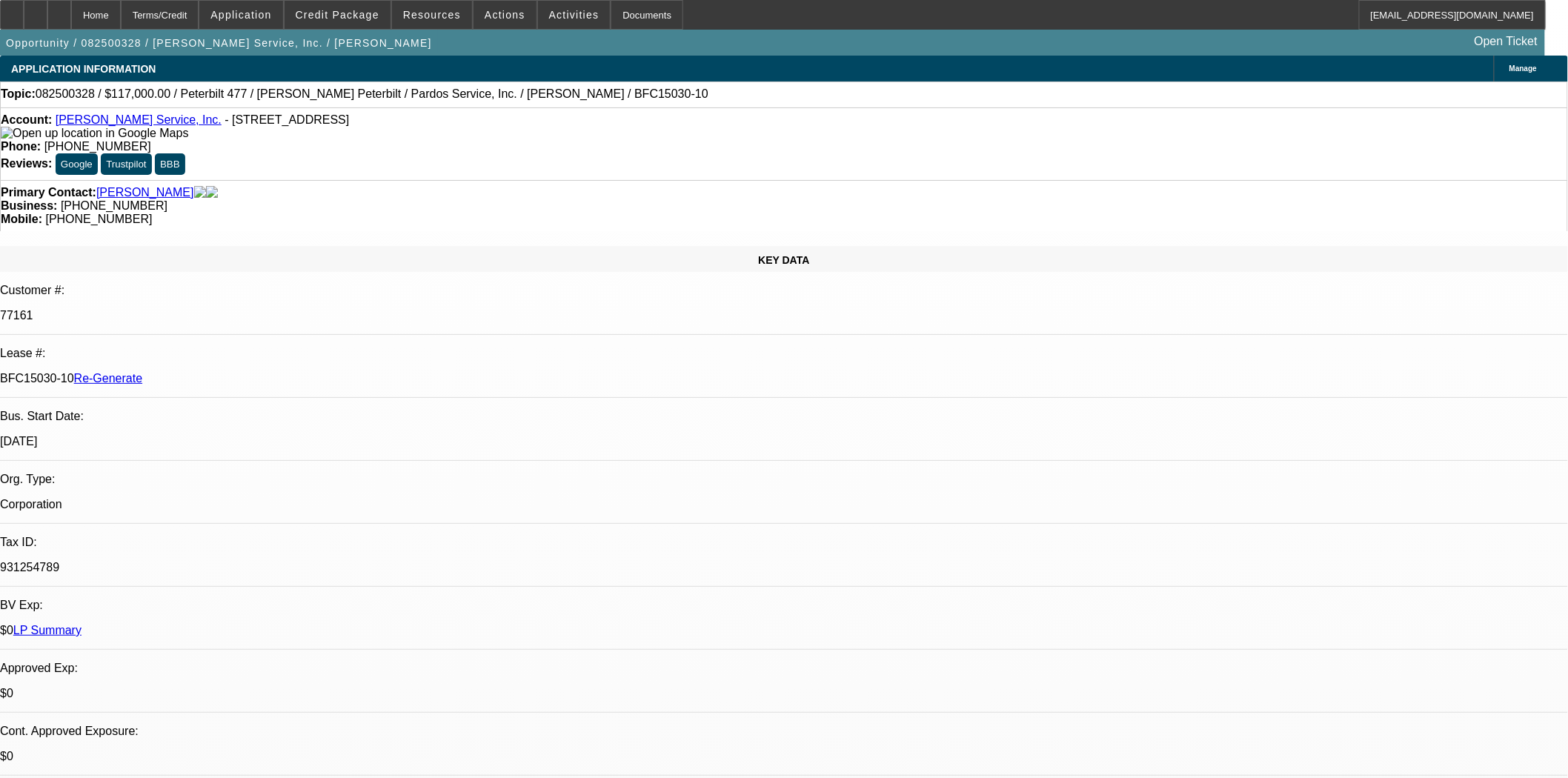
select select "0"
select select "2"
select select "0"
select select "6"
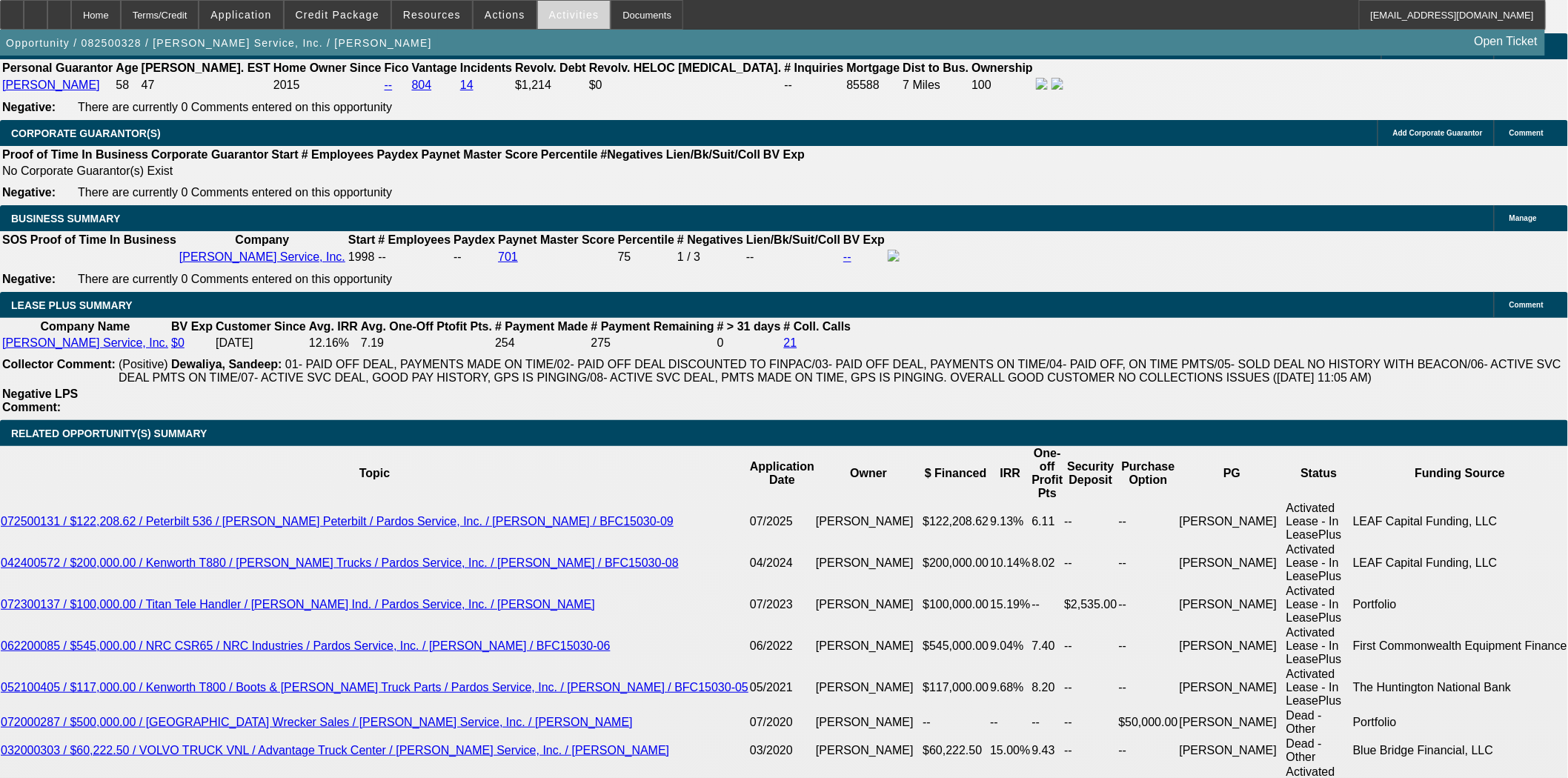
scroll to position [2372, 0]
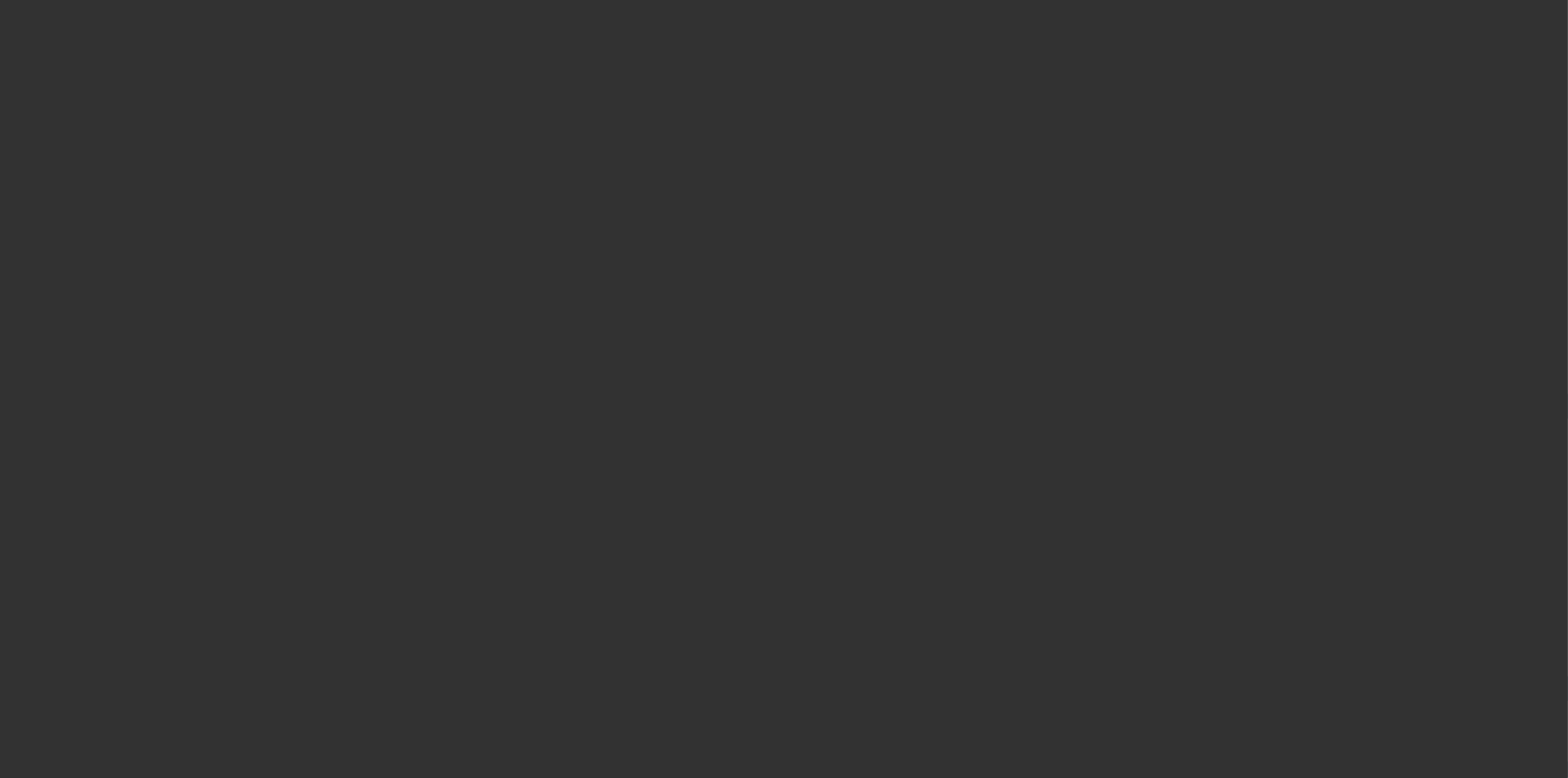
select select "3"
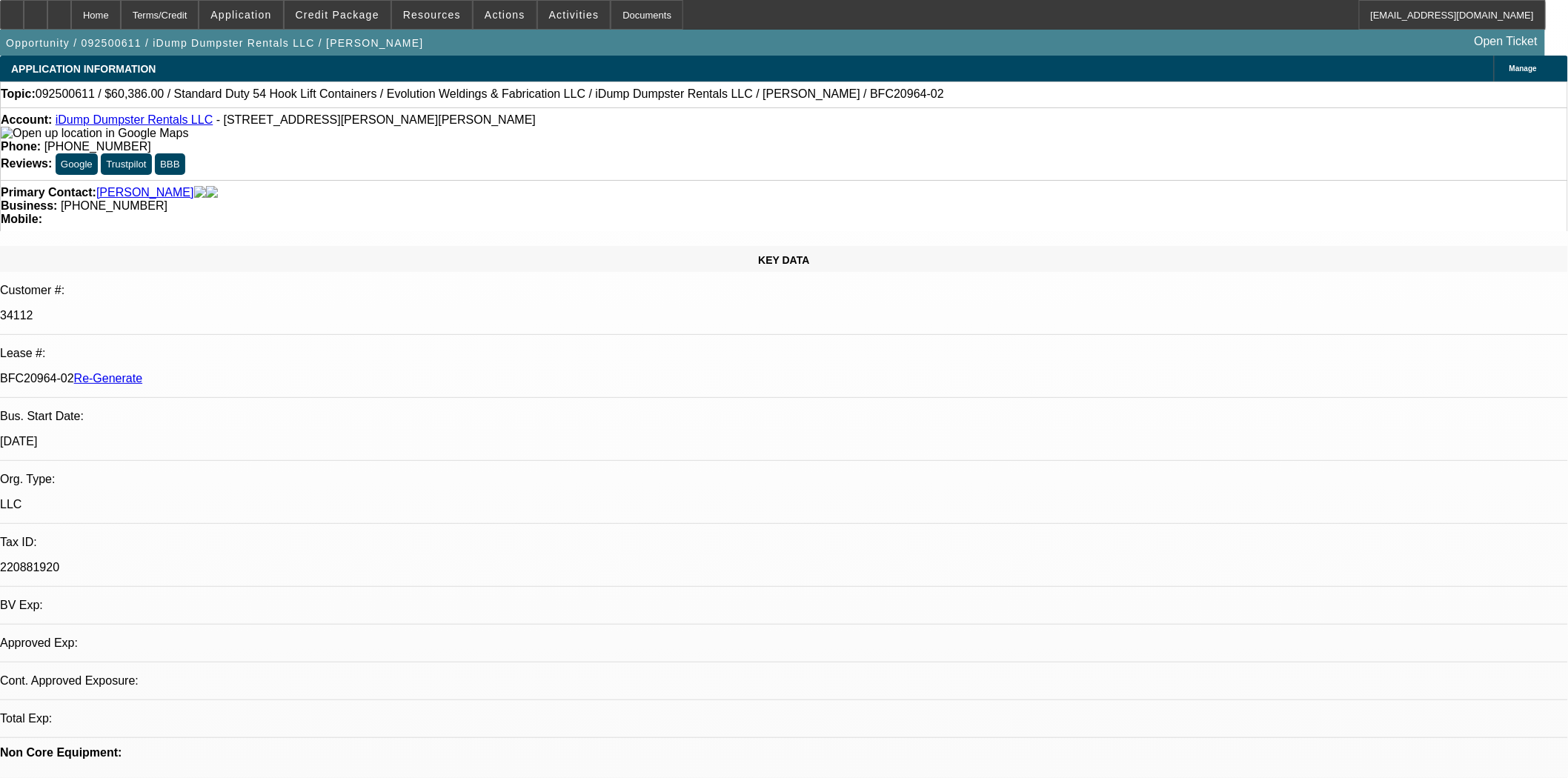
select select "0"
select select "6"
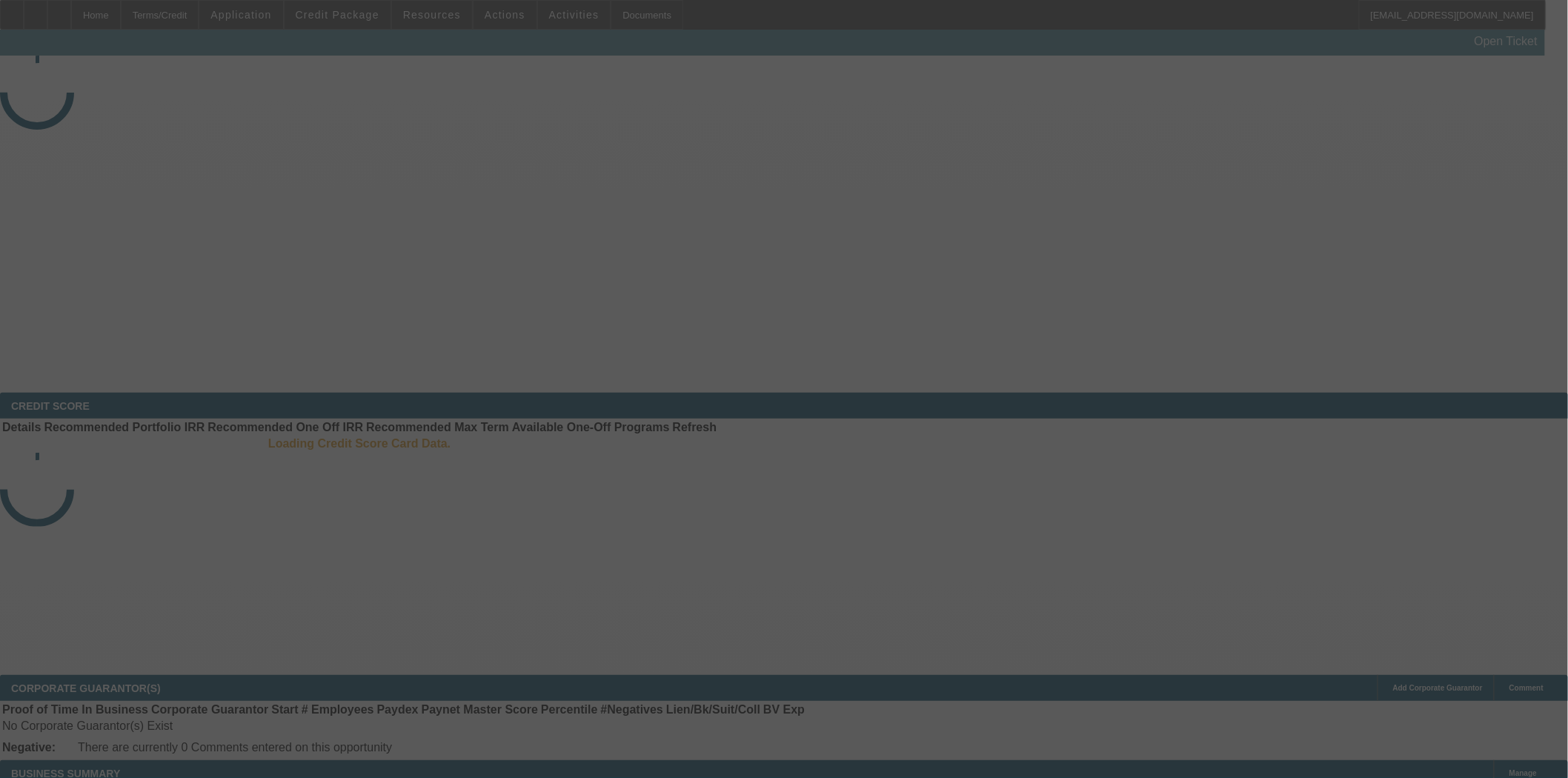
select select "4"
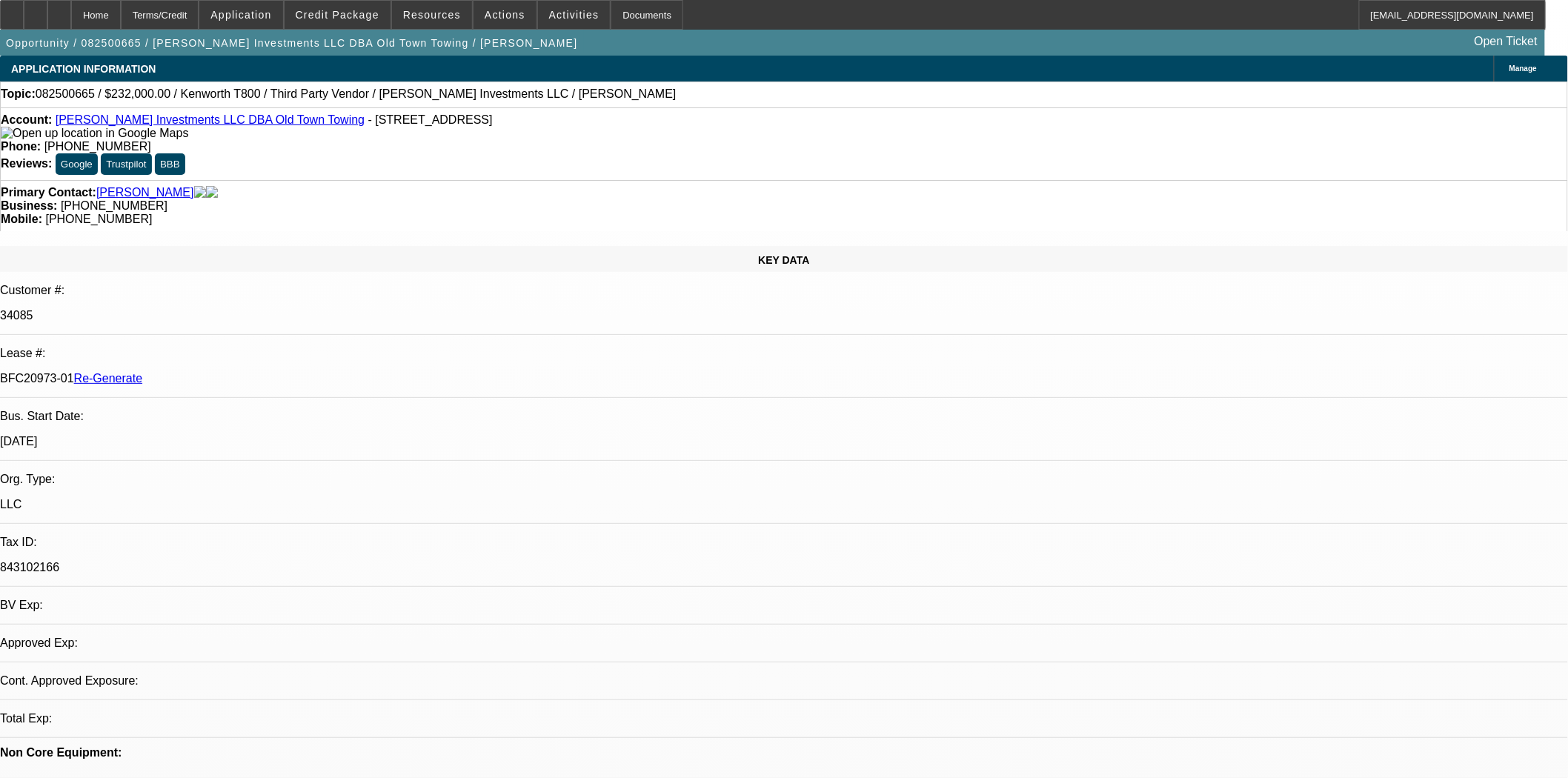
select select "0"
select select "2"
select select "0.1"
select select "4"
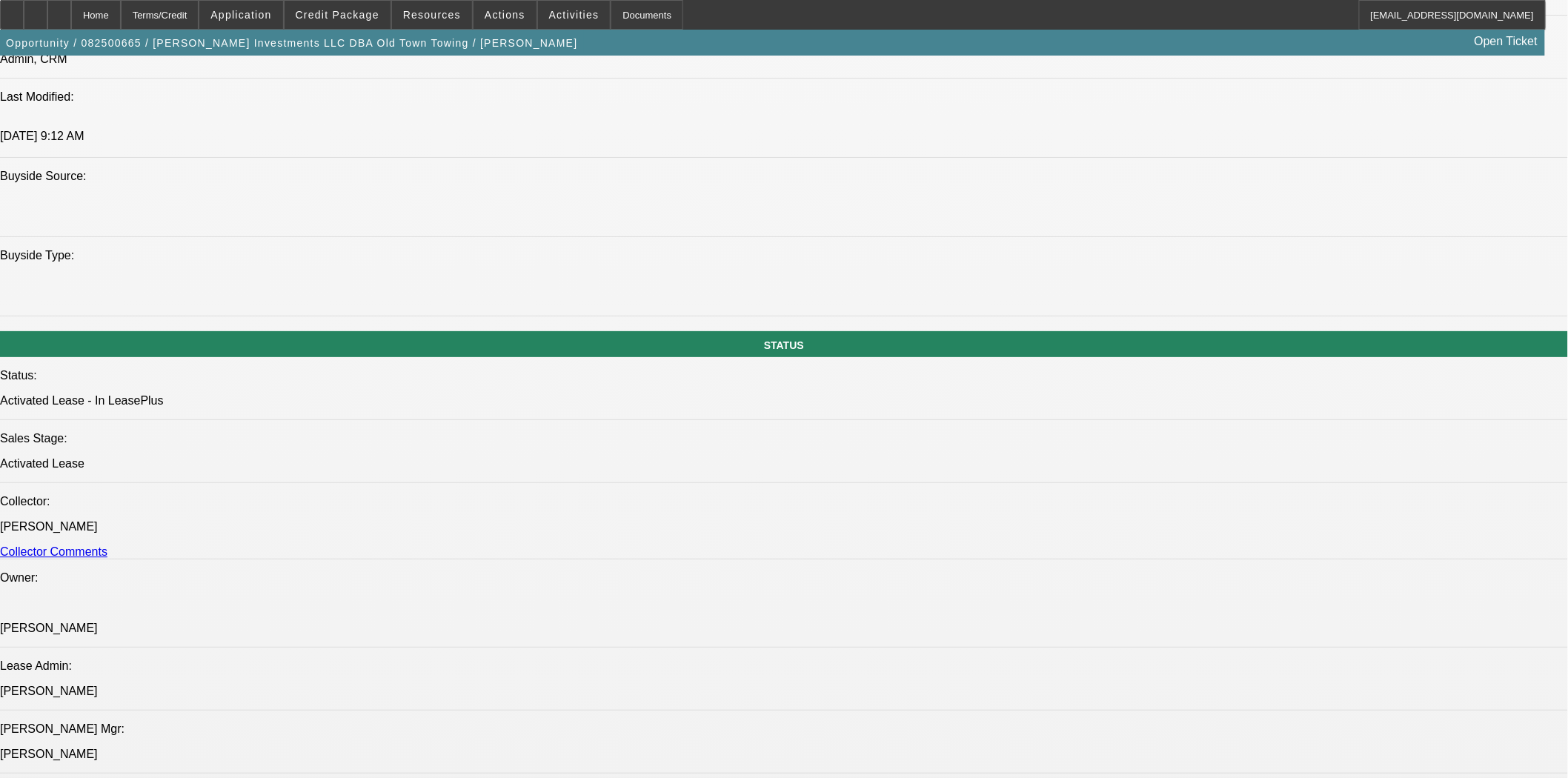
scroll to position [2059, 0]
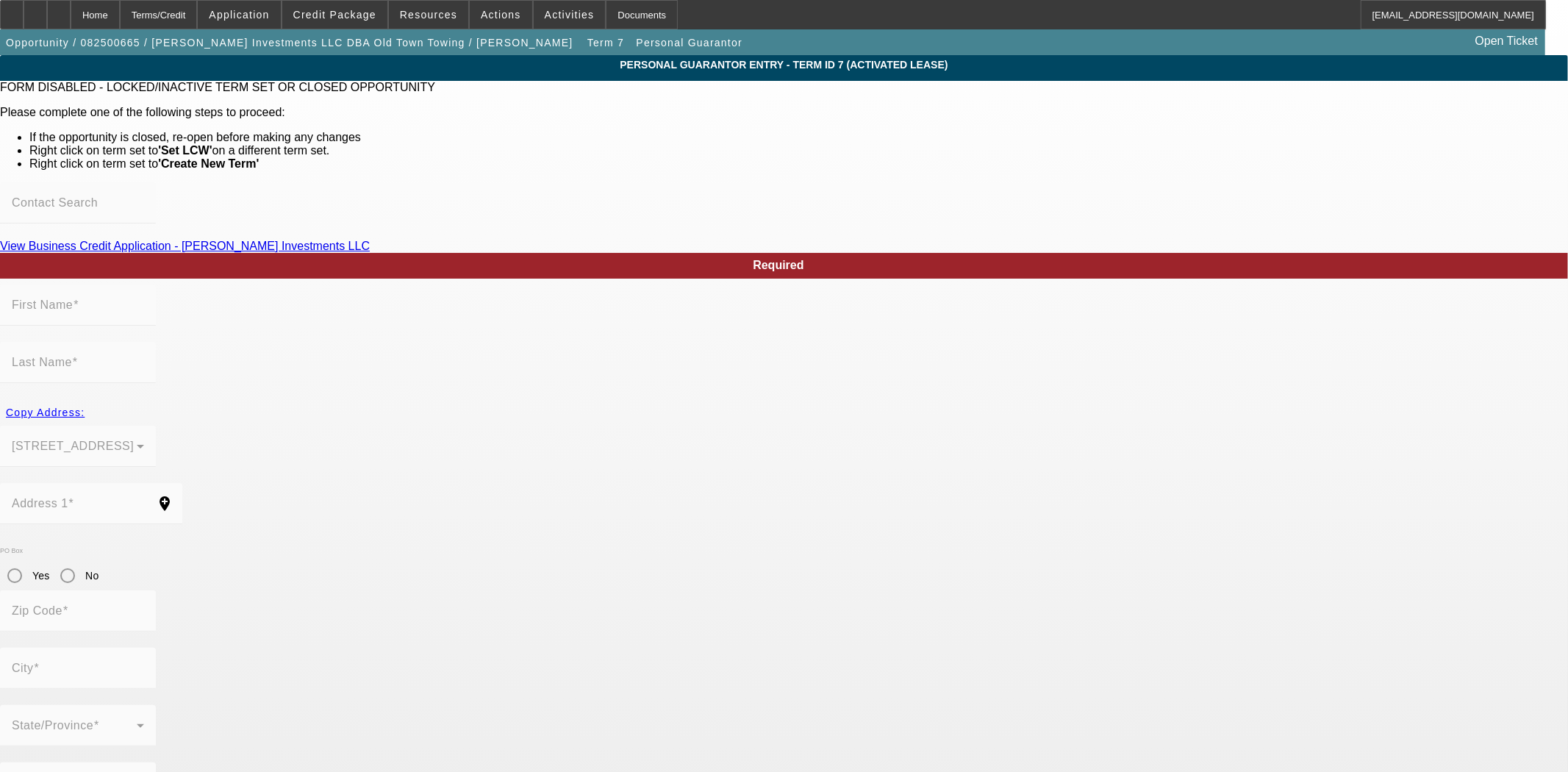
type input "[PERSON_NAME]"
type input "[STREET_ADDRESS]"
radio input "true"
type input "48187"
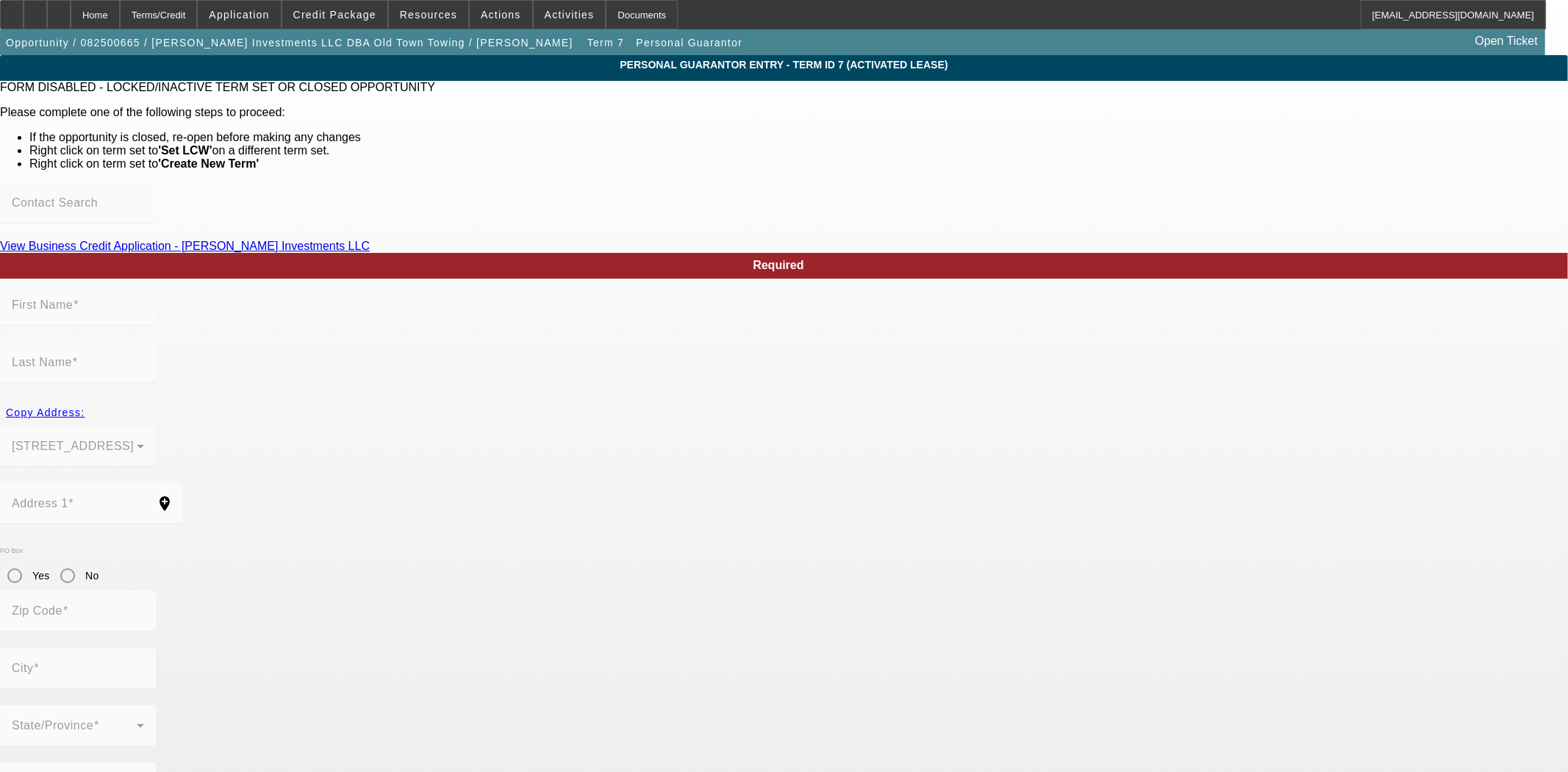
type input "canton"
type input "[PHONE_NUMBER]"
type input "20"
type input "386-84-3121"
type input "[EMAIL_ADDRESS][DOMAIN_NAME]"
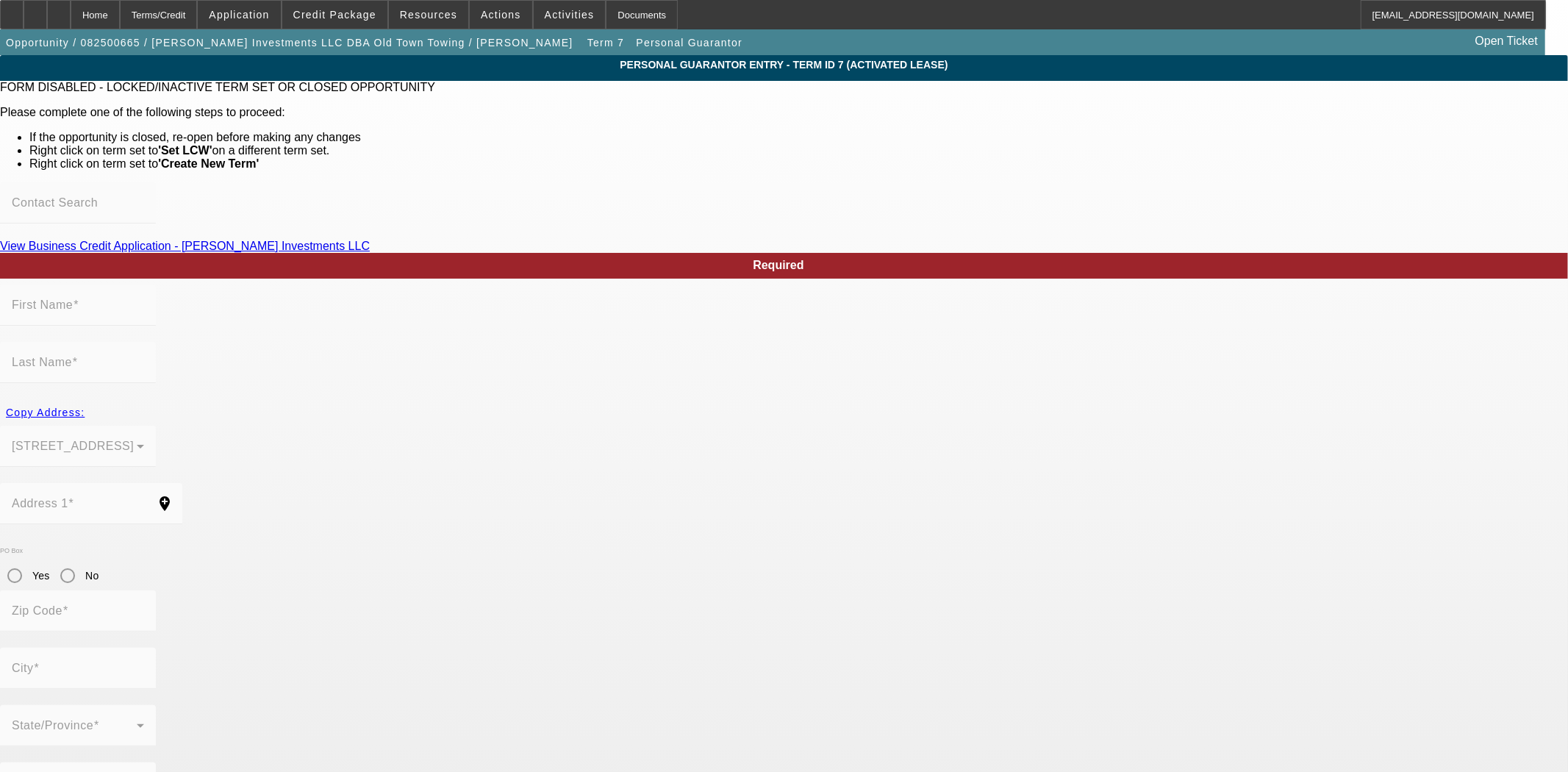
type input "[PHONE_NUMBER]"
type input "$1,200,000.00"
type input "$387,000.00"
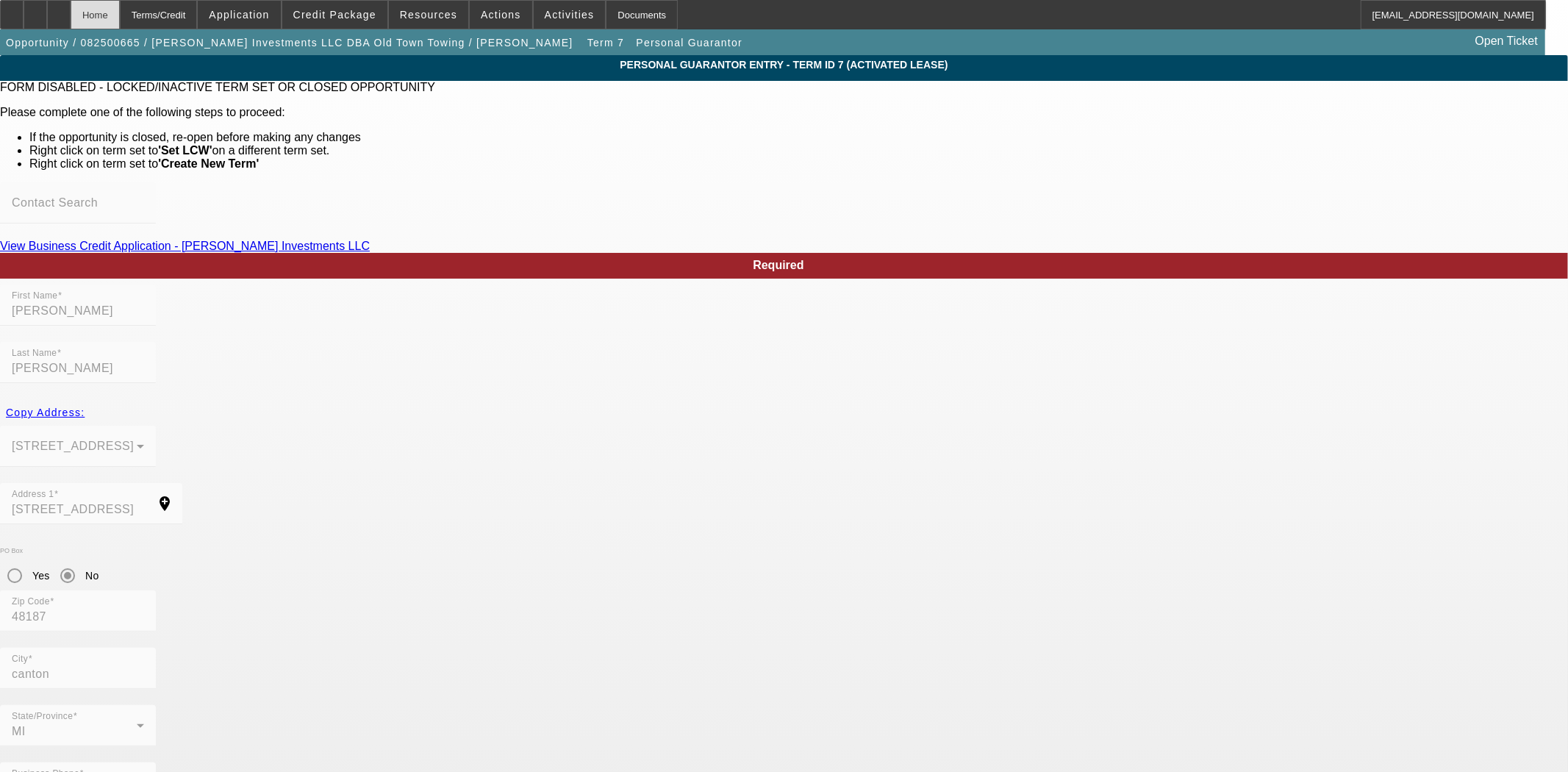
click at [120, 11] on div "Home" at bounding box center [95, 14] width 49 height 29
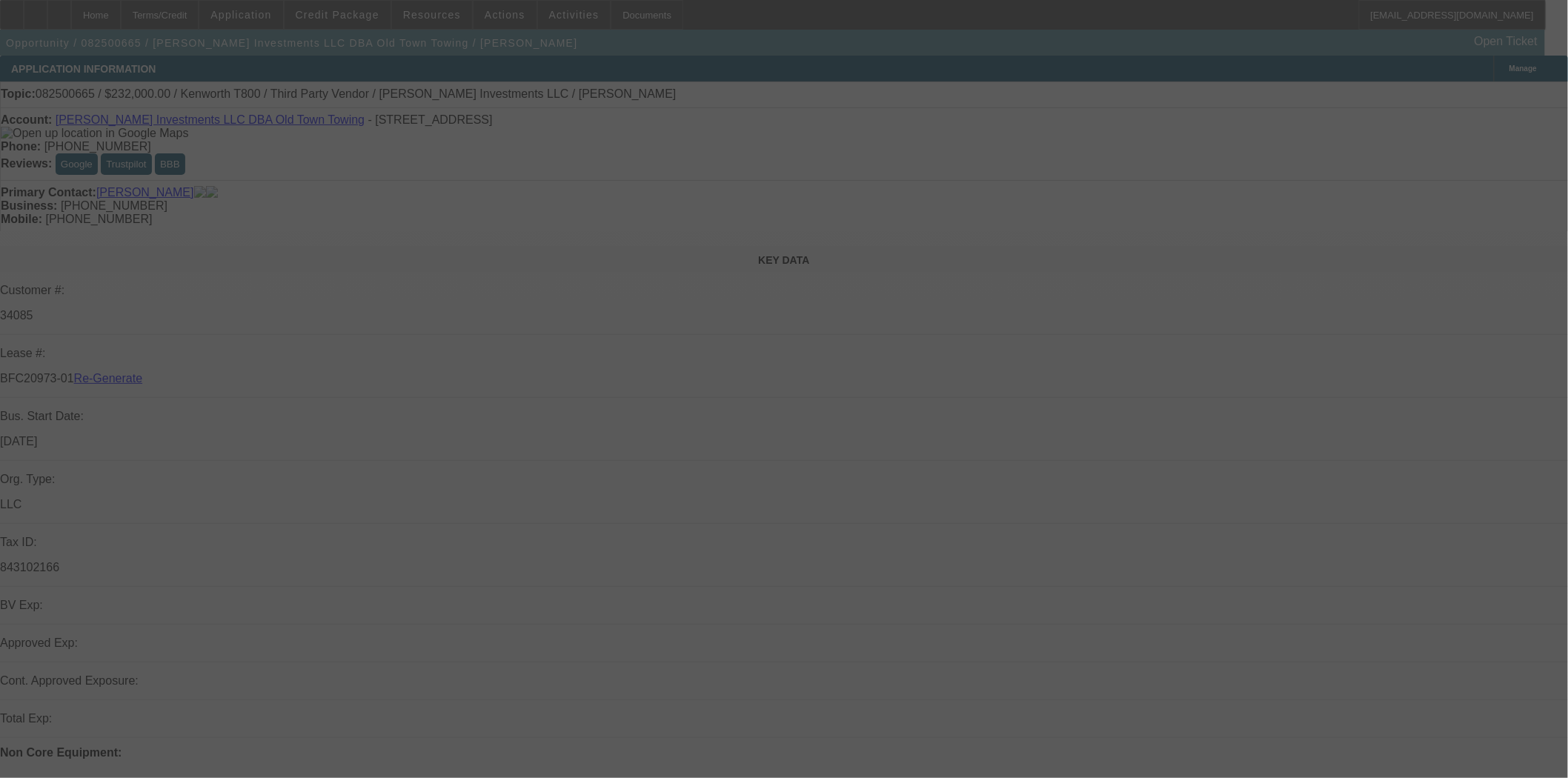
select select "4"
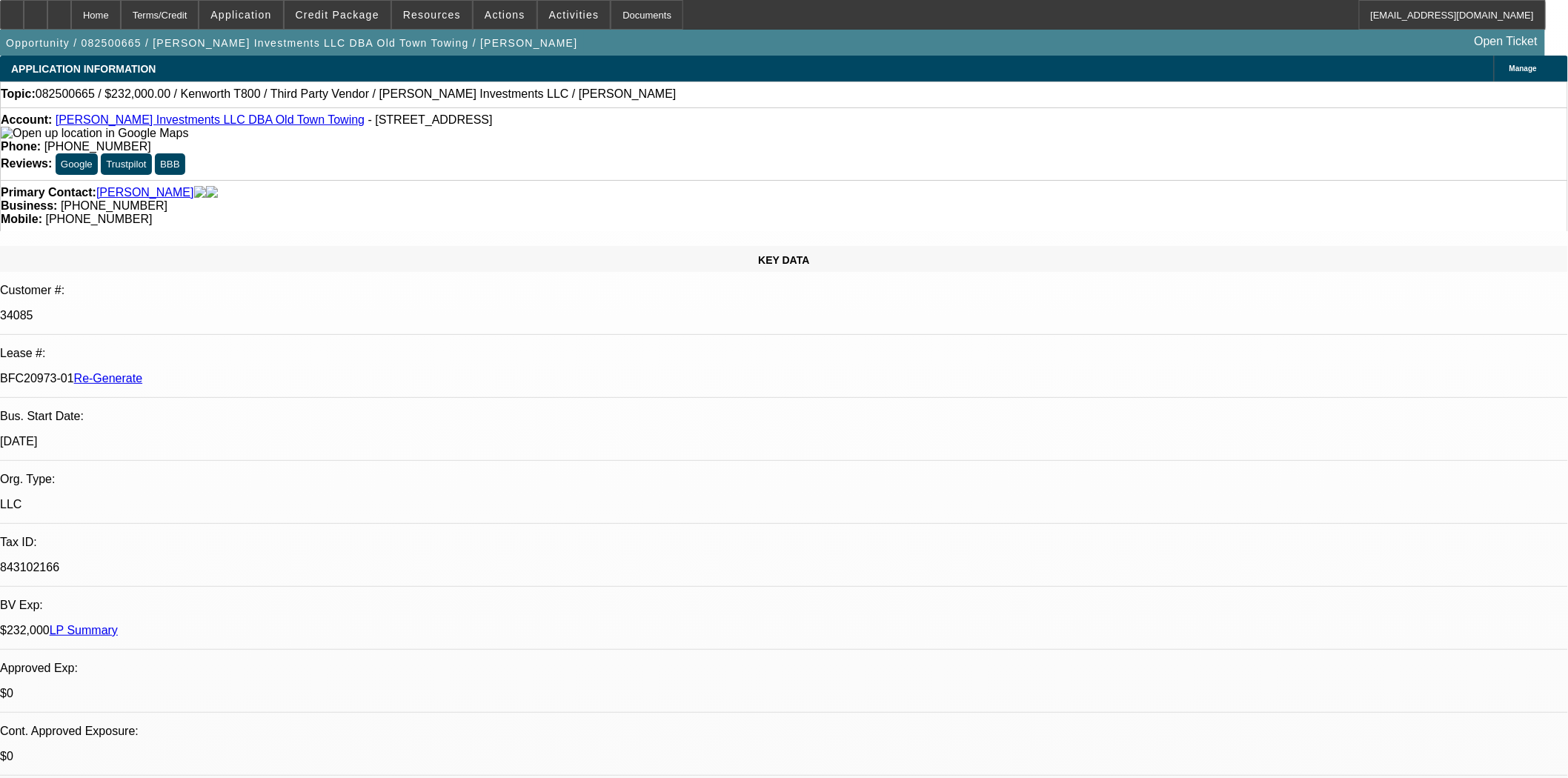
select select "0"
select select "2"
select select "0.1"
select select "4"
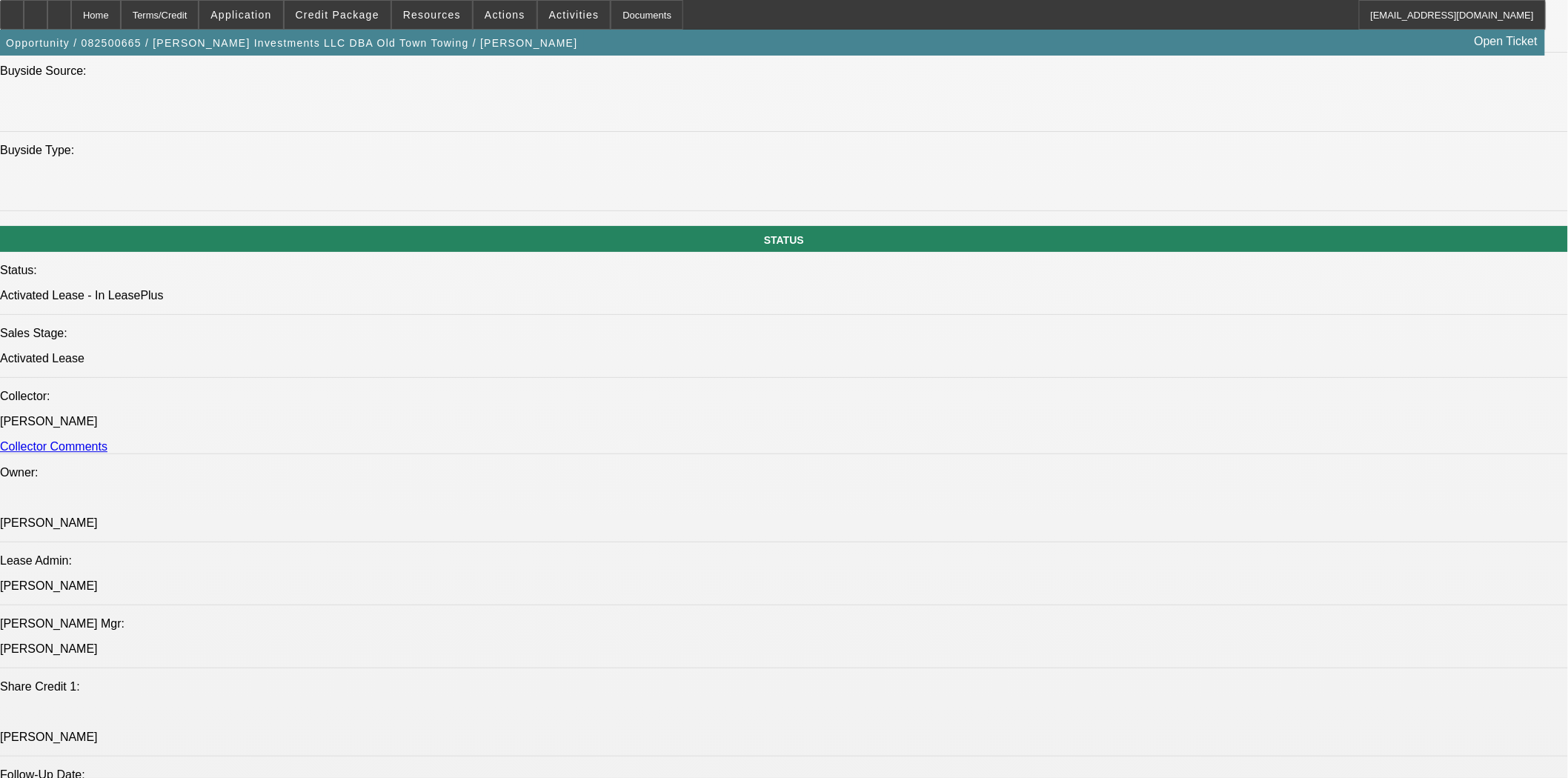
scroll to position [1812, 0]
